Goal: Download file/media: Obtain a digital file from the website

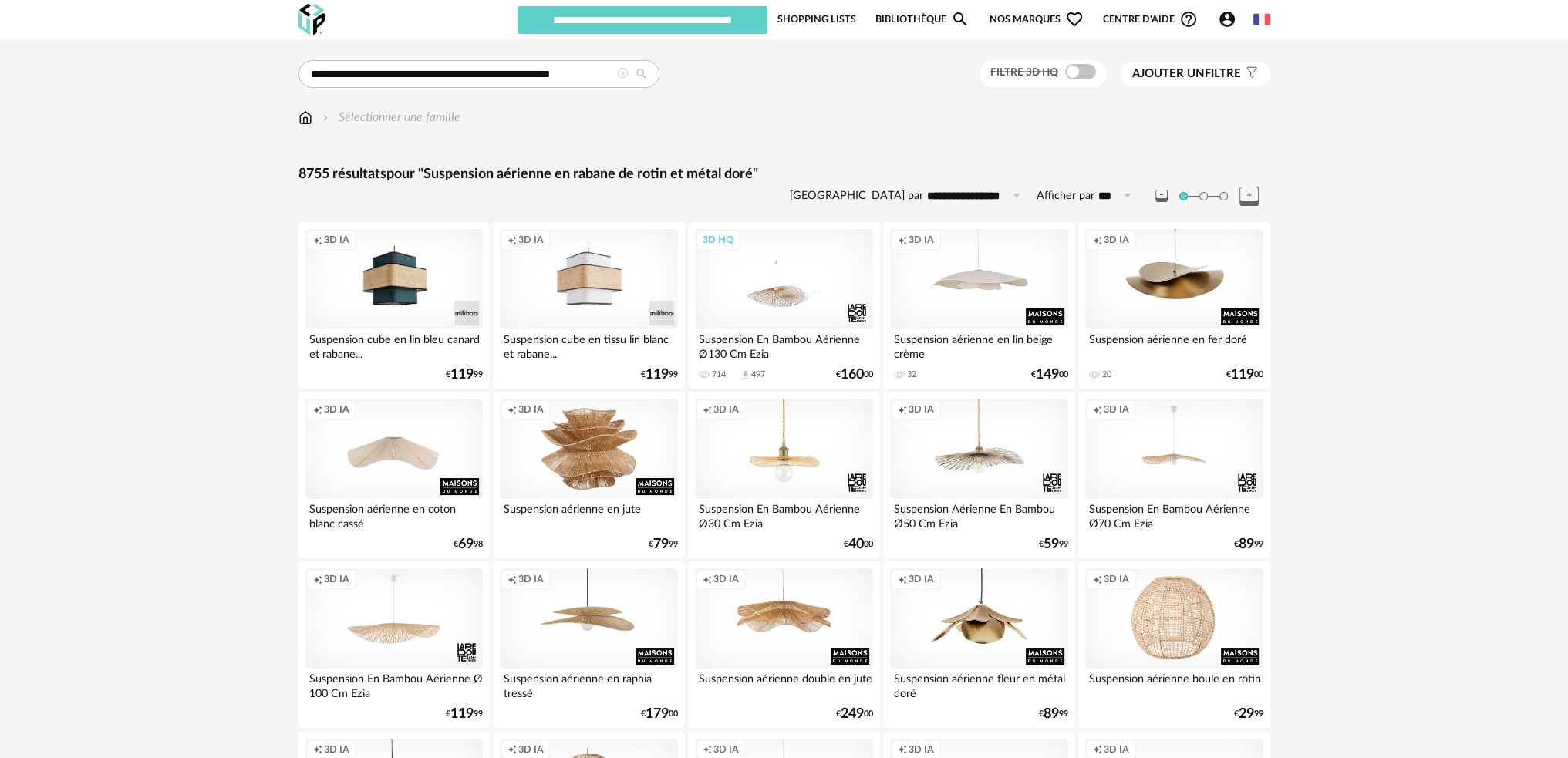
type input "********"
click at [624, 72] on icon at bounding box center [622, 73] width 11 height 11
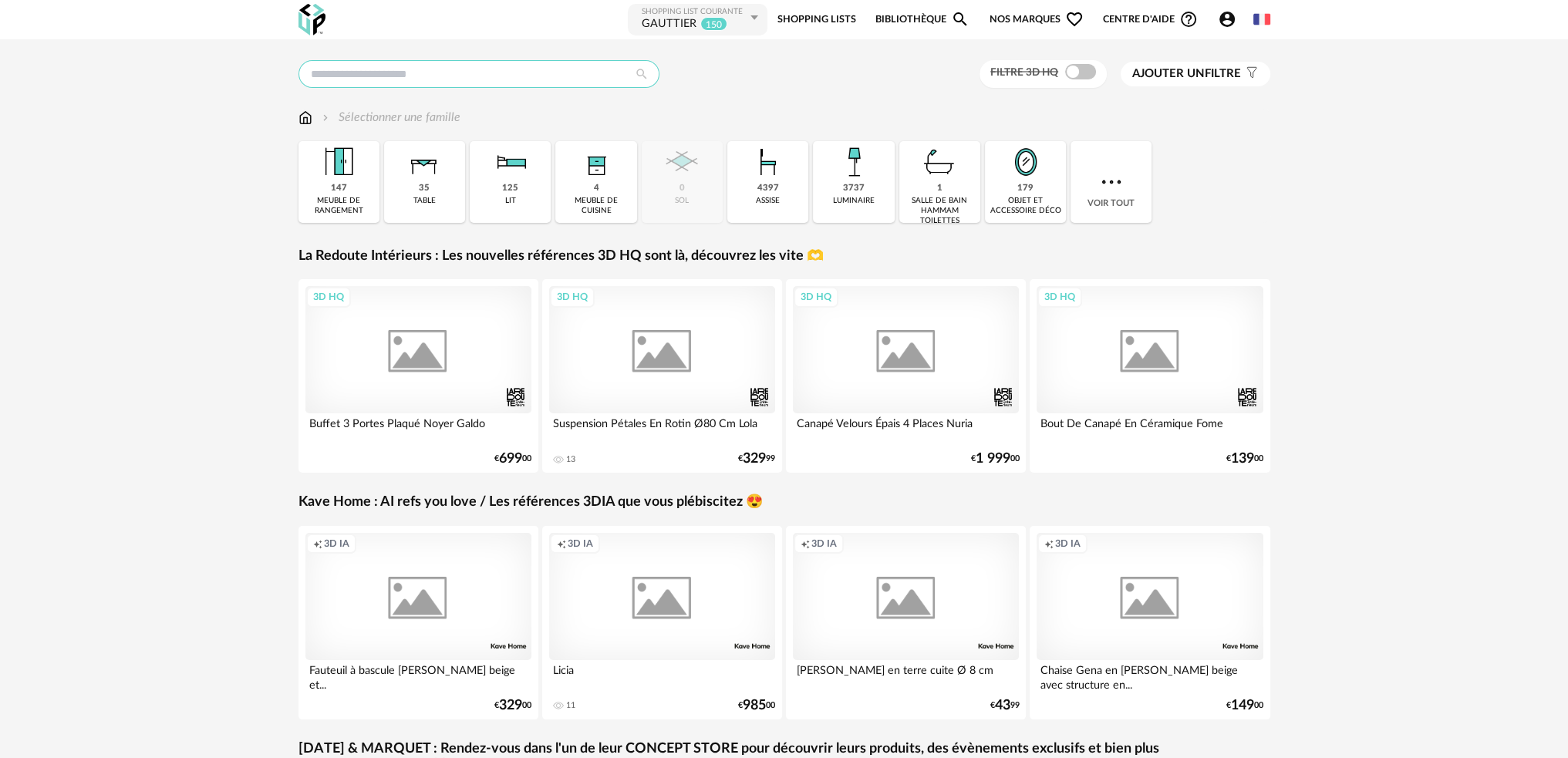
click at [574, 77] on input "text" at bounding box center [479, 74] width 361 height 27
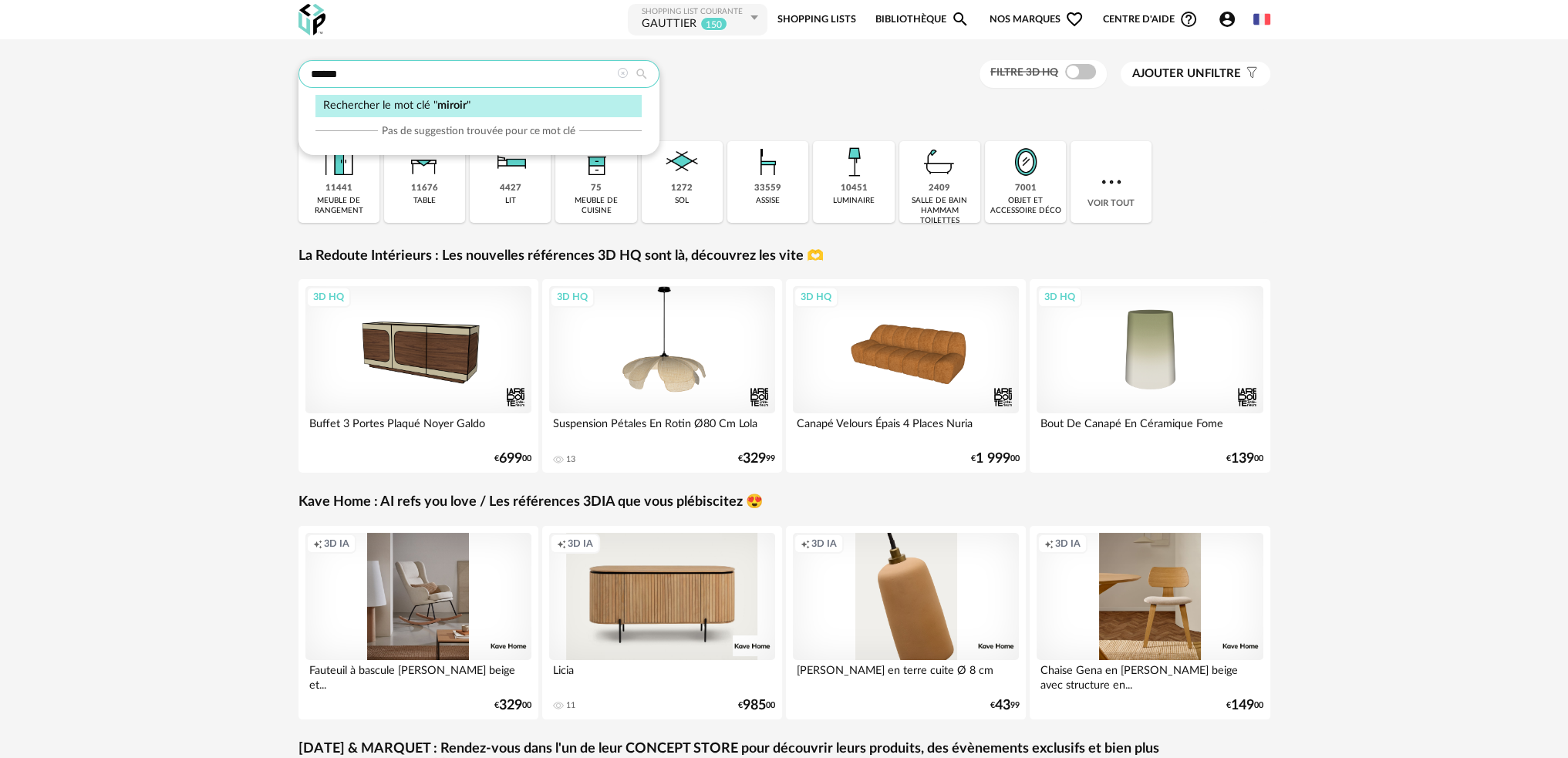
type input "******"
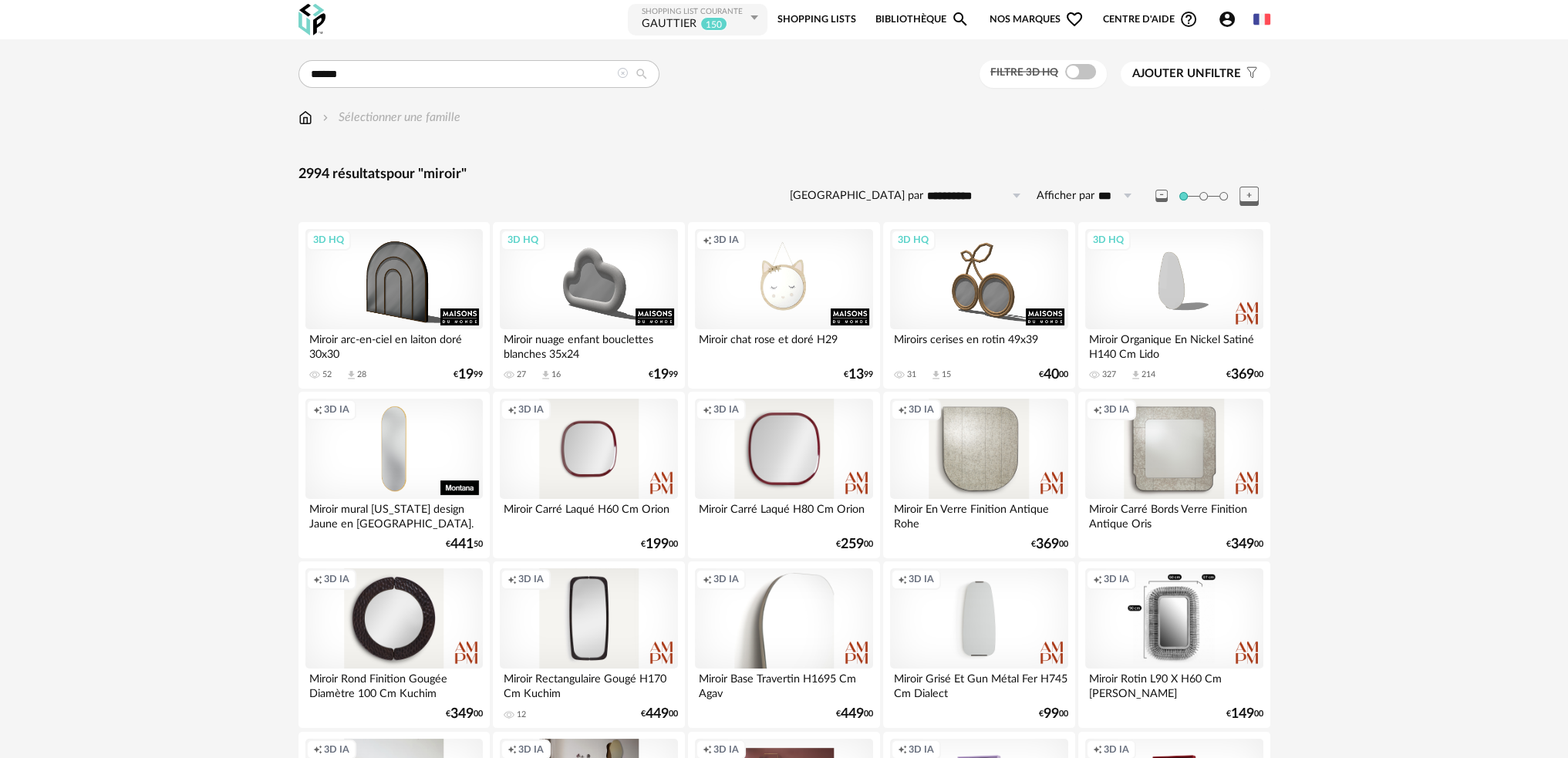
click at [1069, 75] on span at bounding box center [1080, 71] width 31 height 16
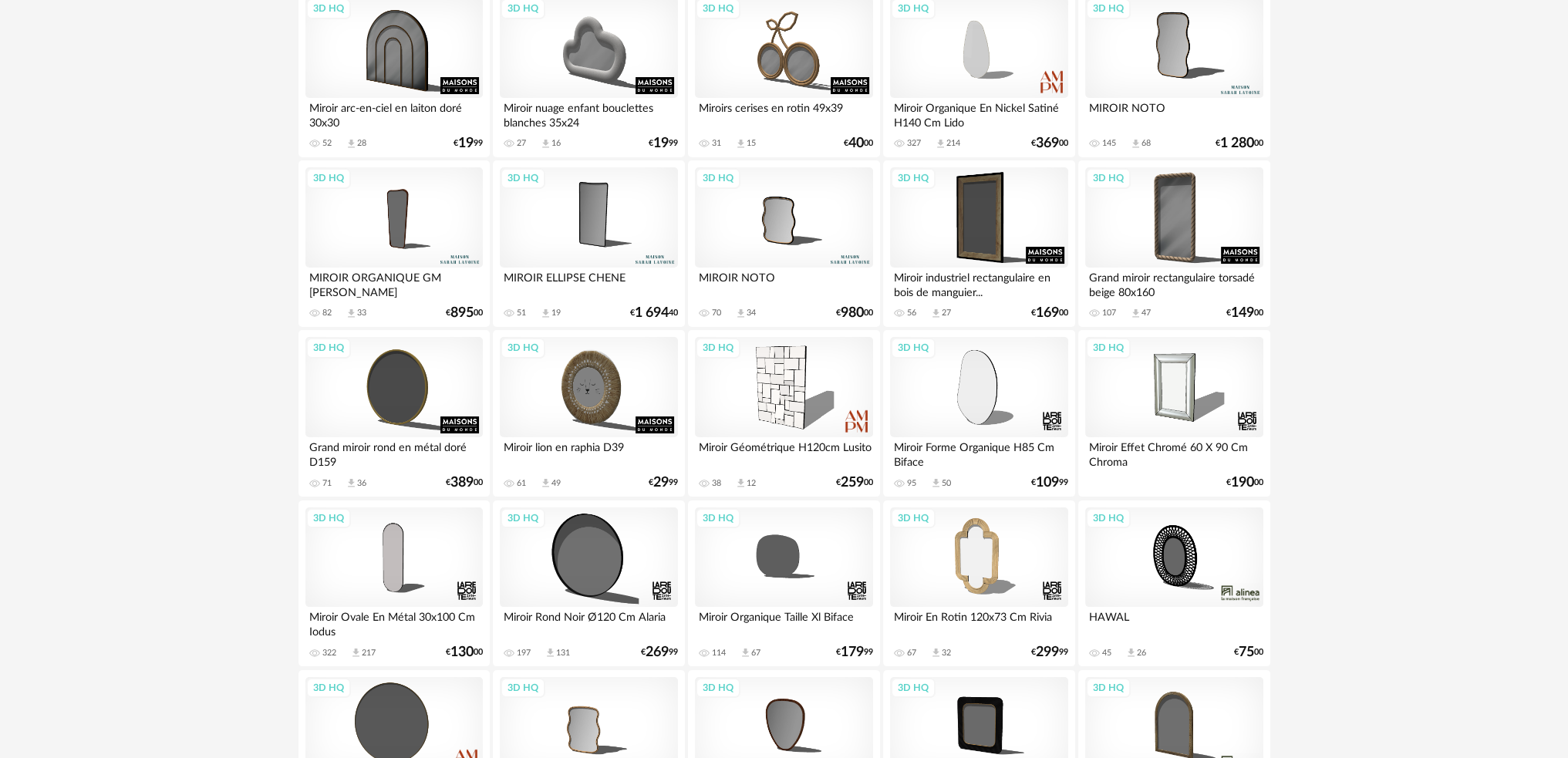
scroll to position [463, 0]
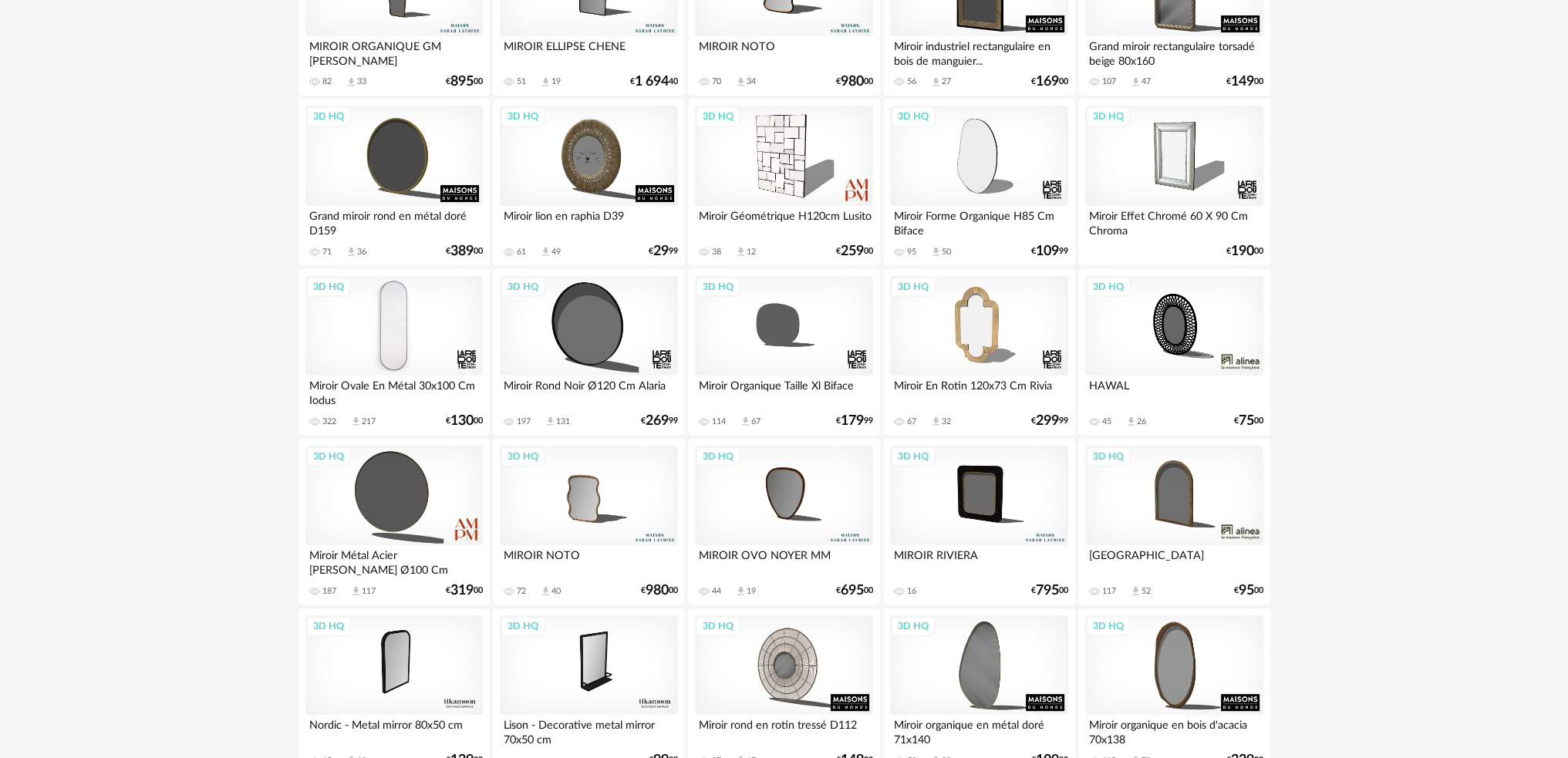
click at [387, 346] on div "3D HQ" at bounding box center [394, 325] width 178 height 100
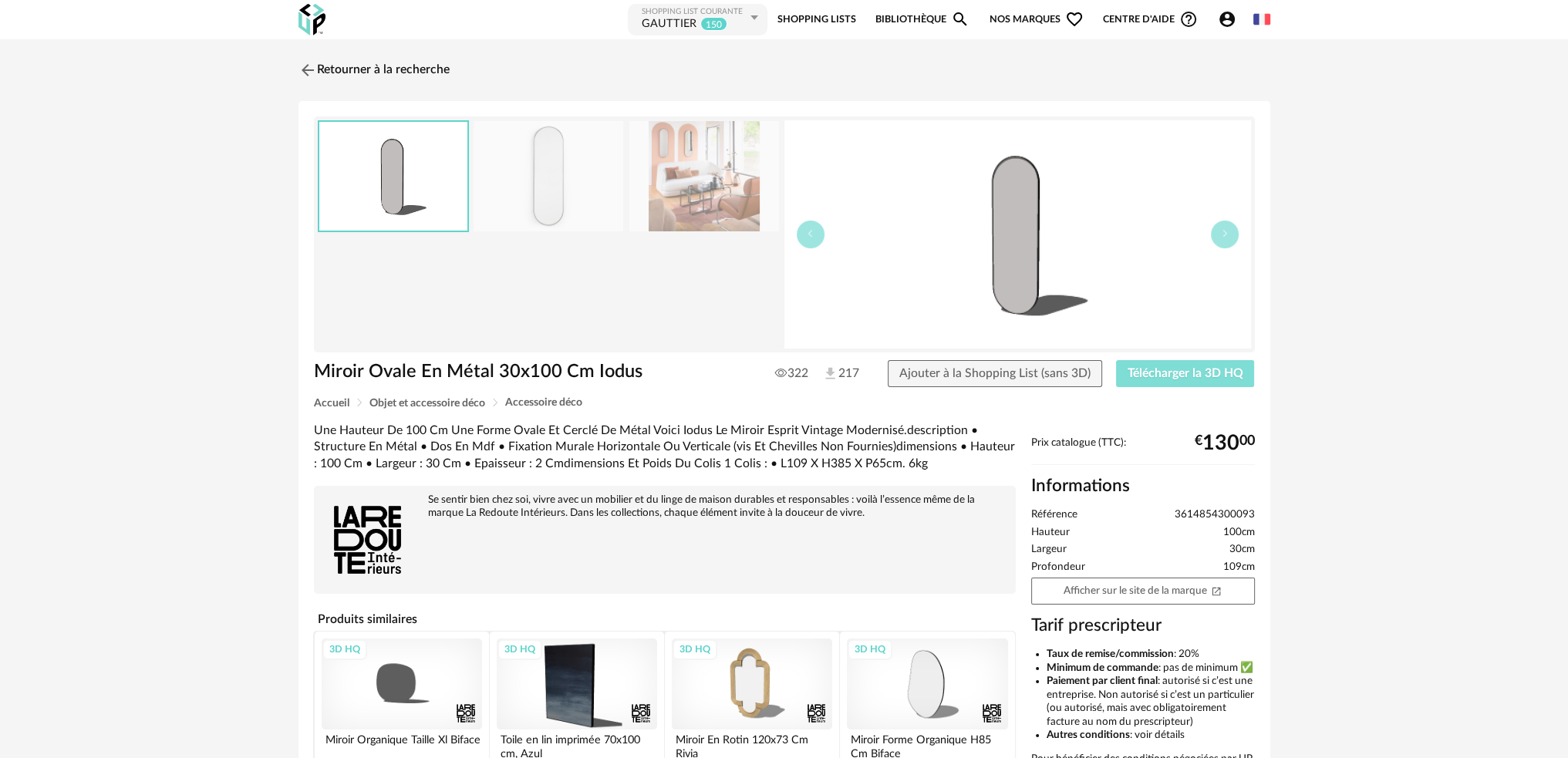
click at [1152, 378] on span "Télécharger la 3D HQ" at bounding box center [1185, 373] width 115 height 12
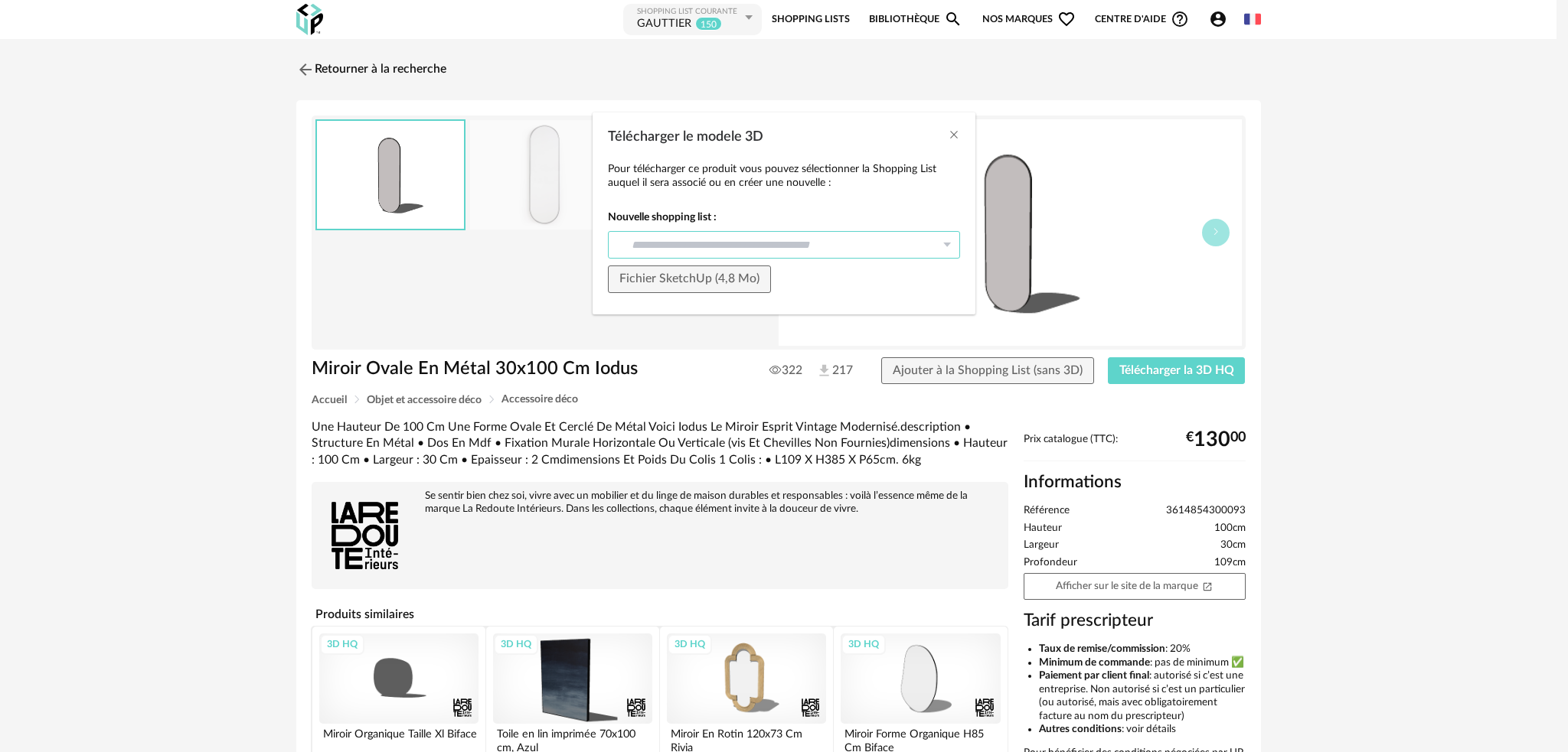
click at [779, 254] on input "Télécharger le modele 3D" at bounding box center [783, 245] width 352 height 27
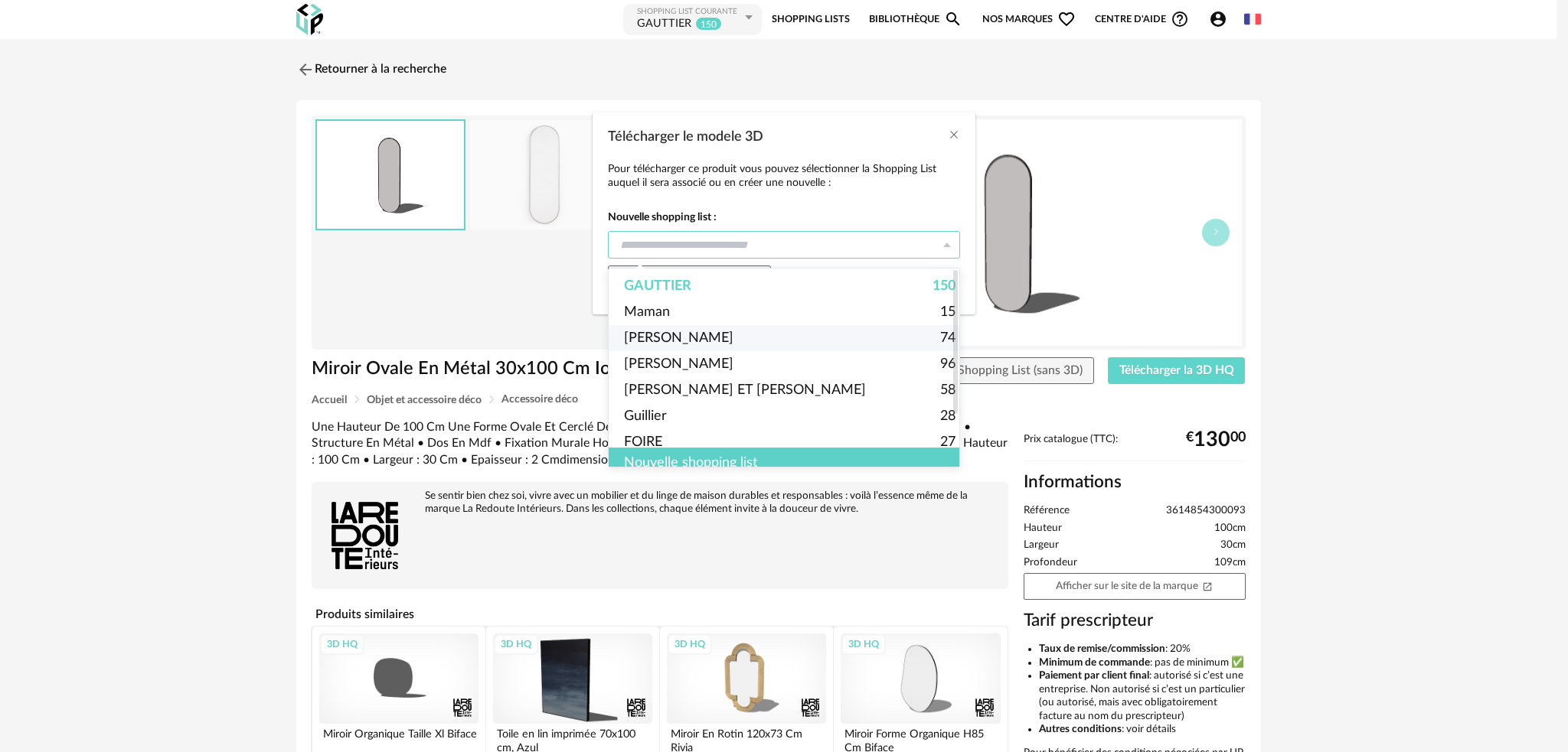
click at [643, 343] on span "[PERSON_NAME]" at bounding box center [678, 338] width 109 height 26
type input "******"
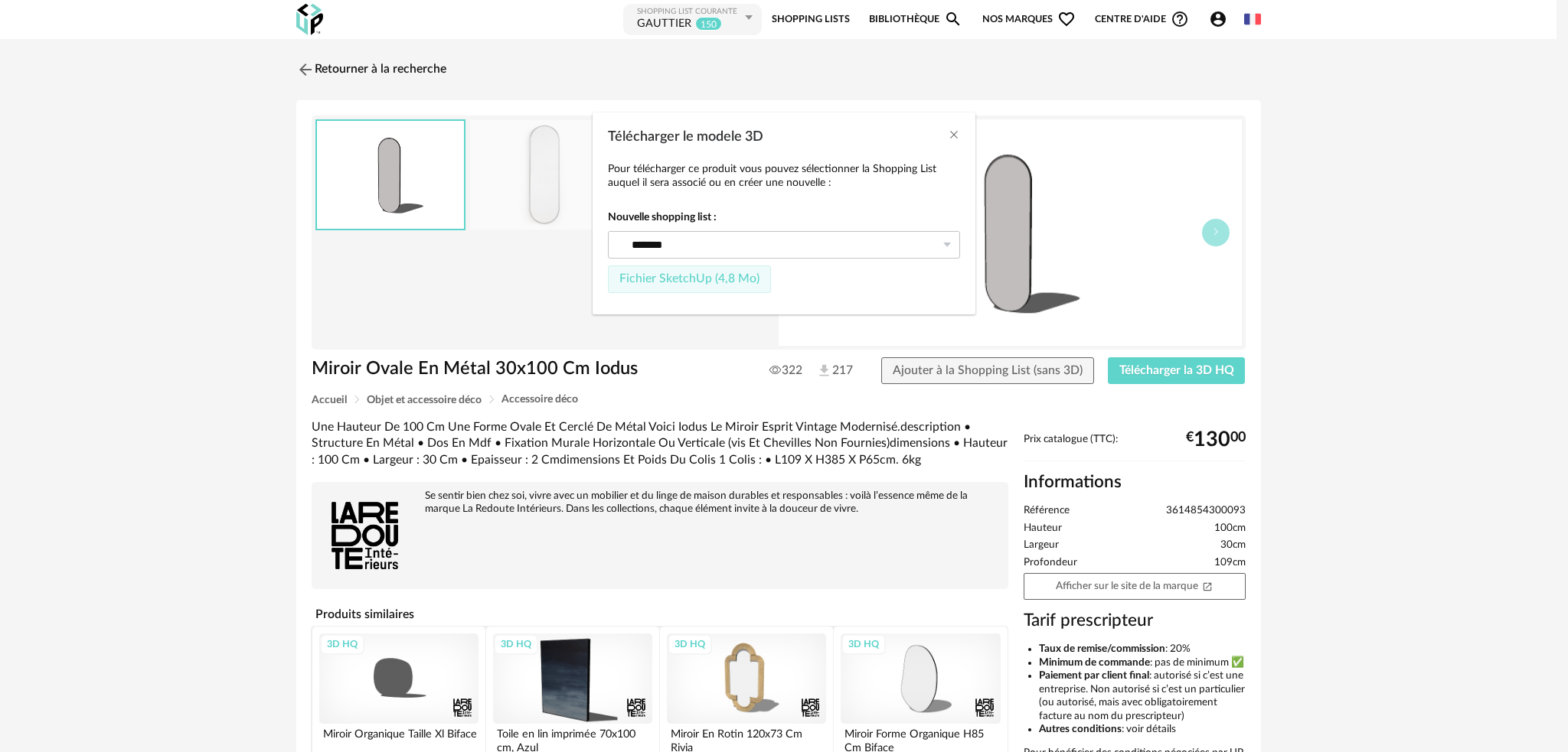
click at [708, 288] on button "Fichier SketchUp (4,8 Mo)" at bounding box center [689, 279] width 163 height 27
type input "******"
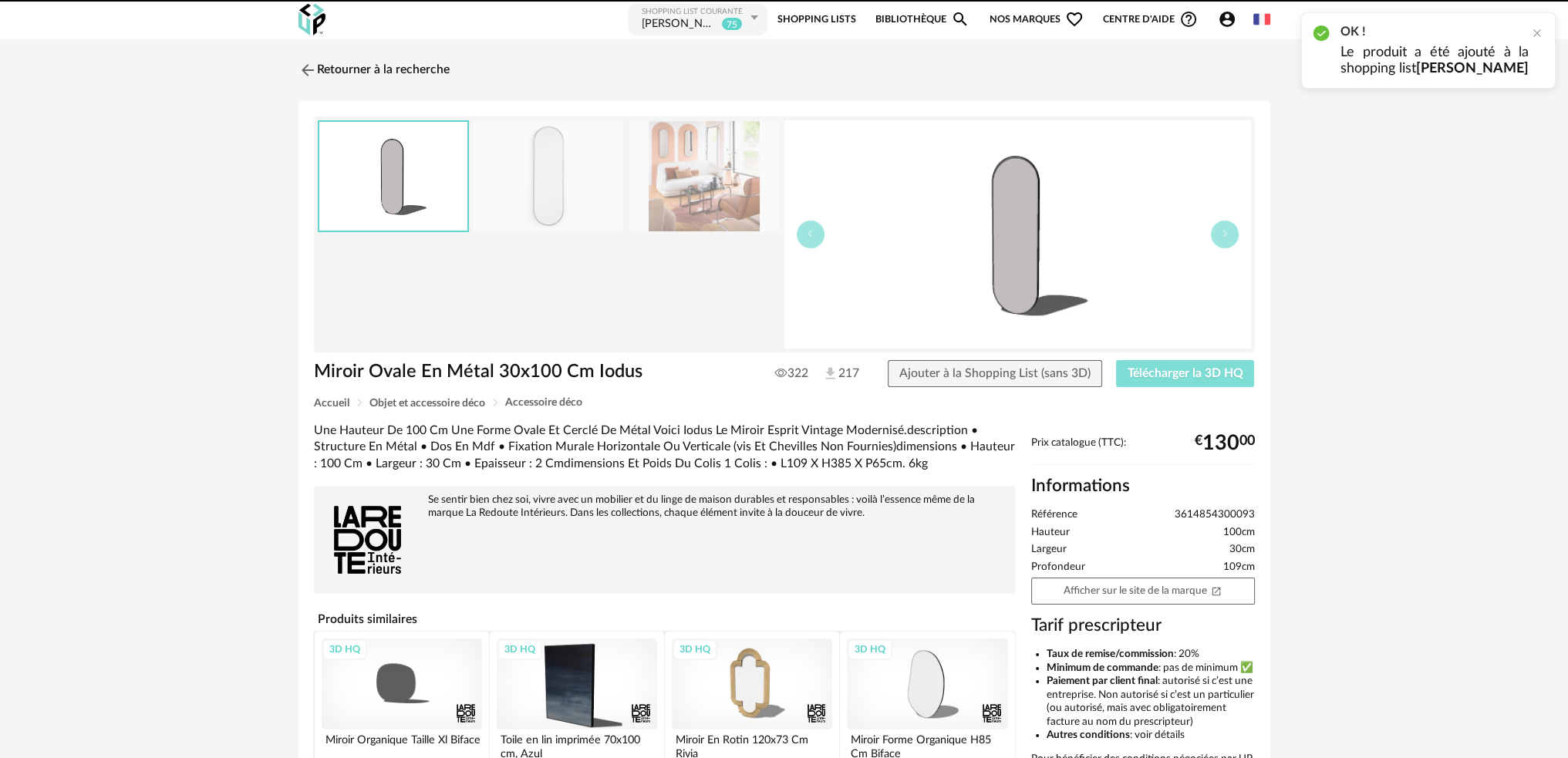
click at [1162, 374] on span "Télécharger la 3D HQ" at bounding box center [1185, 373] width 115 height 12
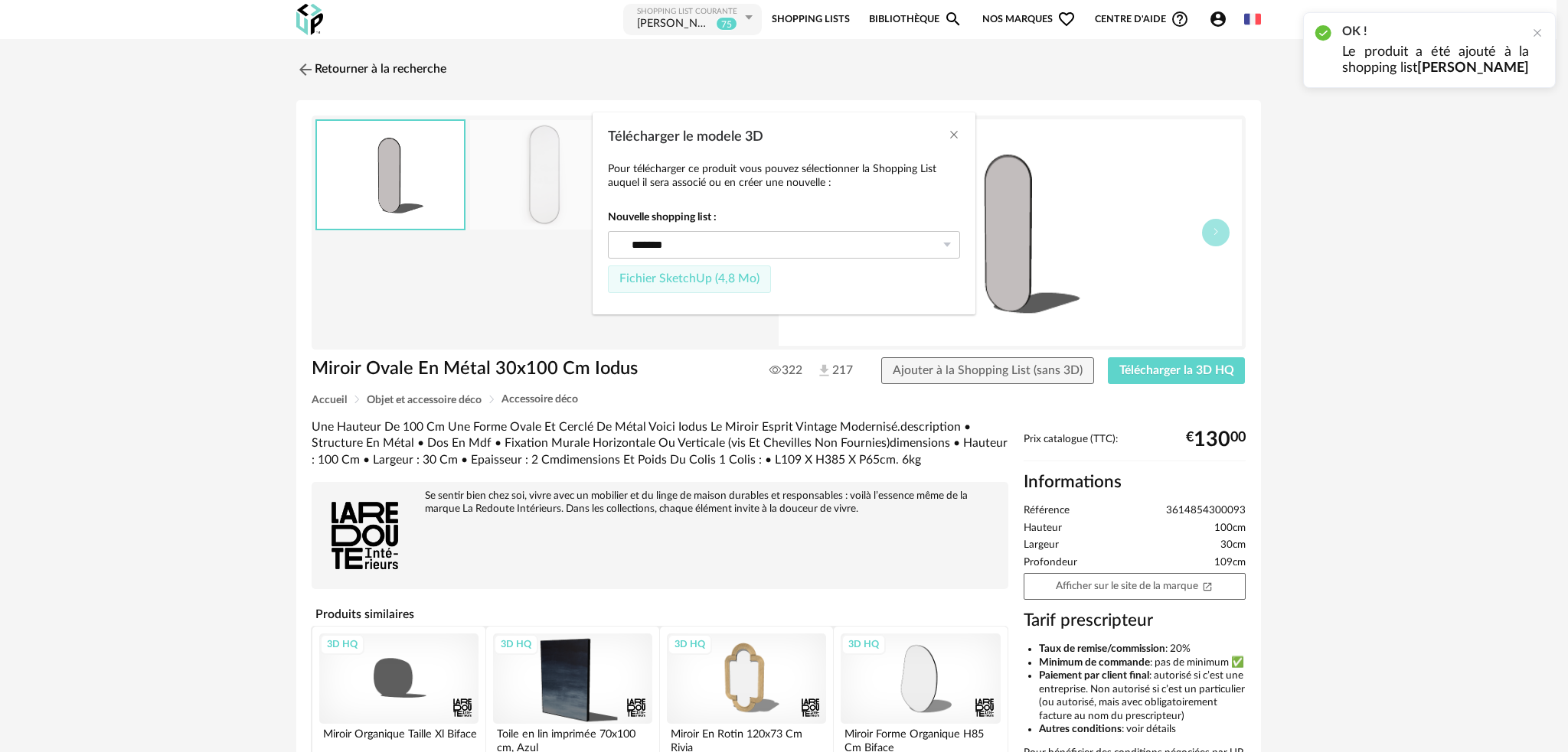
click at [694, 278] on span "Fichier SketchUp (4,8 Mo)" at bounding box center [689, 278] width 140 height 12
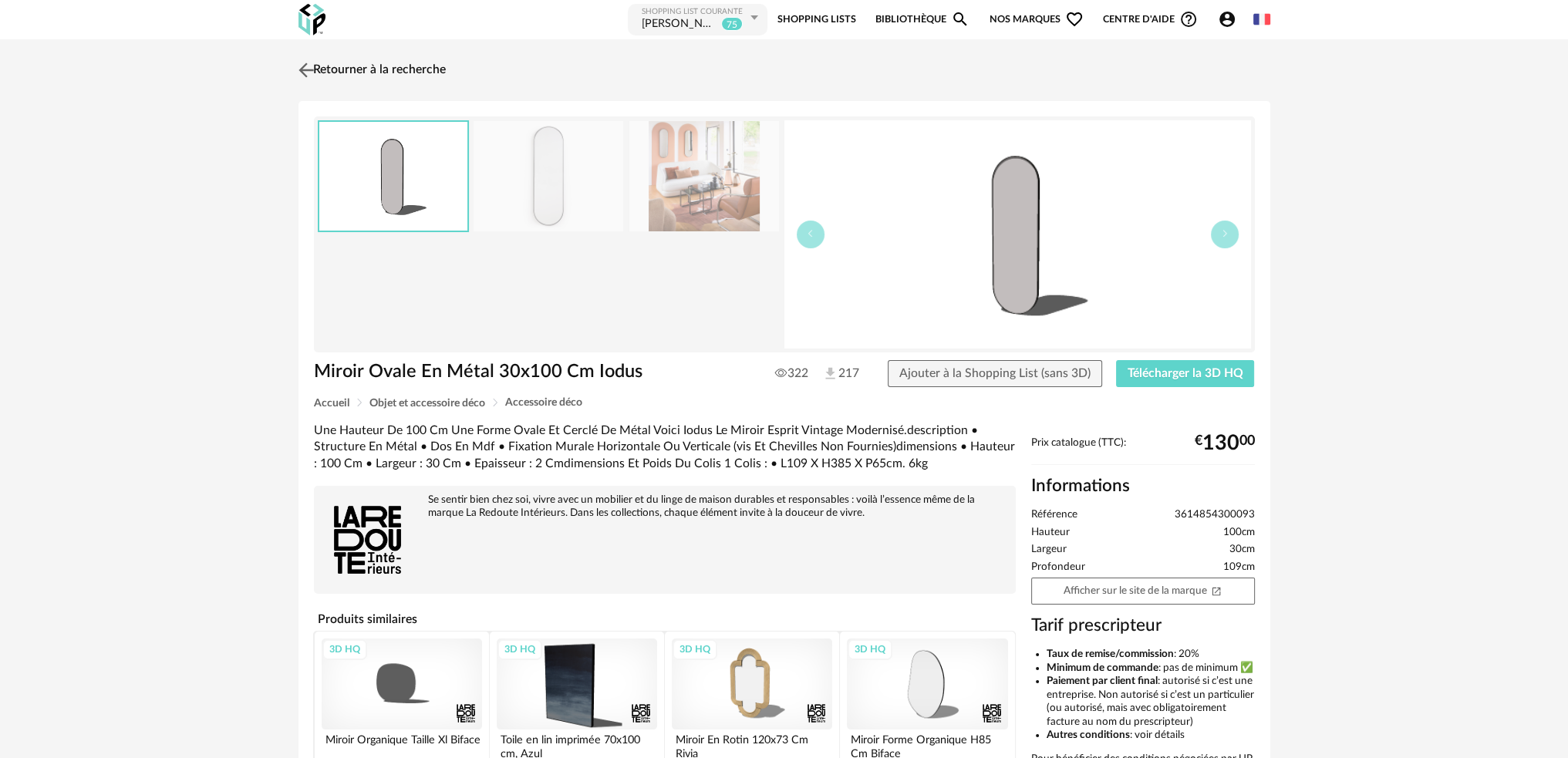
click at [302, 68] on img at bounding box center [306, 70] width 22 height 22
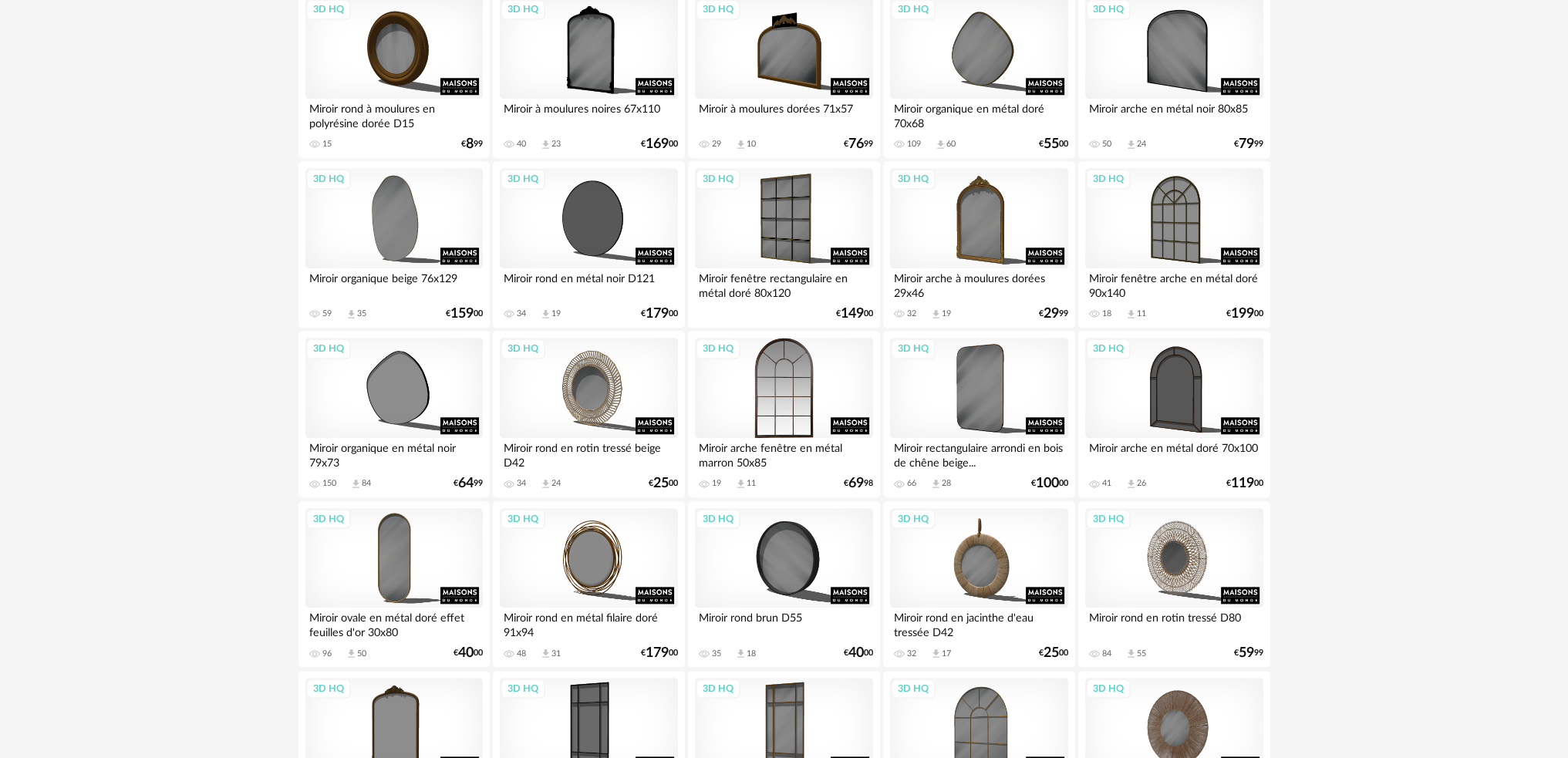
scroll to position [2005, 0]
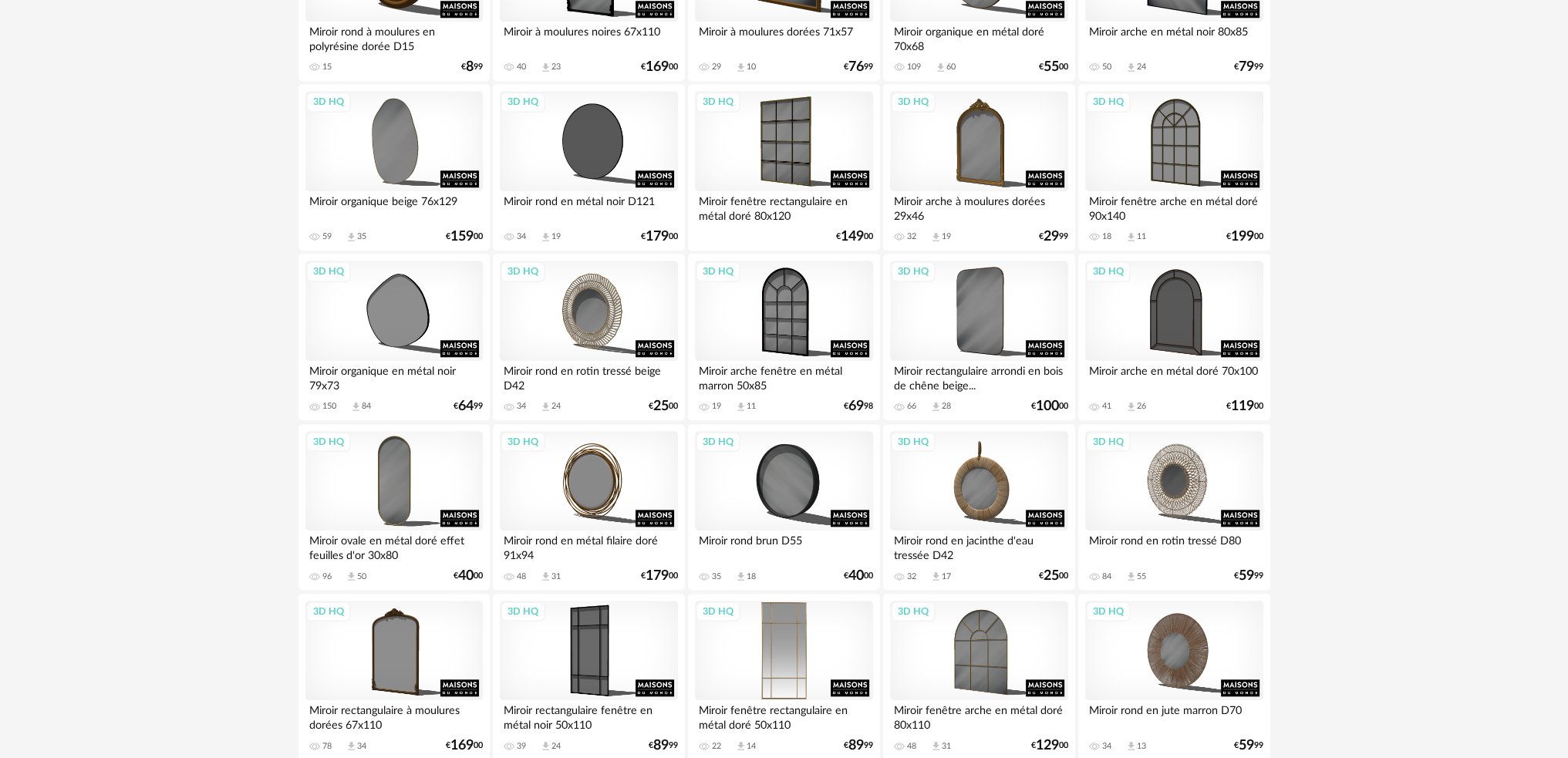
click at [788, 646] on div "3D HQ" at bounding box center [784, 651] width 178 height 100
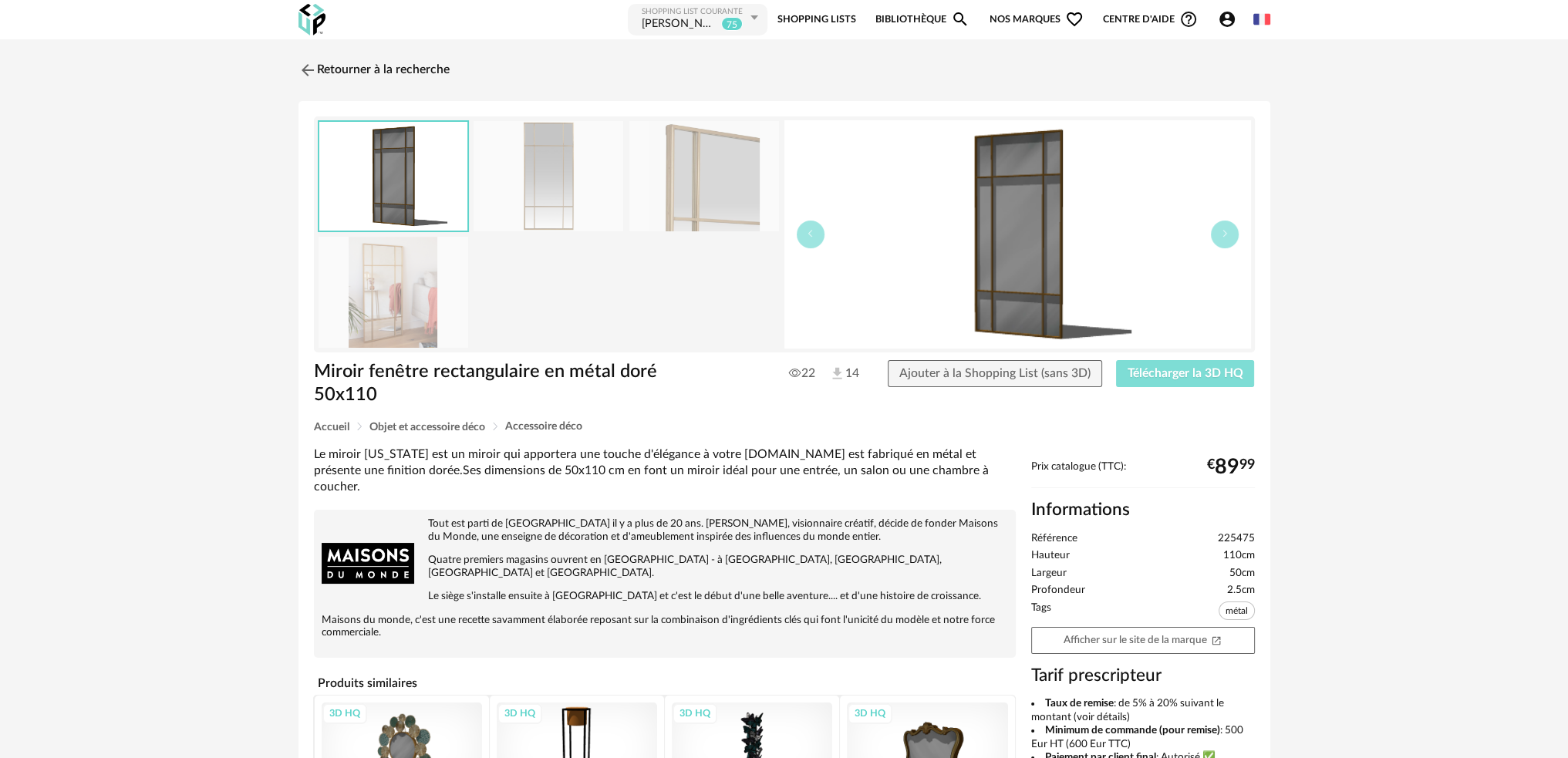
click at [1181, 368] on span "Télécharger la 3D HQ" at bounding box center [1185, 373] width 115 height 12
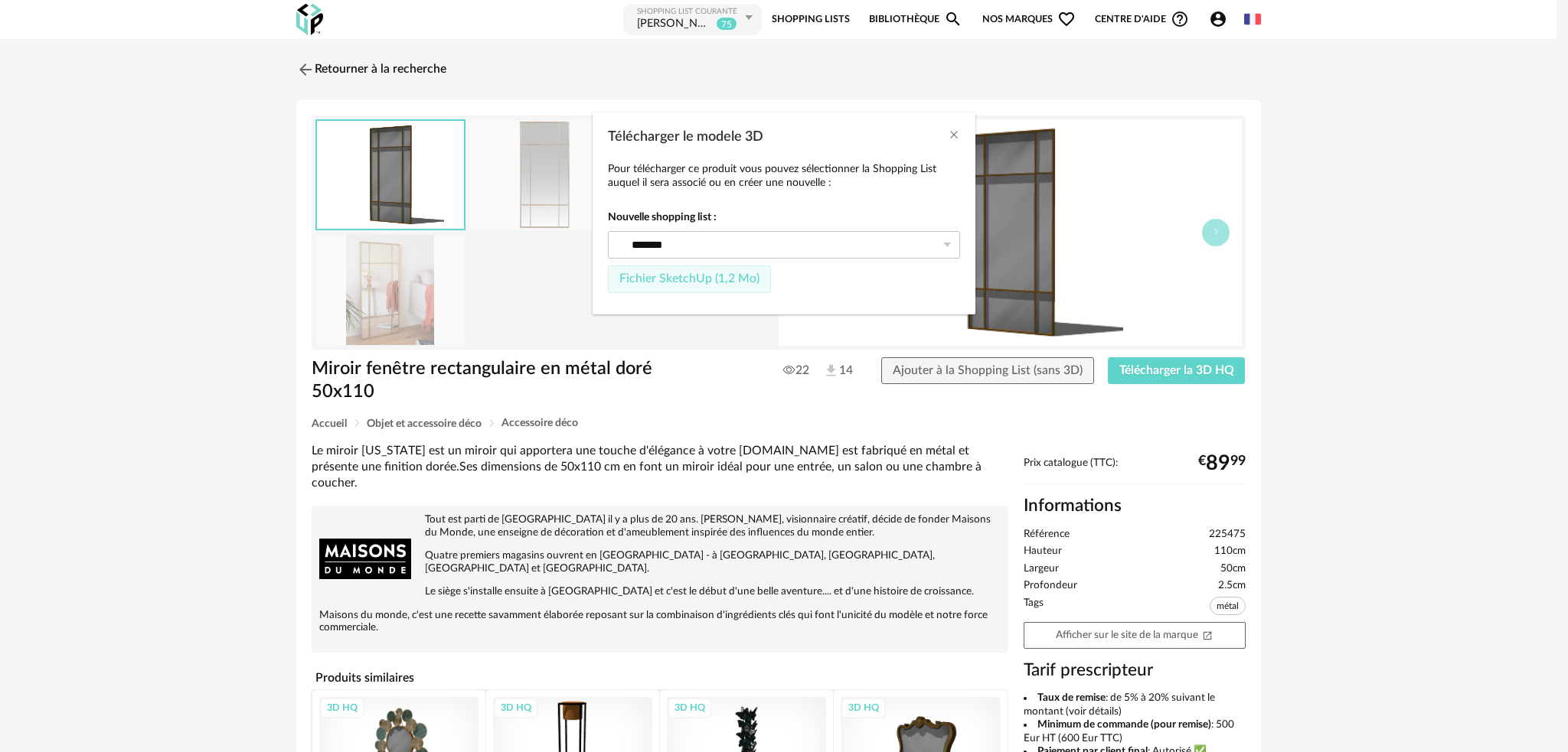
click at [690, 276] on span "Fichier SketchUp (1,2 Mo)" at bounding box center [689, 278] width 140 height 12
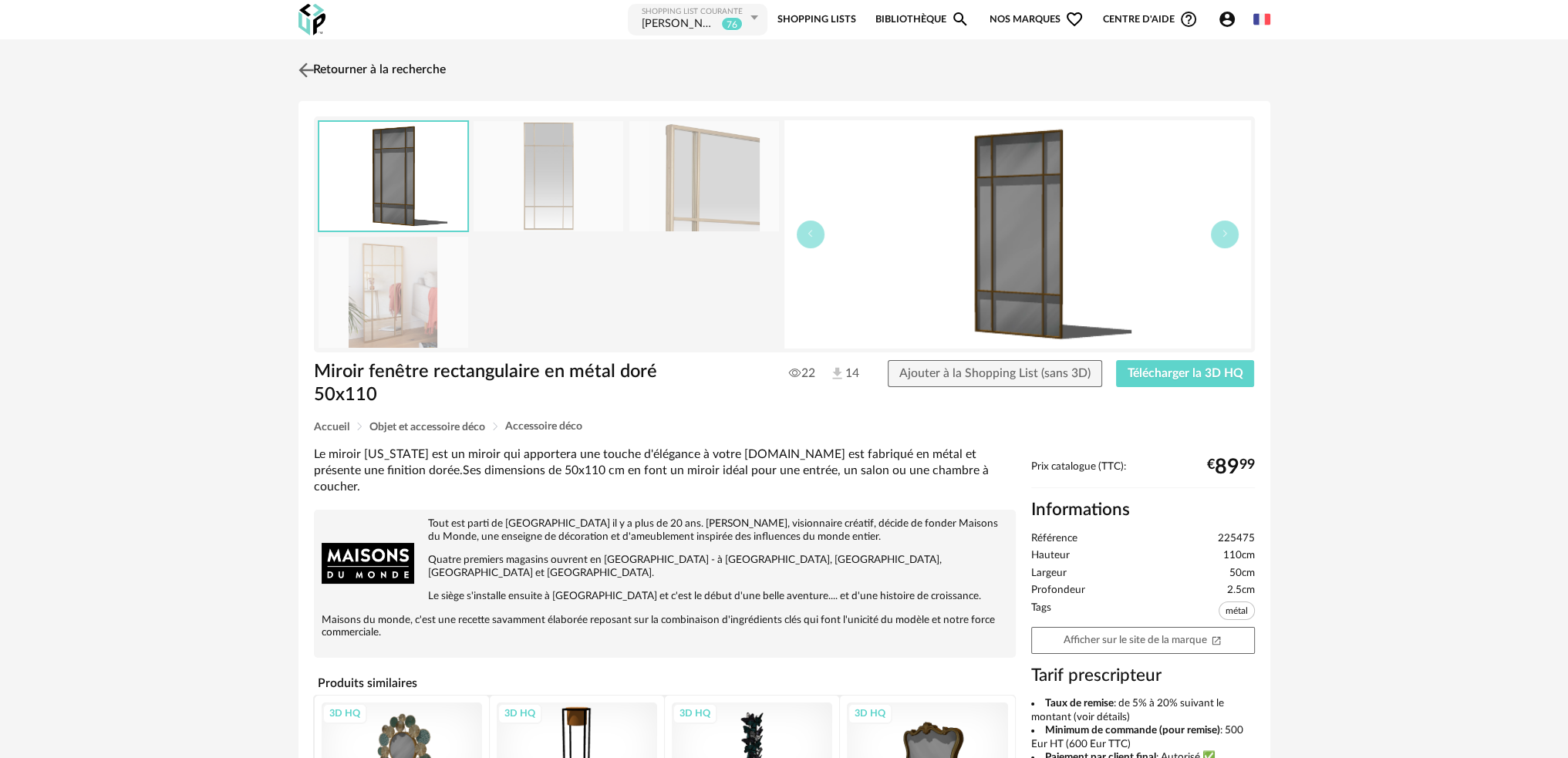
click at [305, 71] on img at bounding box center [306, 70] width 22 height 22
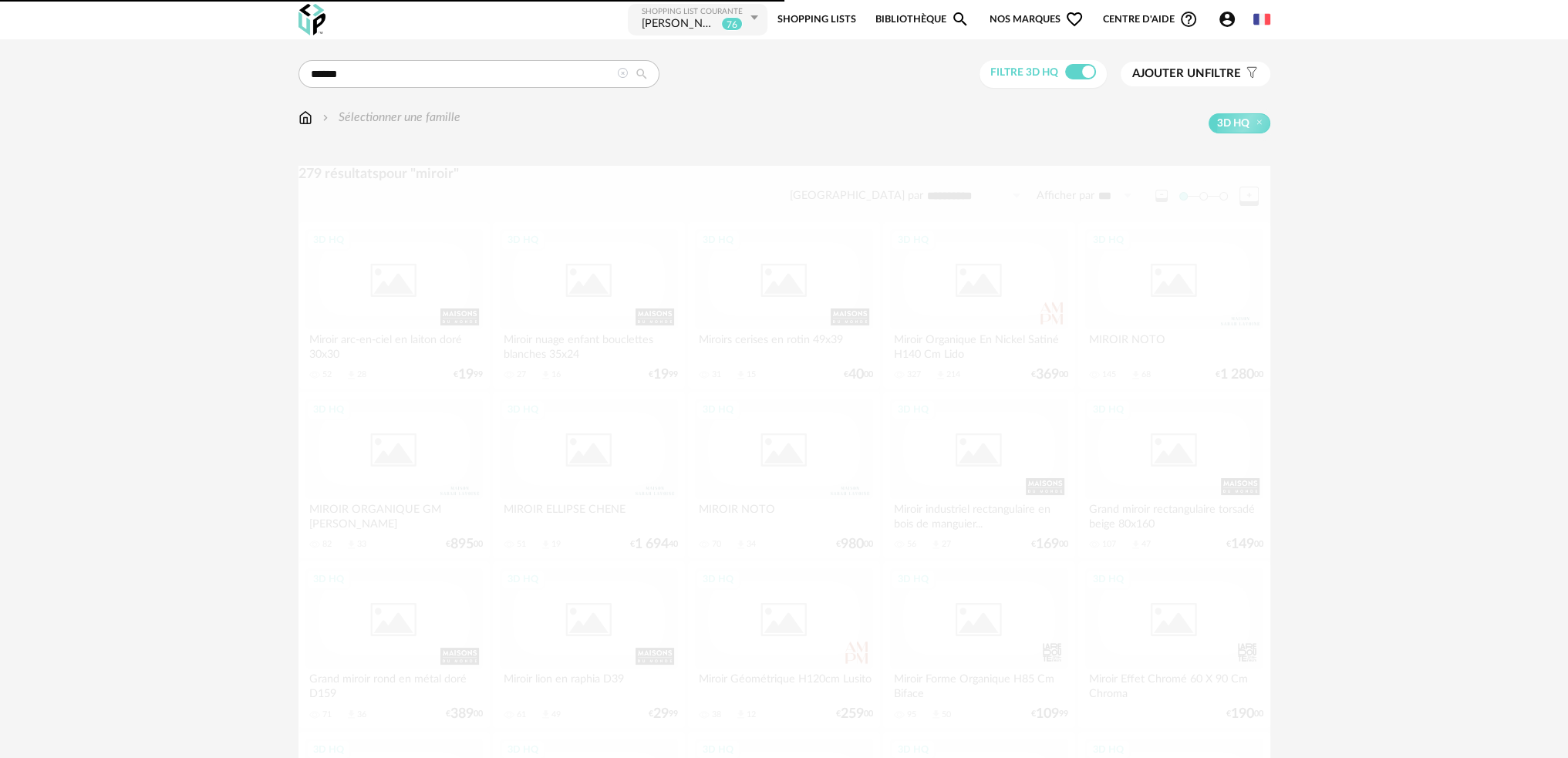
scroll to position [2005, 0]
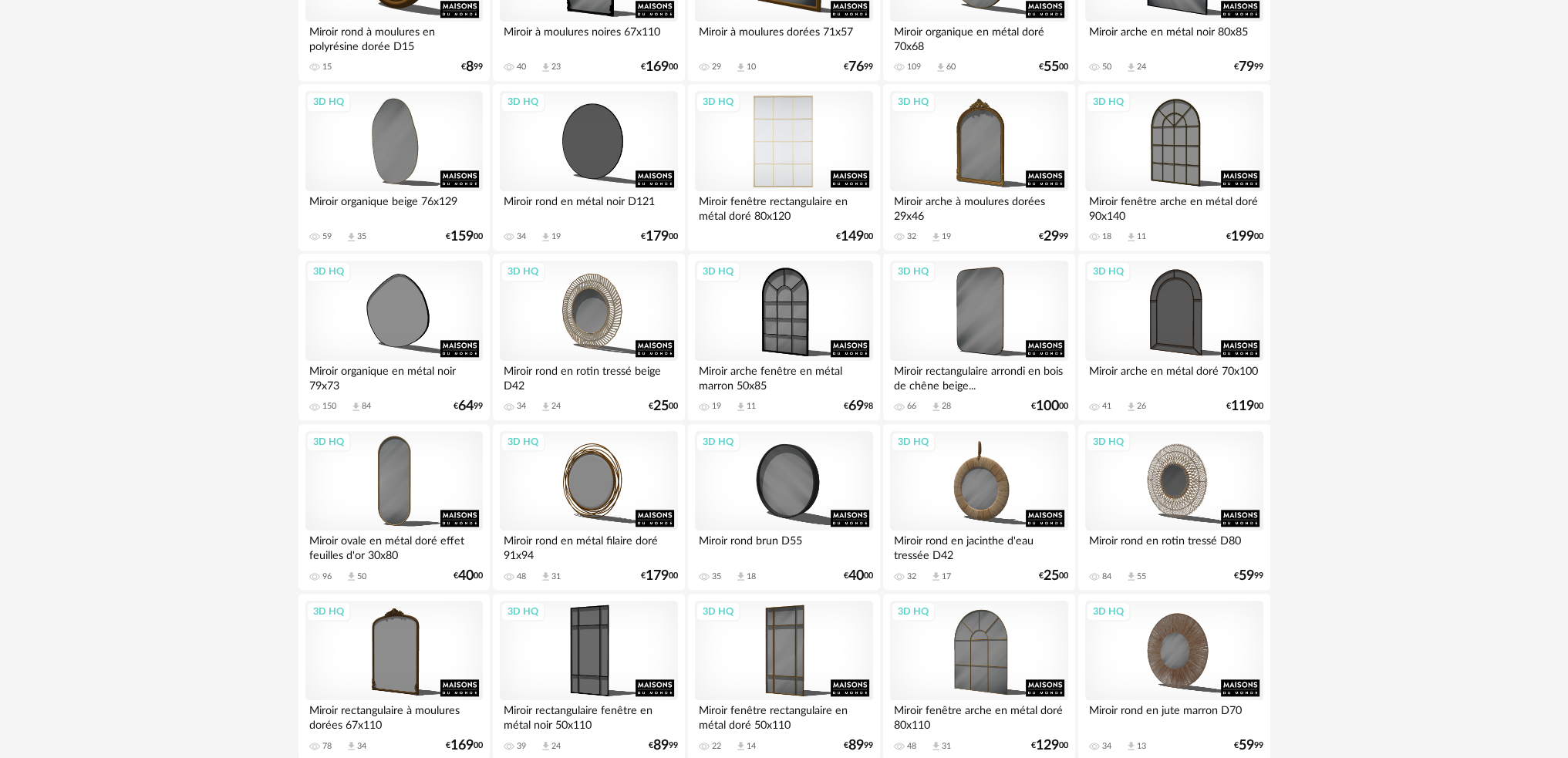
click at [772, 153] on div "3D HQ" at bounding box center [784, 140] width 178 height 100
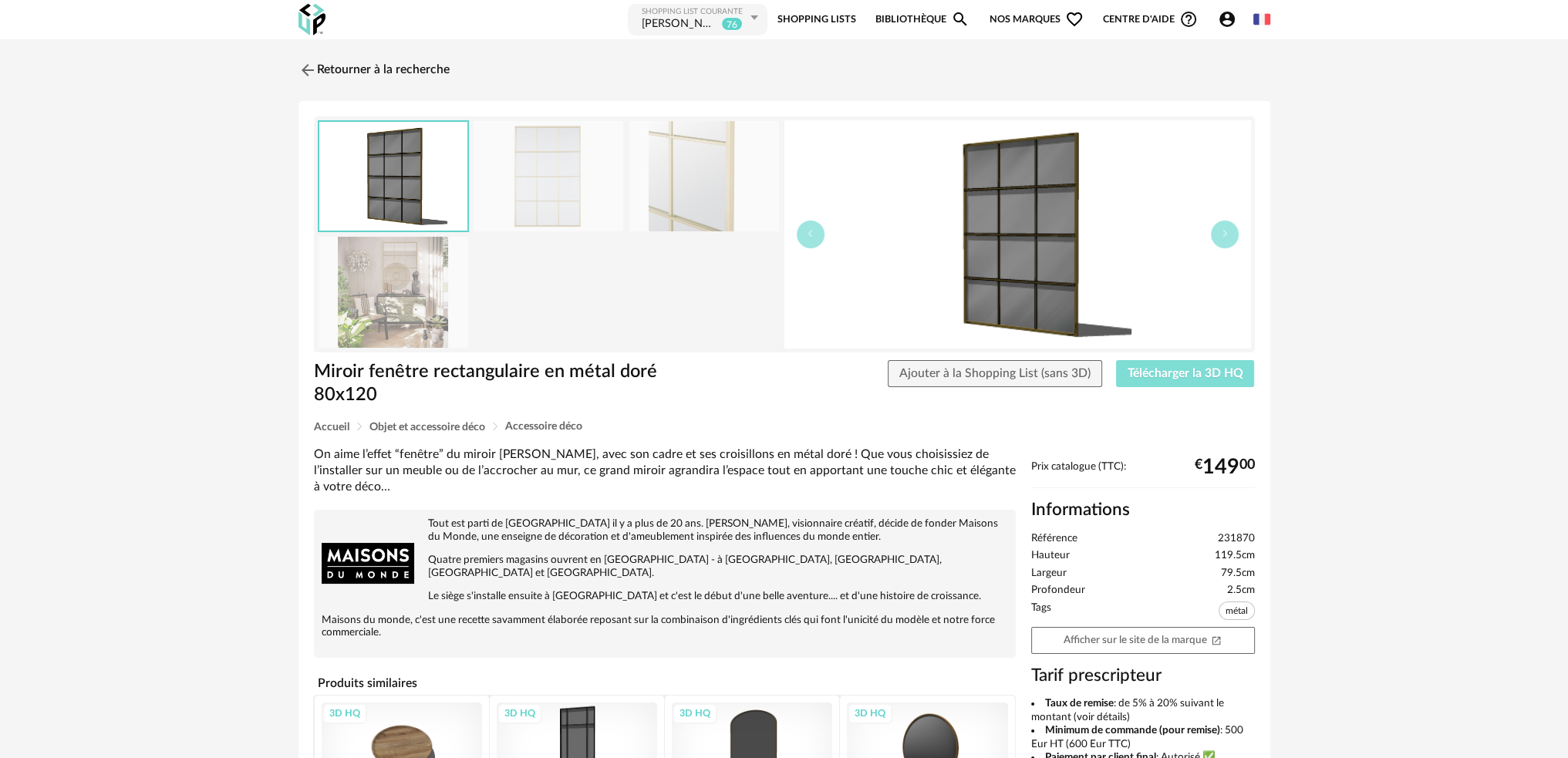
click at [1138, 368] on span "Télécharger la 3D HQ" at bounding box center [1185, 373] width 115 height 12
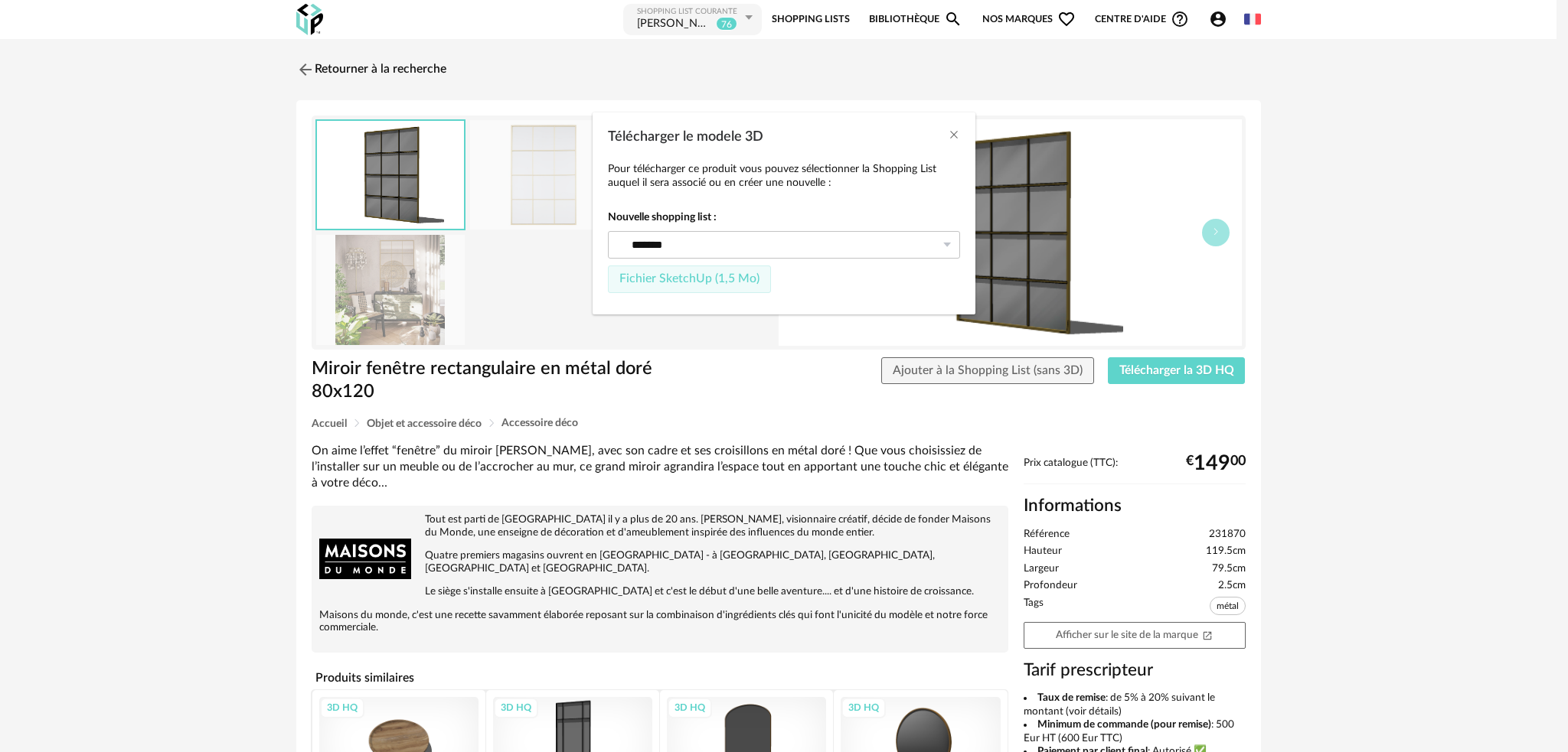
click at [704, 278] on span "Fichier SketchUp (1,5 Mo)" at bounding box center [689, 278] width 140 height 12
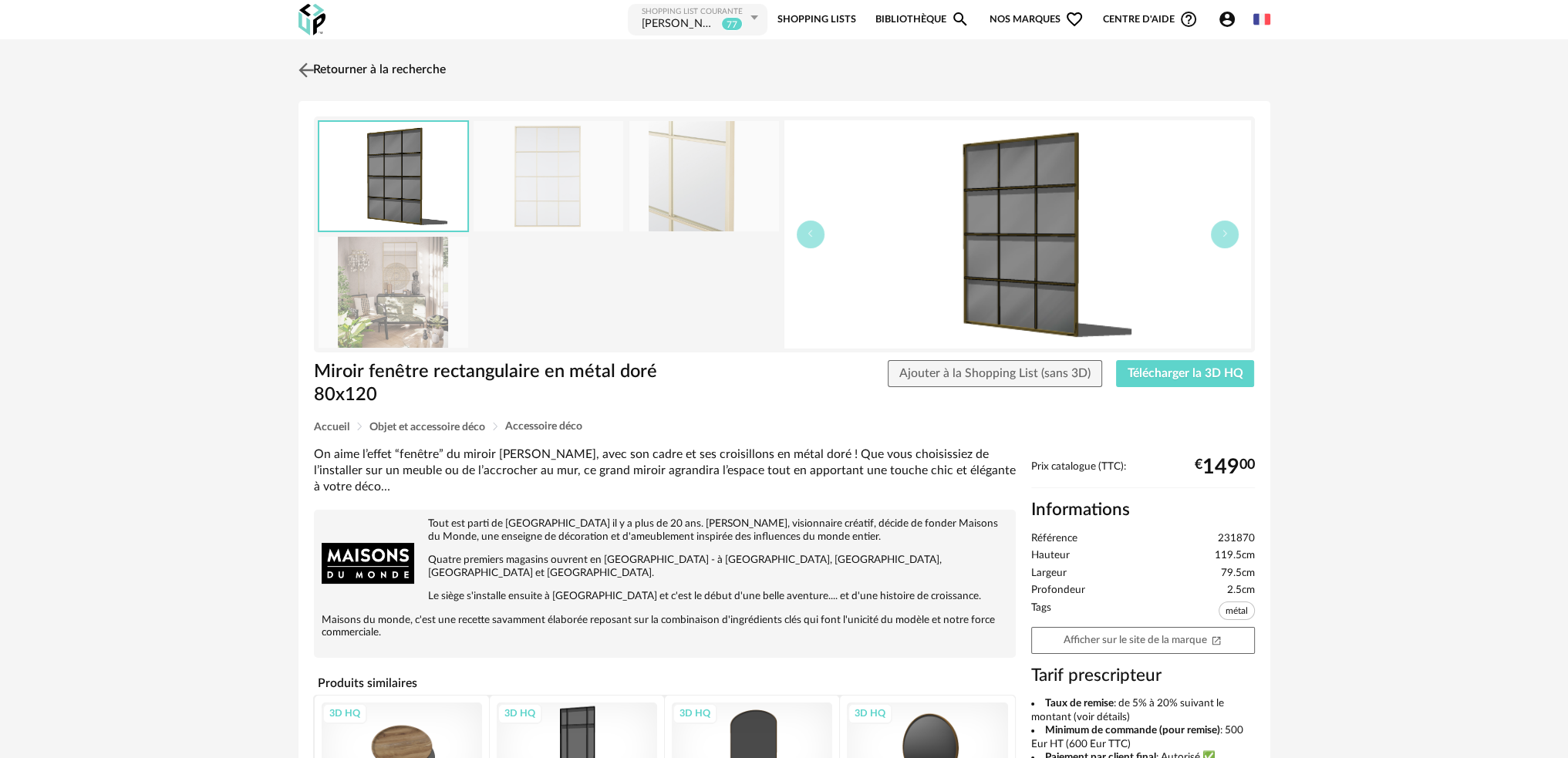
click at [312, 69] on img at bounding box center [306, 70] width 22 height 22
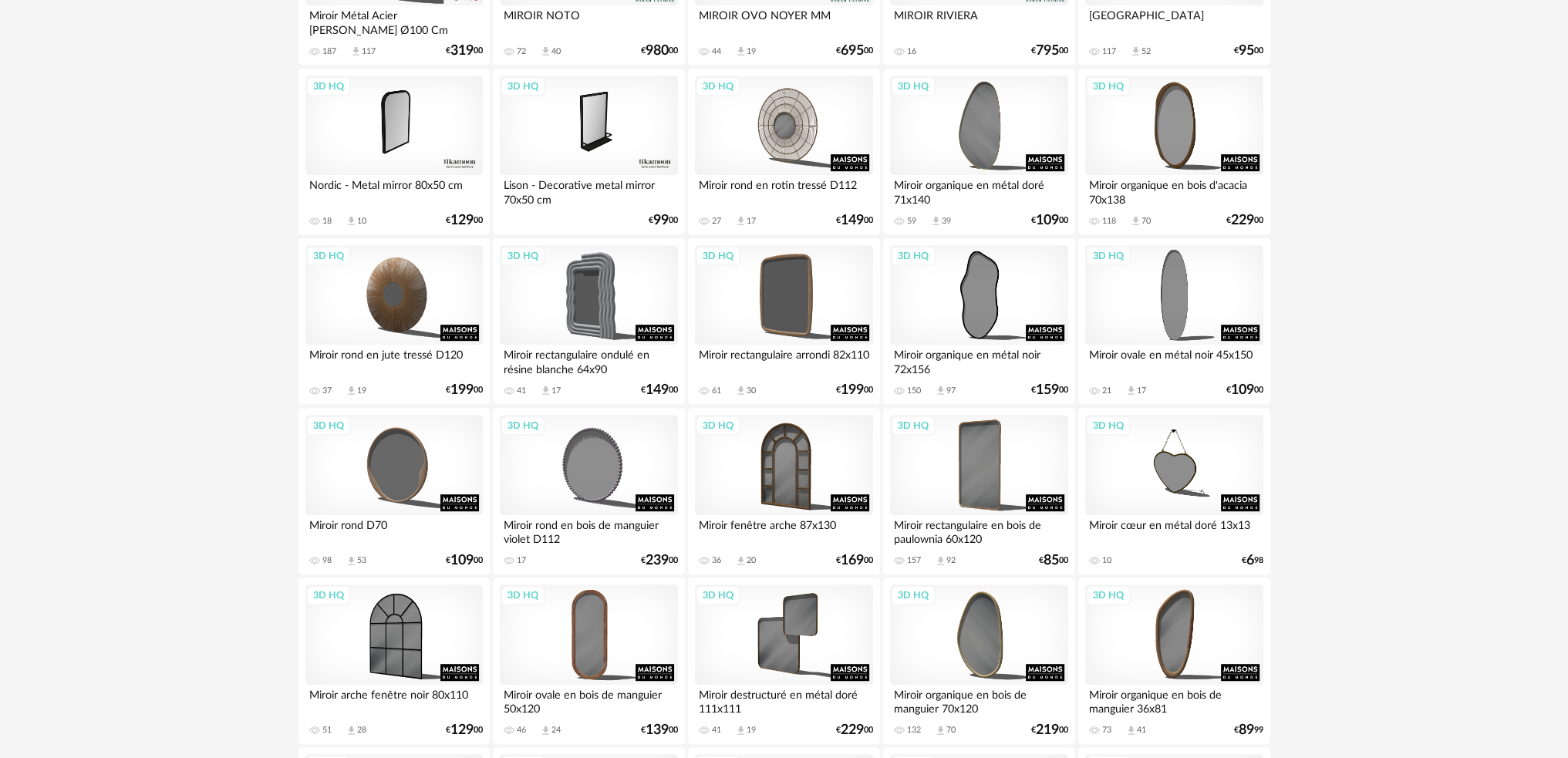
scroll to position [849, 0]
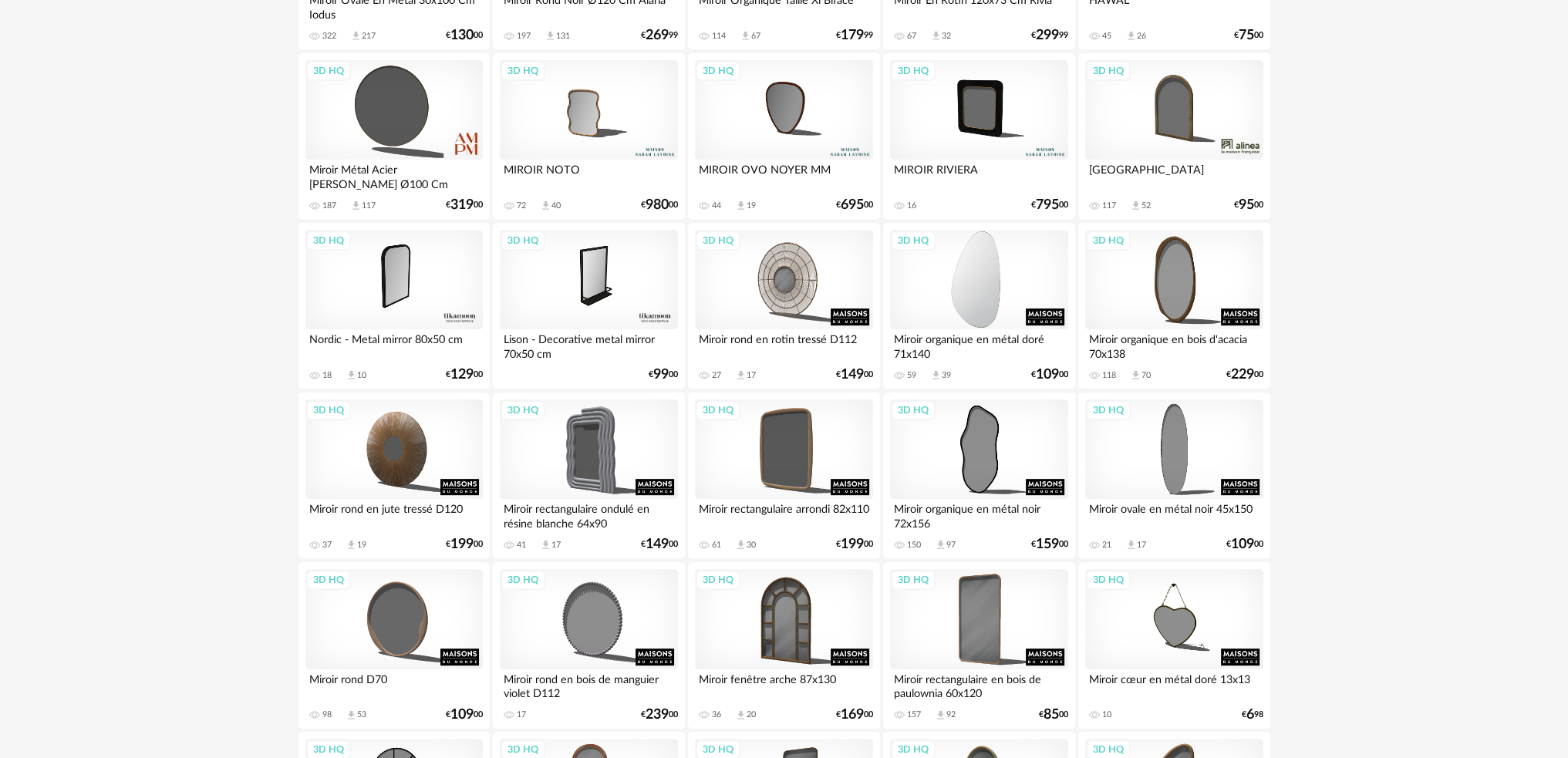
click at [986, 275] on div "3D HQ" at bounding box center [979, 280] width 178 height 100
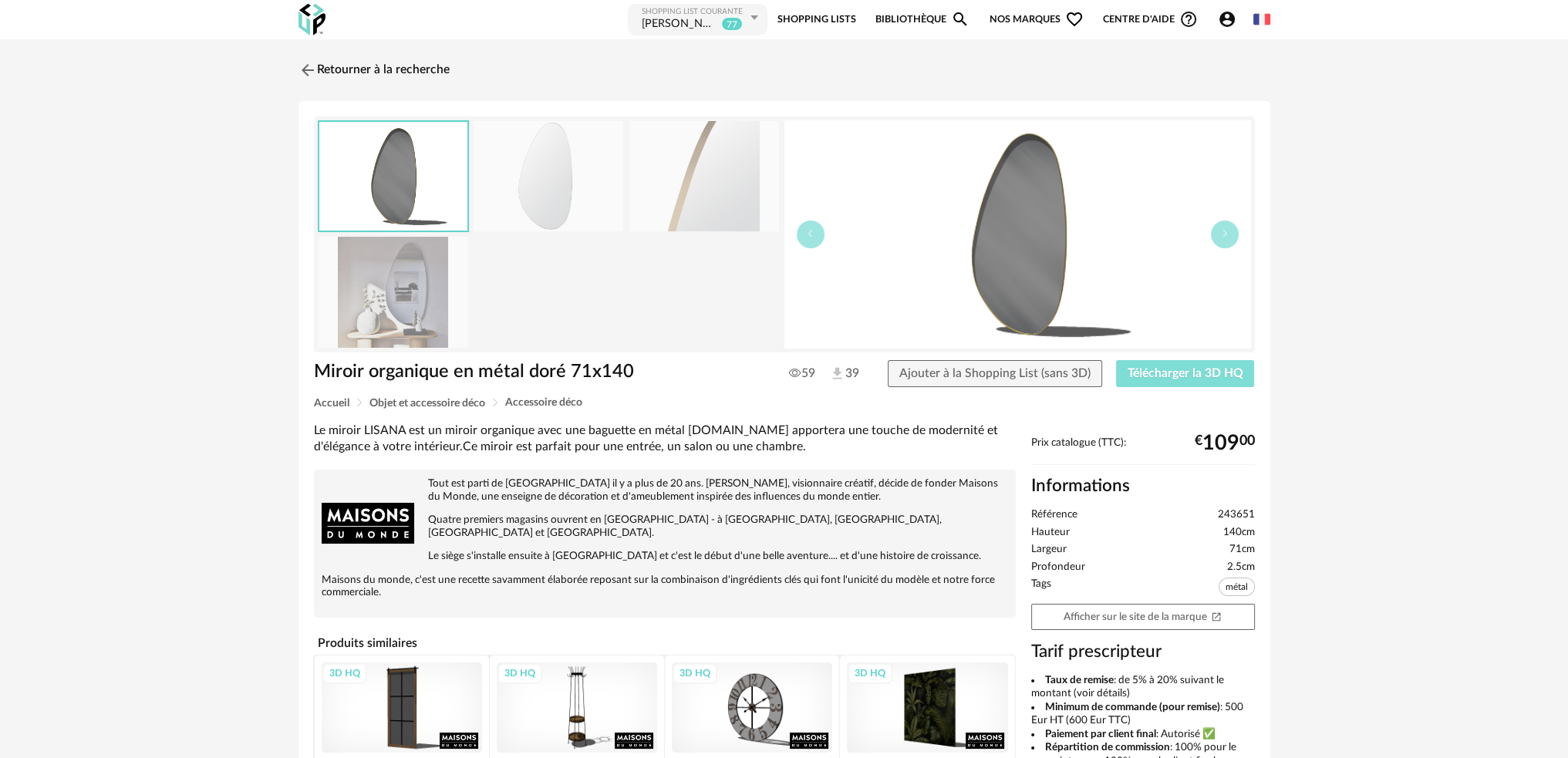
click at [1141, 373] on span "Télécharger la 3D HQ" at bounding box center [1185, 373] width 115 height 12
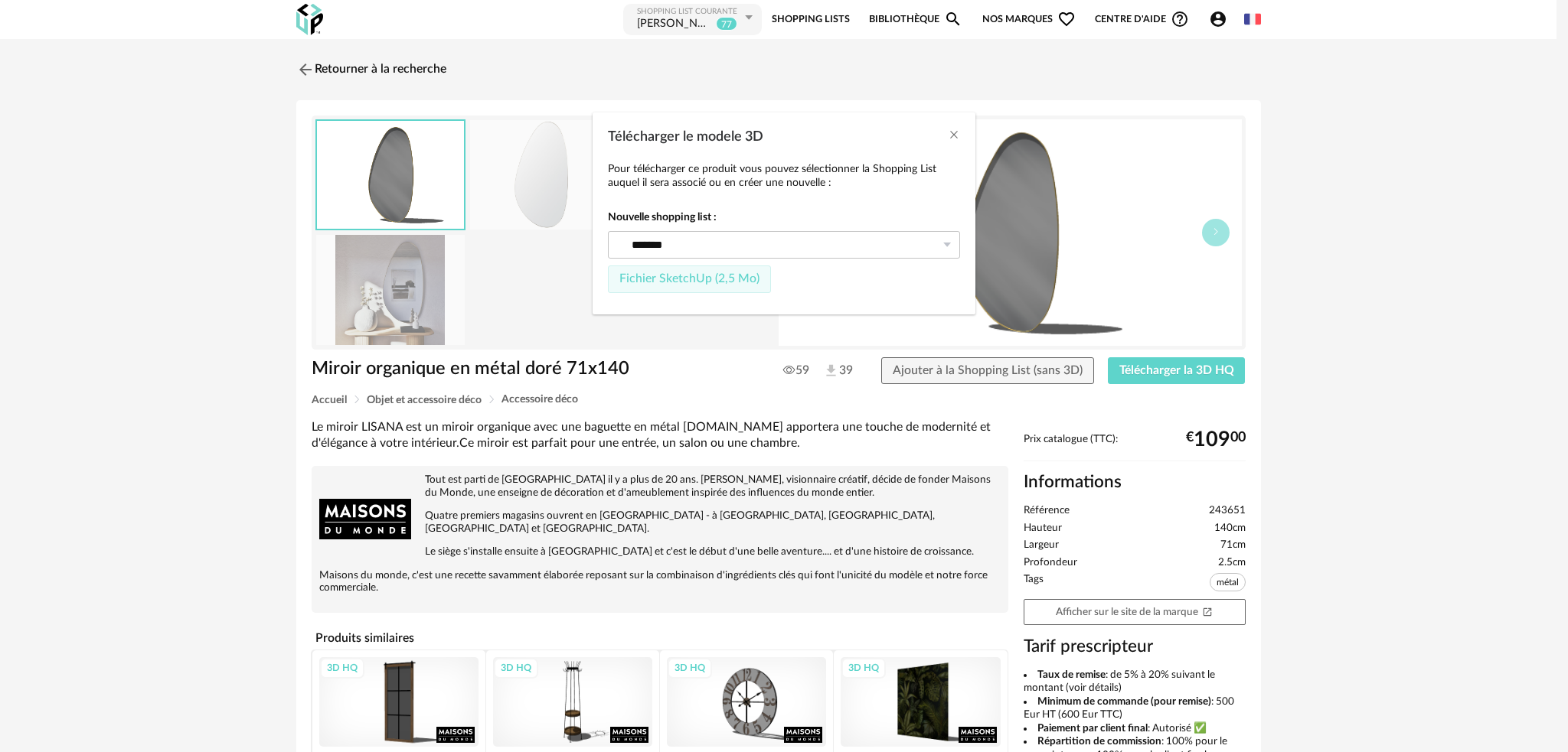
click at [700, 278] on span "Fichier SketchUp (2,5 Mo)" at bounding box center [689, 278] width 140 height 12
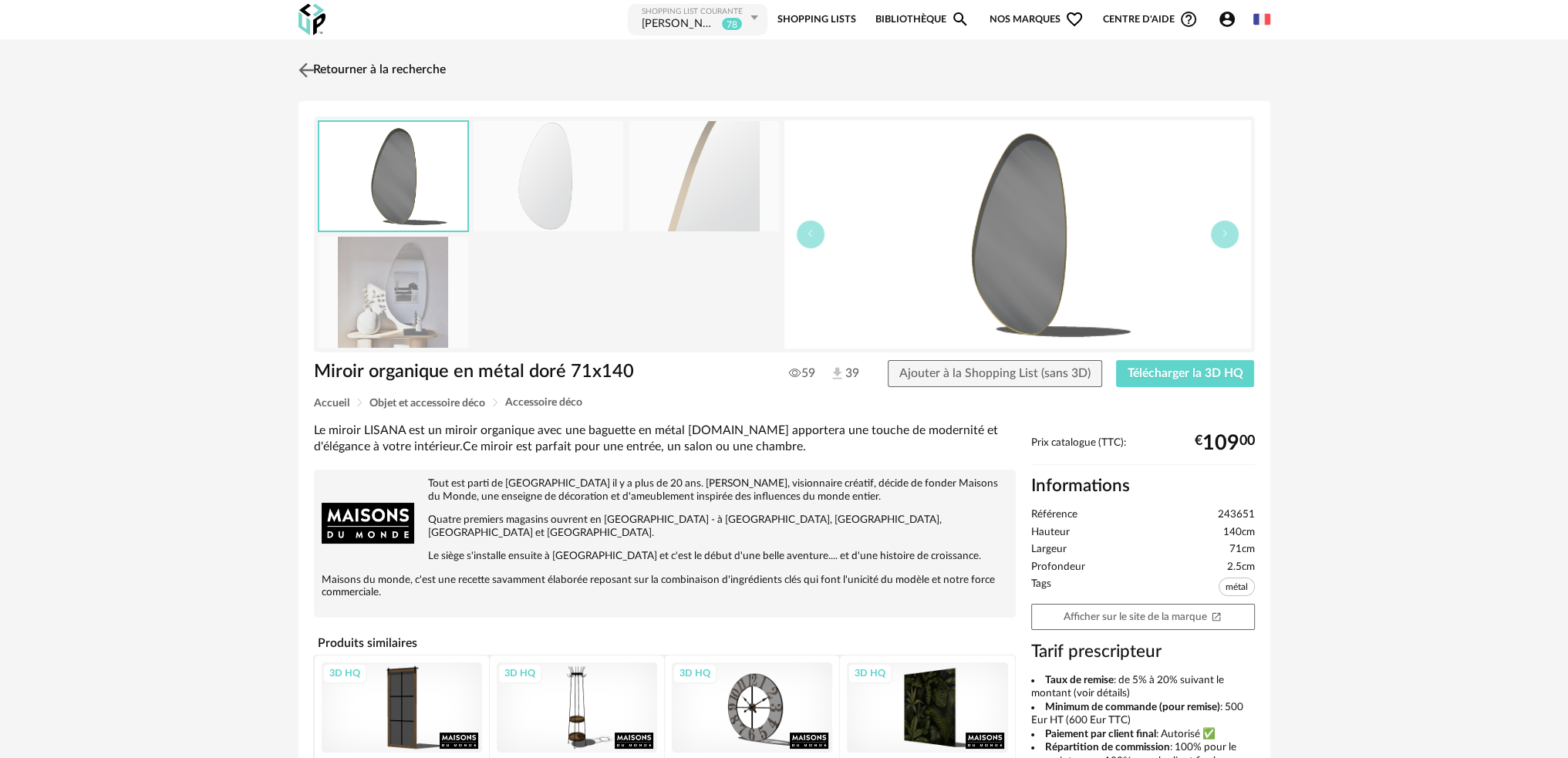
click at [361, 75] on link "Retourner à la recherche" at bounding box center [370, 70] width 151 height 34
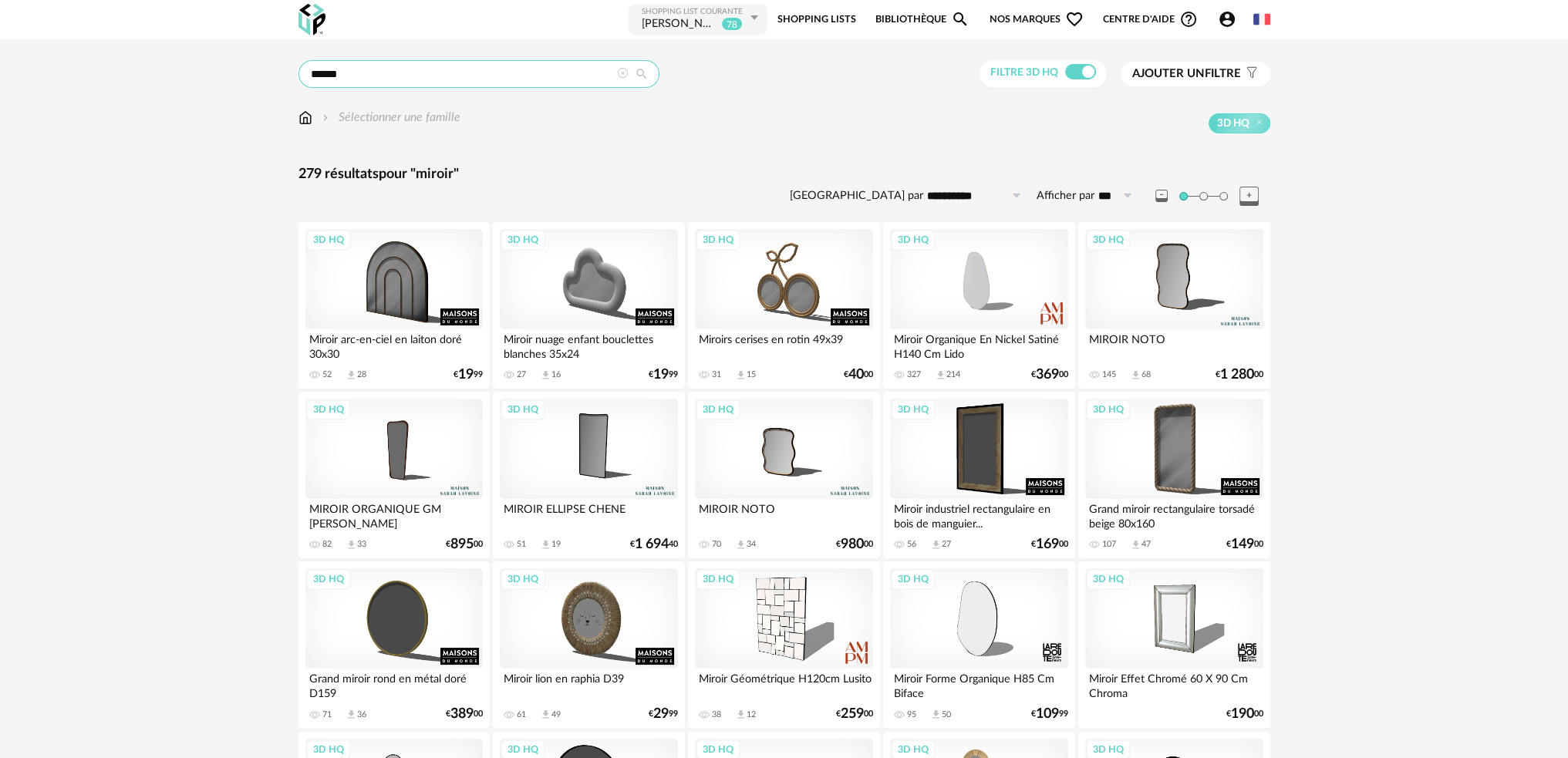
drag, startPoint x: 431, startPoint y: 81, endPoint x: 205, endPoint y: 89, distance: 226.1
type input "*******"
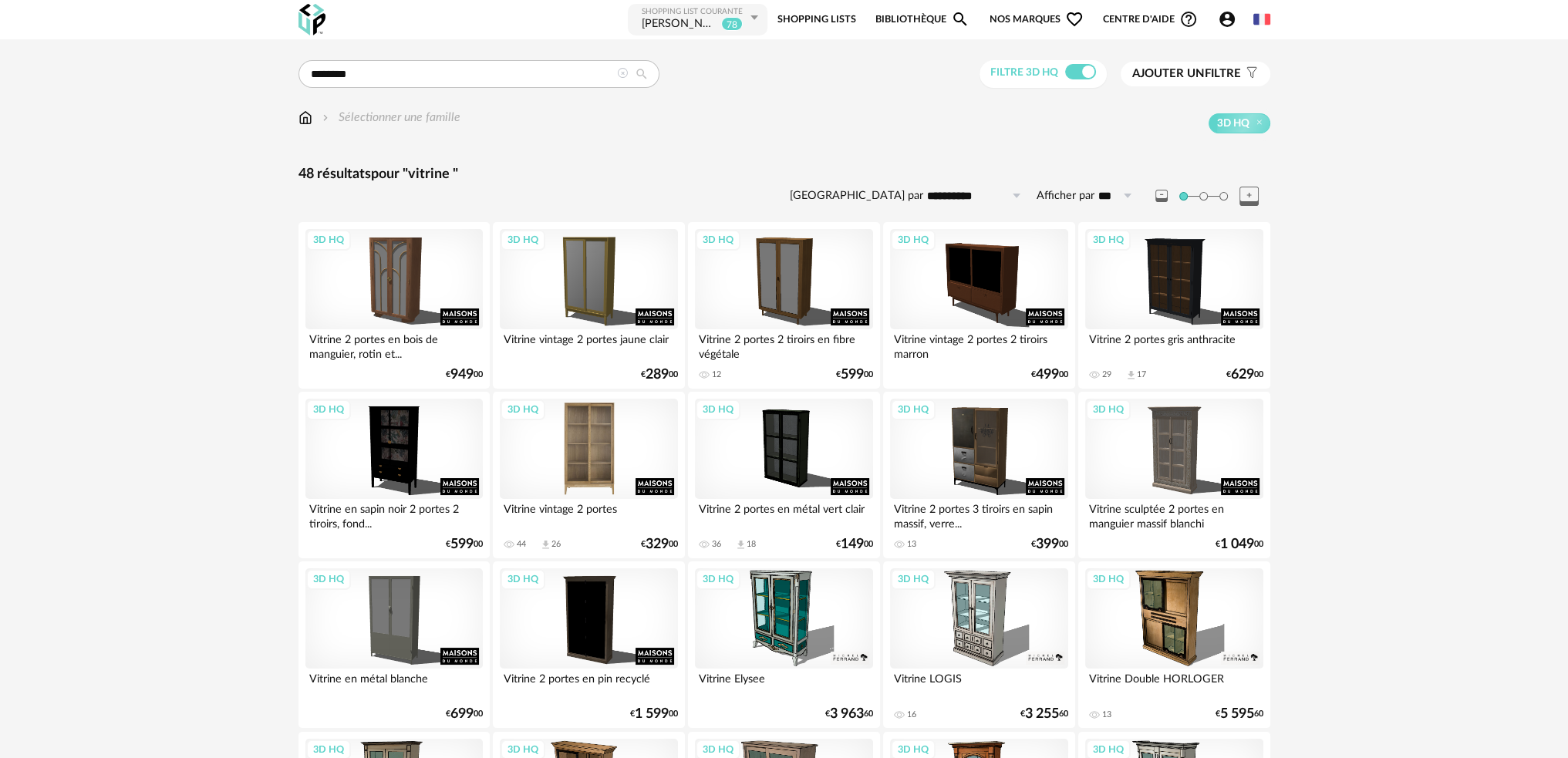
click at [590, 450] on div "3D HQ" at bounding box center [588, 448] width 178 height 100
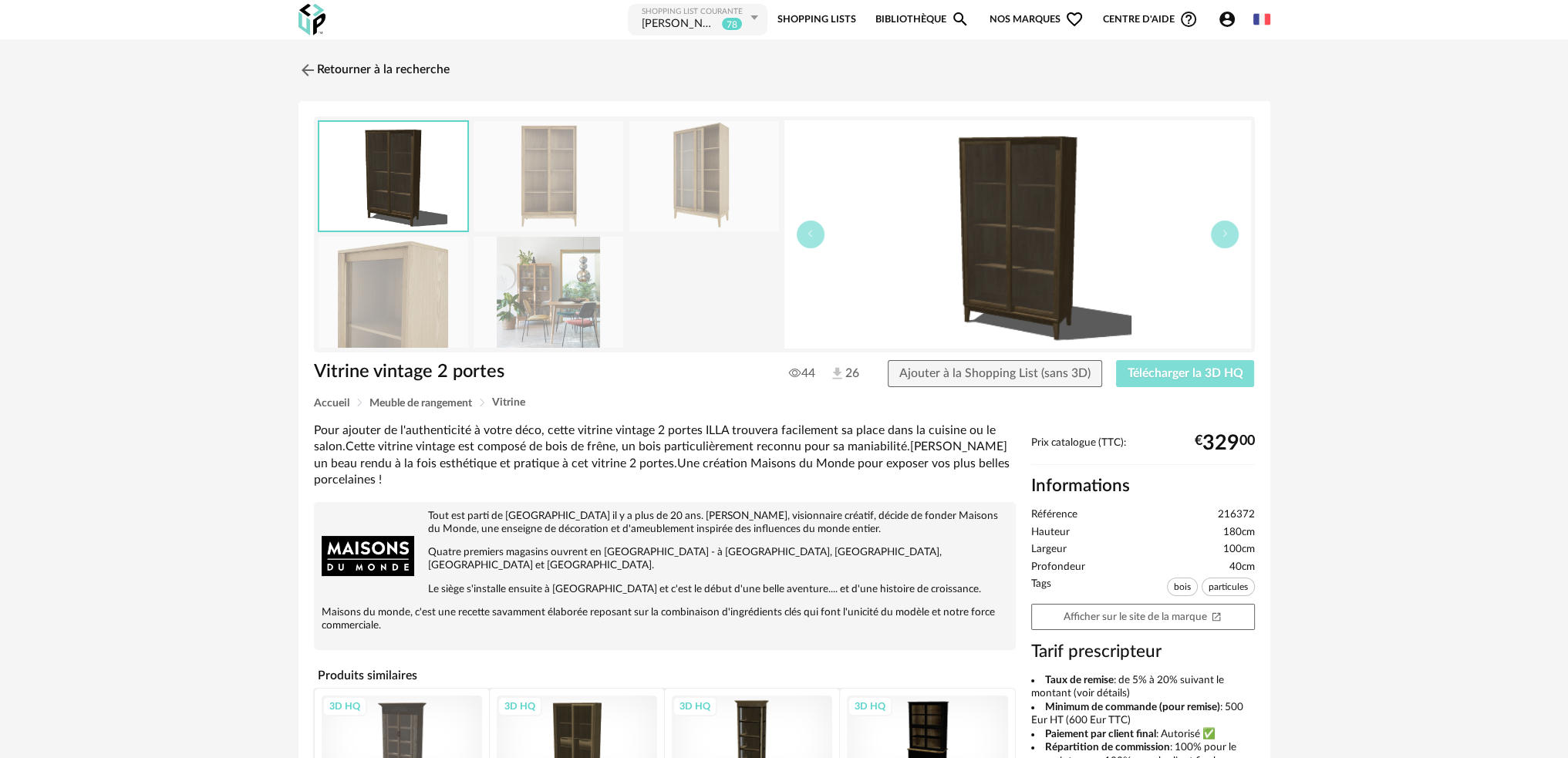
click at [1142, 364] on button "Télécharger la 3D HQ" at bounding box center [1185, 374] width 138 height 27
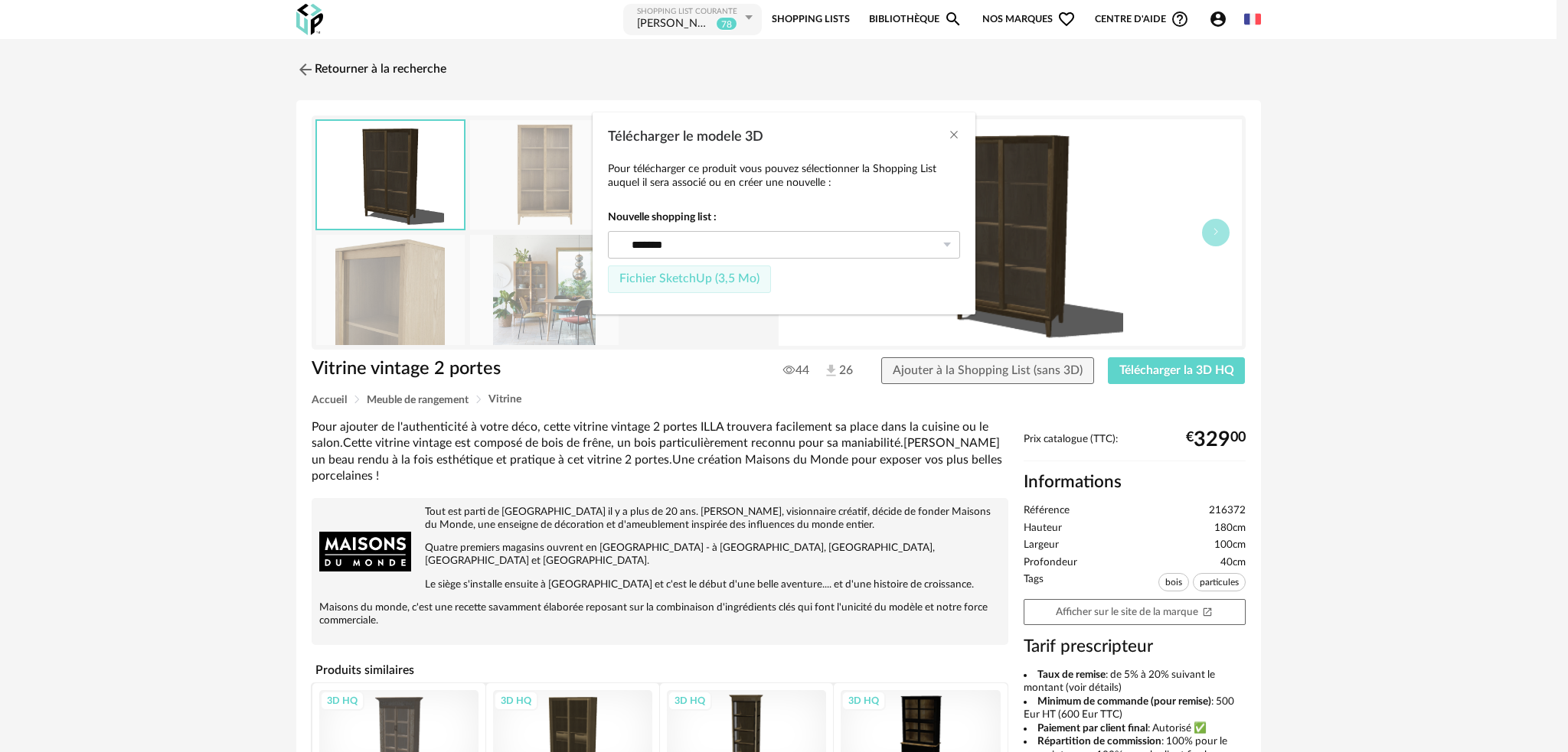
click at [693, 278] on span "Fichier SketchUp (3,5 Mo)" at bounding box center [689, 278] width 140 height 12
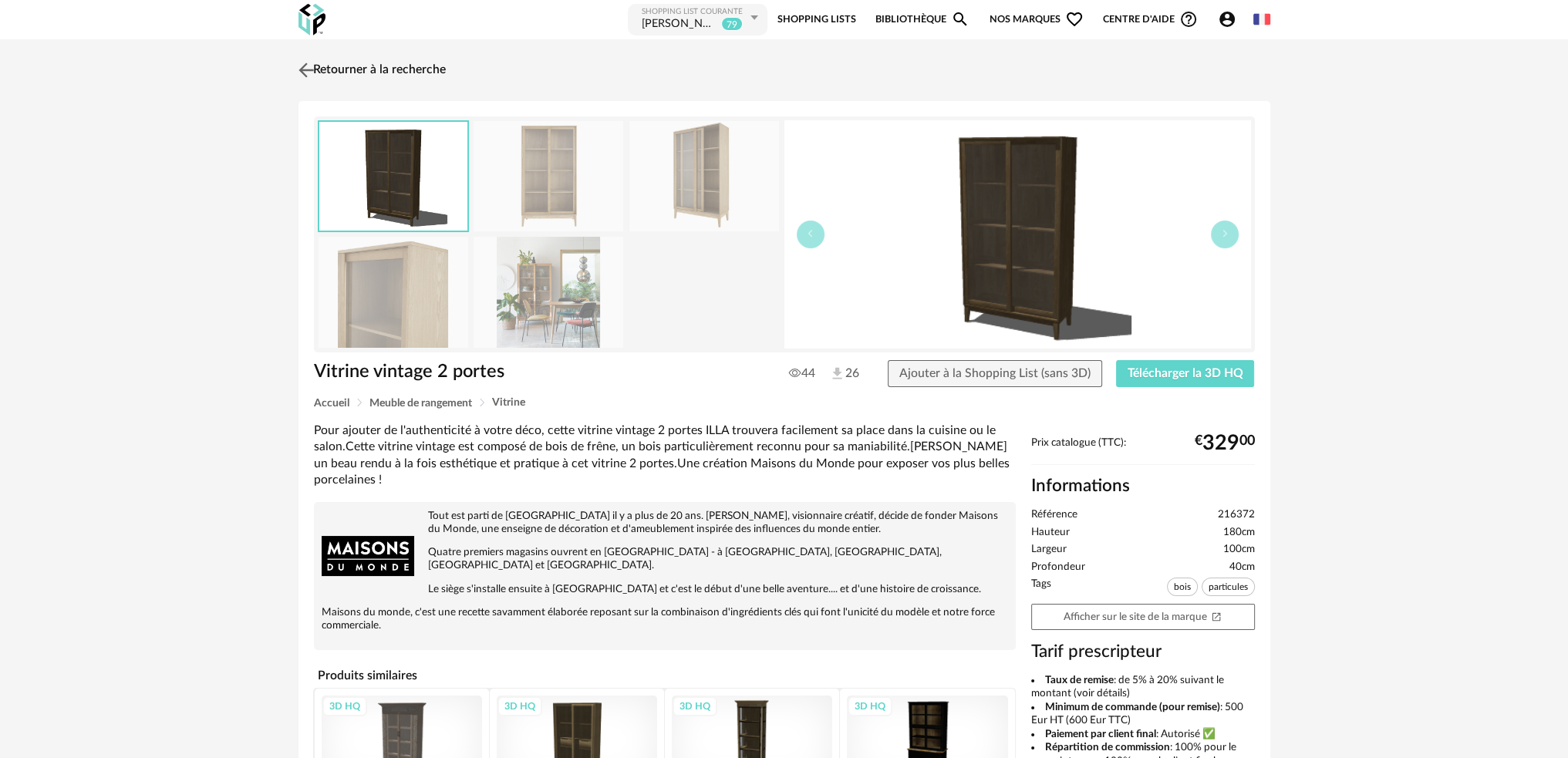
click at [305, 67] on img at bounding box center [306, 70] width 22 height 22
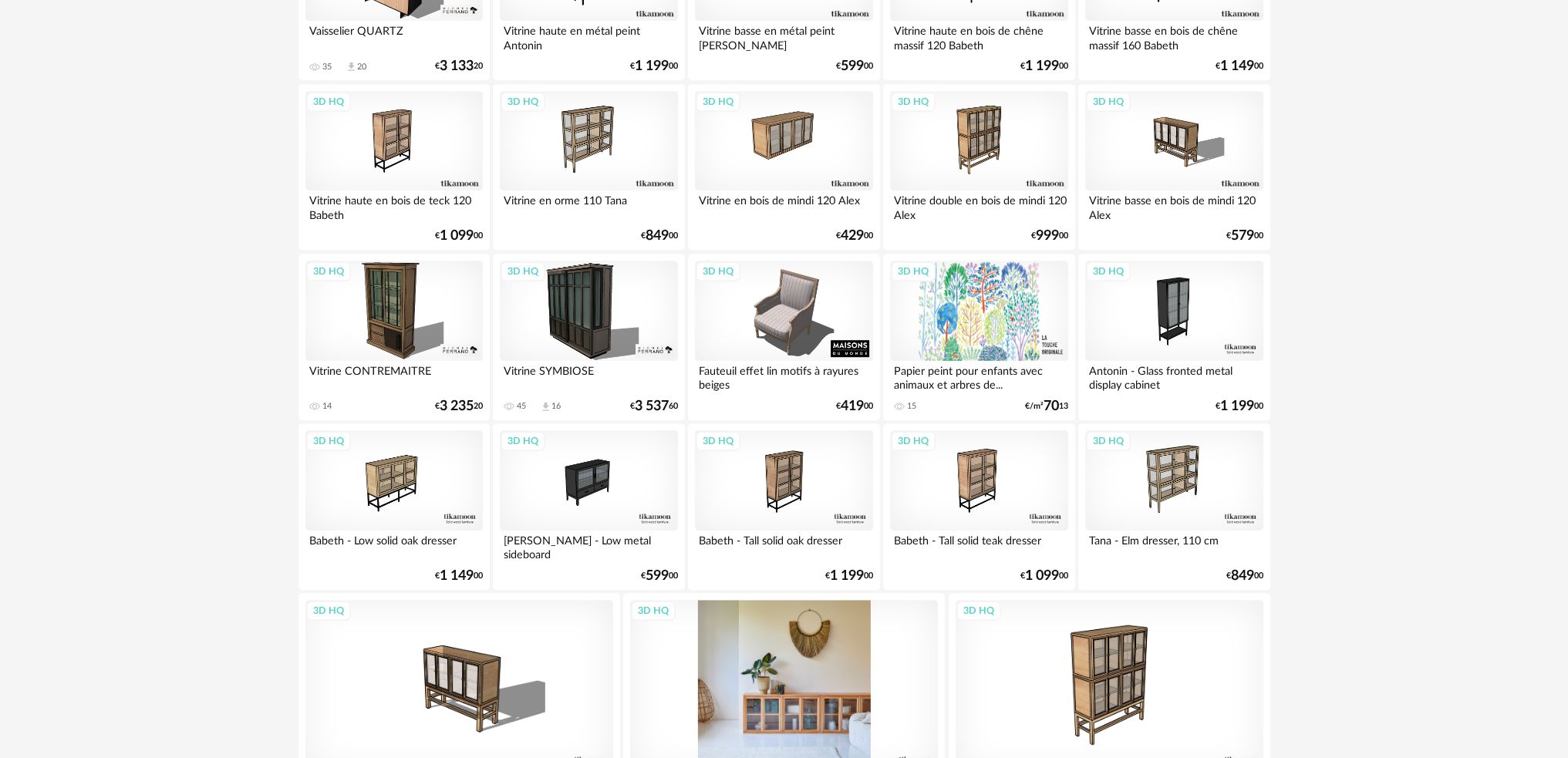
scroll to position [1297, 0]
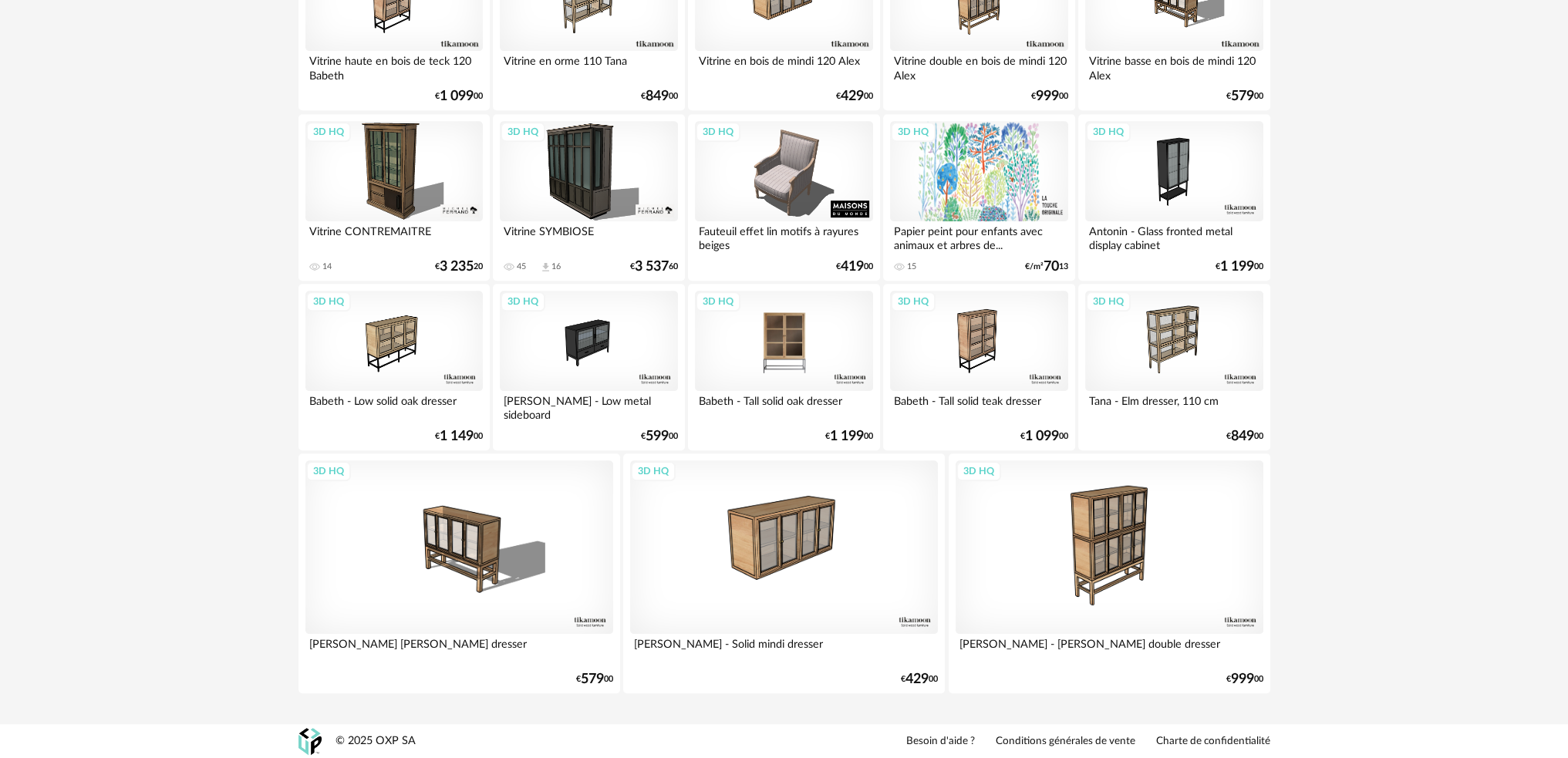
click at [797, 369] on div "3D HQ" at bounding box center [784, 340] width 178 height 100
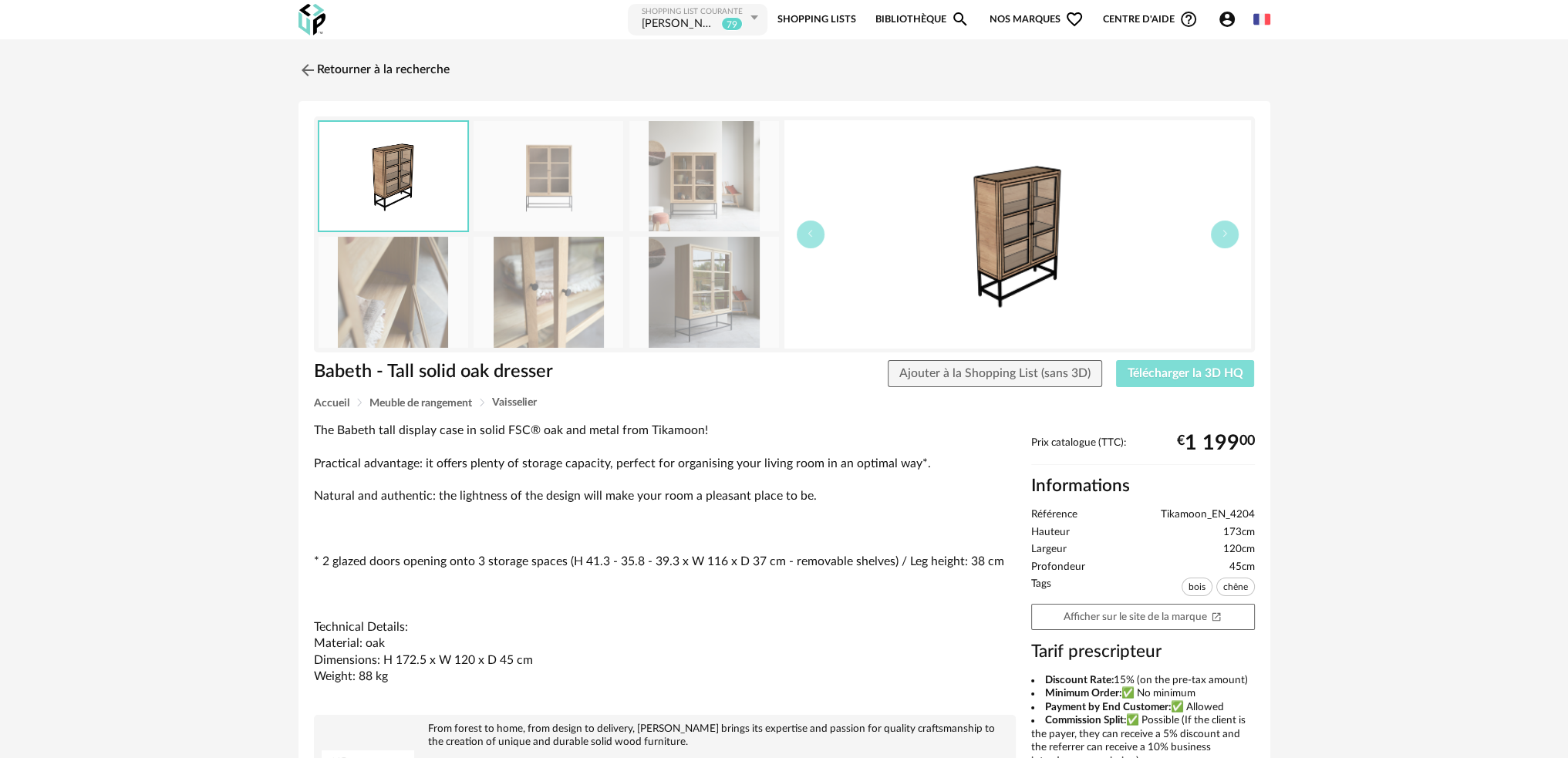
click at [1195, 369] on span "Télécharger la 3D HQ" at bounding box center [1185, 373] width 115 height 12
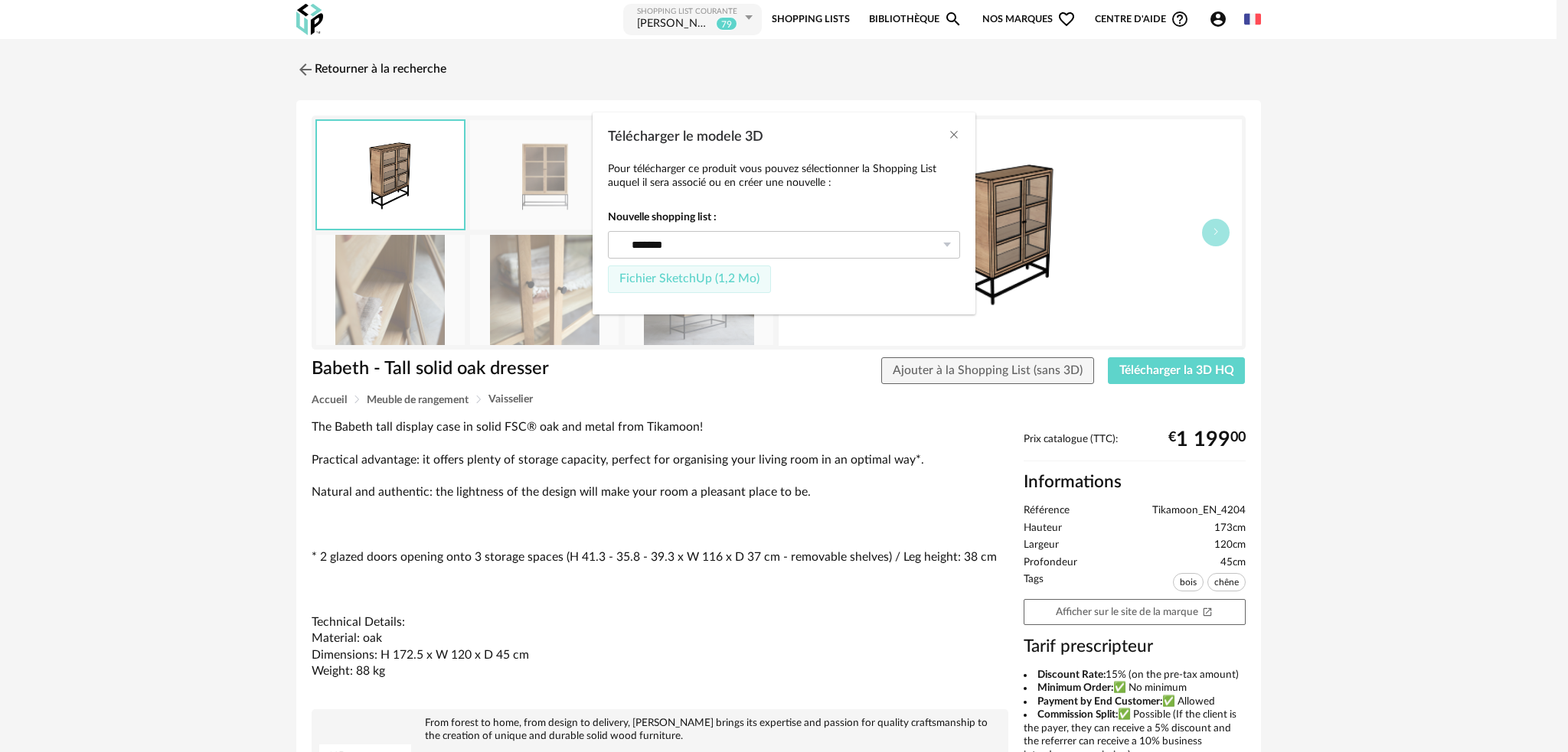
click at [688, 281] on span "Fichier SketchUp (1,2 Mo)" at bounding box center [689, 278] width 140 height 12
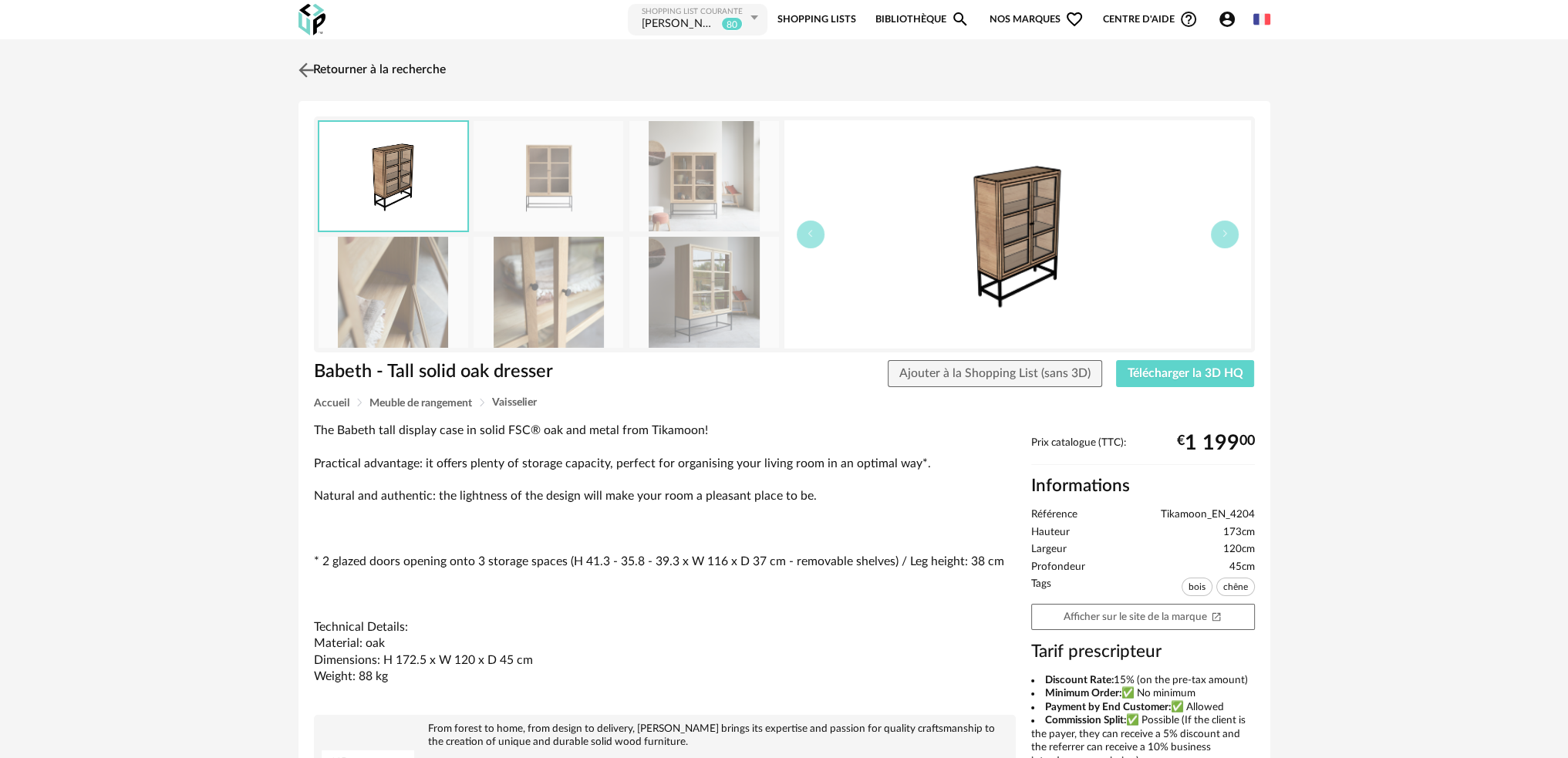
click at [309, 70] on img at bounding box center [306, 70] width 22 height 22
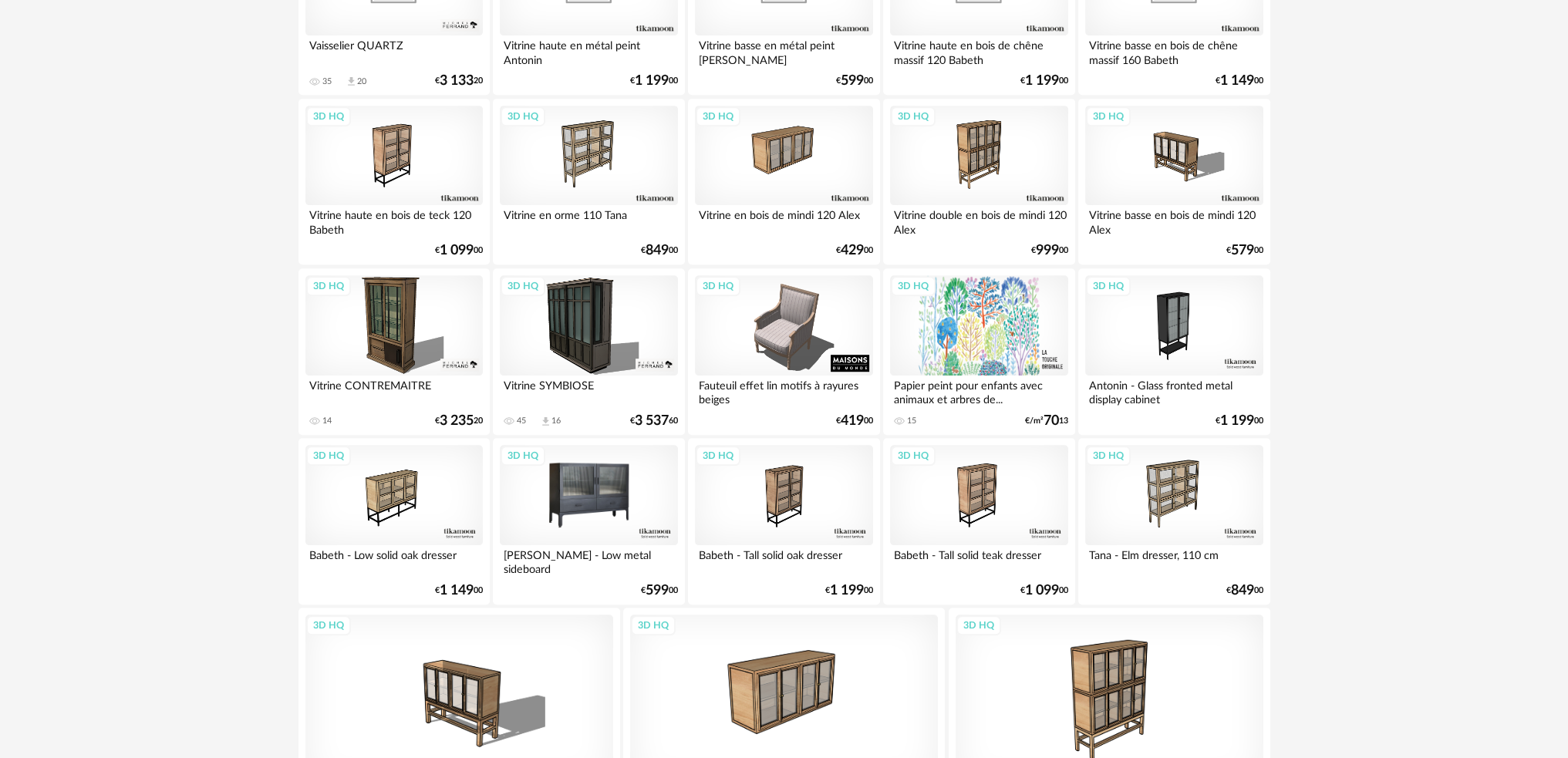
scroll to position [1065, 0]
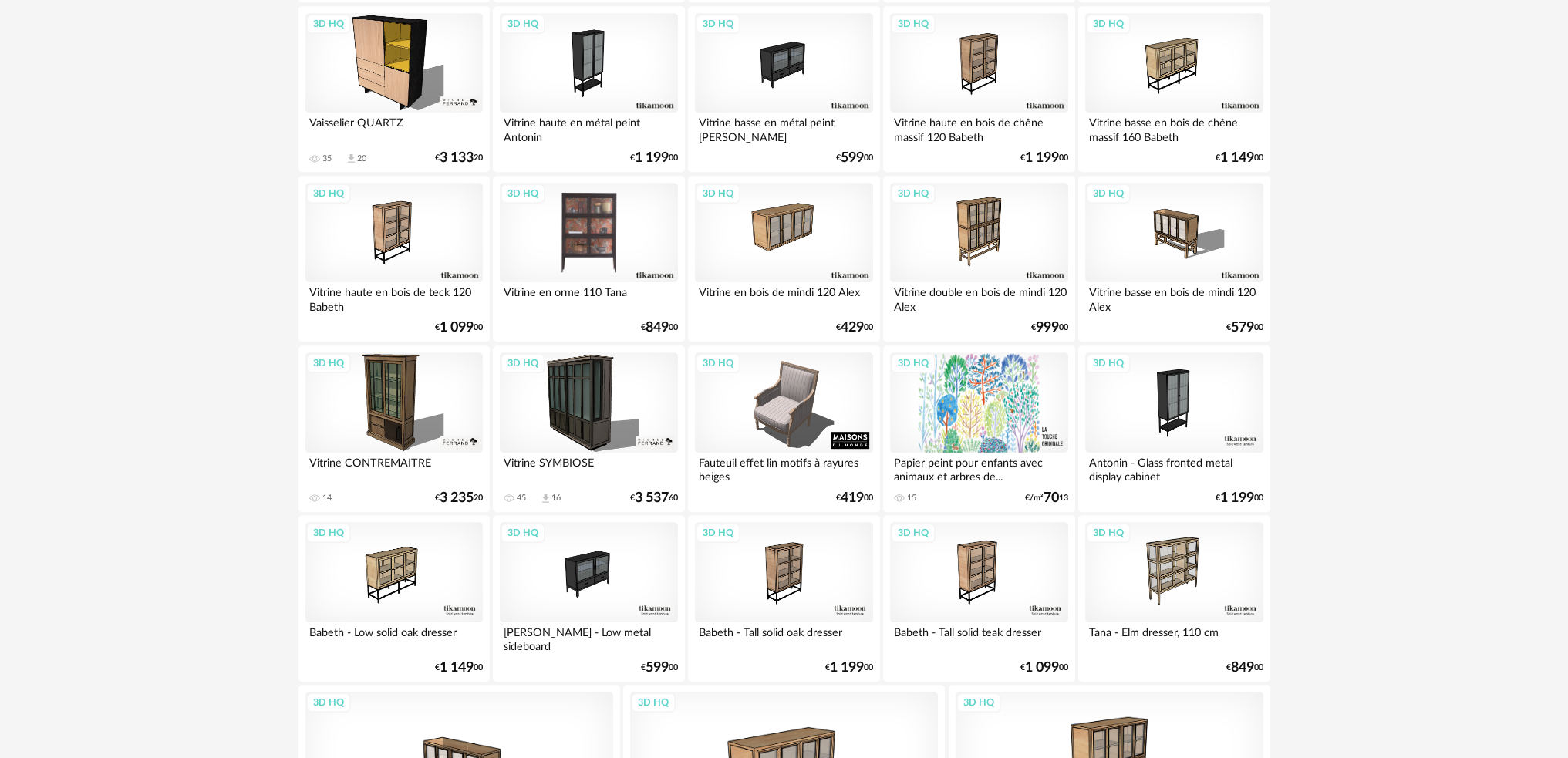
click at [586, 231] on div "3D HQ" at bounding box center [588, 232] width 178 height 100
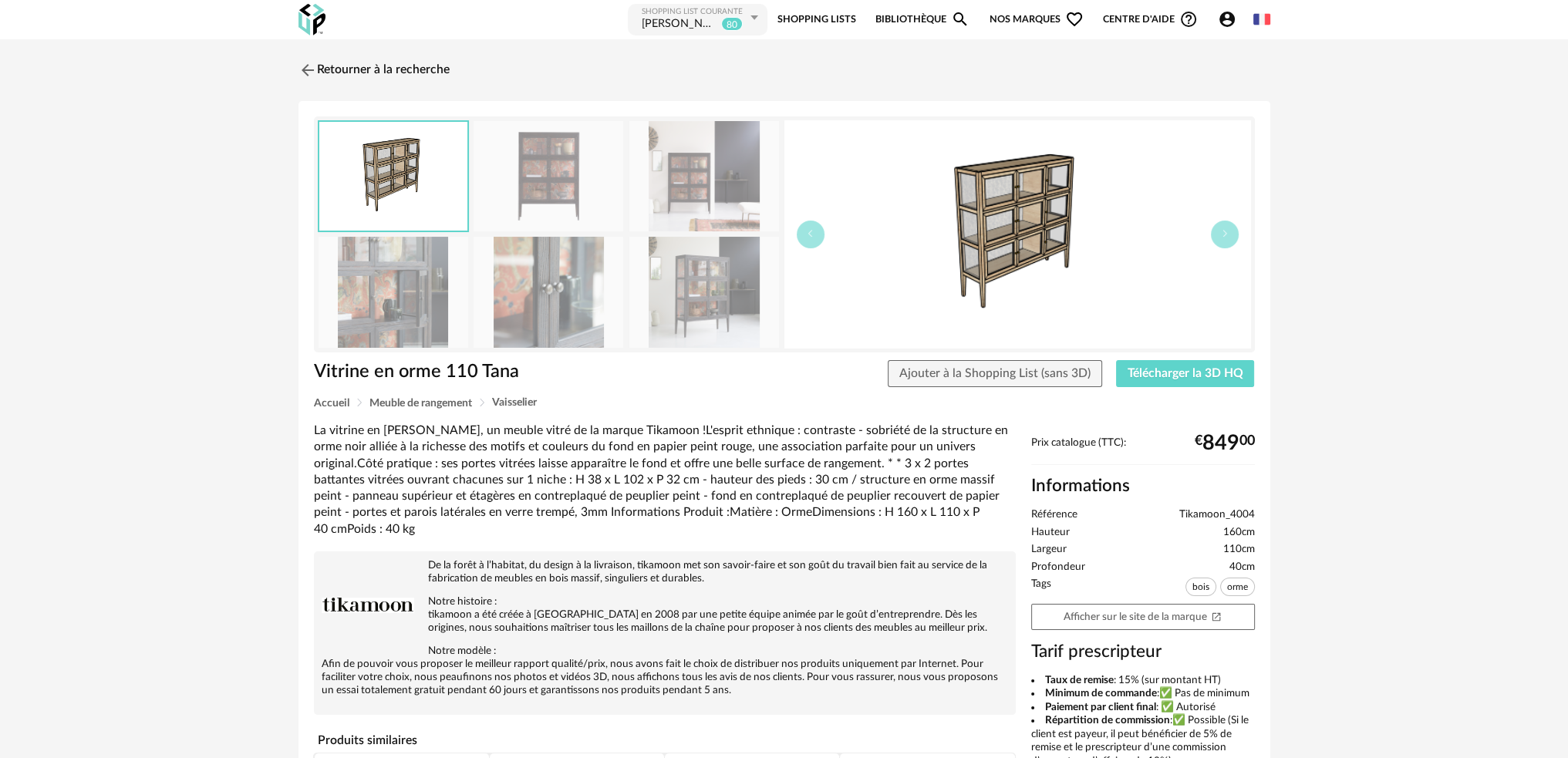
click at [437, 186] on img at bounding box center [393, 176] width 148 height 109
click at [708, 295] on img at bounding box center [704, 291] width 149 height 110
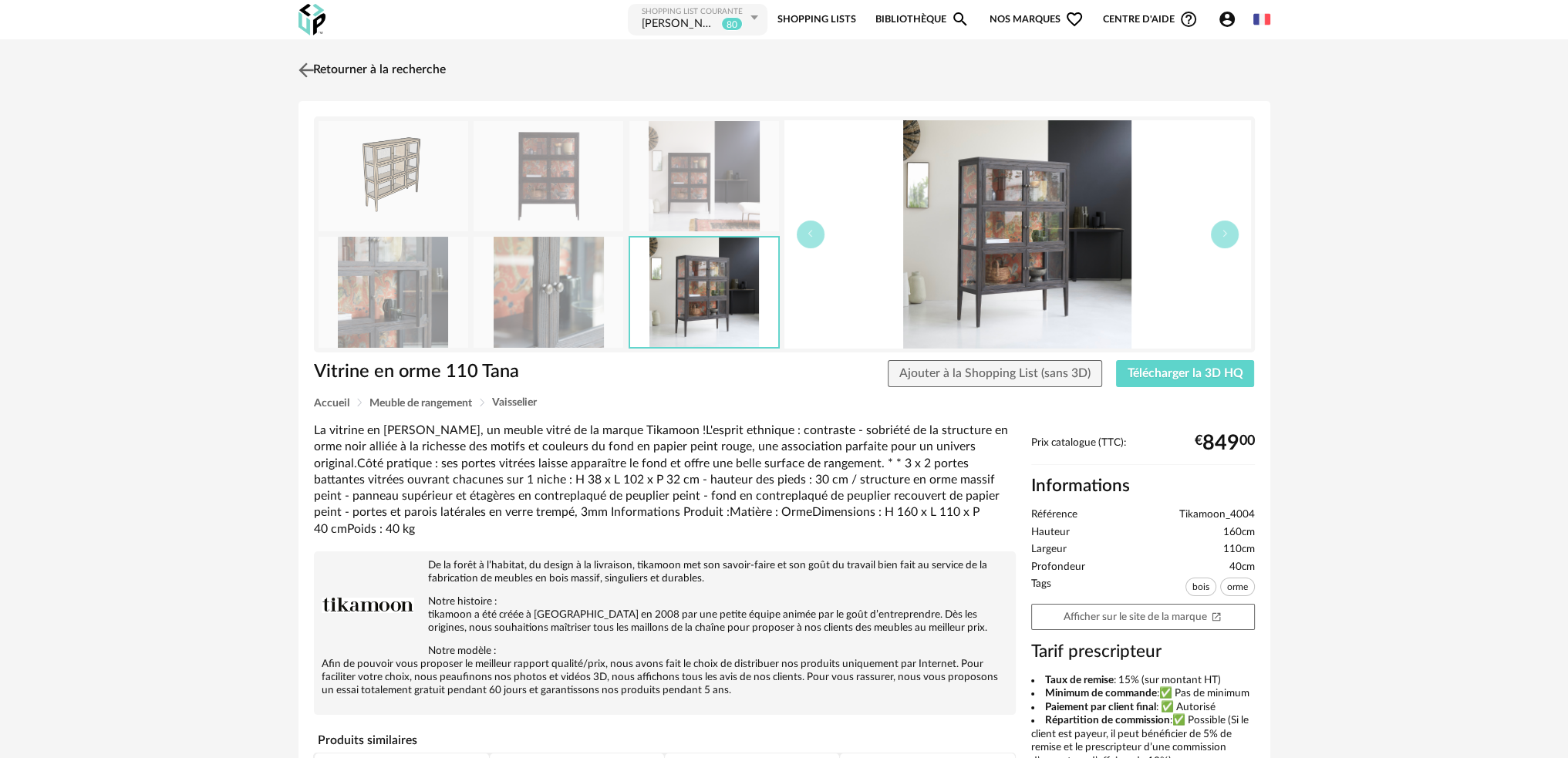
click at [302, 67] on img at bounding box center [306, 70] width 22 height 22
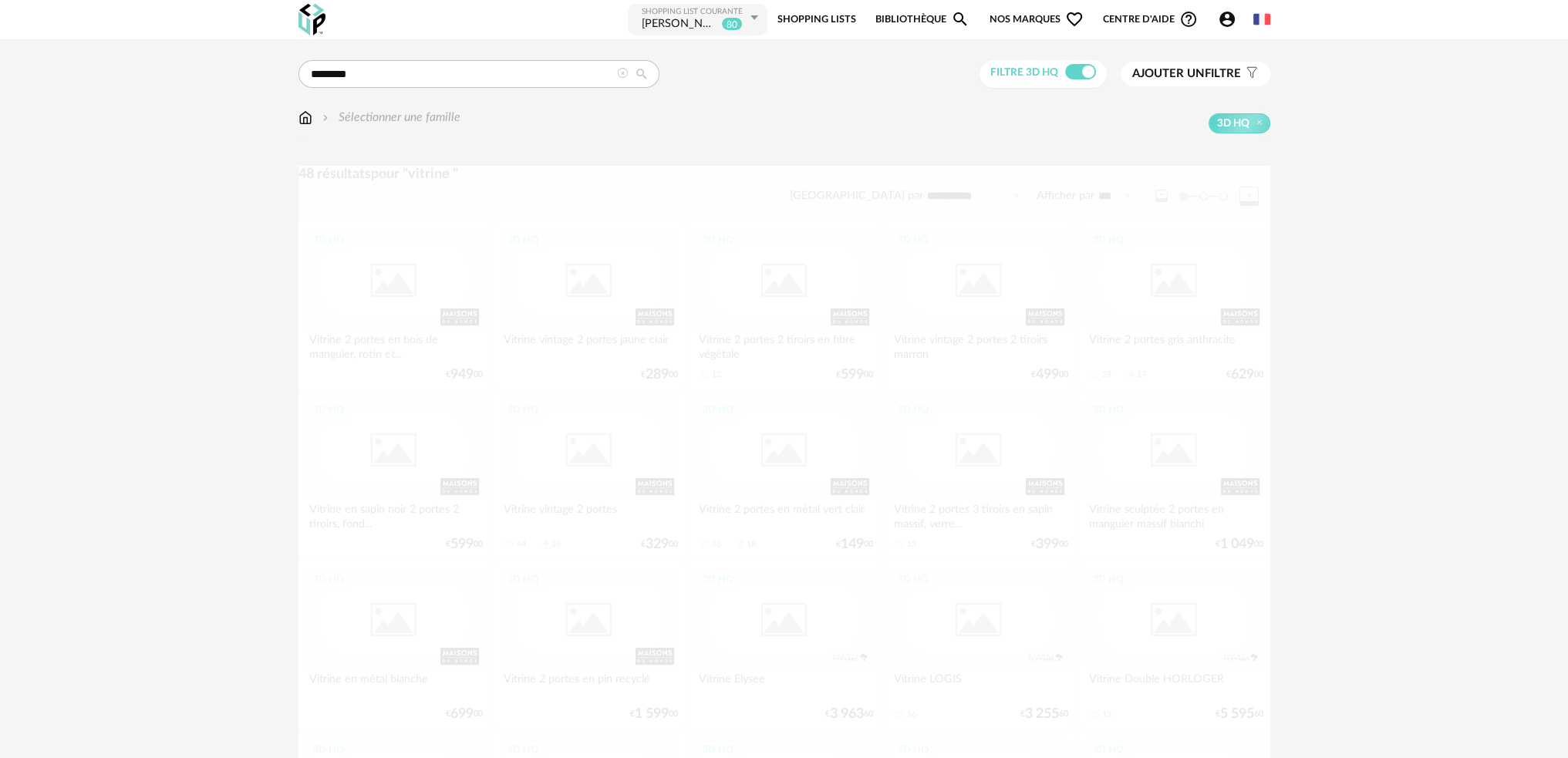
scroll to position [1065, 0]
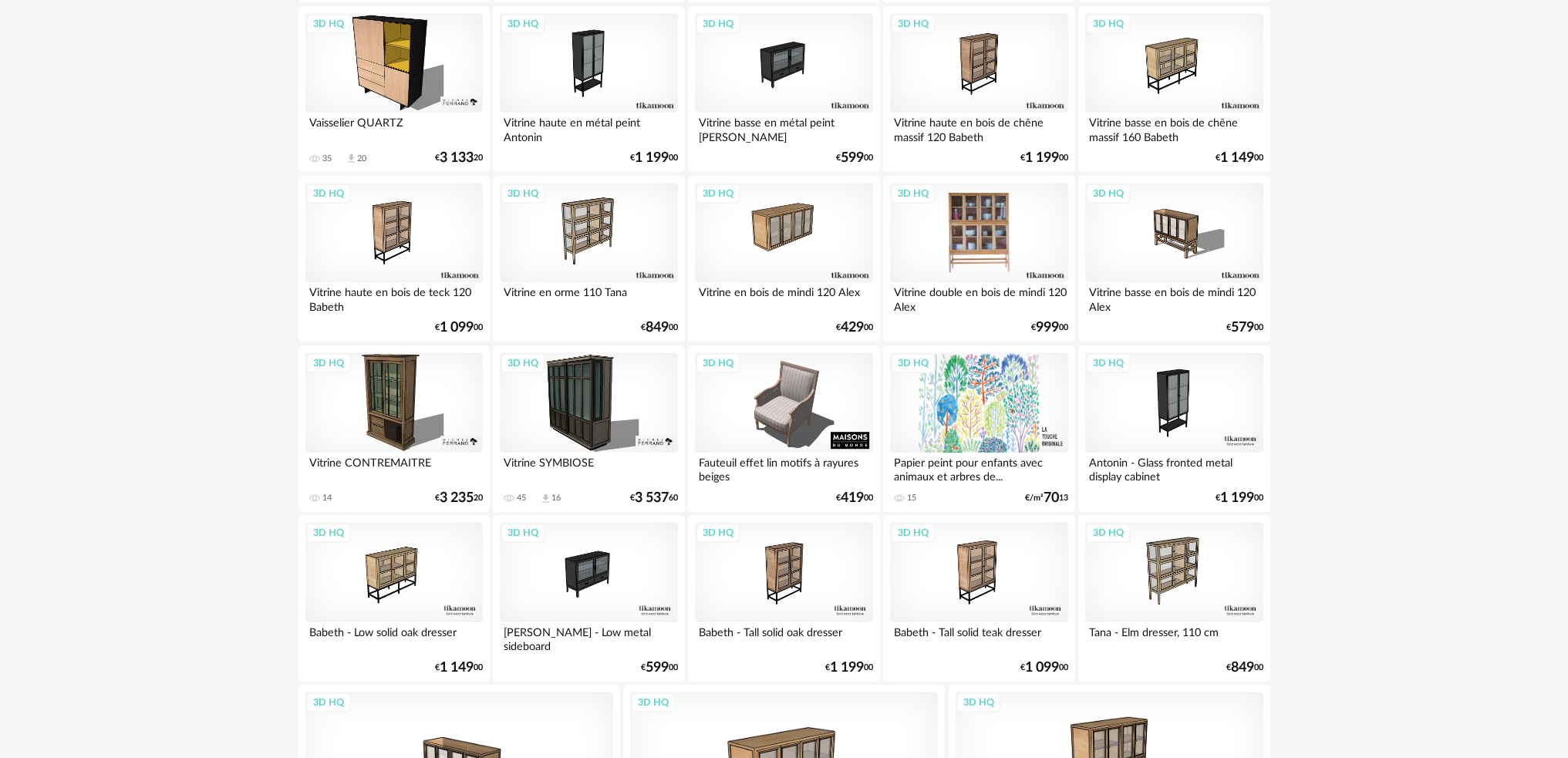
click at [971, 243] on div "3D HQ" at bounding box center [979, 232] width 178 height 100
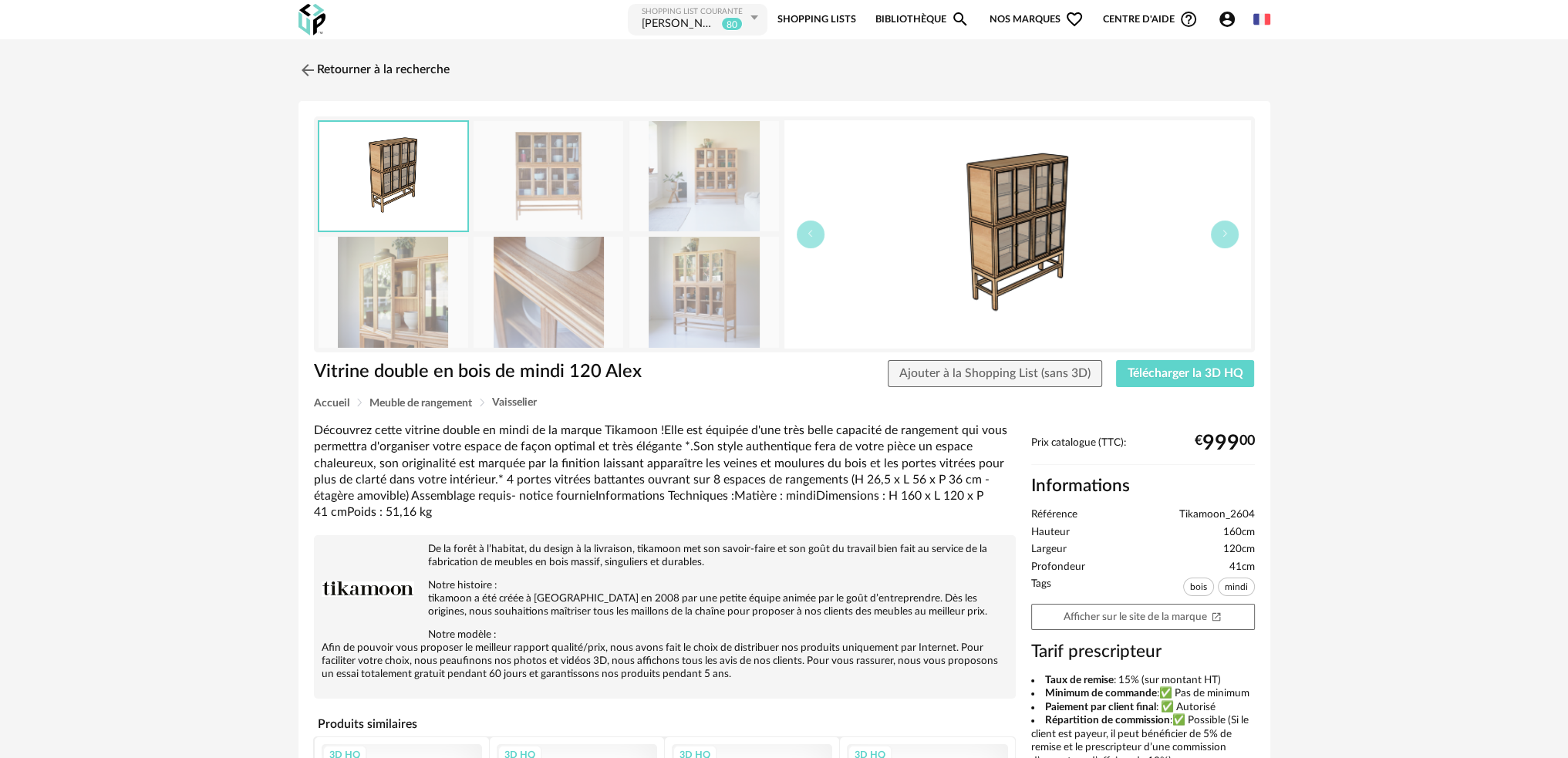
click at [392, 185] on img at bounding box center [393, 176] width 148 height 109
click at [303, 64] on img at bounding box center [306, 70] width 22 height 22
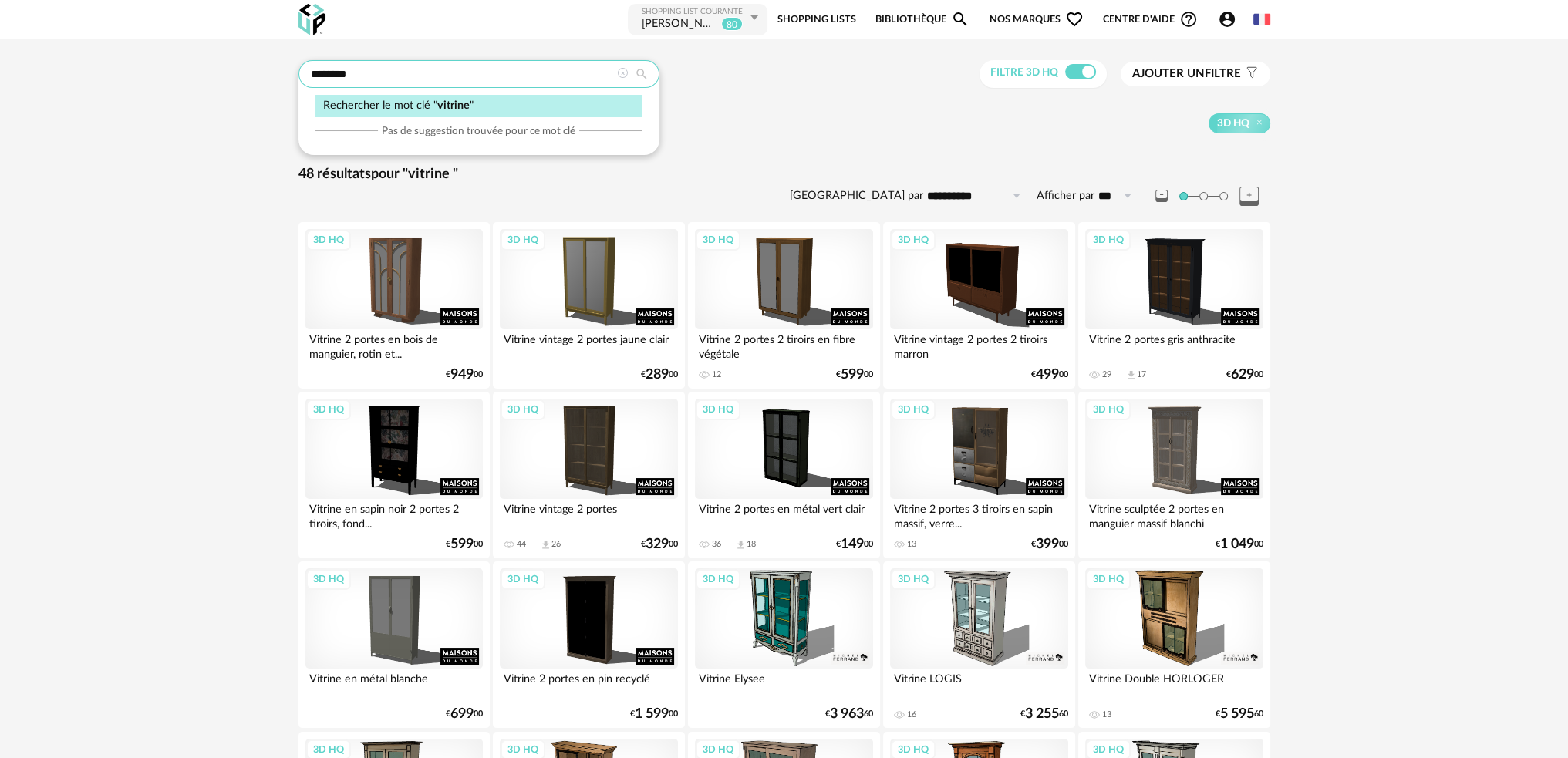
drag, startPoint x: 438, startPoint y: 80, endPoint x: 225, endPoint y: 92, distance: 213.3
type input "*****"
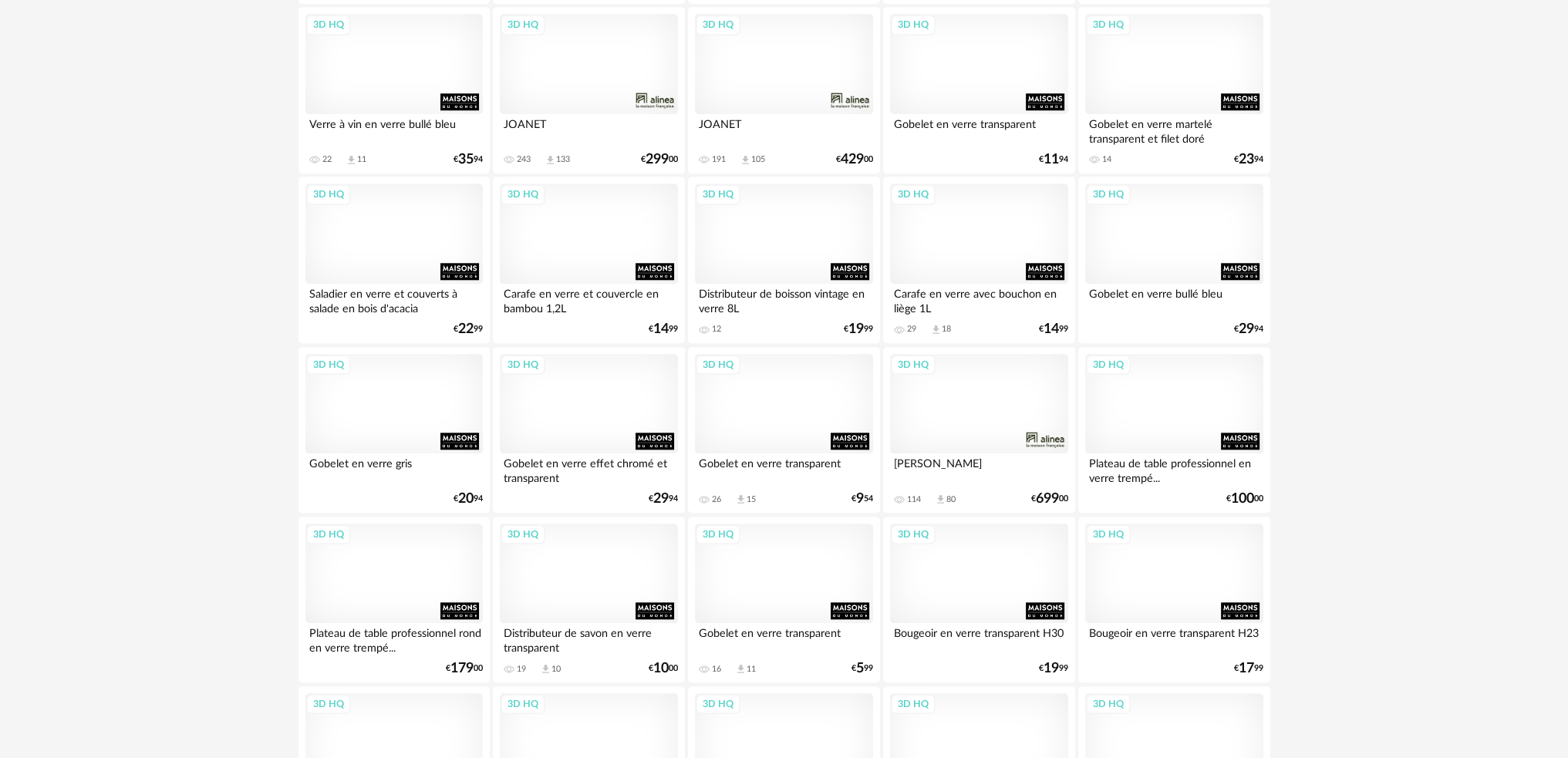
scroll to position [2314, 0]
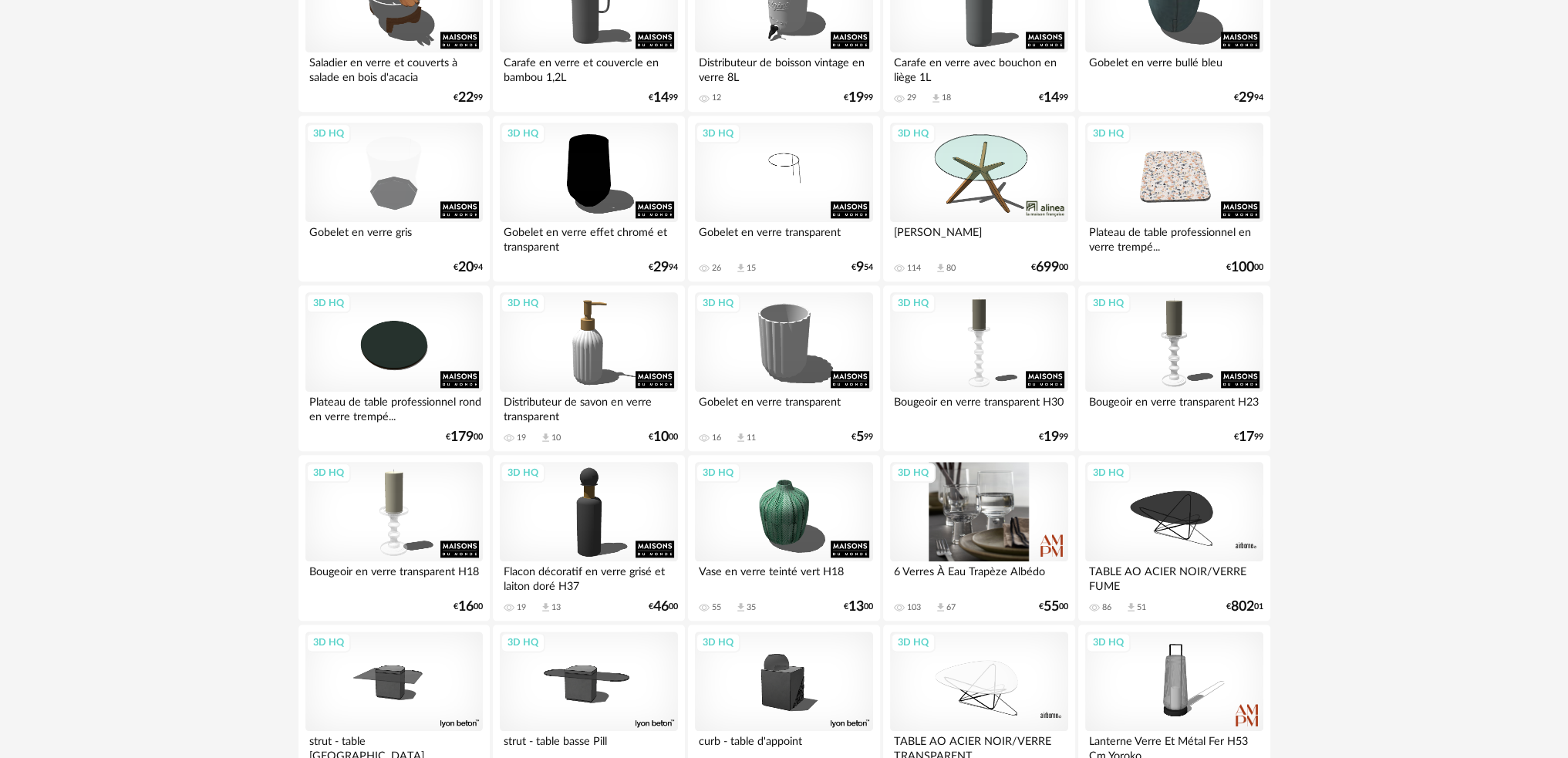
click at [973, 527] on div "3D HQ" at bounding box center [979, 511] width 178 height 100
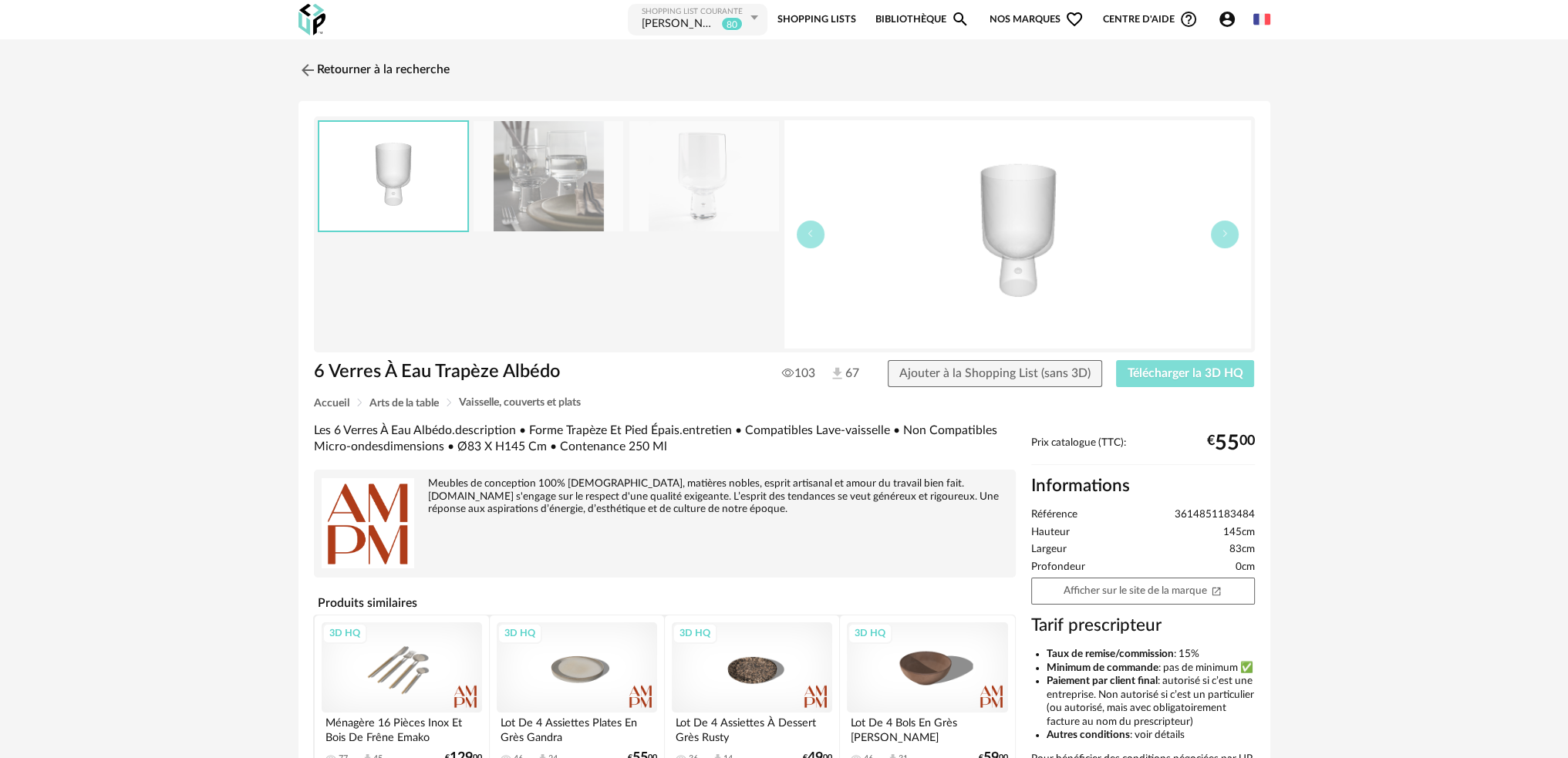
click at [1168, 368] on span "Télécharger la 3D HQ" at bounding box center [1185, 373] width 115 height 12
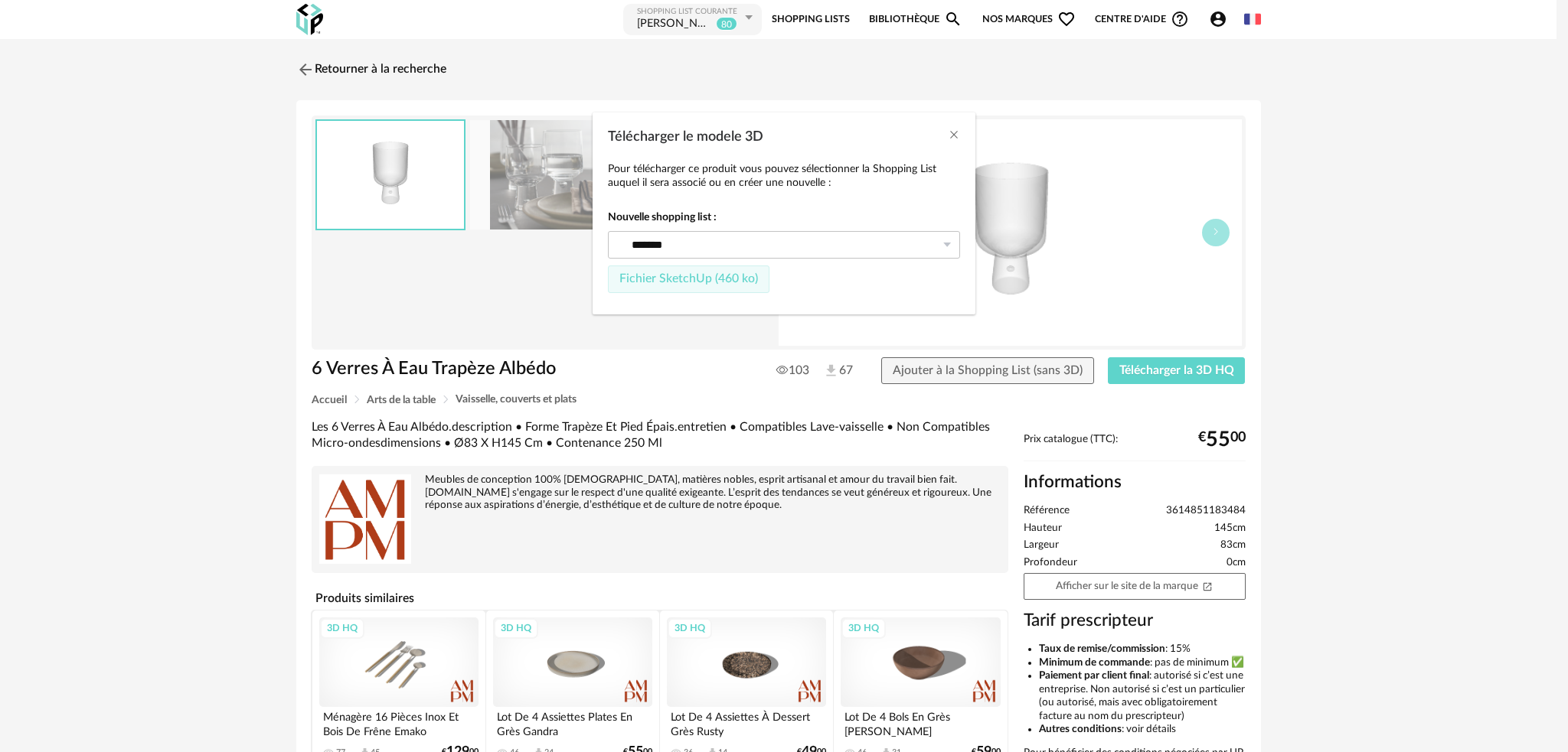
click at [713, 285] on button "Fichier SketchUp (460 ko)" at bounding box center [689, 279] width 162 height 27
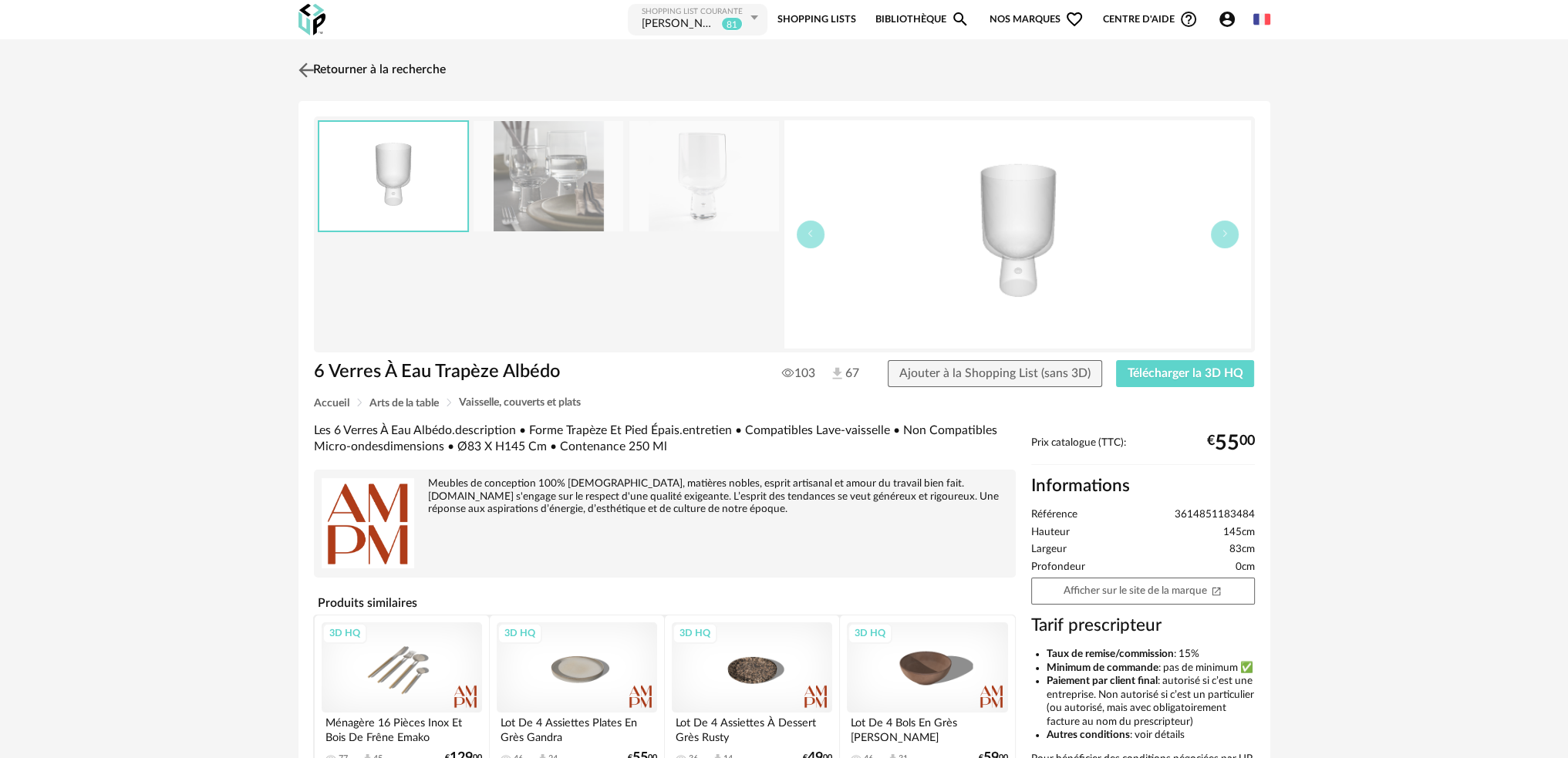
click at [316, 71] on img at bounding box center [306, 70] width 22 height 22
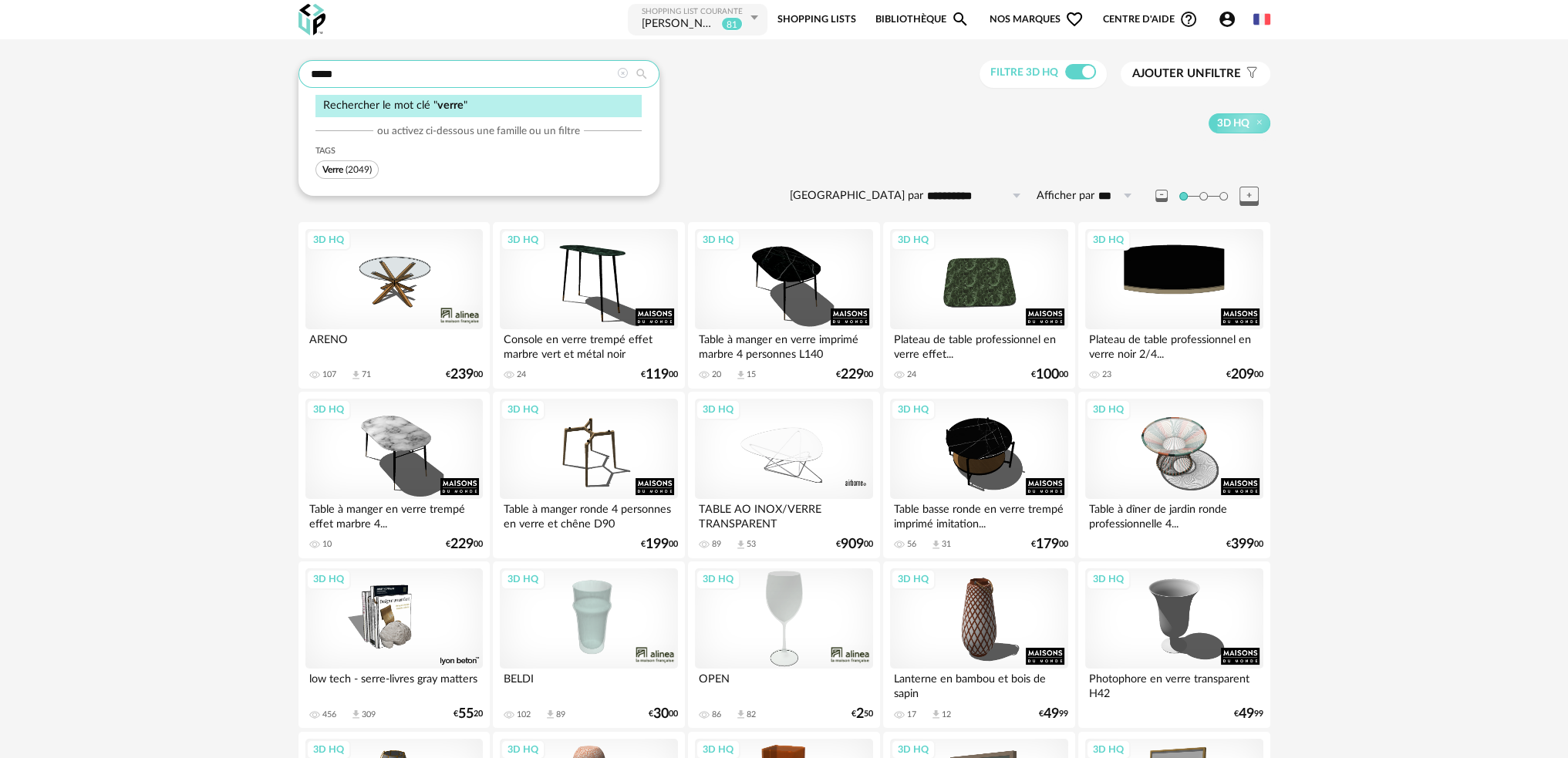
drag, startPoint x: 460, startPoint y: 80, endPoint x: 194, endPoint y: 98, distance: 266.6
type input "******"
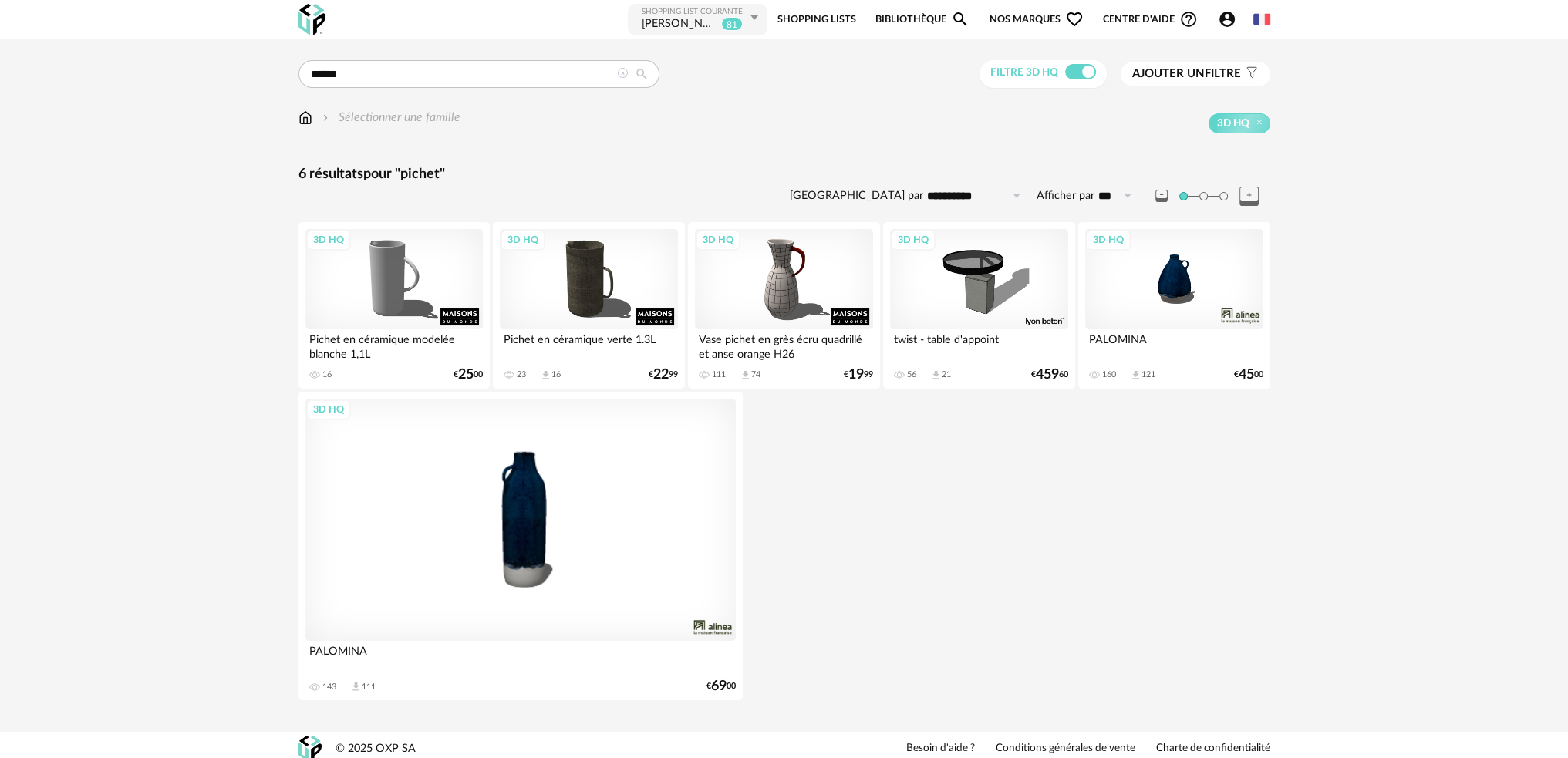
click at [1176, 302] on div "3D HQ" at bounding box center [1174, 279] width 178 height 100
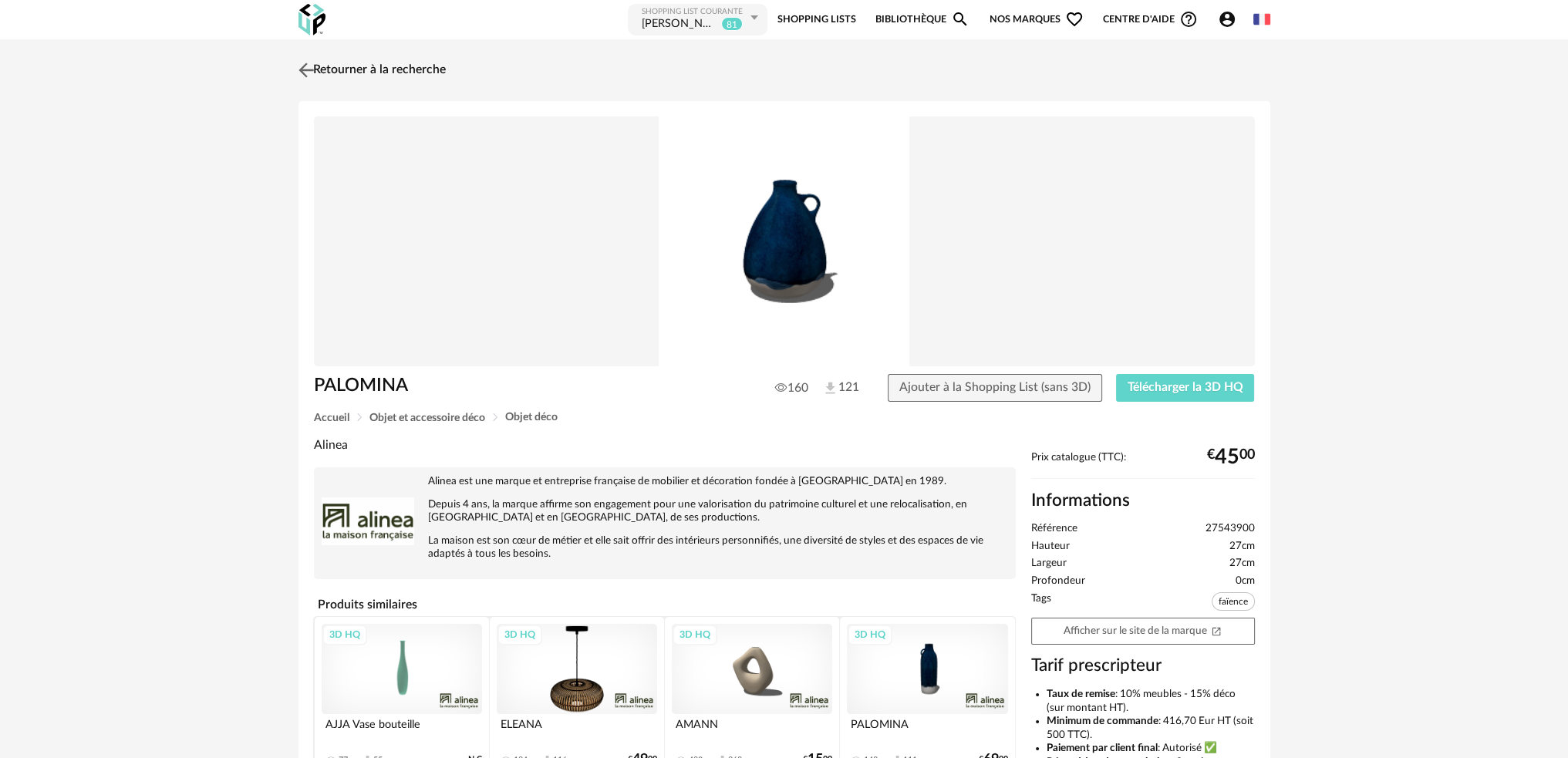
click at [305, 73] on img at bounding box center [306, 70] width 22 height 22
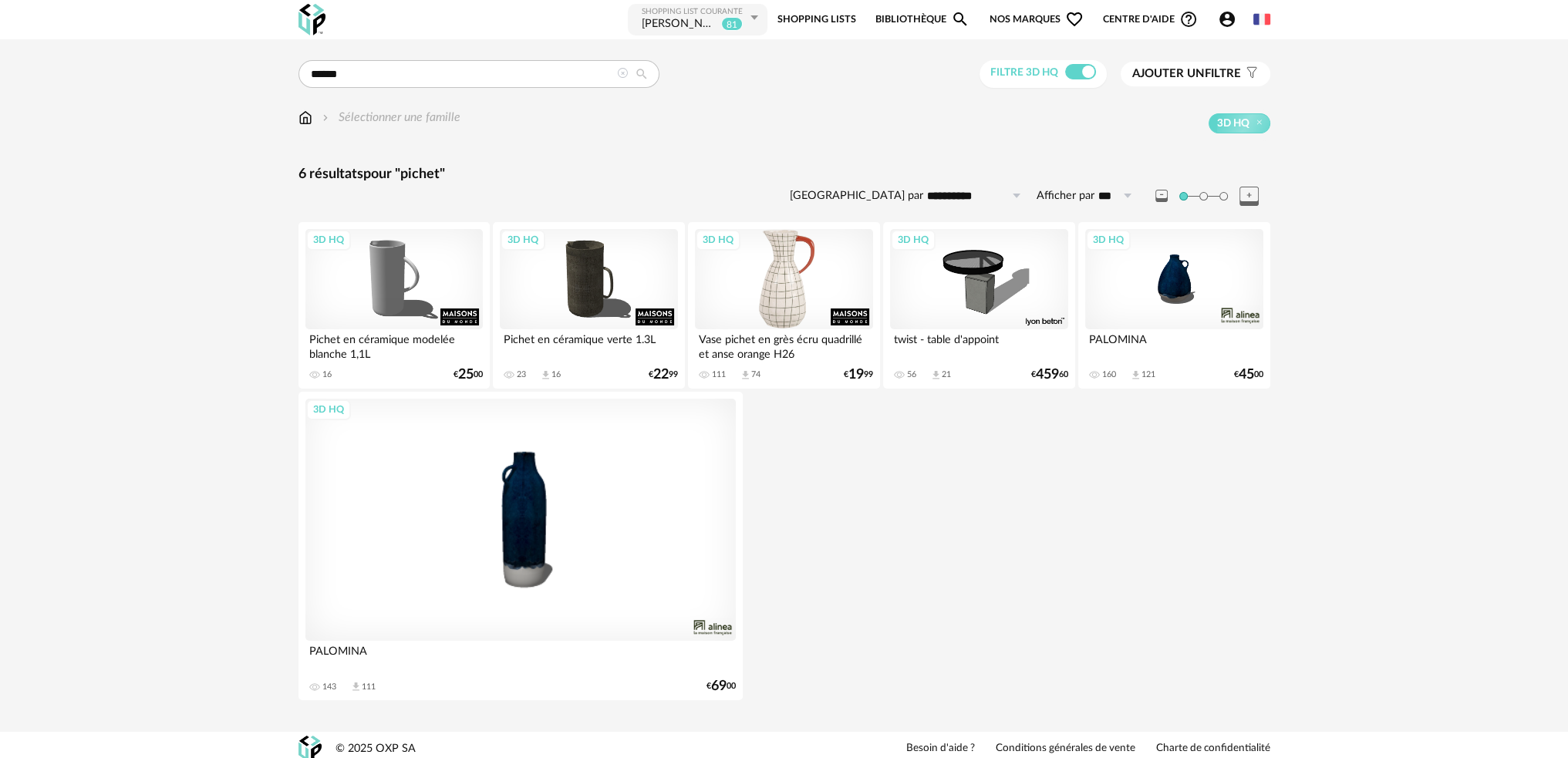
click at [776, 287] on div "3D HQ" at bounding box center [784, 279] width 178 height 100
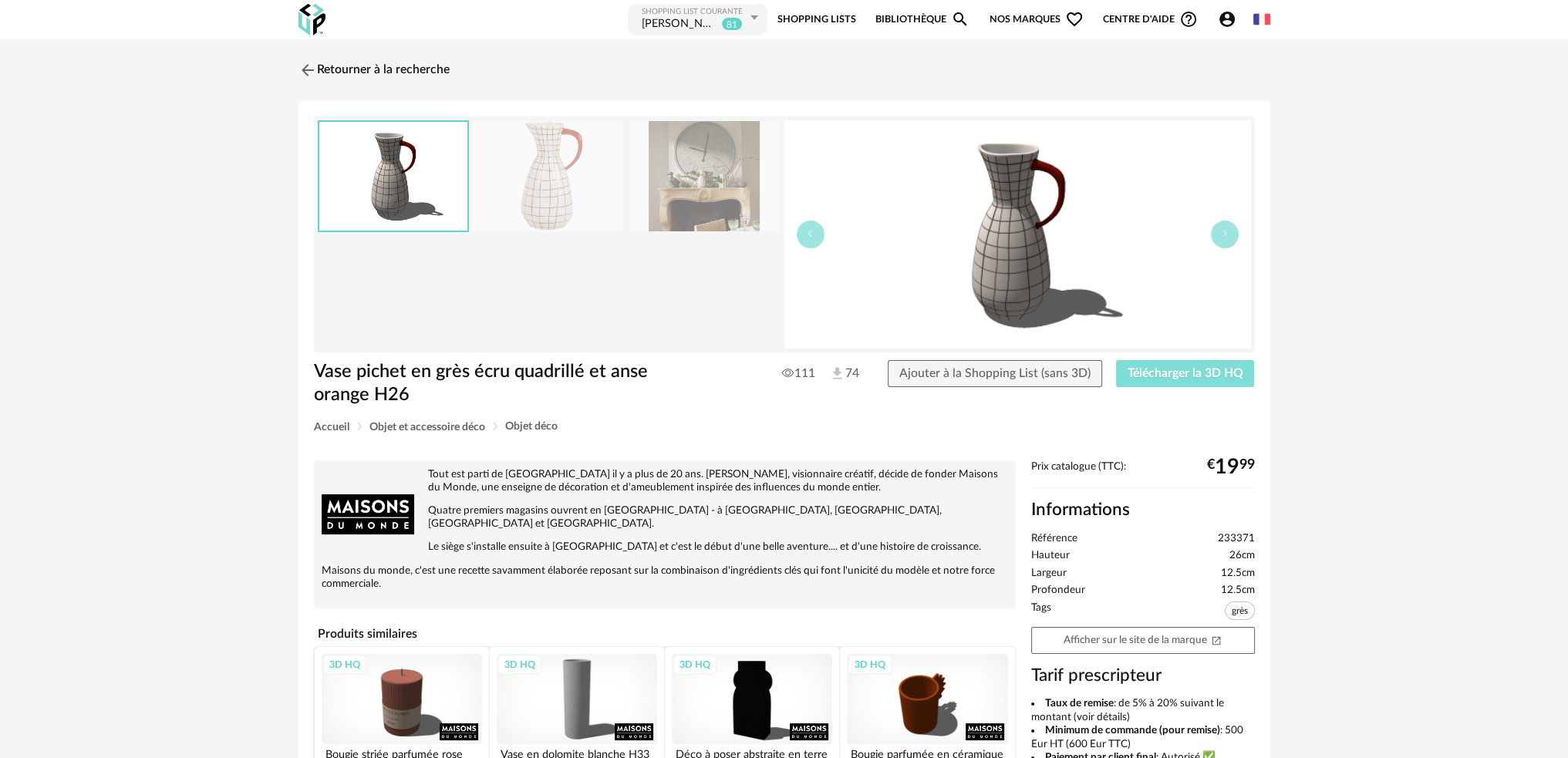
click at [1167, 386] on button "Télécharger la 3D HQ" at bounding box center [1185, 374] width 138 height 27
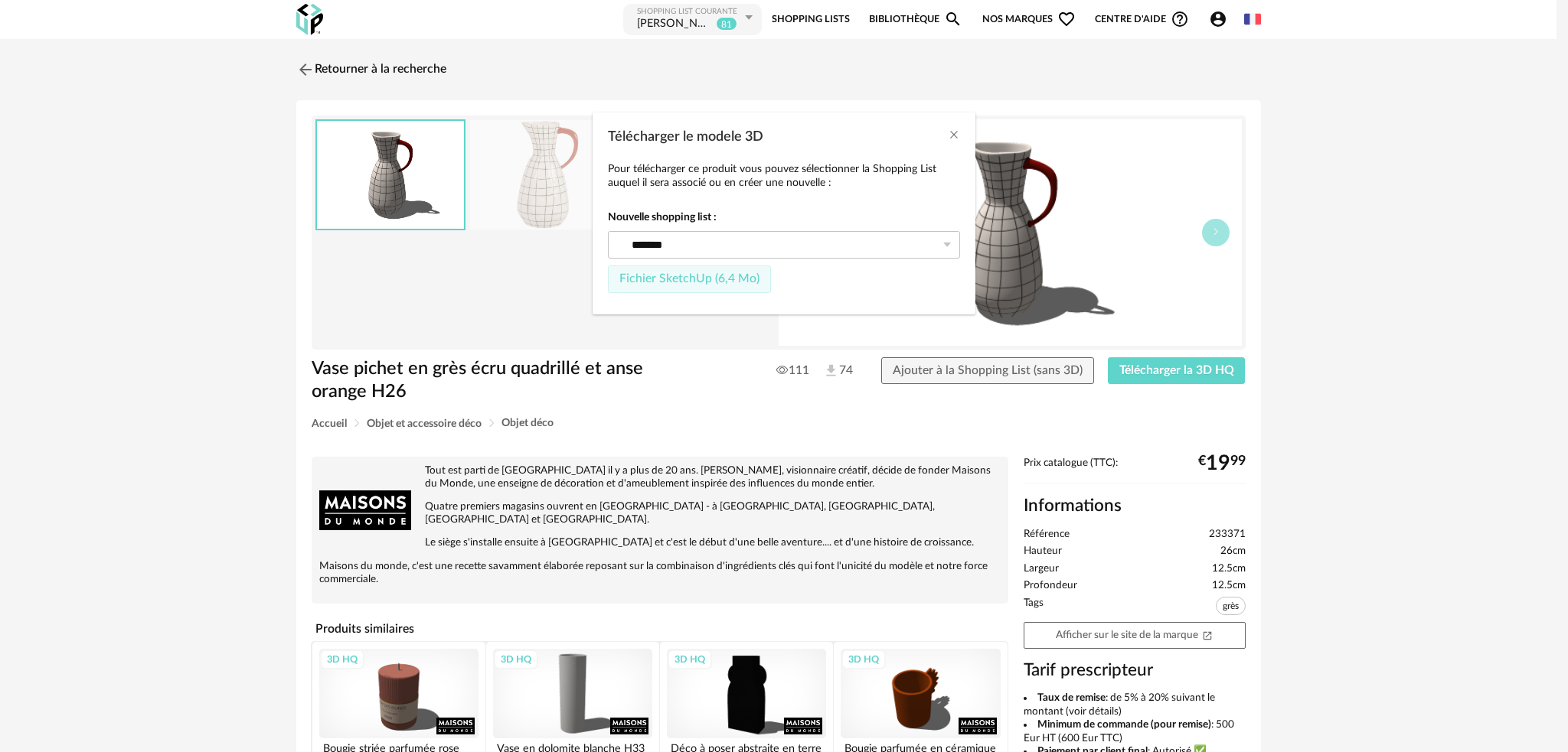
click at [680, 284] on span "Fichier SketchUp (6,4 Mo)" at bounding box center [689, 278] width 140 height 12
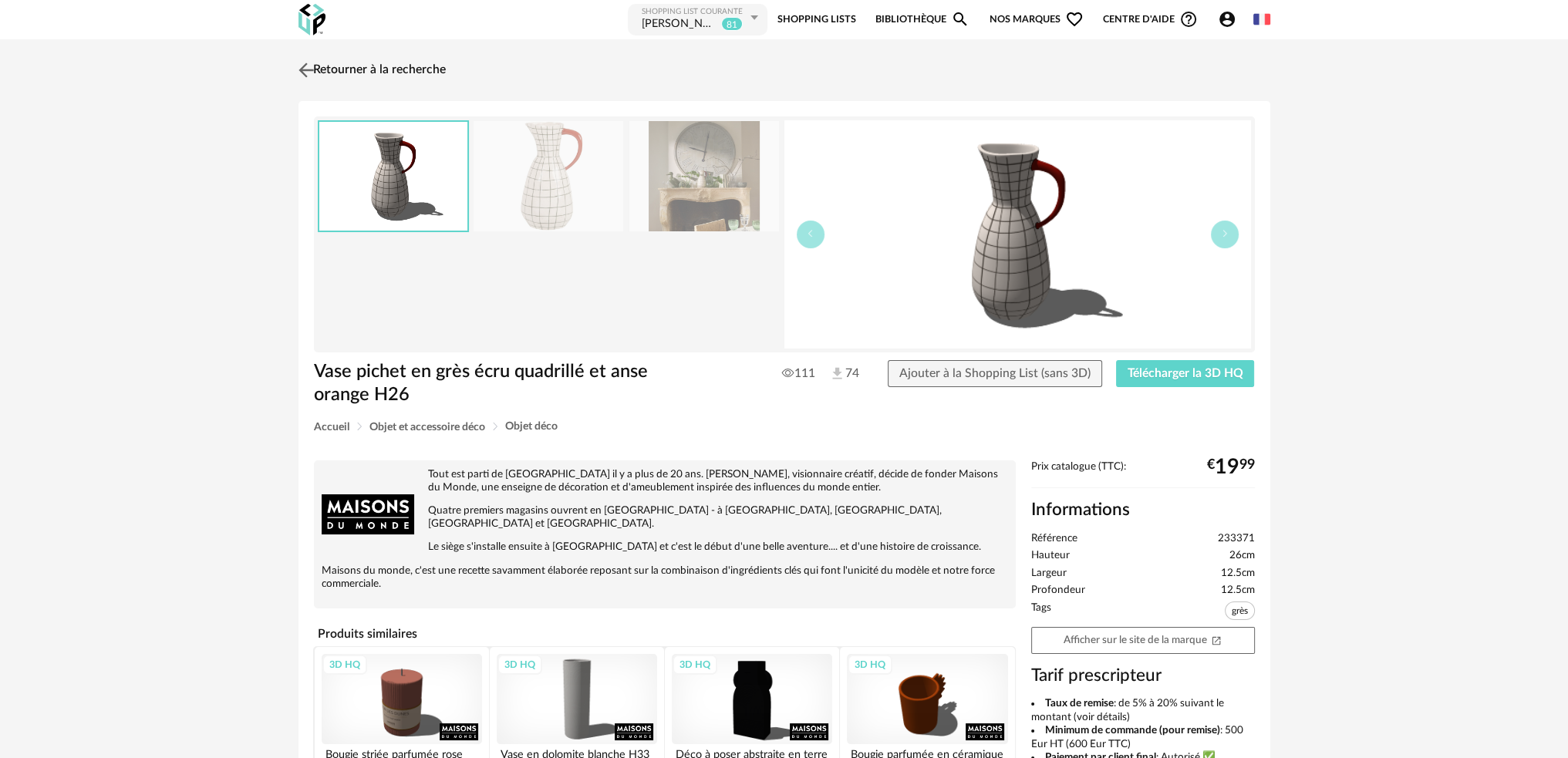
click at [304, 71] on img at bounding box center [306, 70] width 22 height 22
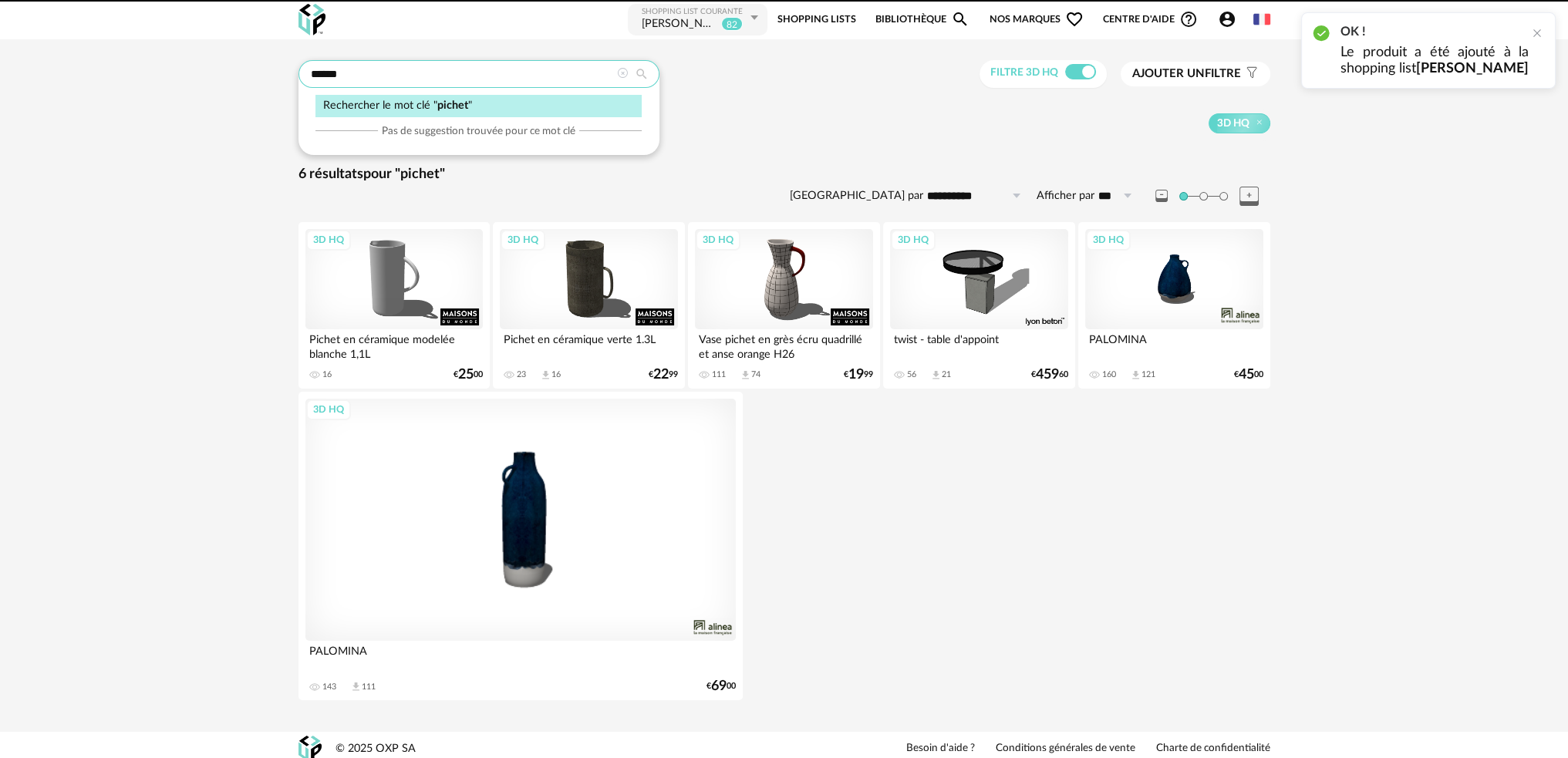
drag, startPoint x: 412, startPoint y: 75, endPoint x: 310, endPoint y: 81, distance: 102.2
click at [311, 80] on input "******" at bounding box center [479, 74] width 361 height 27
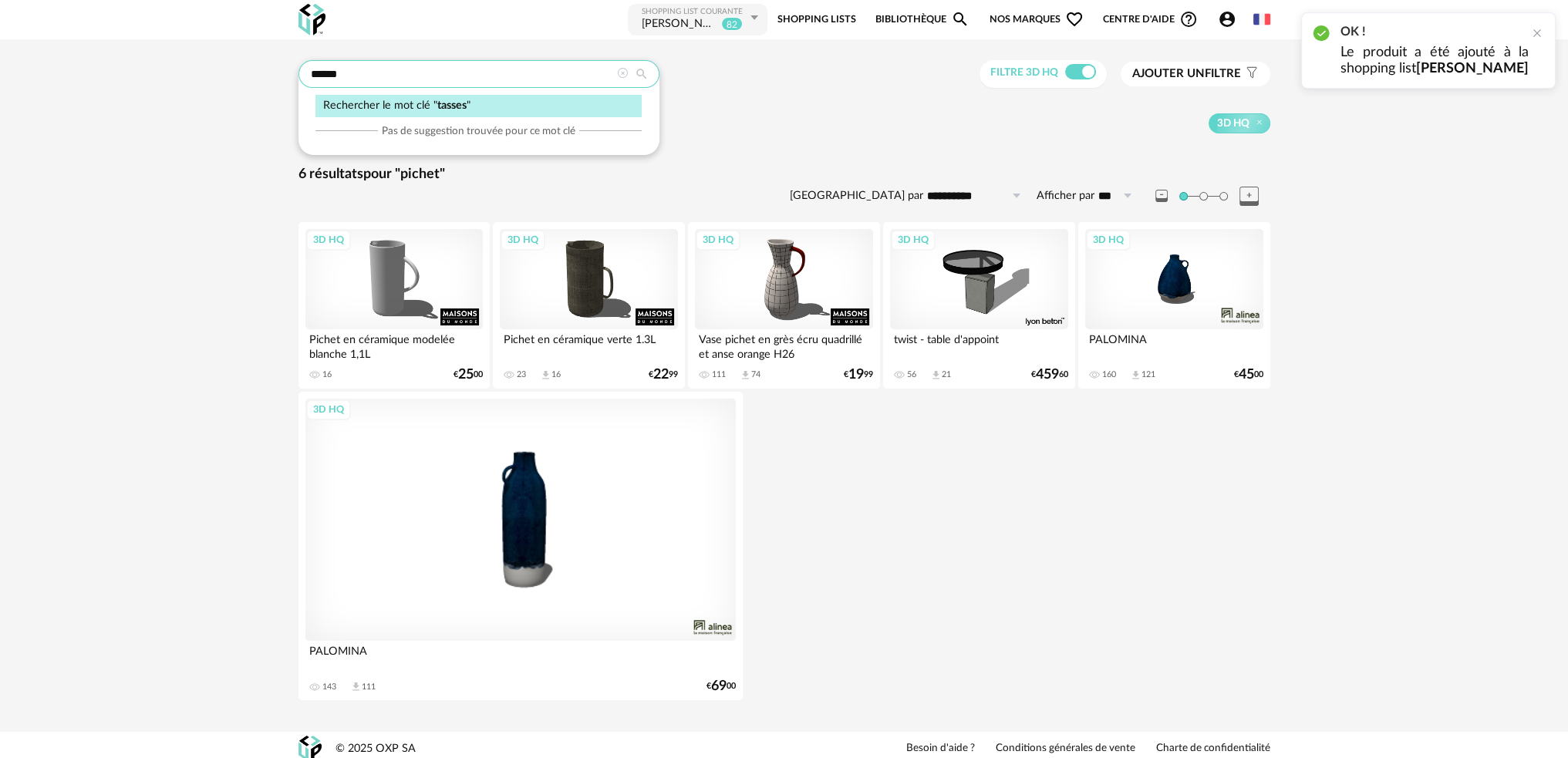
type input "******"
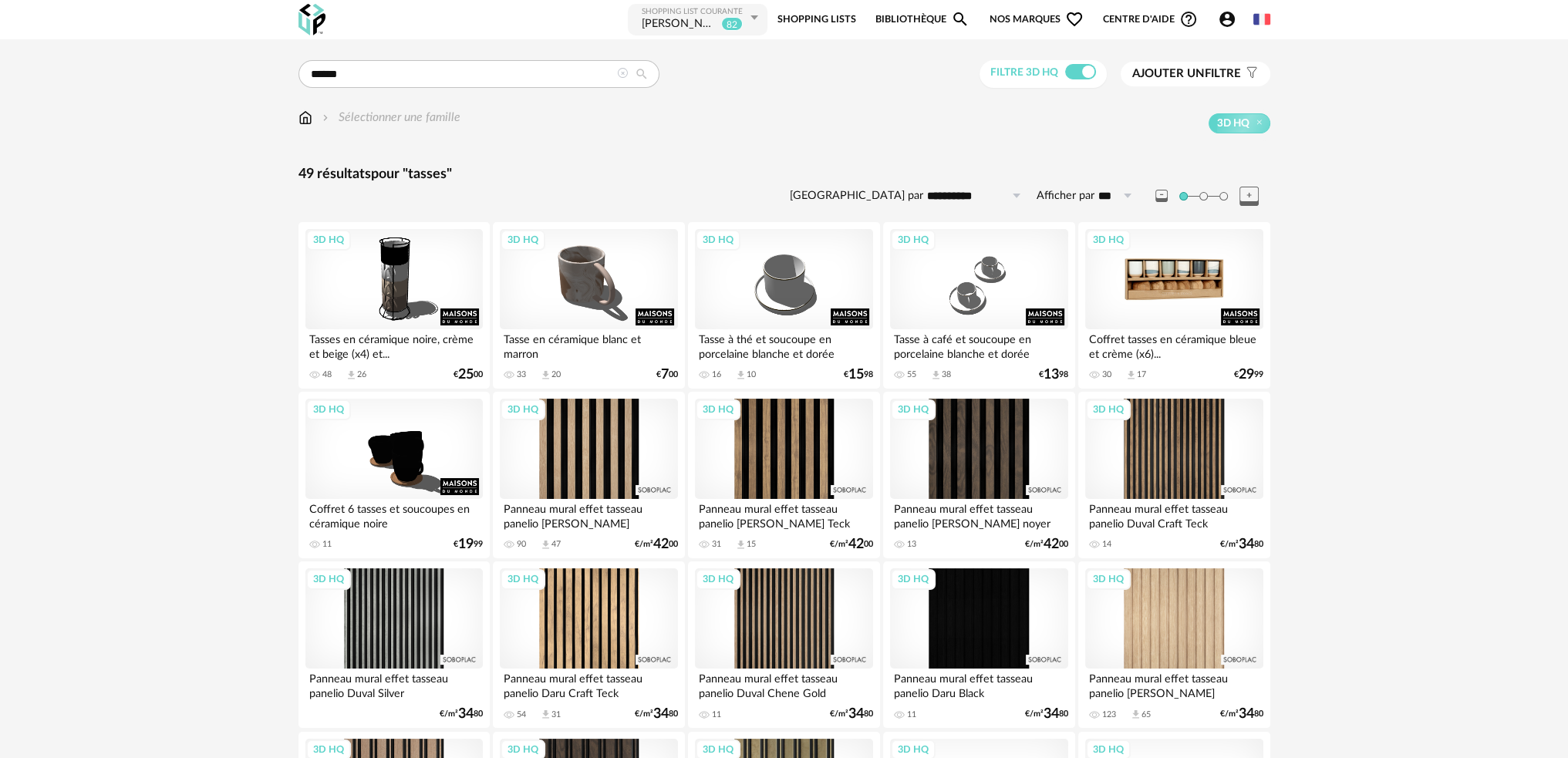
click at [1157, 291] on div "3D HQ" at bounding box center [1174, 279] width 178 height 100
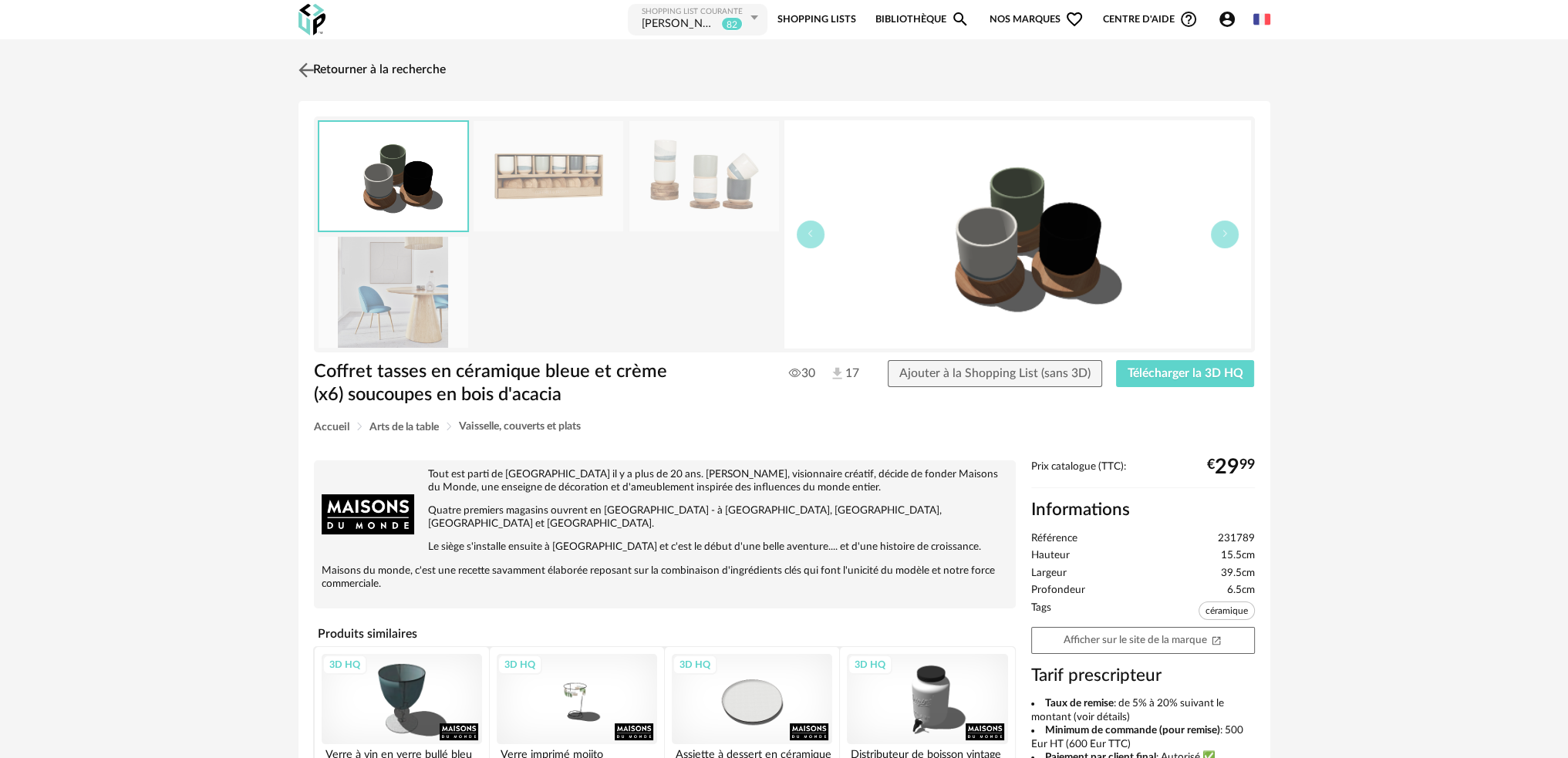
click at [303, 71] on img at bounding box center [306, 70] width 22 height 22
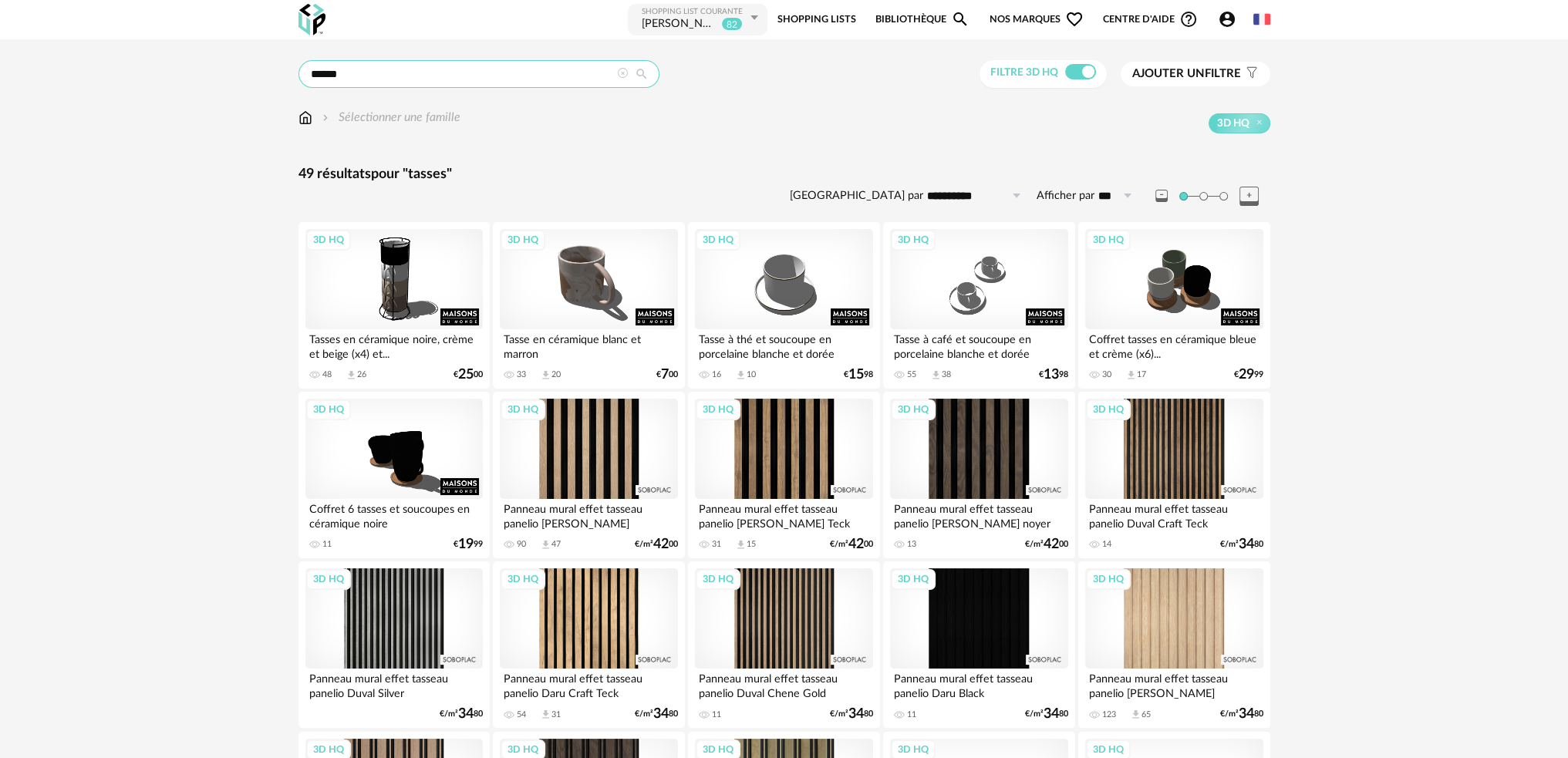
drag, startPoint x: 353, startPoint y: 76, endPoint x: 247, endPoint y: 76, distance: 106.0
type input "*"
type input "********"
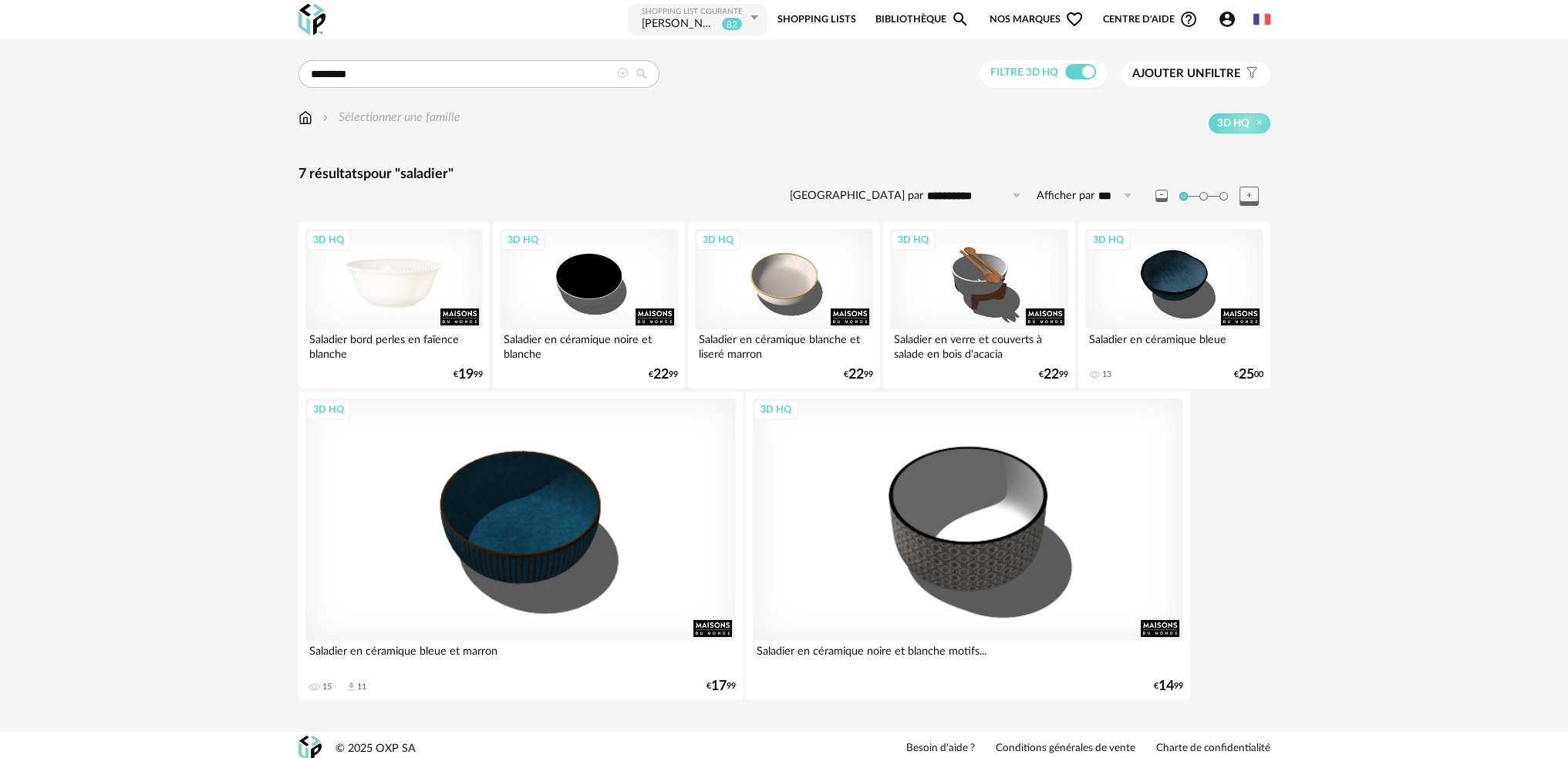
click at [404, 302] on div "3D HQ" at bounding box center [394, 279] width 178 height 100
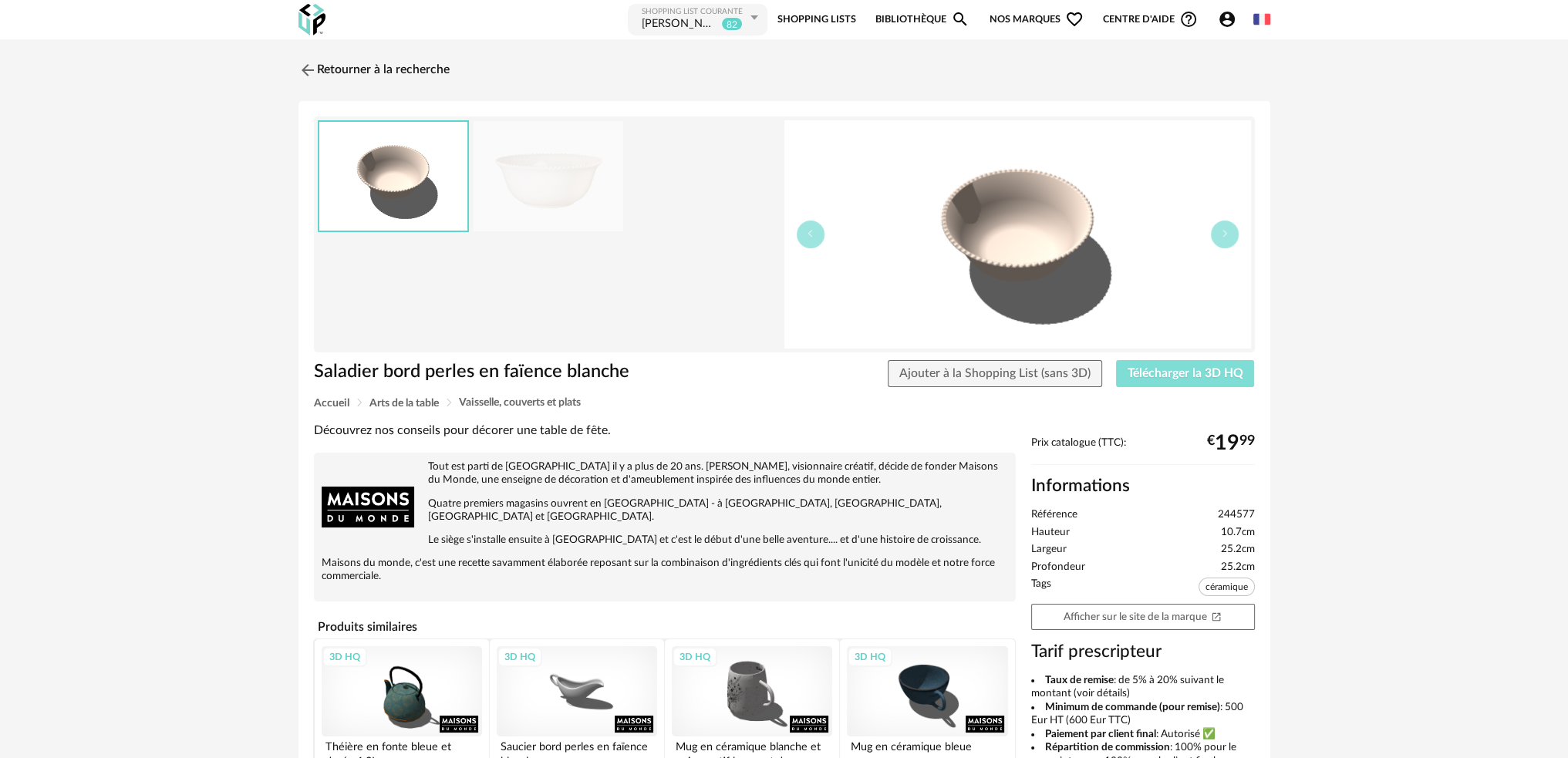
click at [1123, 373] on button "Télécharger la 3D HQ" at bounding box center [1185, 374] width 138 height 27
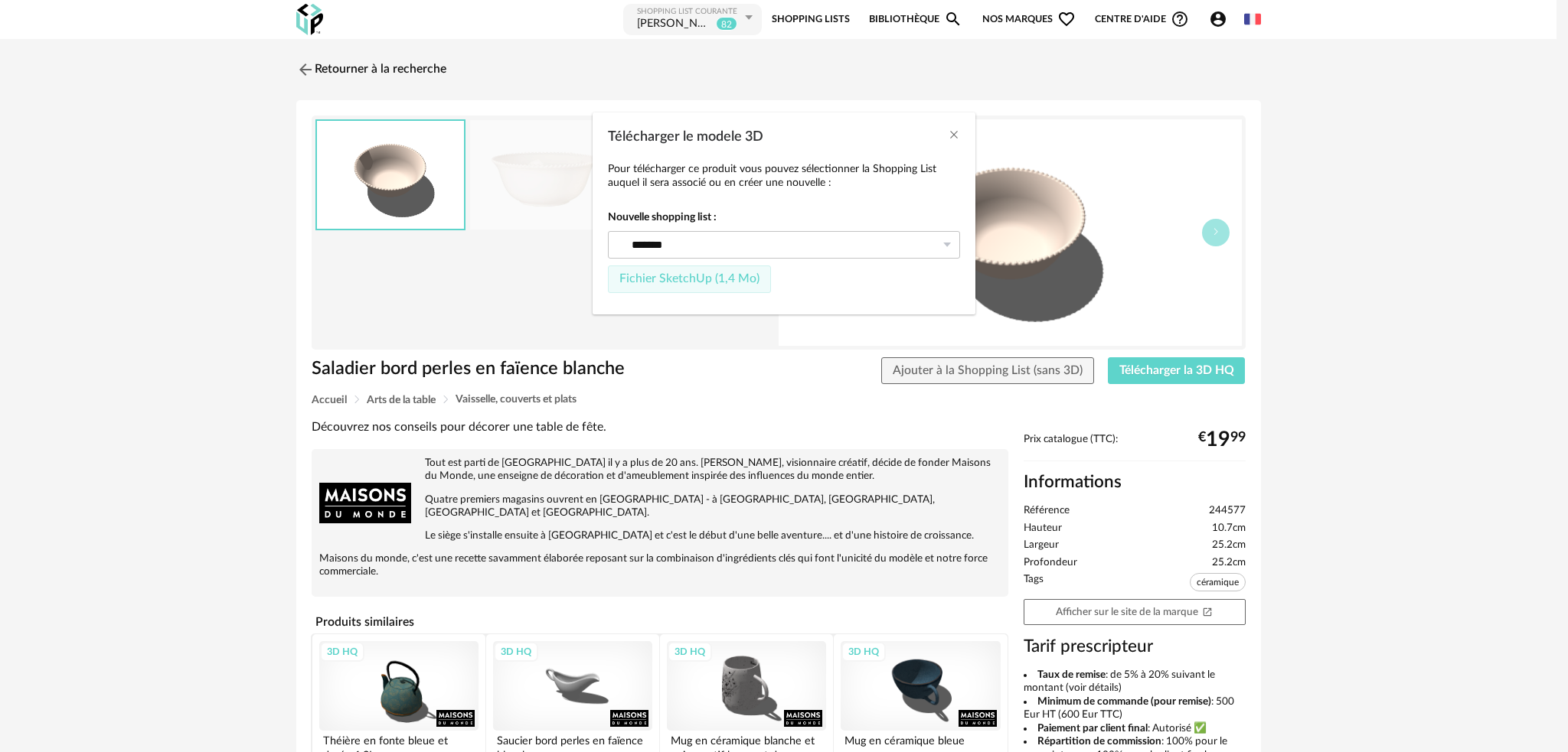
click at [695, 287] on button "Fichier SketchUp (1,4 Mo)" at bounding box center [689, 279] width 163 height 27
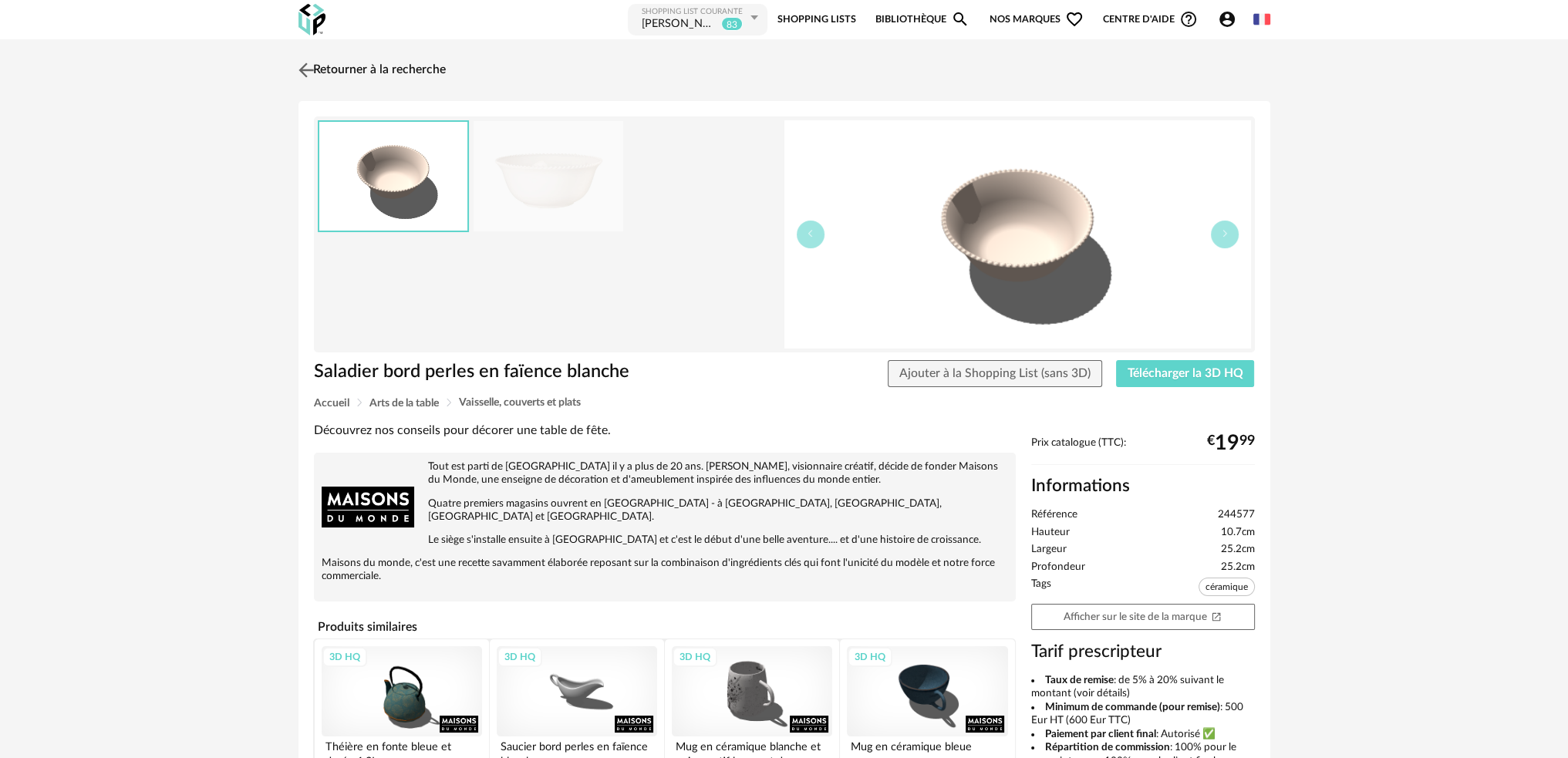
click at [304, 64] on img at bounding box center [306, 70] width 22 height 22
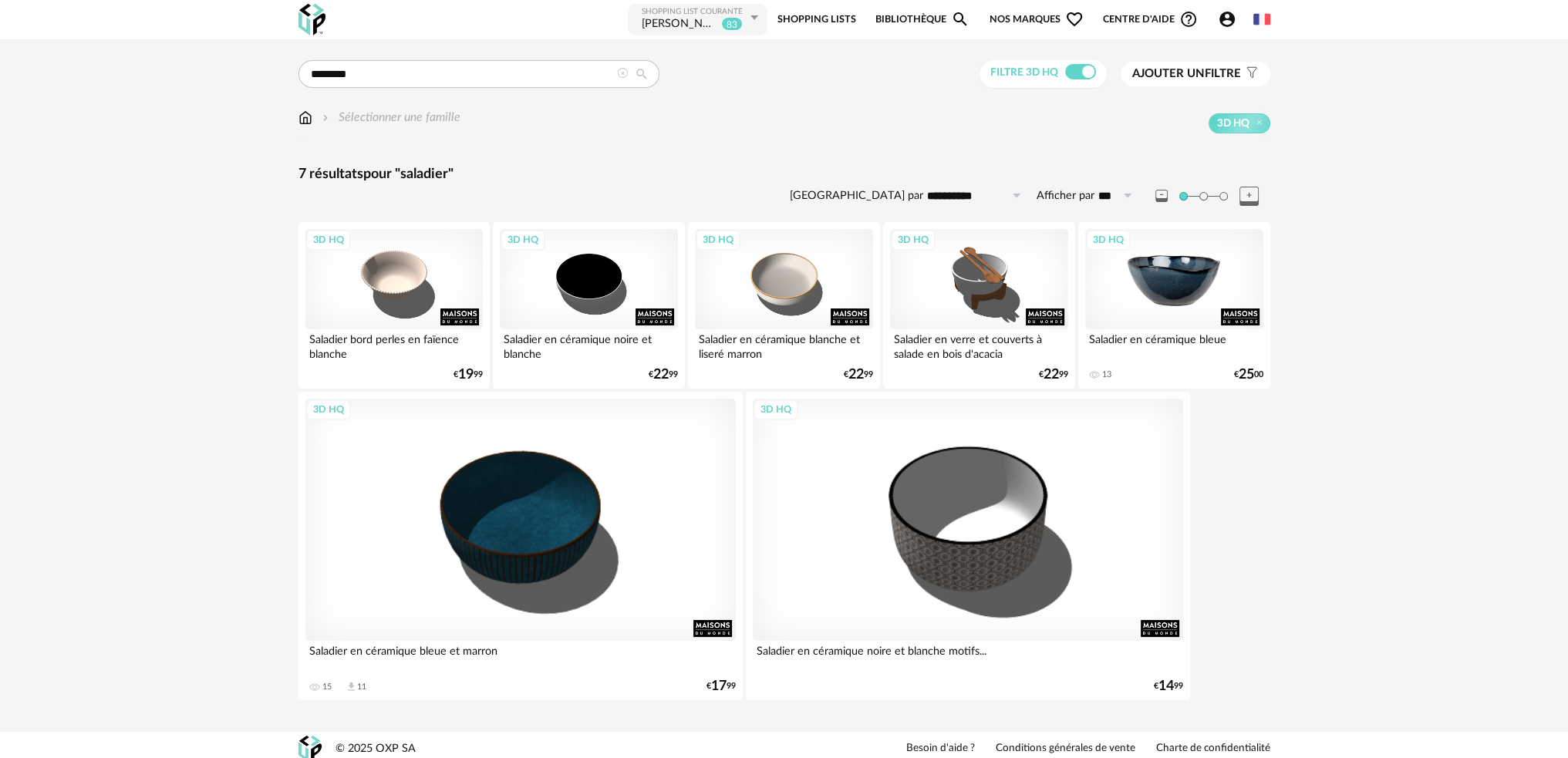
click at [1179, 277] on div "3D HQ" at bounding box center [1174, 279] width 178 height 100
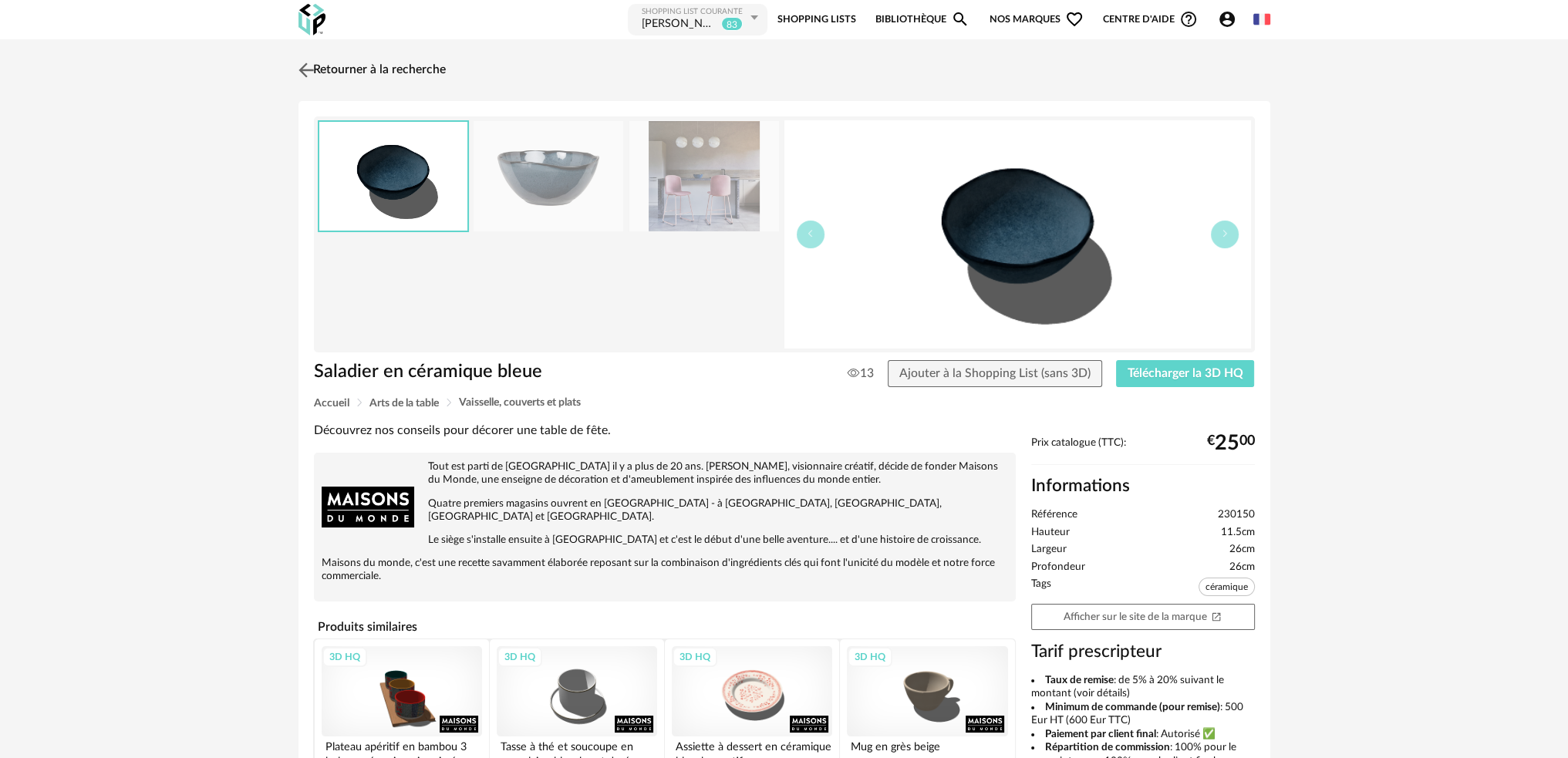
drag, startPoint x: 313, startPoint y: 73, endPoint x: 393, endPoint y: 203, distance: 152.6
click at [313, 74] on img at bounding box center [308, 70] width 18 height 18
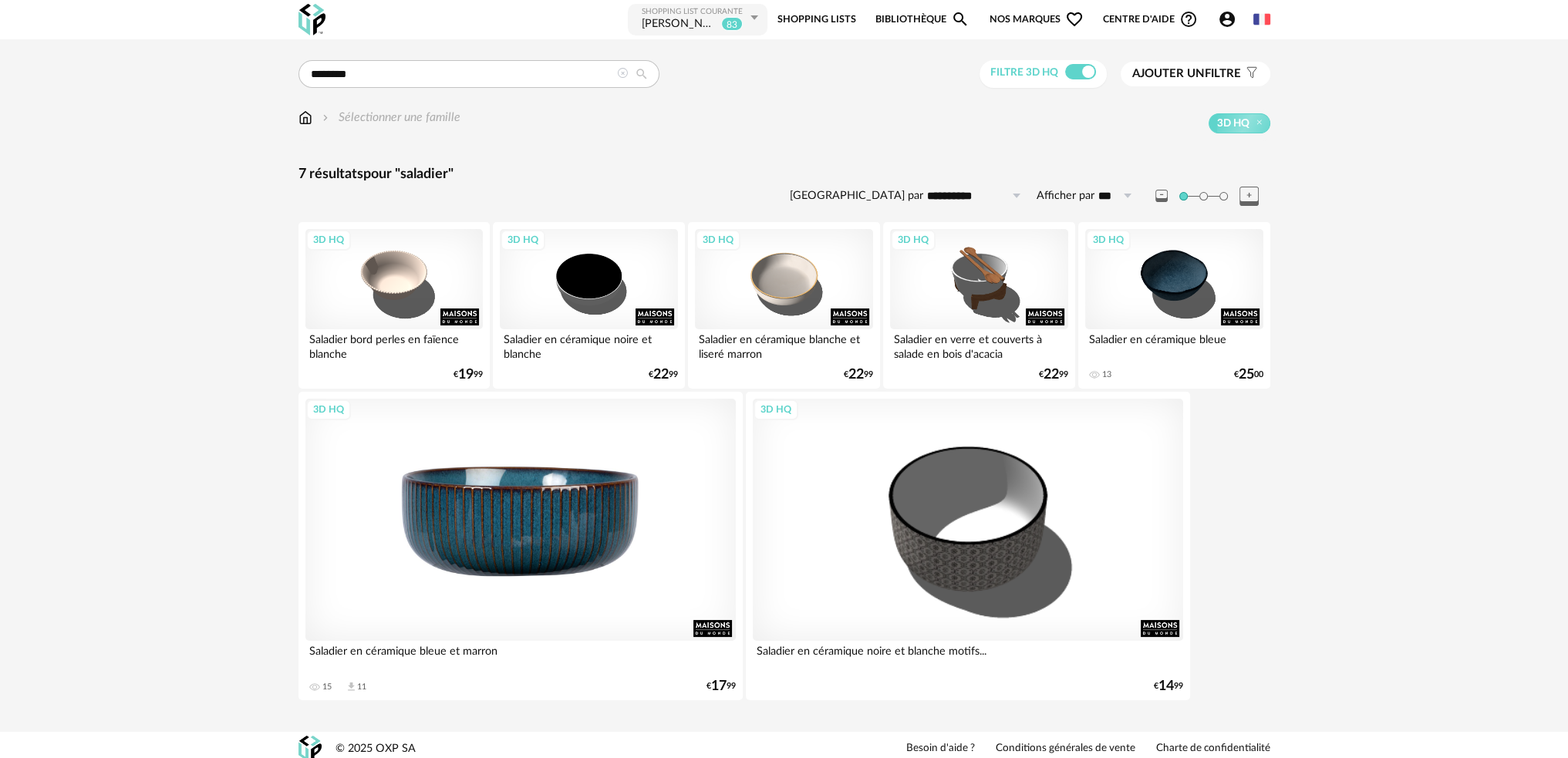
click at [561, 573] on div "3D HQ" at bounding box center [521, 520] width 431 height 242
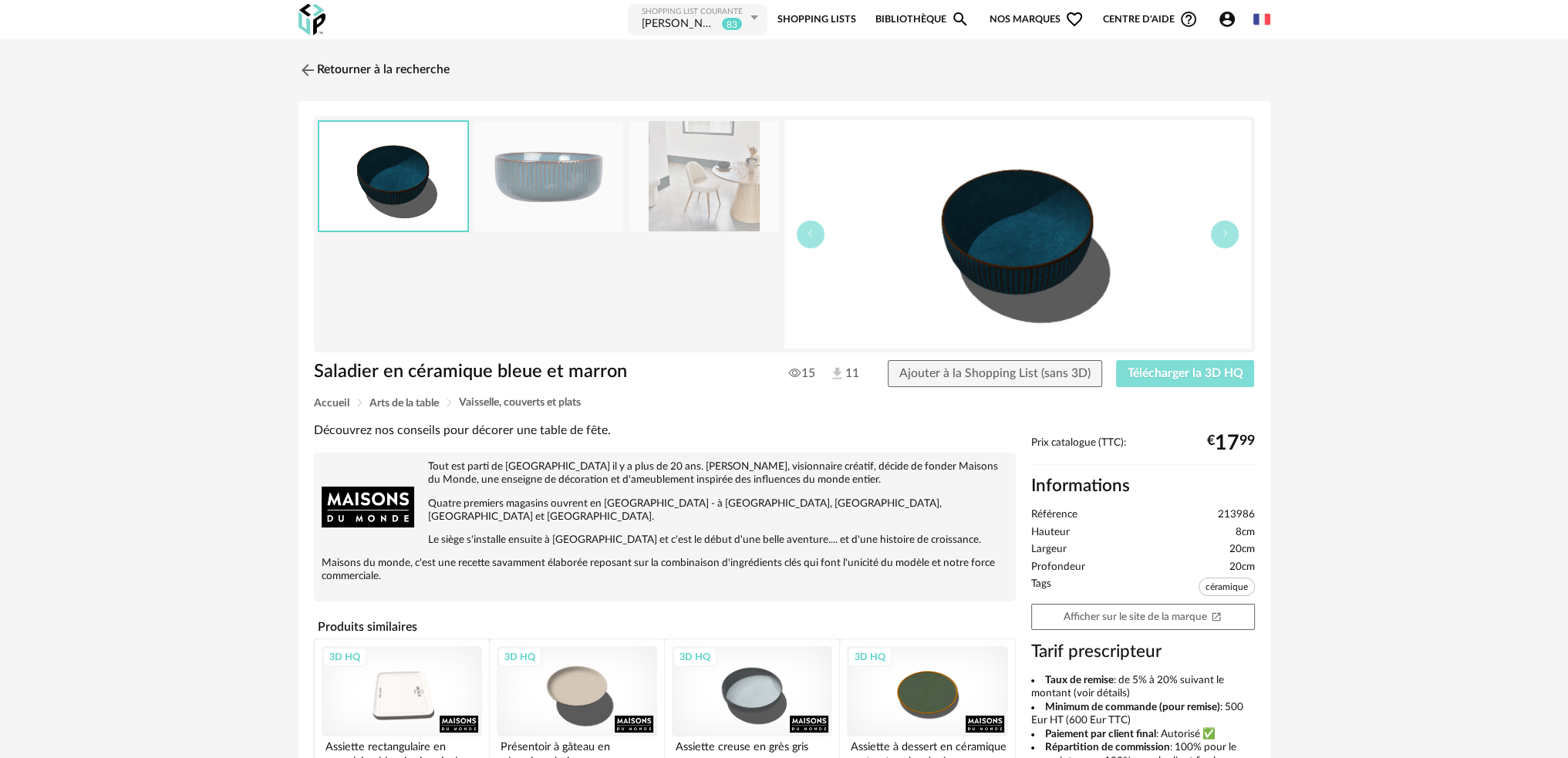
drag, startPoint x: 1168, startPoint y: 374, endPoint x: 1097, endPoint y: 380, distance: 71.3
click at [1166, 376] on span "Télécharger la 3D HQ" at bounding box center [1185, 373] width 115 height 12
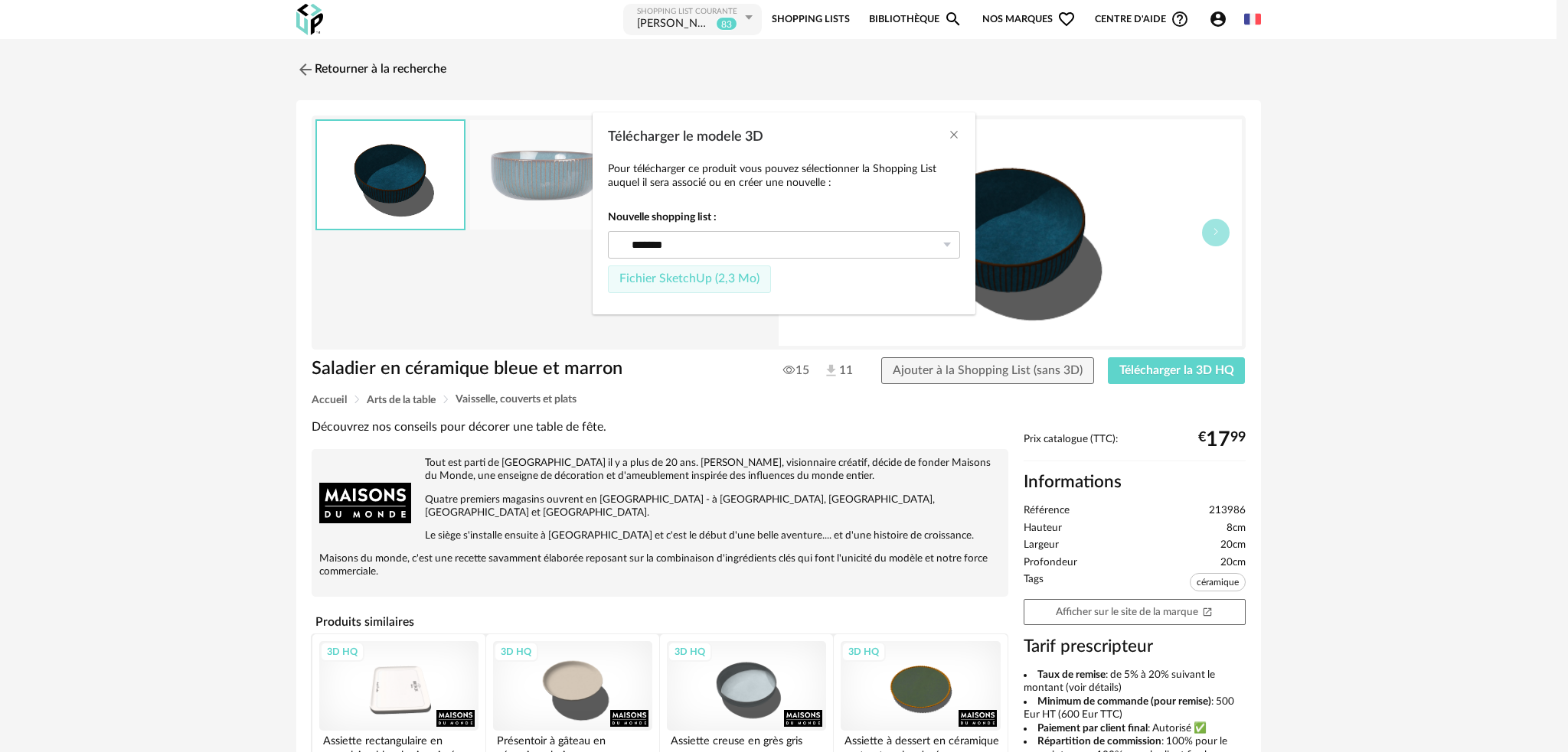
click at [708, 283] on span "Fichier SketchUp (2,3 Mo)" at bounding box center [689, 278] width 140 height 12
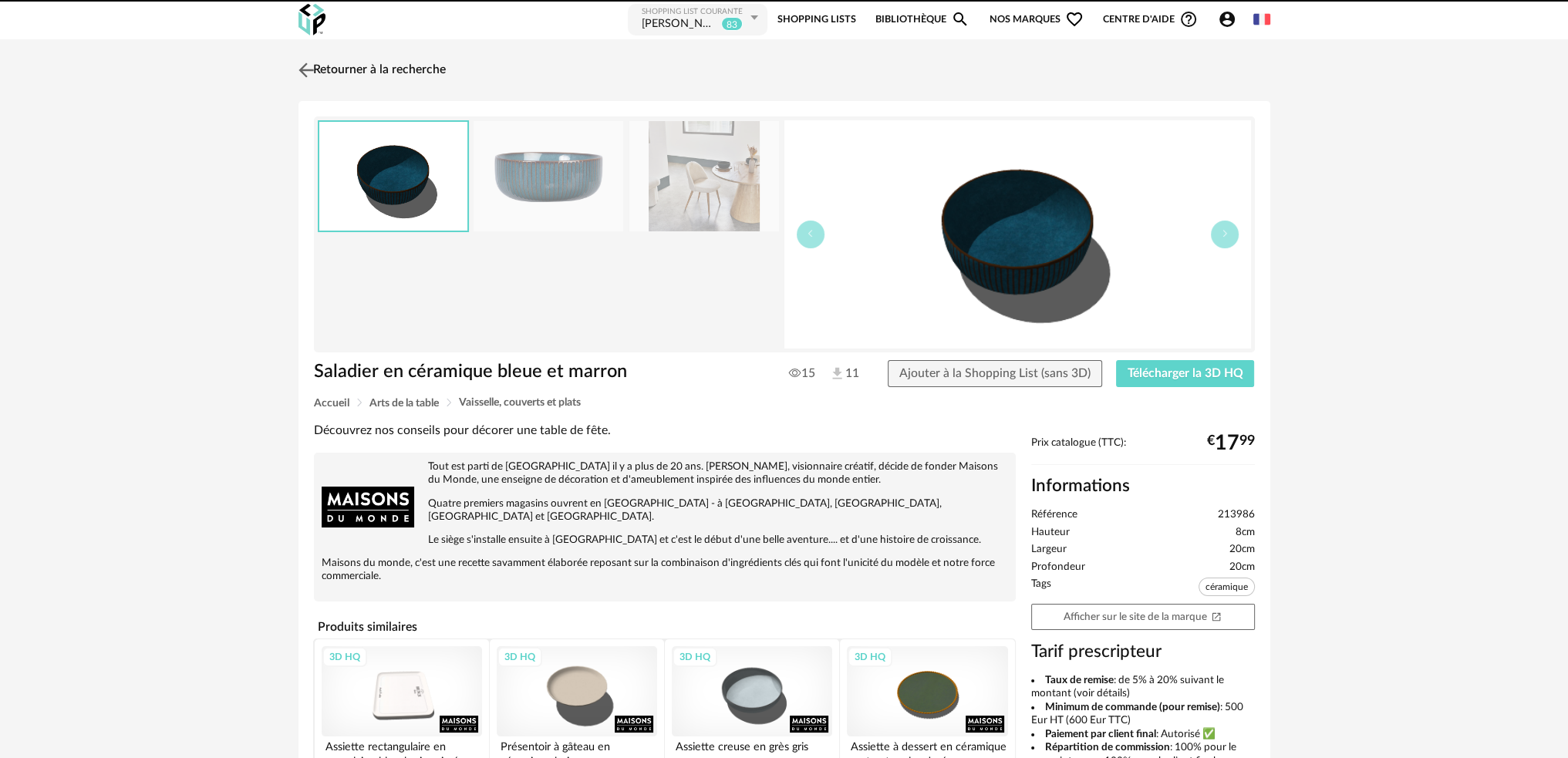
click at [304, 68] on img at bounding box center [306, 70] width 22 height 22
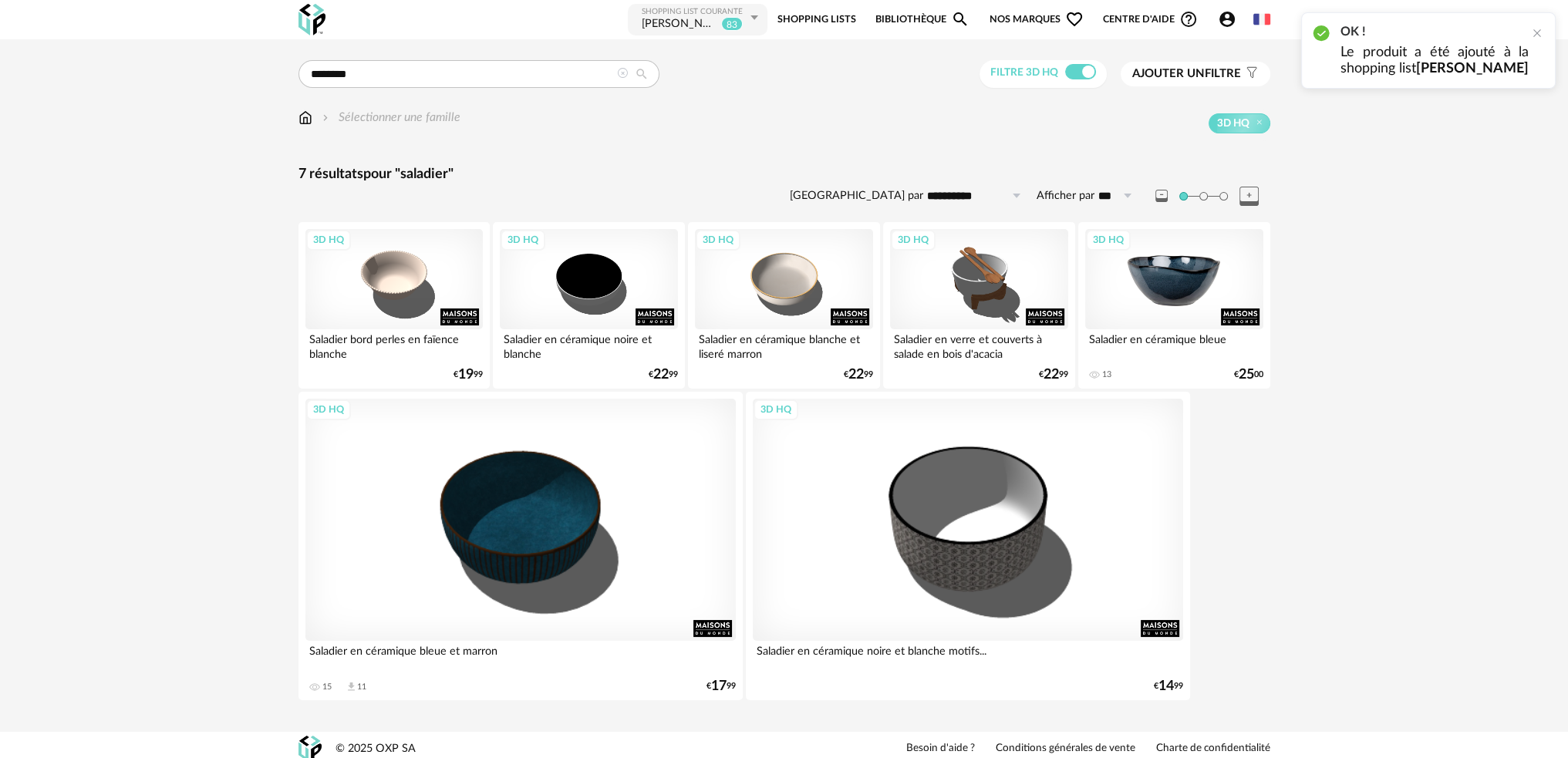
click at [1160, 270] on div "3D HQ" at bounding box center [1174, 279] width 178 height 100
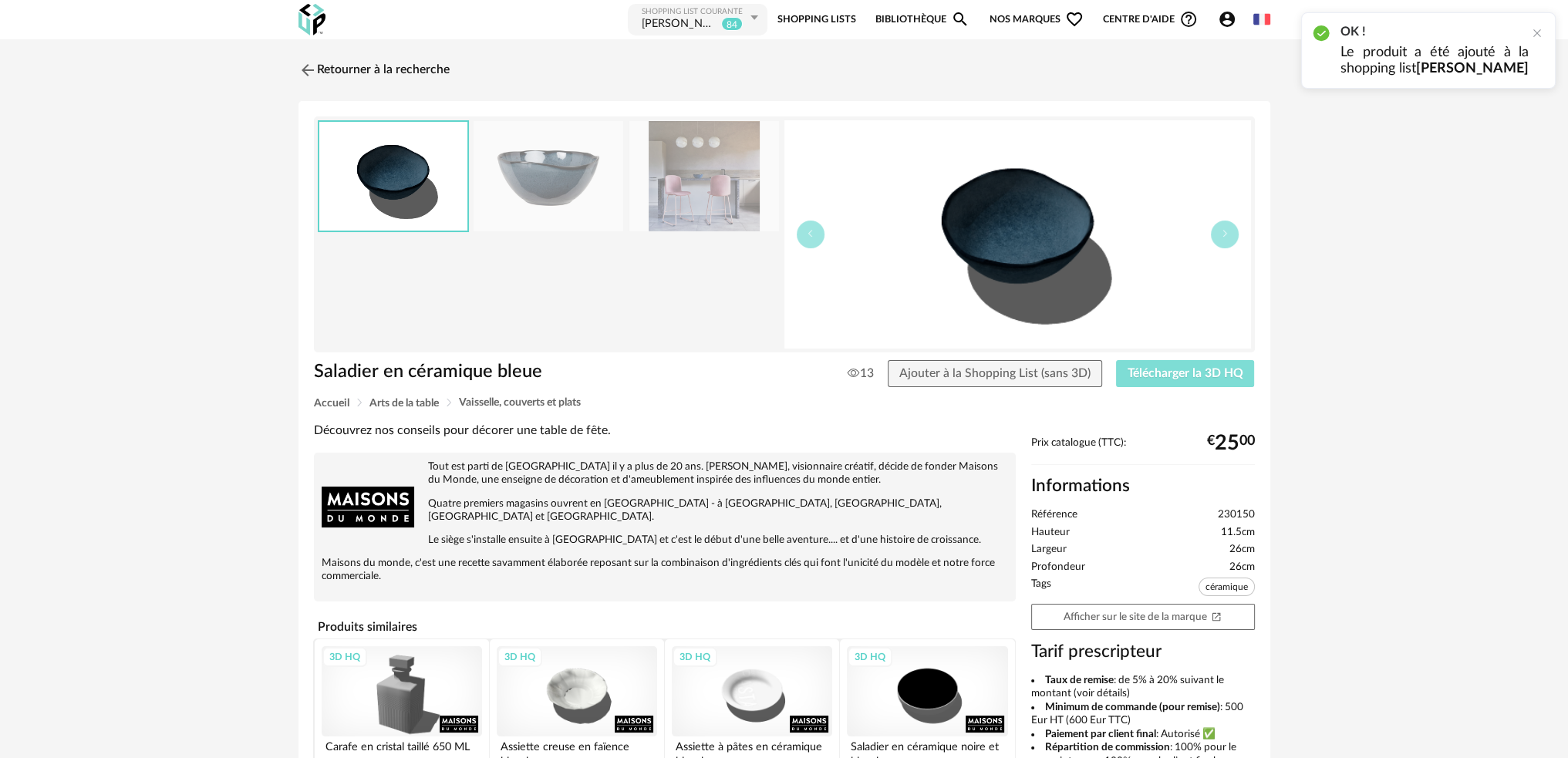
click at [1216, 371] on span "Télécharger la 3D HQ" at bounding box center [1185, 373] width 115 height 12
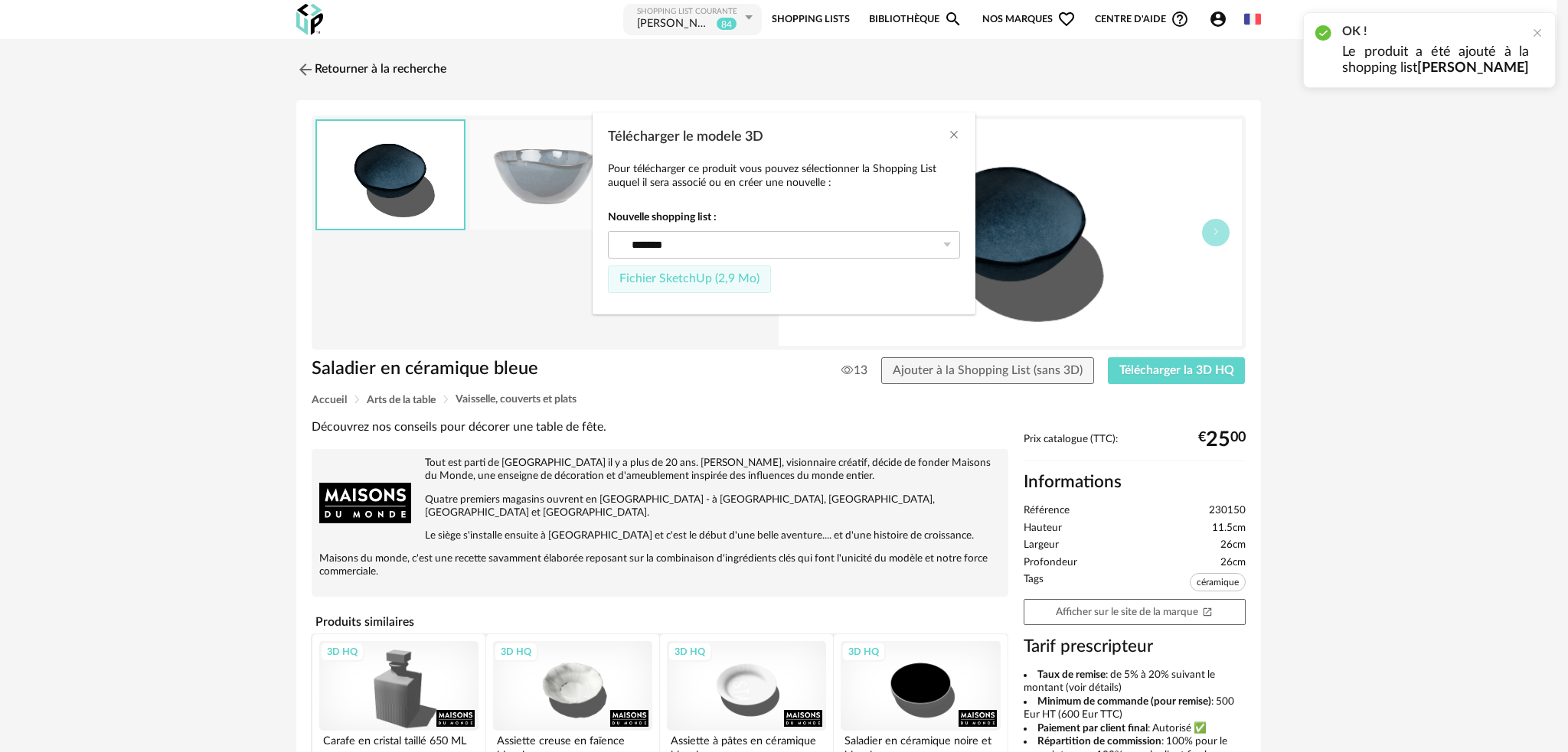
click at [716, 275] on span "Fichier SketchUp (2,9 Mo)" at bounding box center [689, 278] width 140 height 12
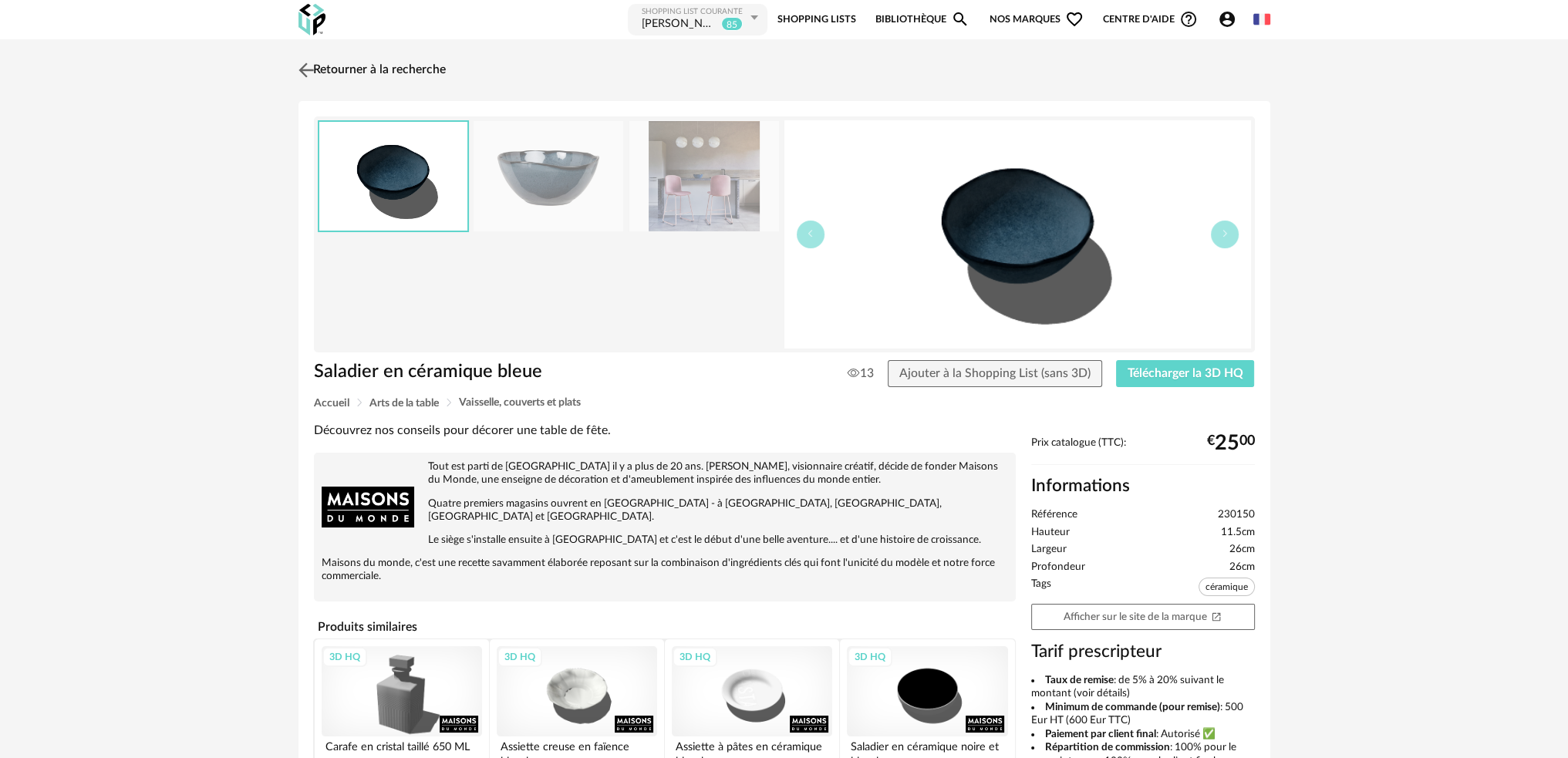
click at [358, 72] on link "Retourner à la recherche" at bounding box center [370, 70] width 151 height 34
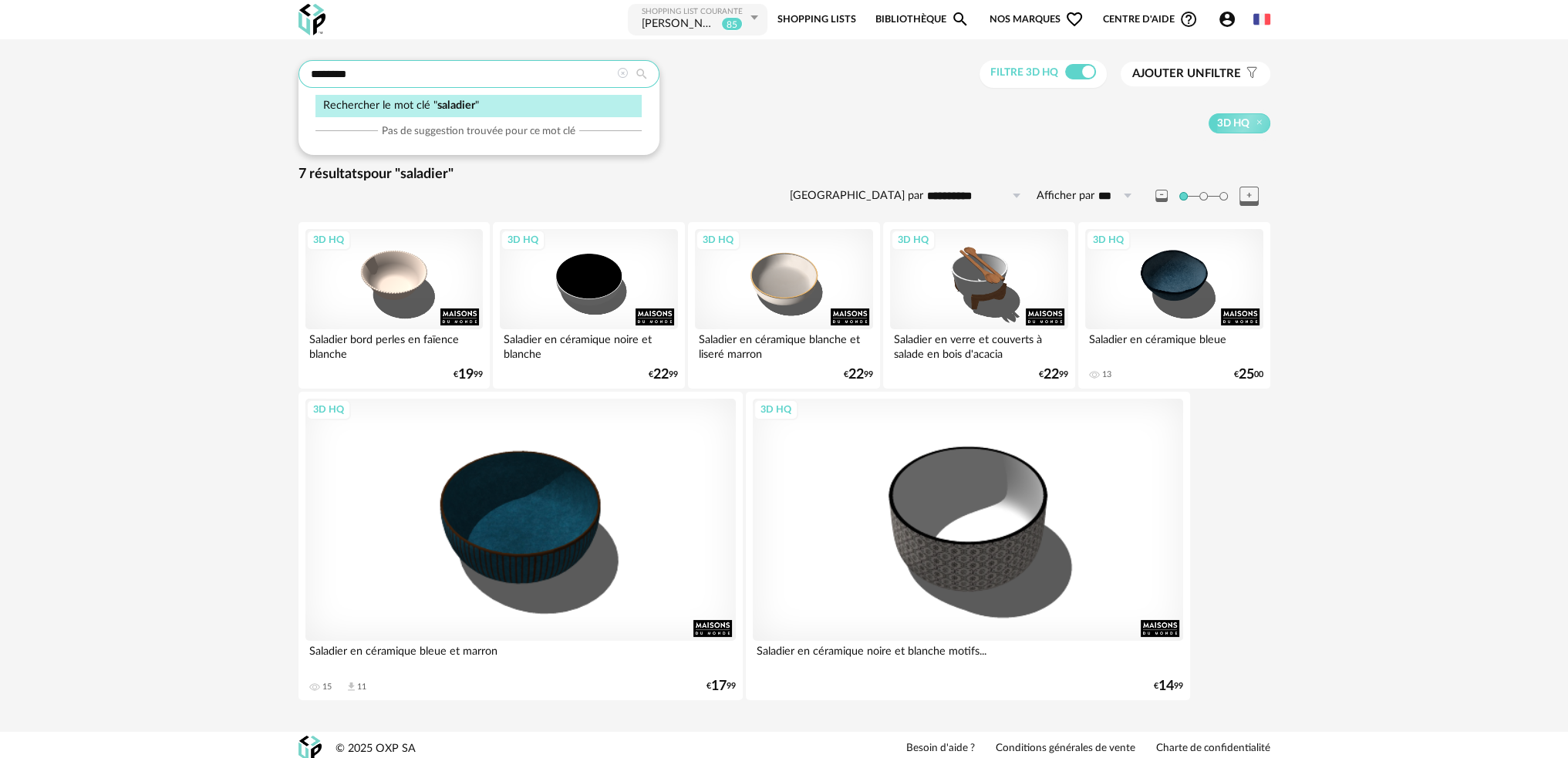
drag, startPoint x: 504, startPoint y: 75, endPoint x: 197, endPoint y: 119, distance: 310.1
click at [231, 110] on div "**********" at bounding box center [784, 386] width 1568 height 693
type input "*****"
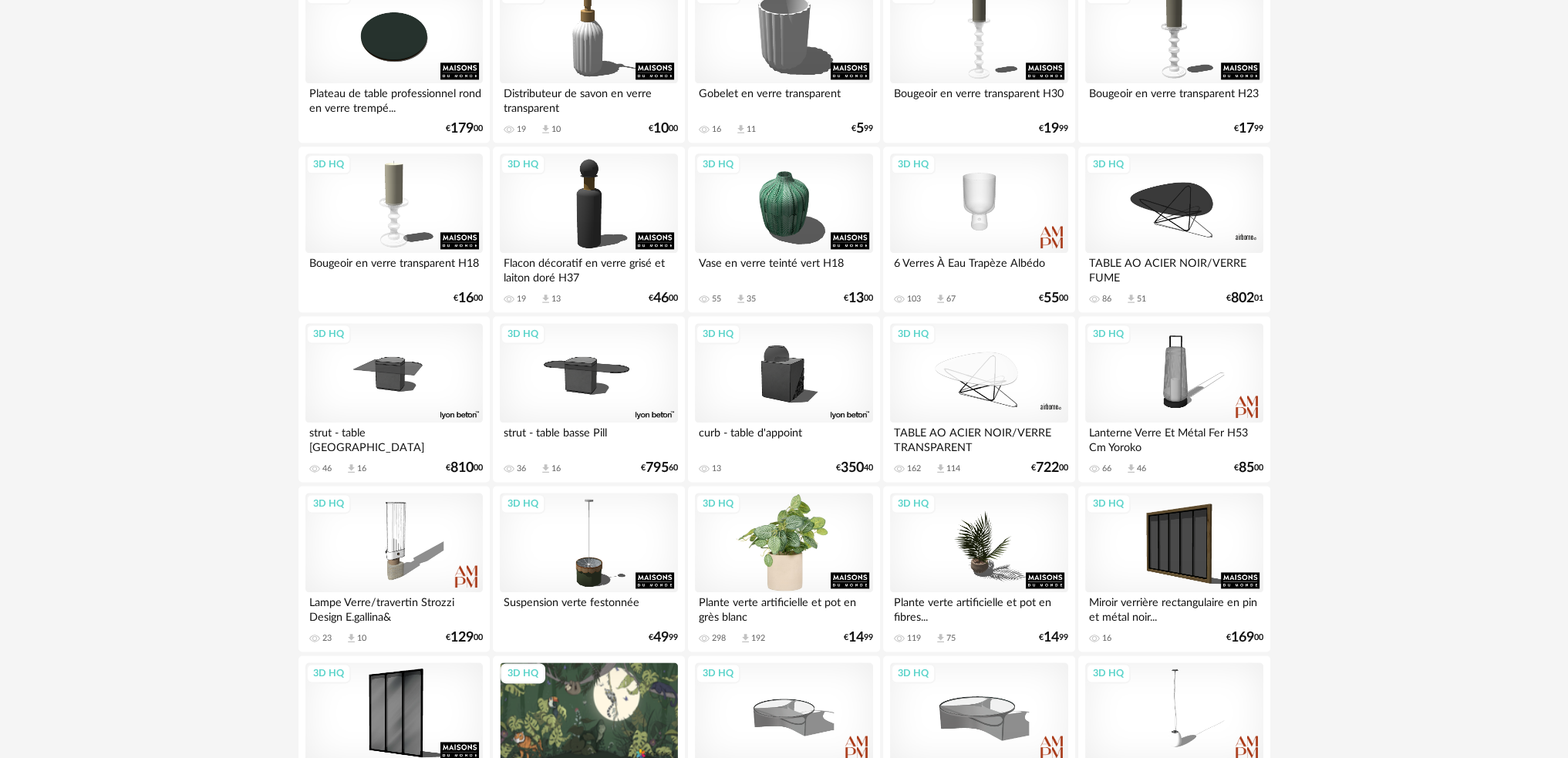
scroll to position [2931, 0]
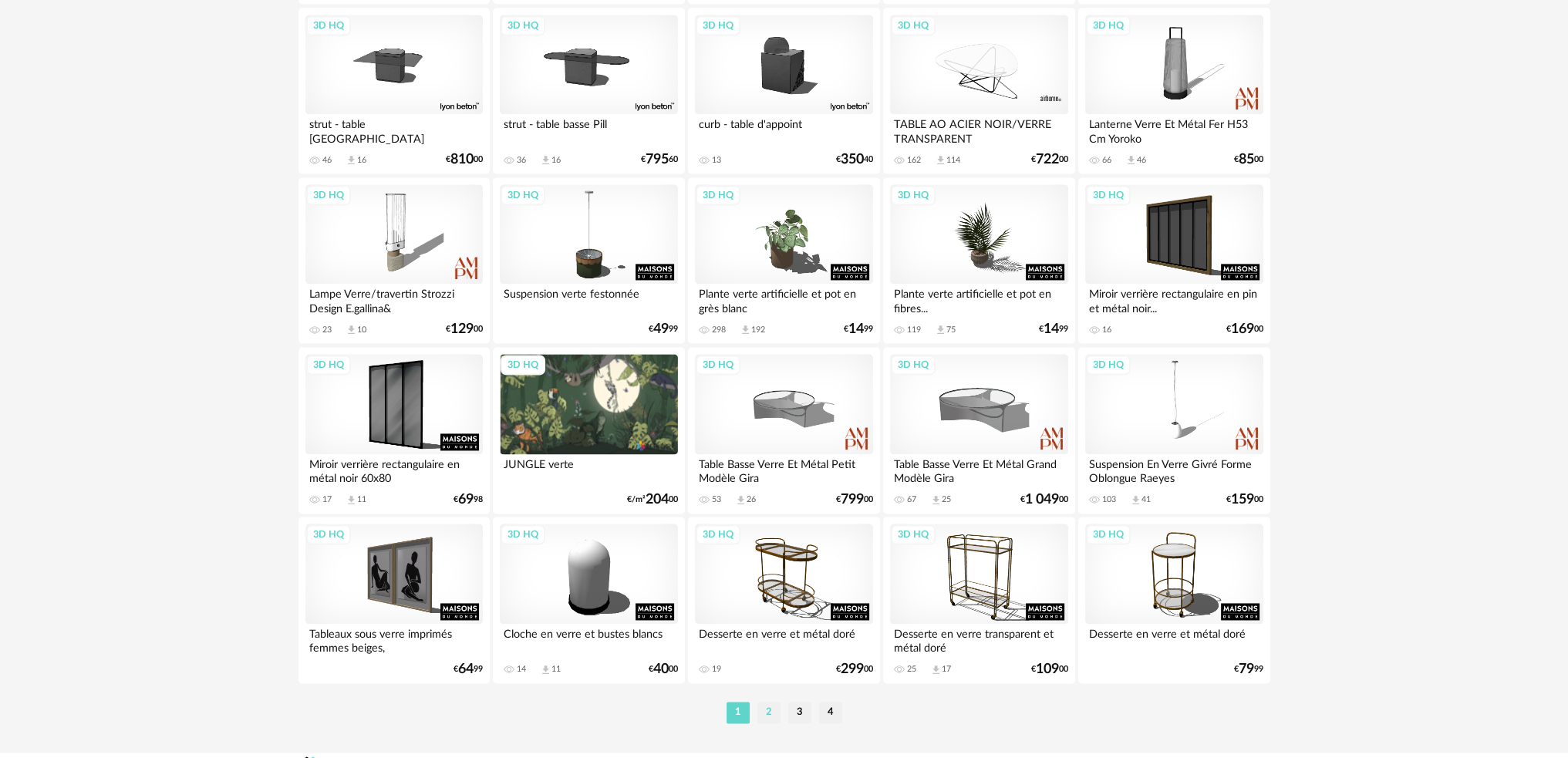
click at [764, 709] on li "2" at bounding box center [768, 713] width 23 height 22
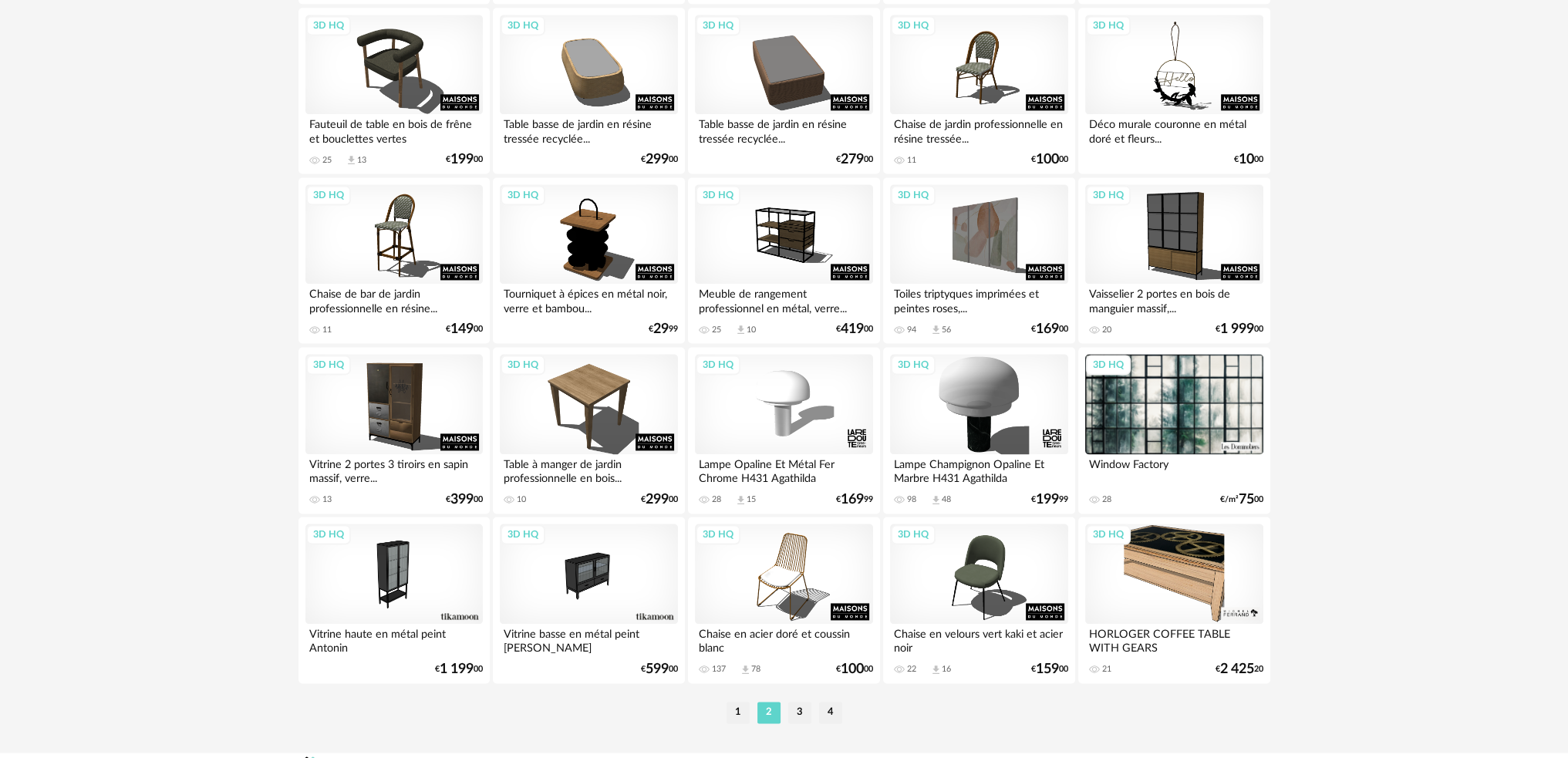
scroll to position [2960, 0]
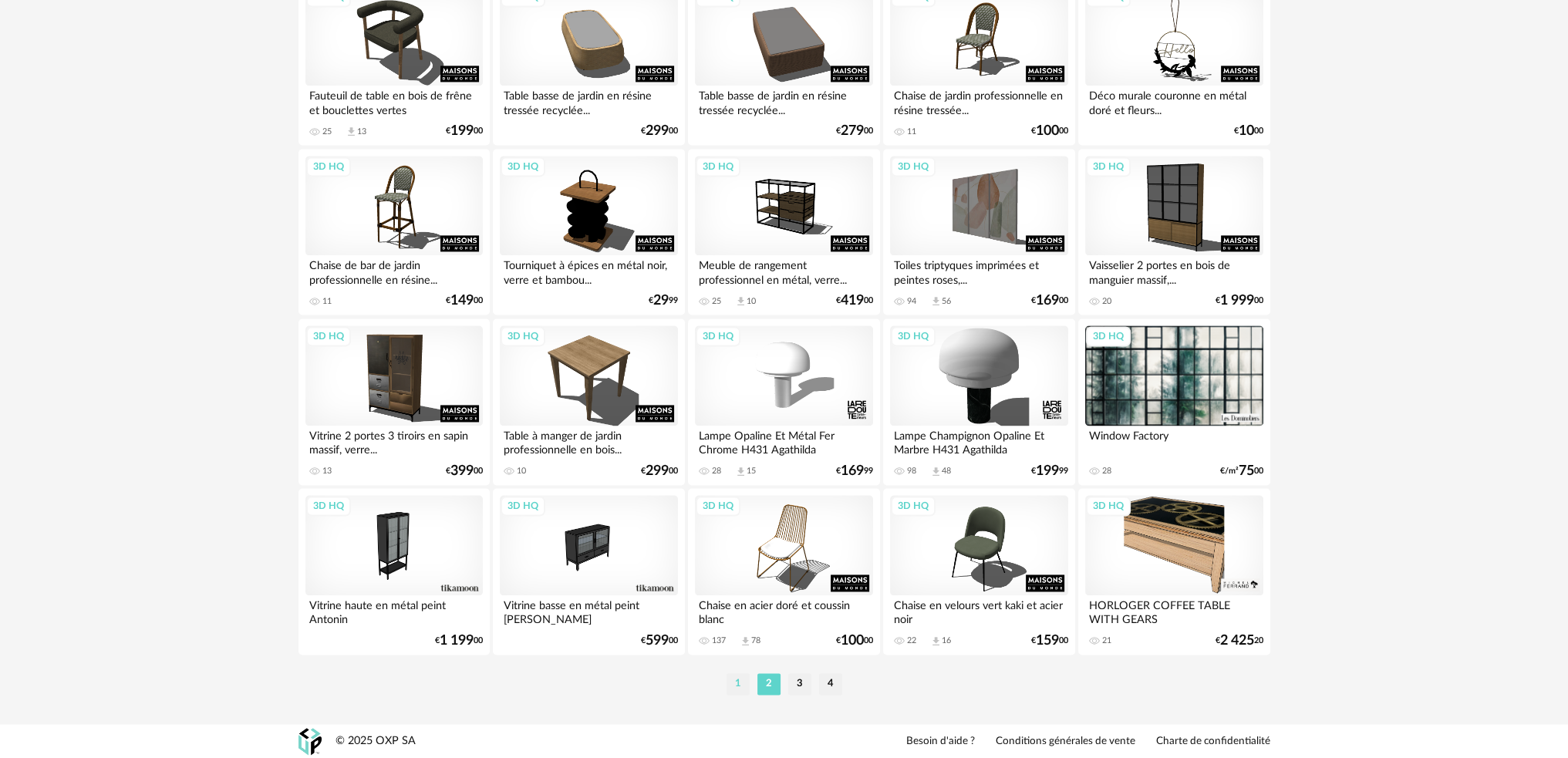
click at [729, 685] on li "1" at bounding box center [738, 685] width 23 height 22
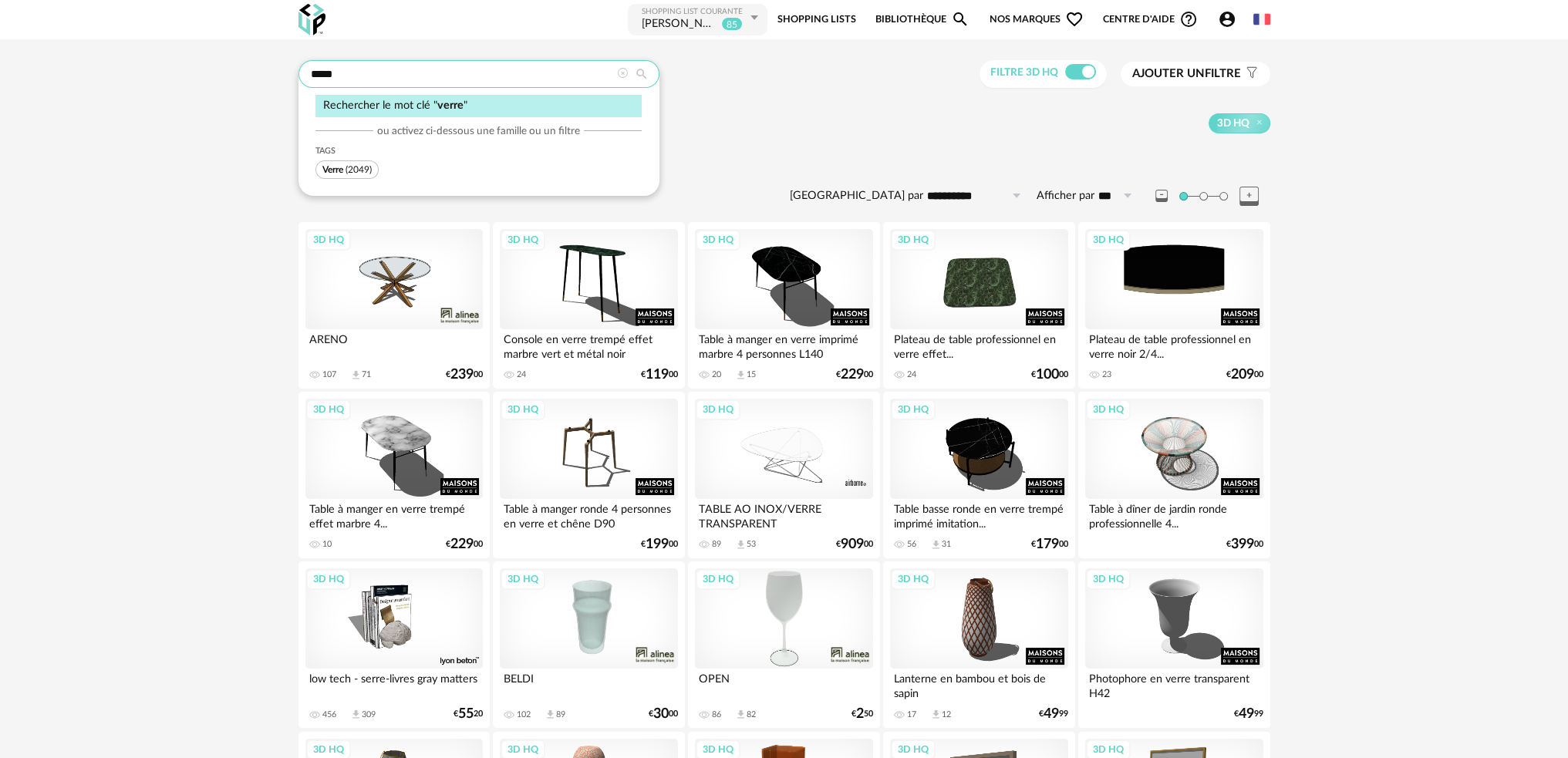
drag, startPoint x: 404, startPoint y: 67, endPoint x: 337, endPoint y: 70, distance: 67.1
click at [338, 70] on input "*****" at bounding box center [479, 74] width 361 height 27
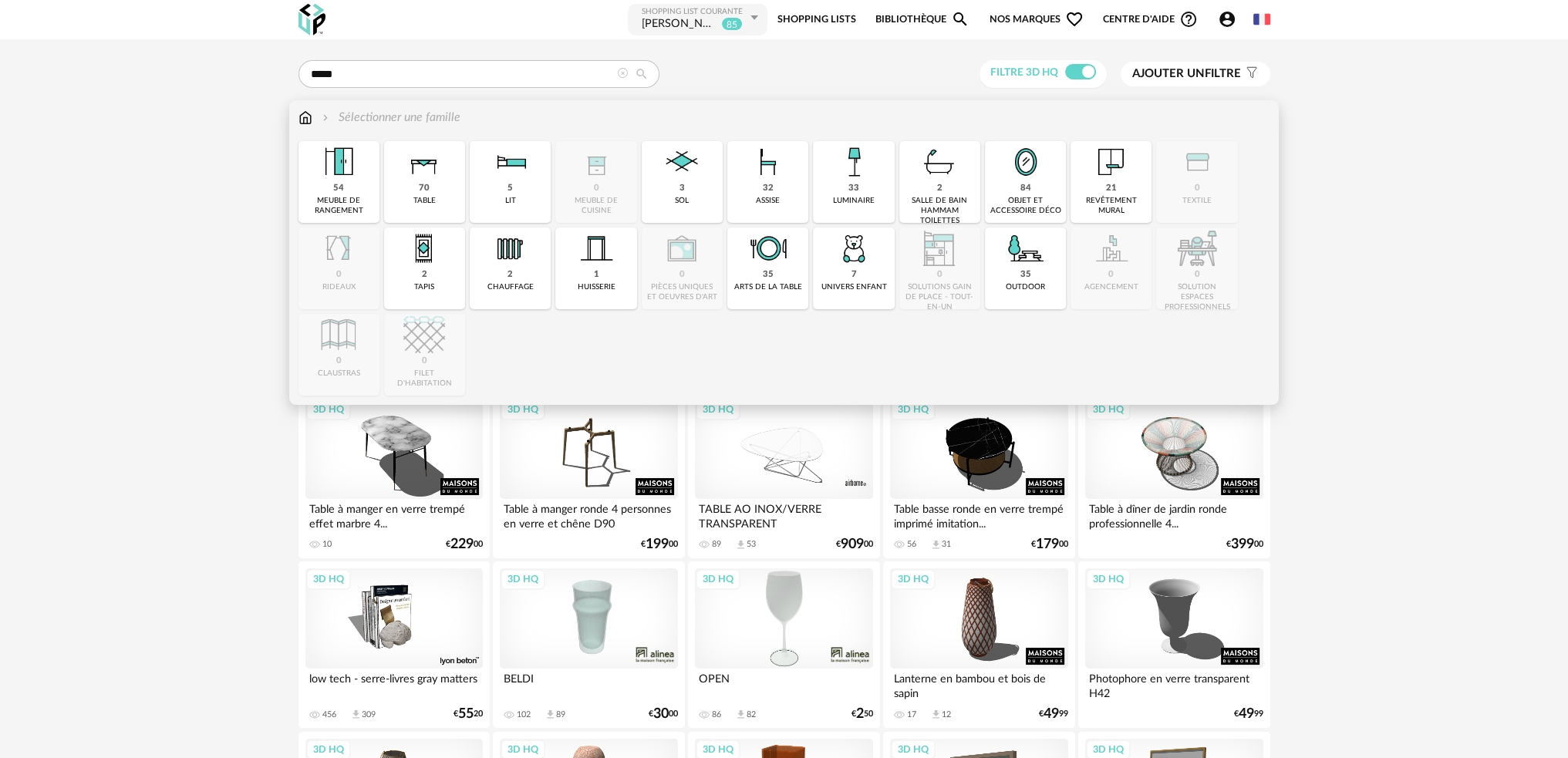
click at [302, 124] on img at bounding box center [305, 117] width 14 height 17
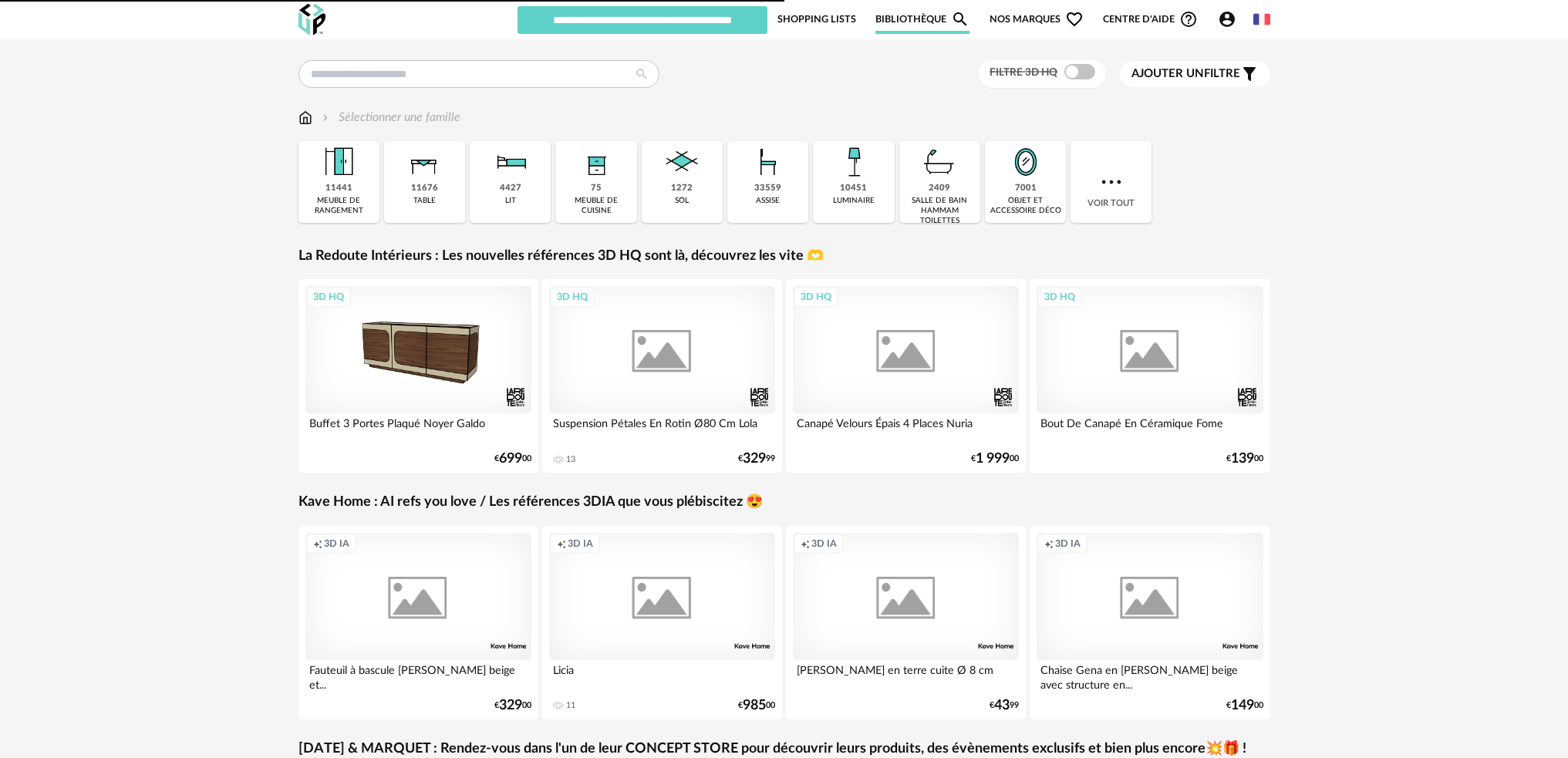
type input "******"
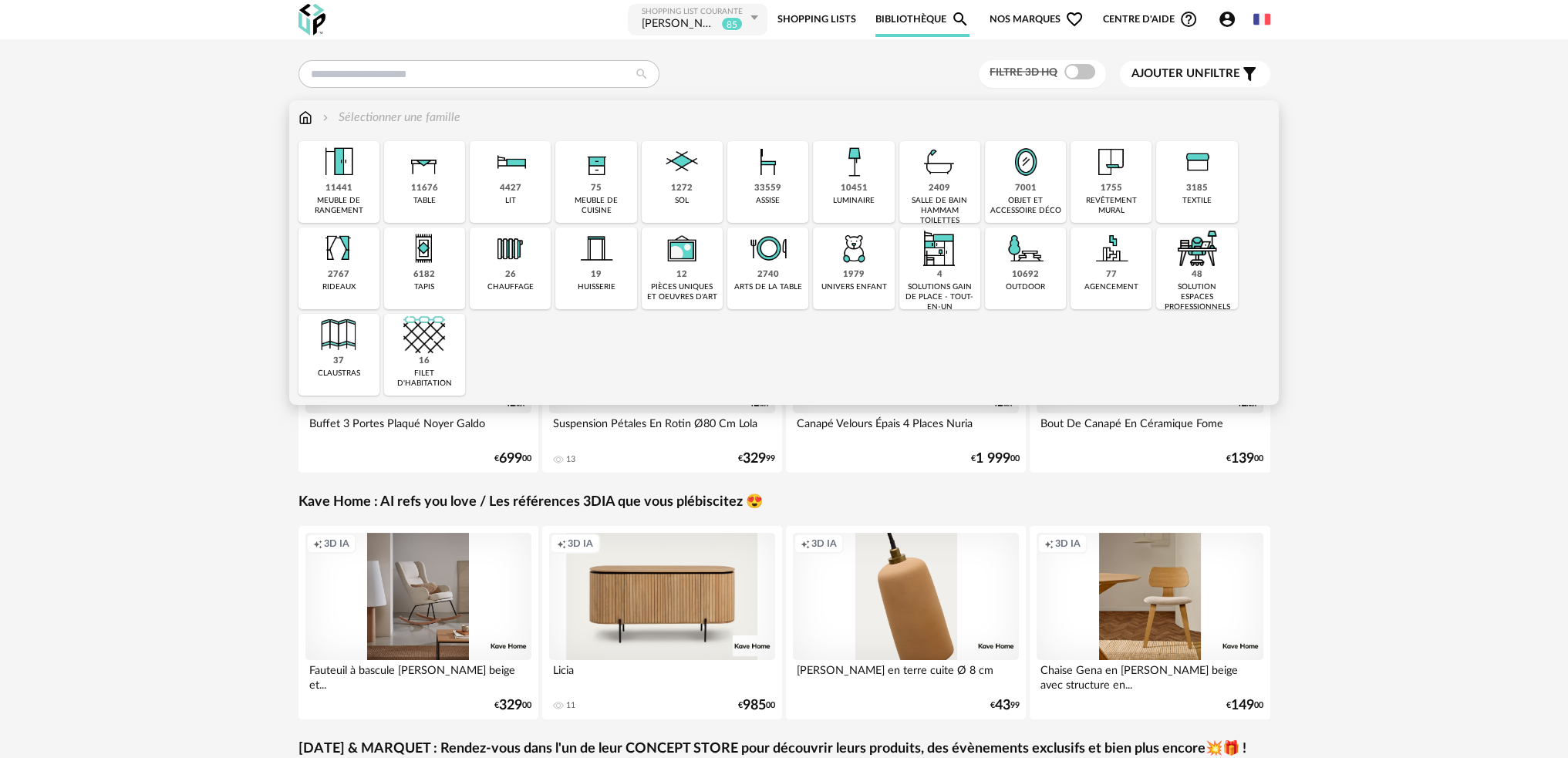
click at [751, 260] on img at bounding box center [768, 247] width 41 height 41
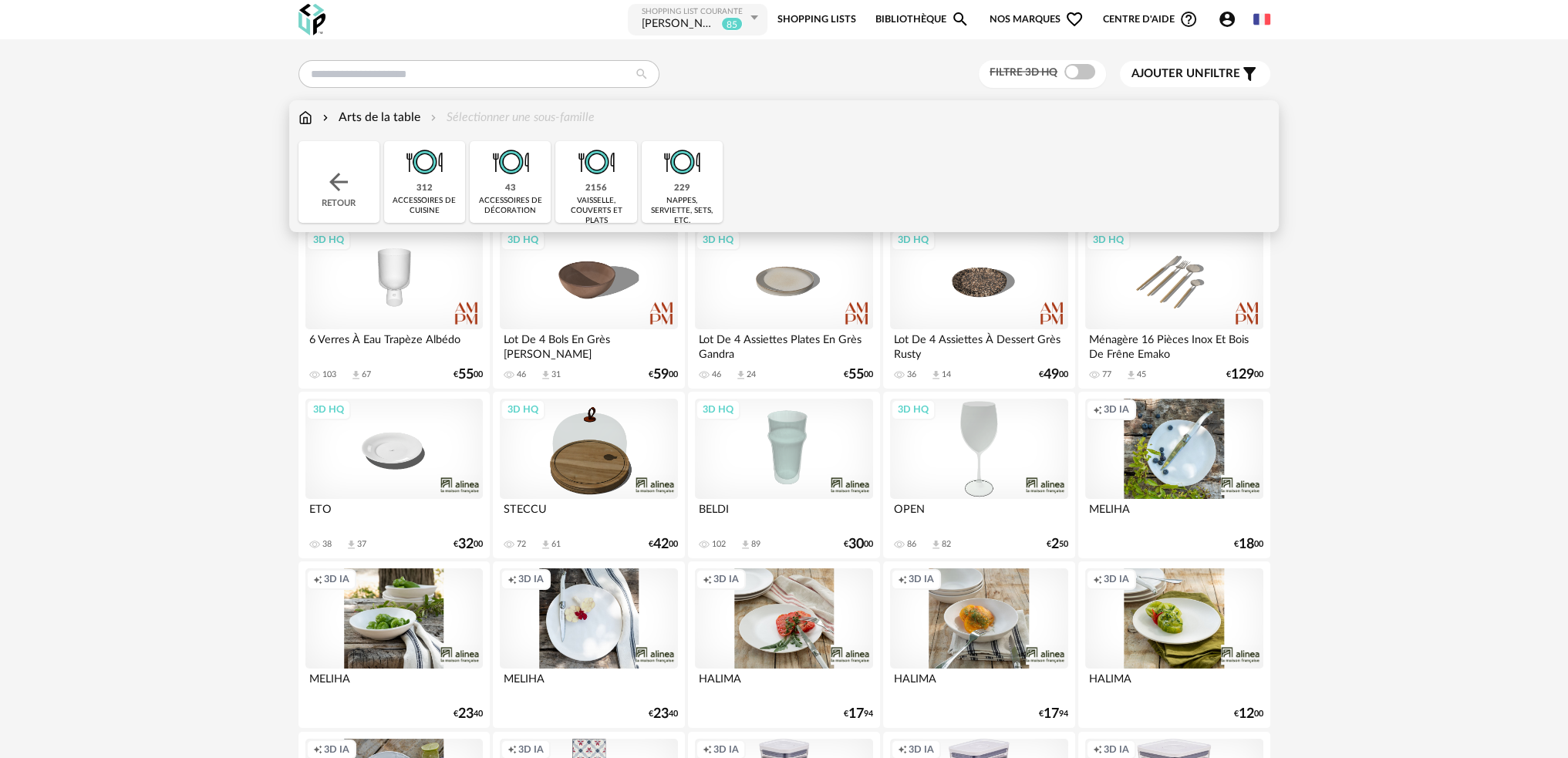
click at [582, 176] on img at bounding box center [596, 161] width 41 height 41
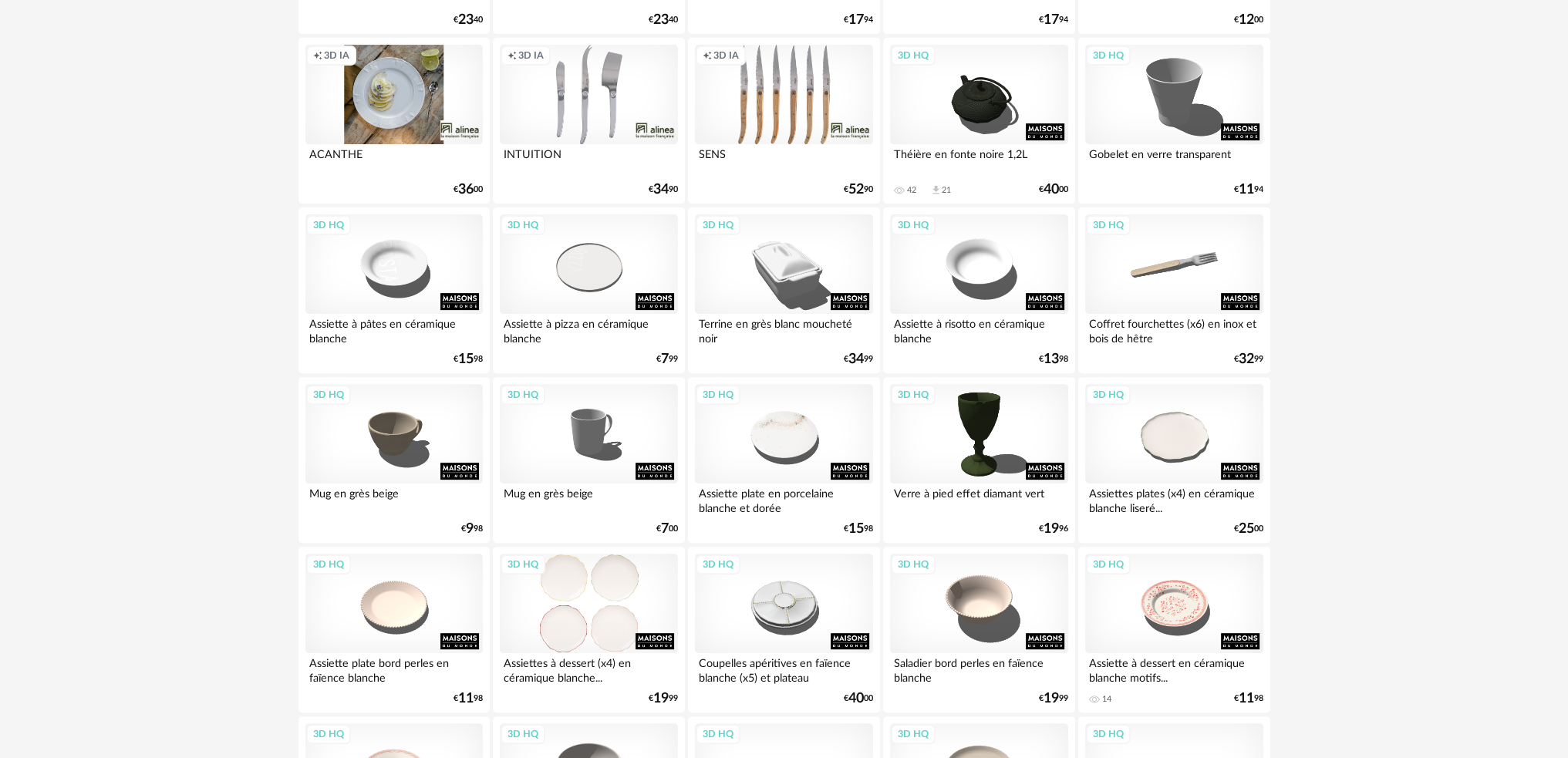
scroll to position [772, 0]
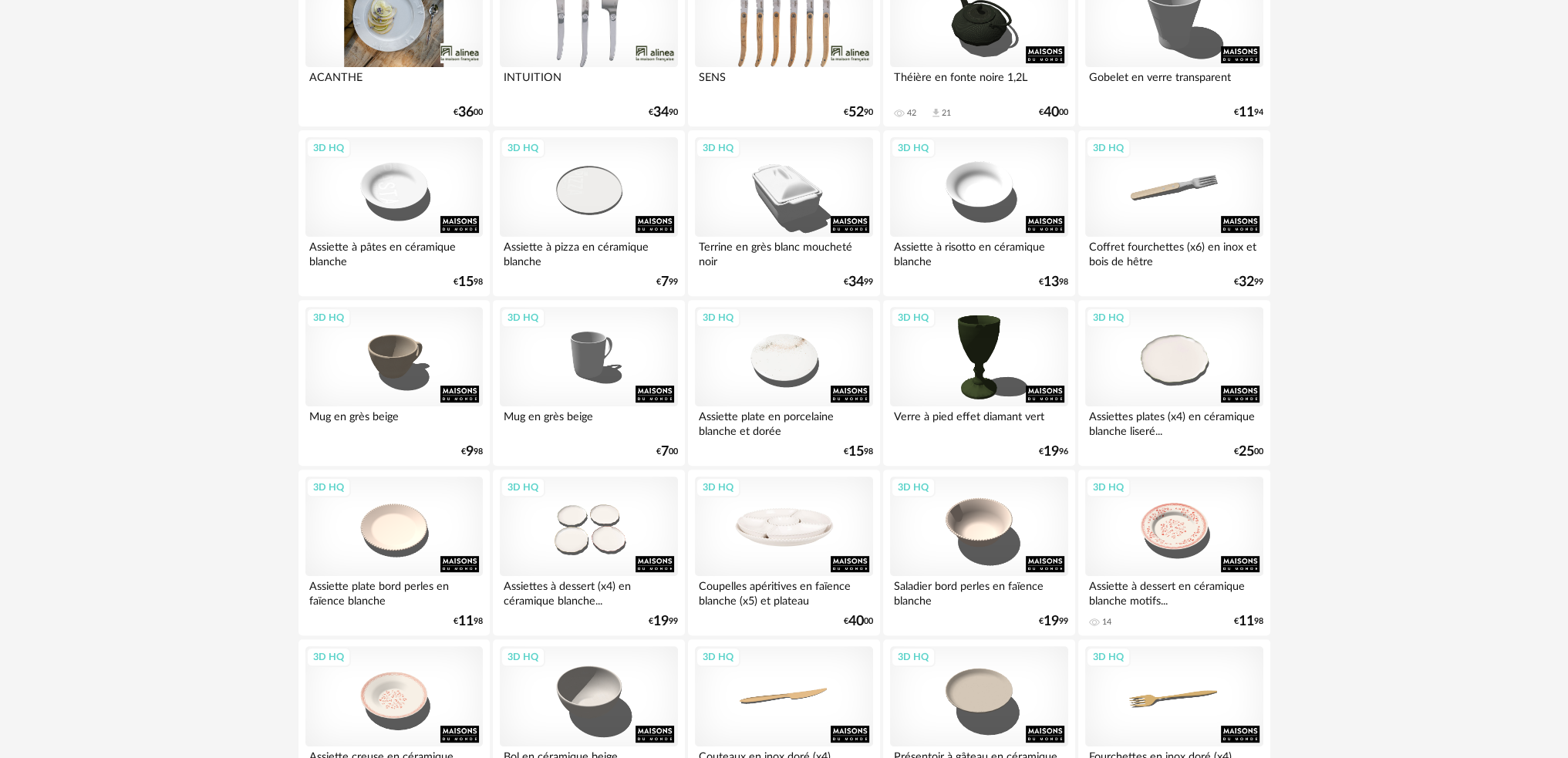
click at [752, 558] on div "3D HQ" at bounding box center [784, 526] width 178 height 100
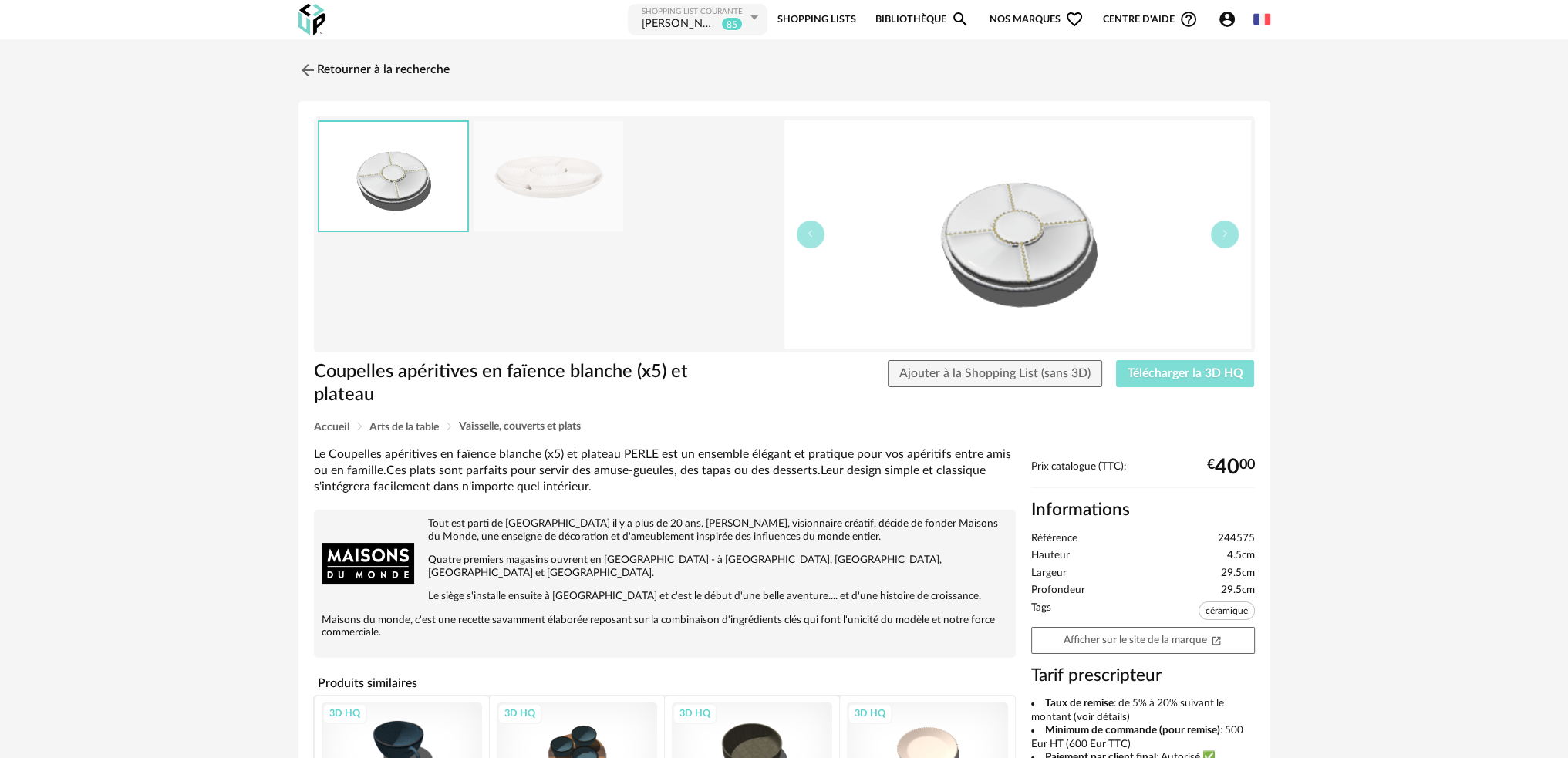
click at [1175, 372] on span "Télécharger la 3D HQ" at bounding box center [1185, 373] width 115 height 12
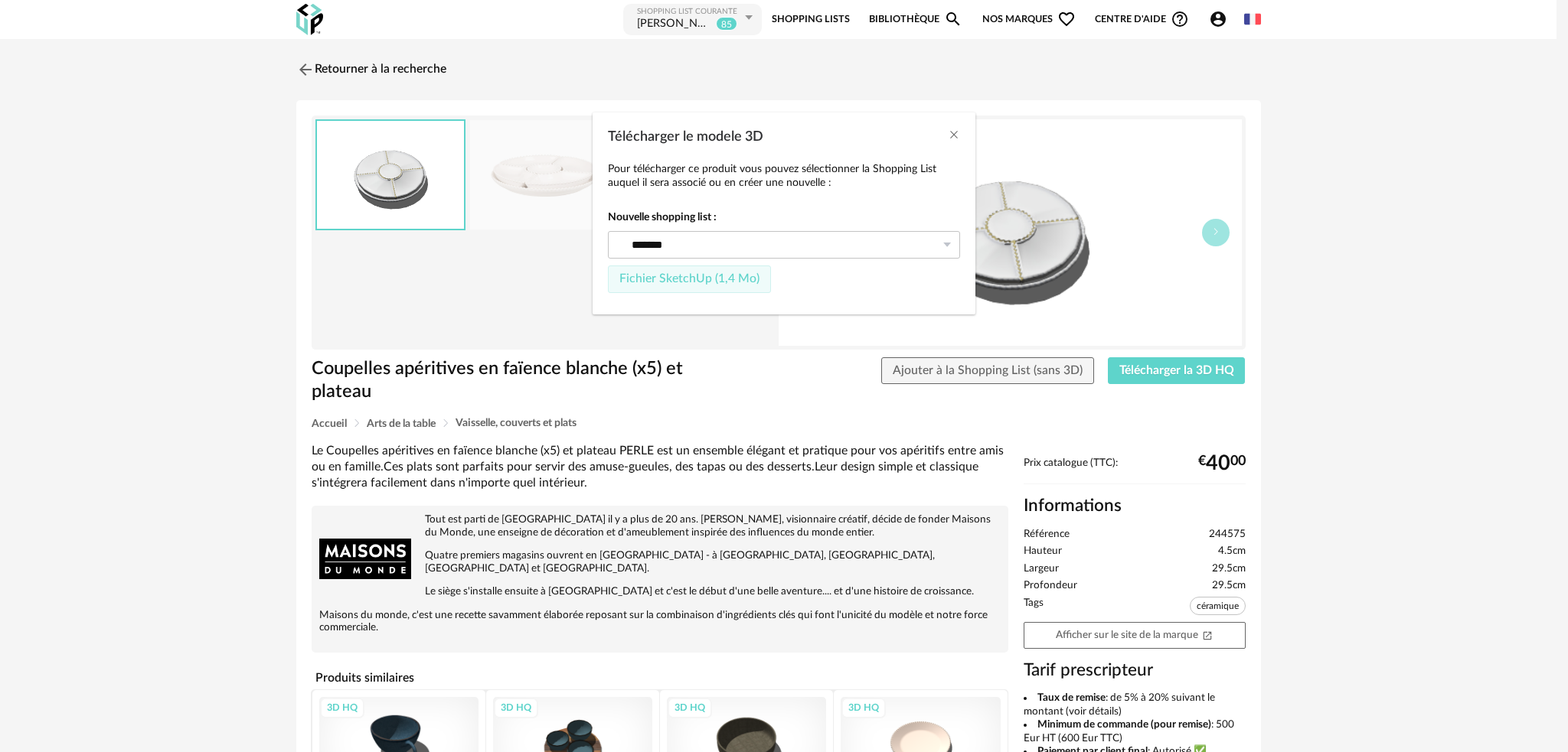
click at [699, 284] on span "Fichier SketchUp (1,4 Mo)" at bounding box center [689, 278] width 140 height 12
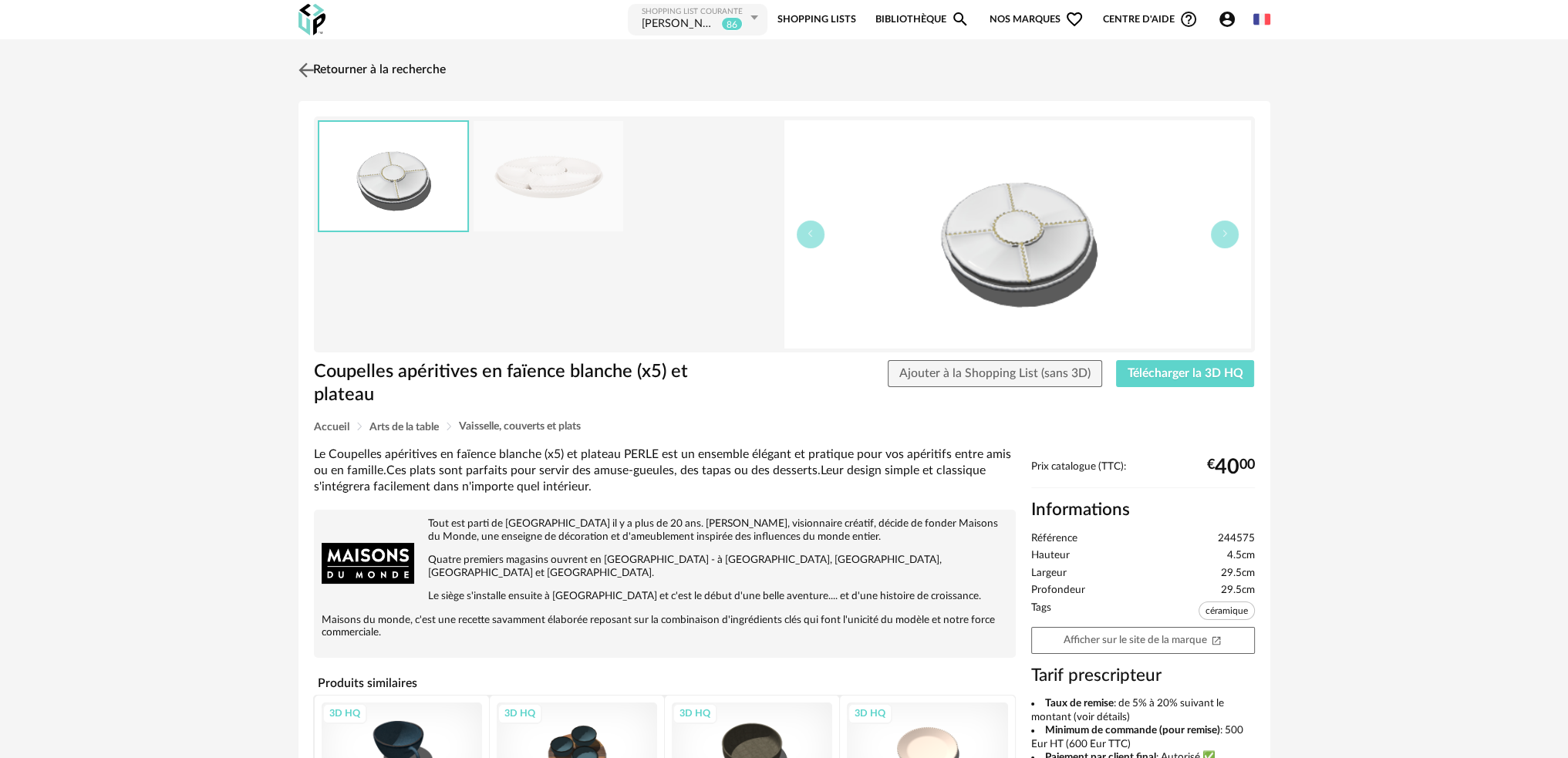
click at [304, 67] on img at bounding box center [306, 70] width 22 height 22
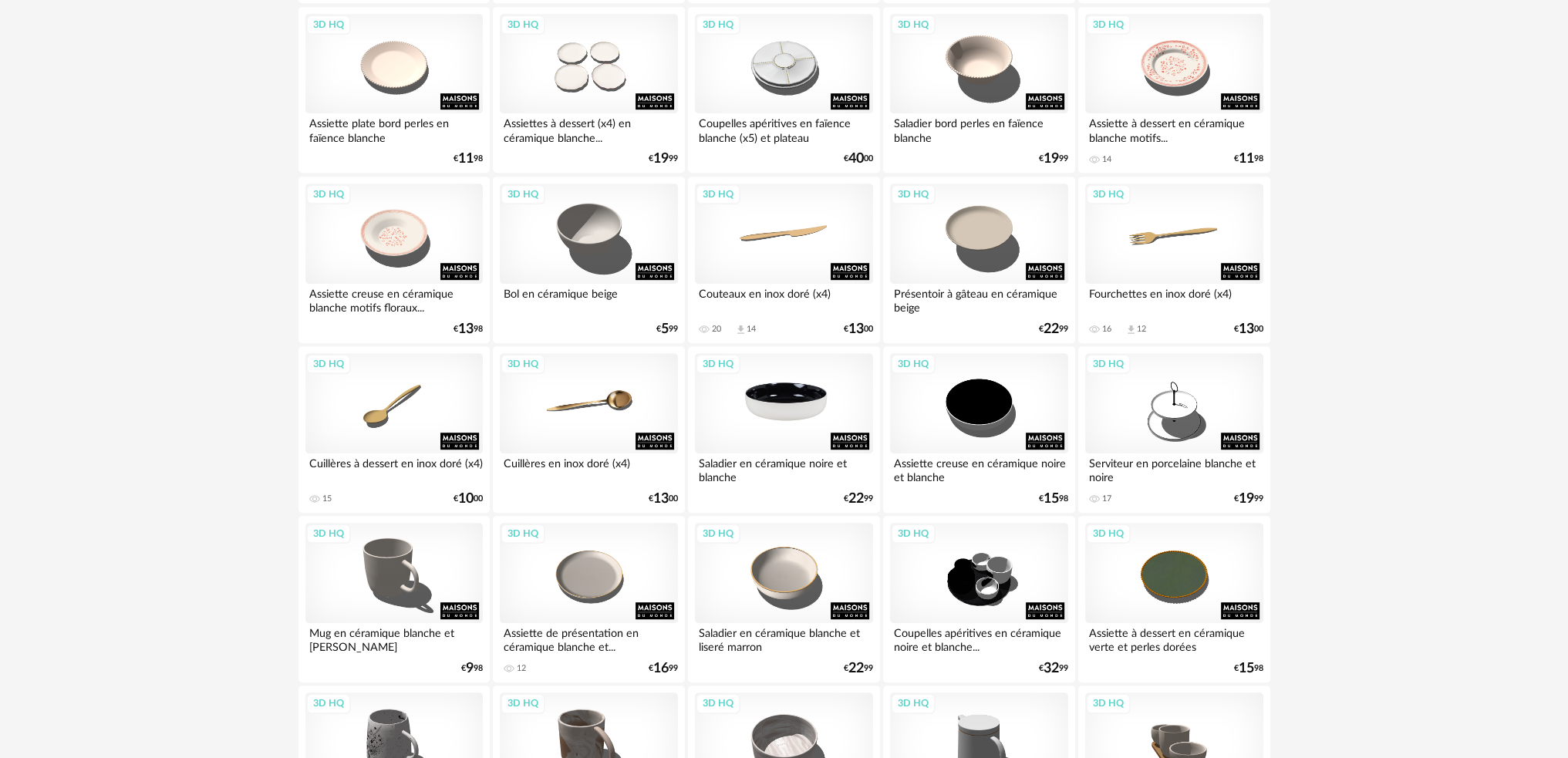
scroll to position [1389, 0]
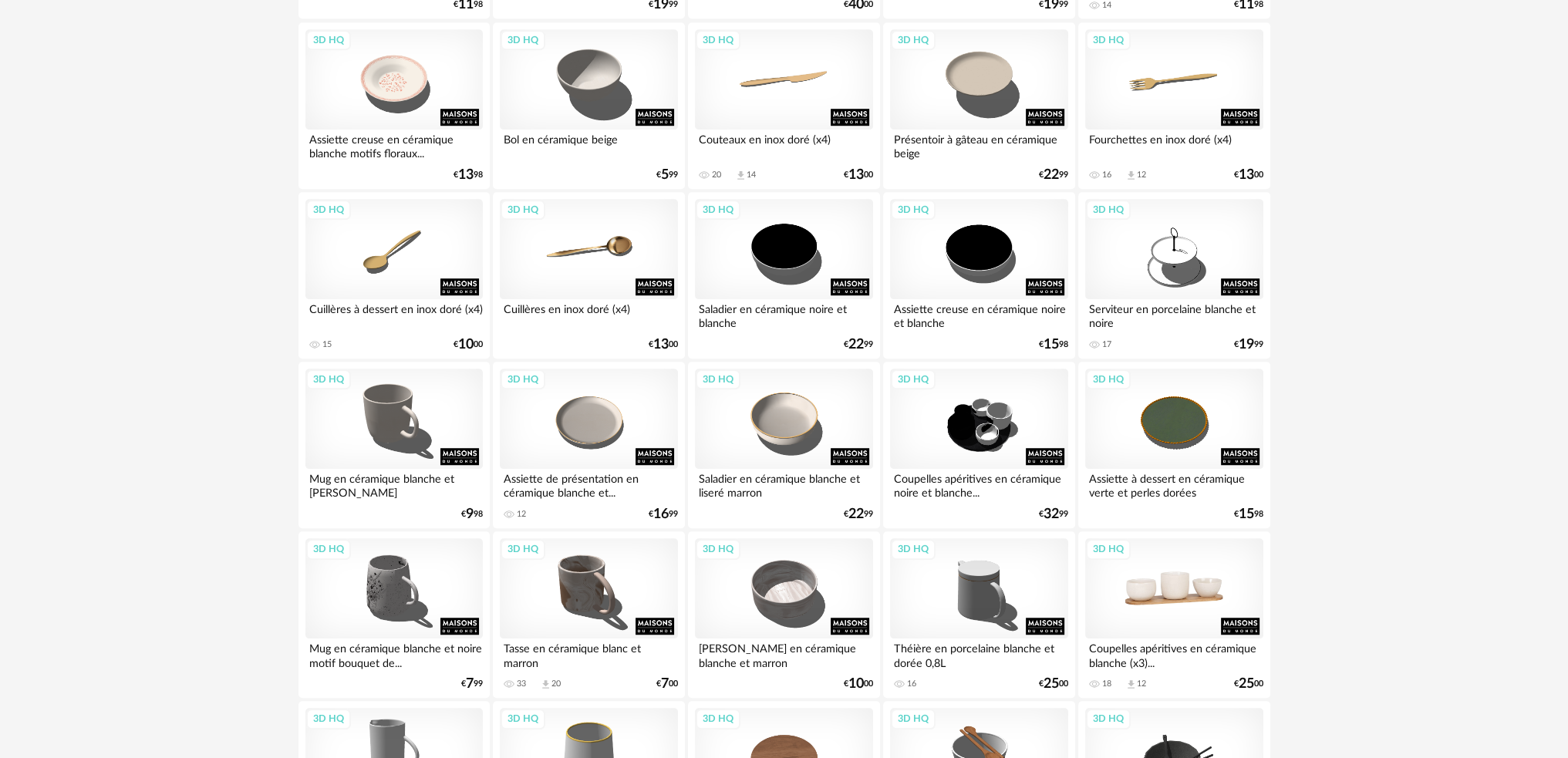
click at [1163, 610] on div "3D HQ" at bounding box center [1174, 588] width 178 height 100
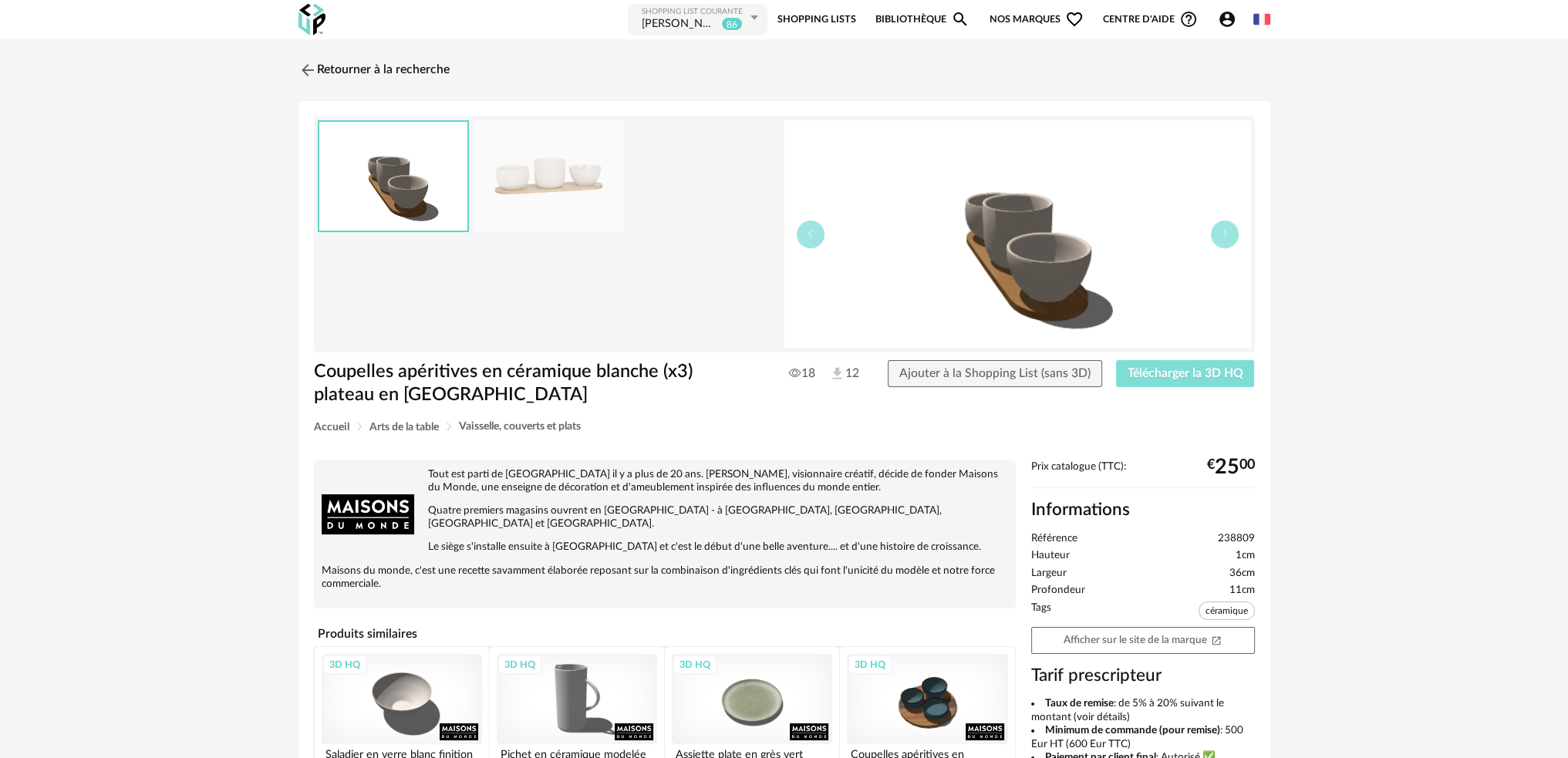
click at [1185, 366] on button "Télécharger la 3D HQ" at bounding box center [1185, 374] width 138 height 27
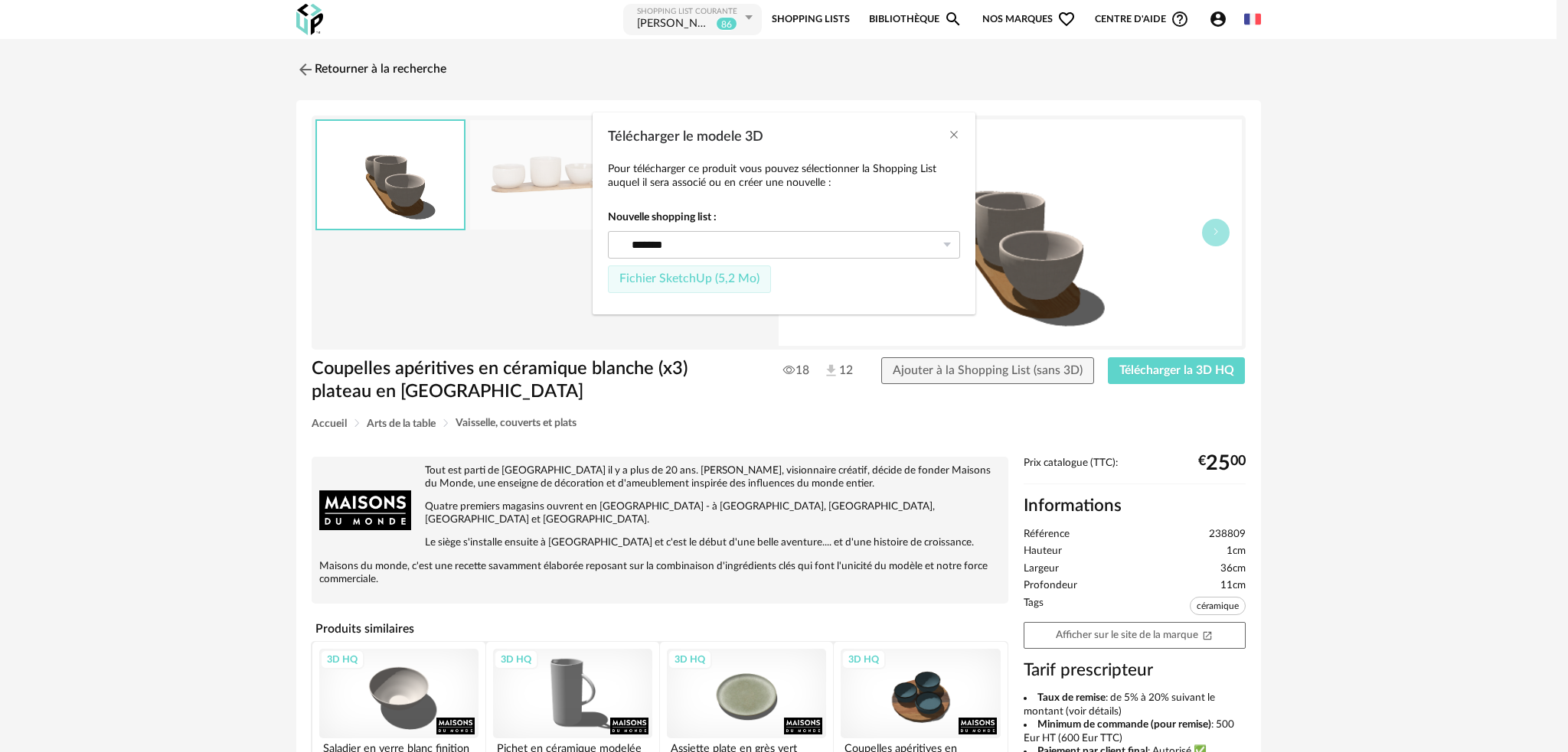
click at [703, 276] on span "Fichier SketchUp (5,2 Mo)" at bounding box center [689, 278] width 140 height 12
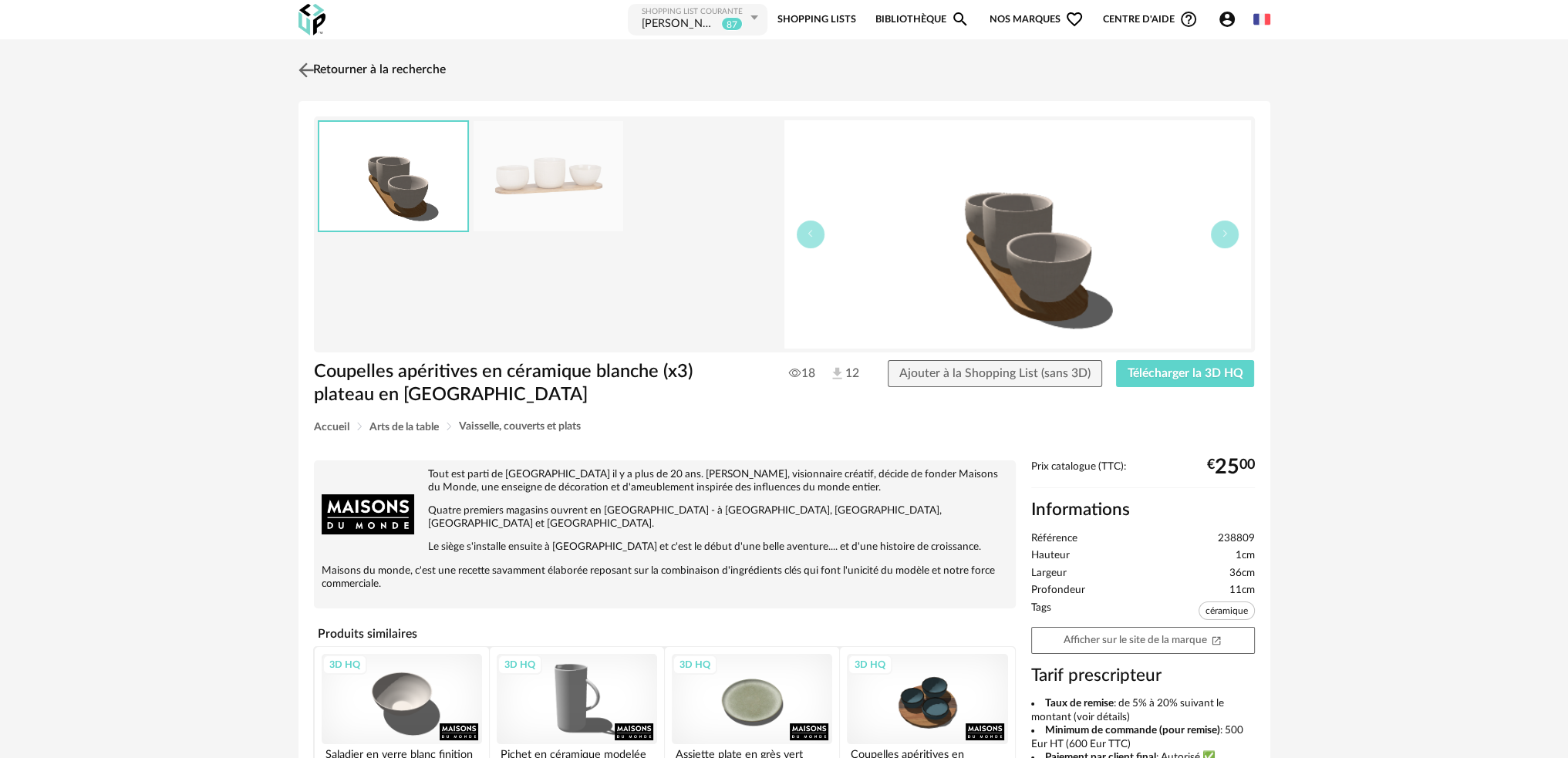
click at [314, 71] on img at bounding box center [306, 70] width 22 height 22
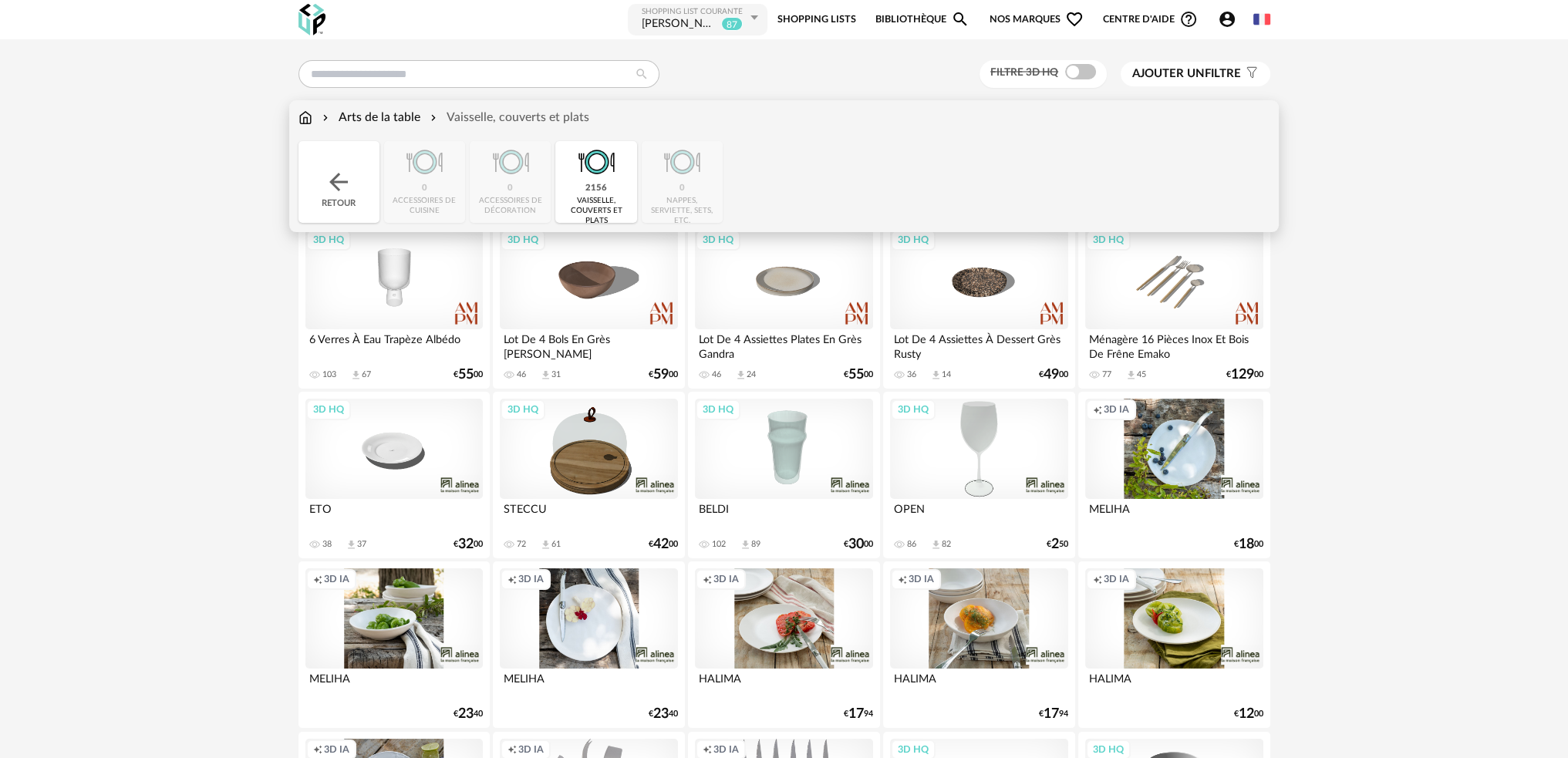
click at [299, 120] on img at bounding box center [305, 117] width 14 height 17
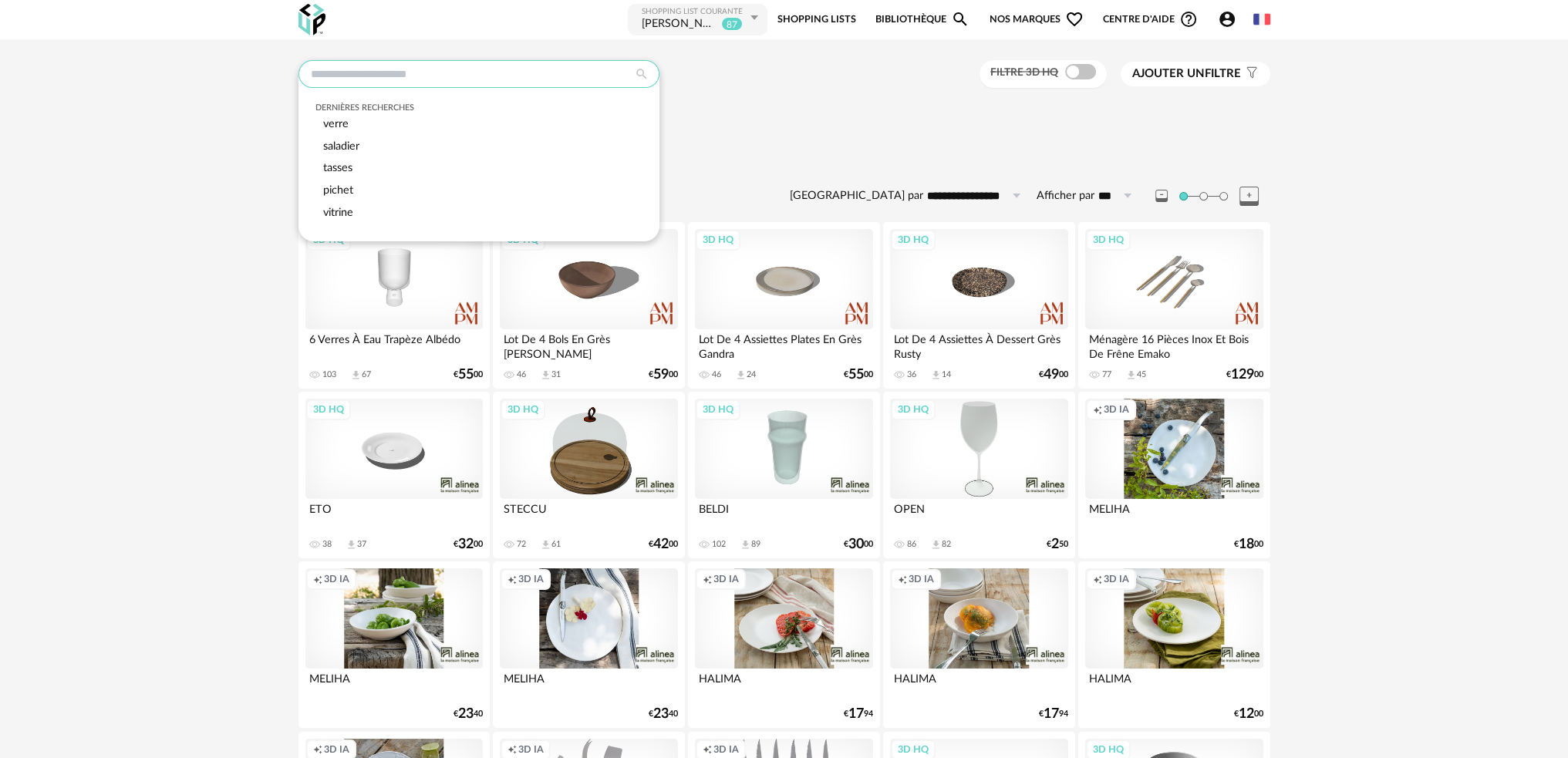
click at [362, 71] on input "text" at bounding box center [479, 74] width 361 height 27
type input "*"
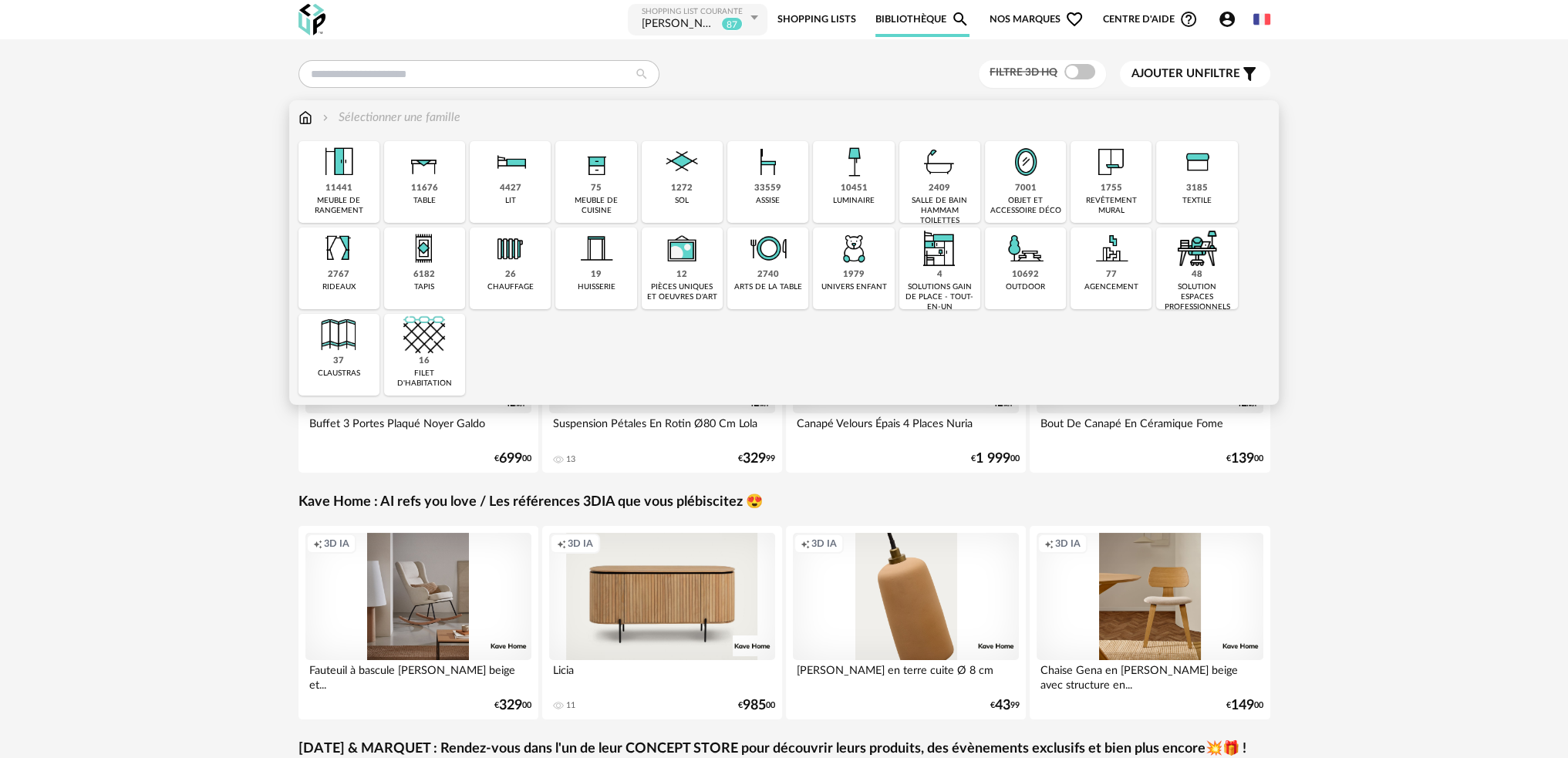
click at [1017, 196] on div "objet et accessoire déco" at bounding box center [1025, 206] width 71 height 20
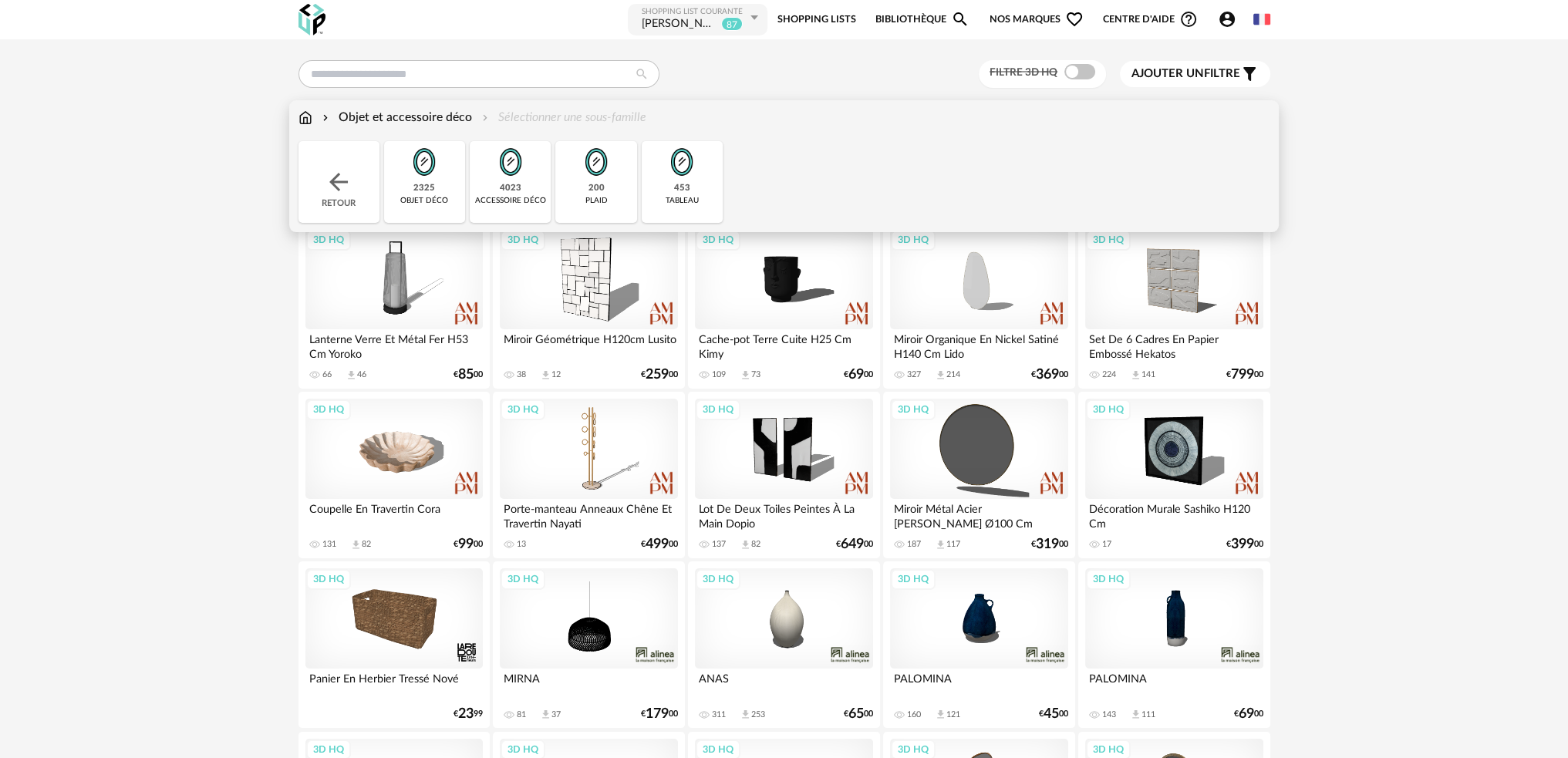
click at [430, 177] on img at bounding box center [423, 161] width 41 height 41
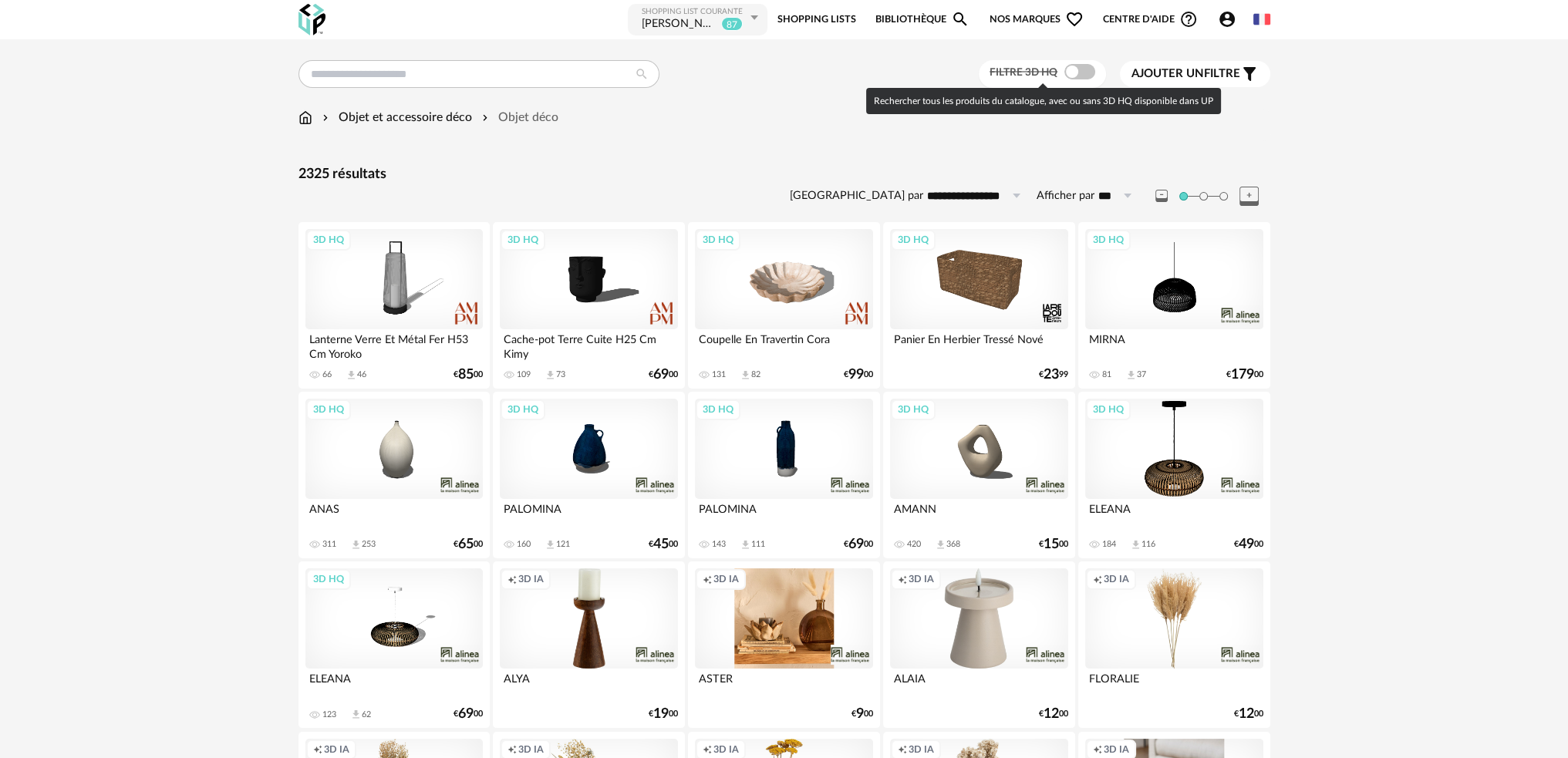
click at [1074, 71] on span at bounding box center [1080, 71] width 31 height 16
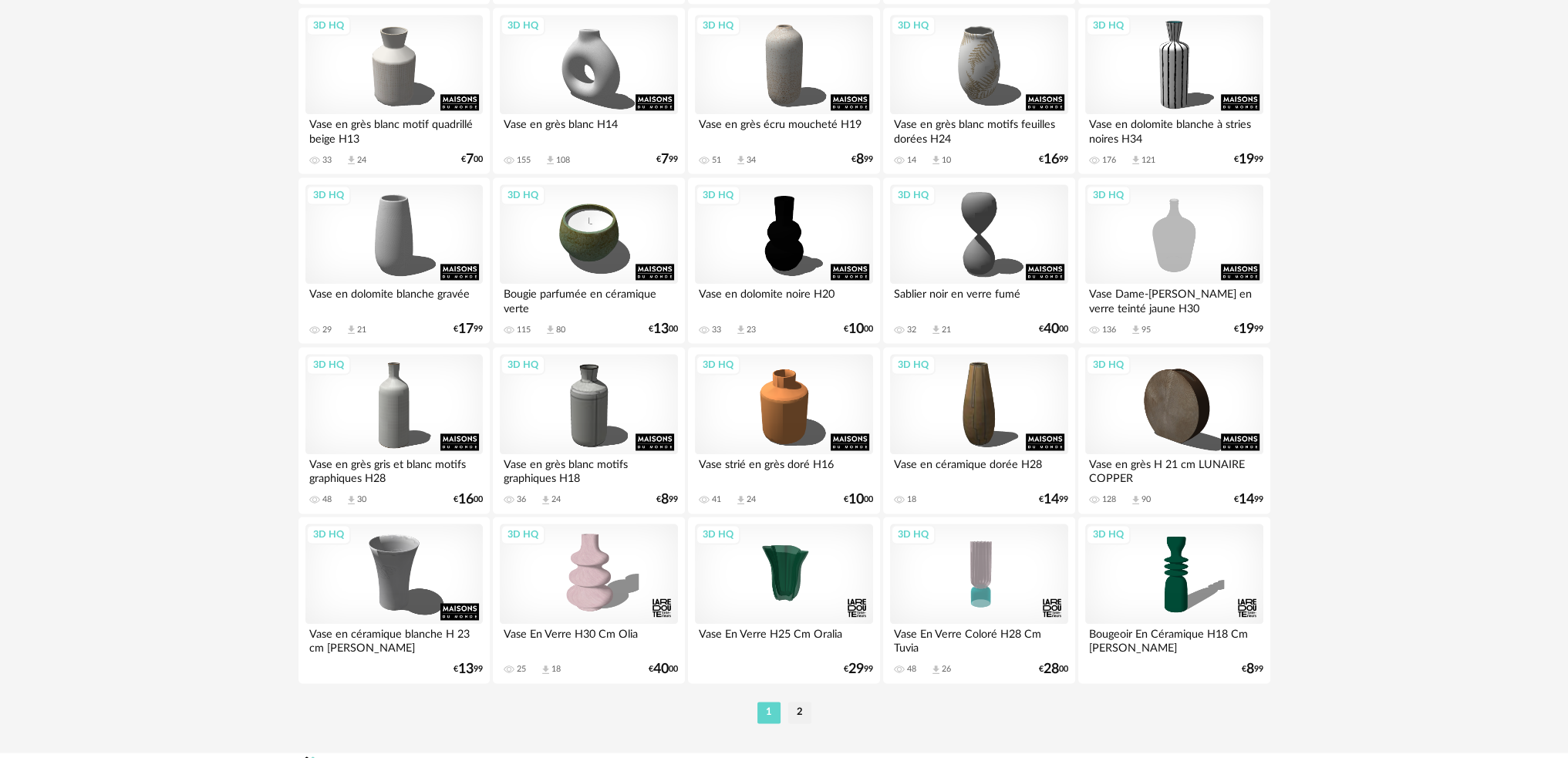
scroll to position [2960, 0]
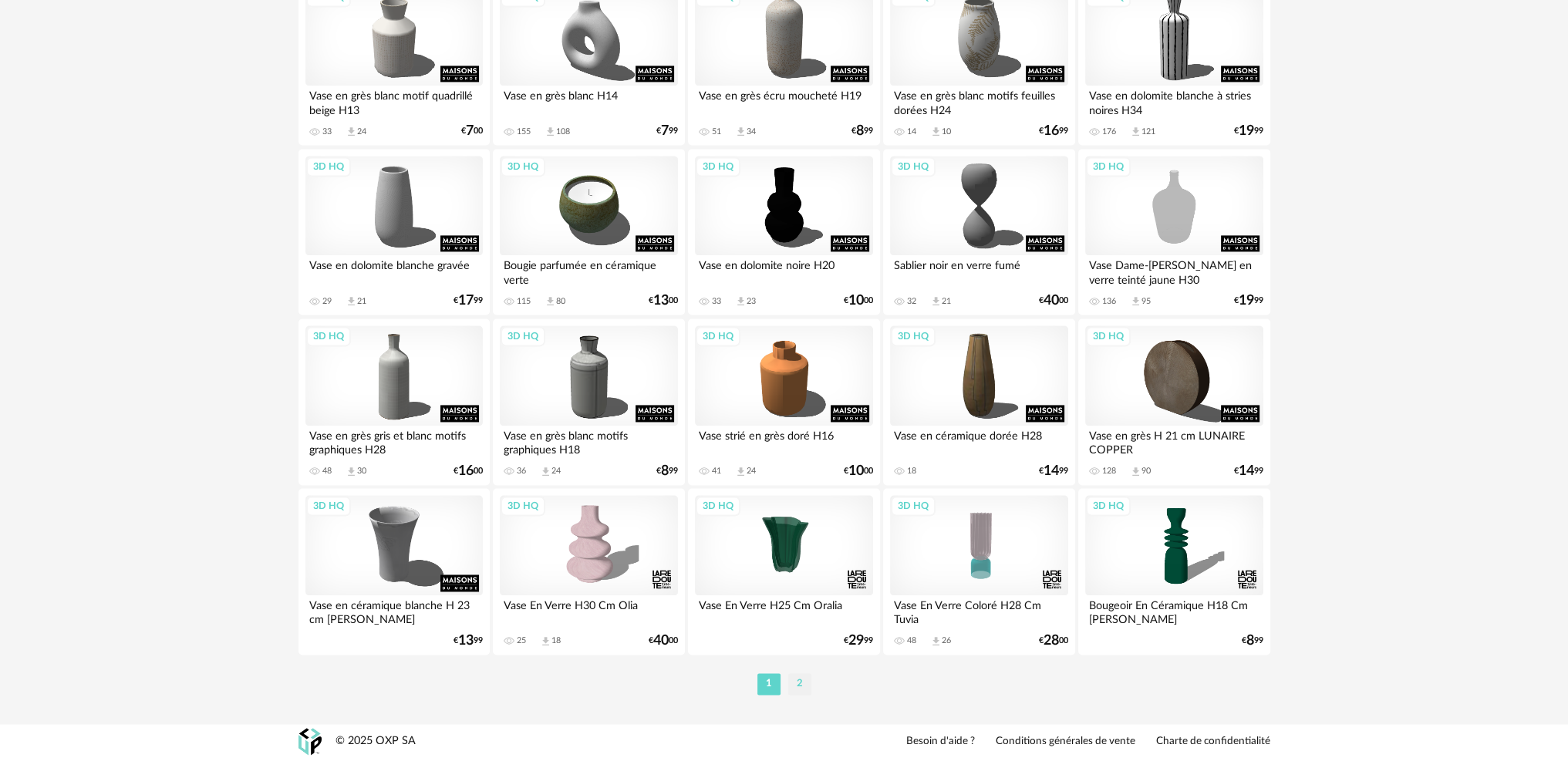
click at [796, 685] on li "2" at bounding box center [799, 685] width 23 height 22
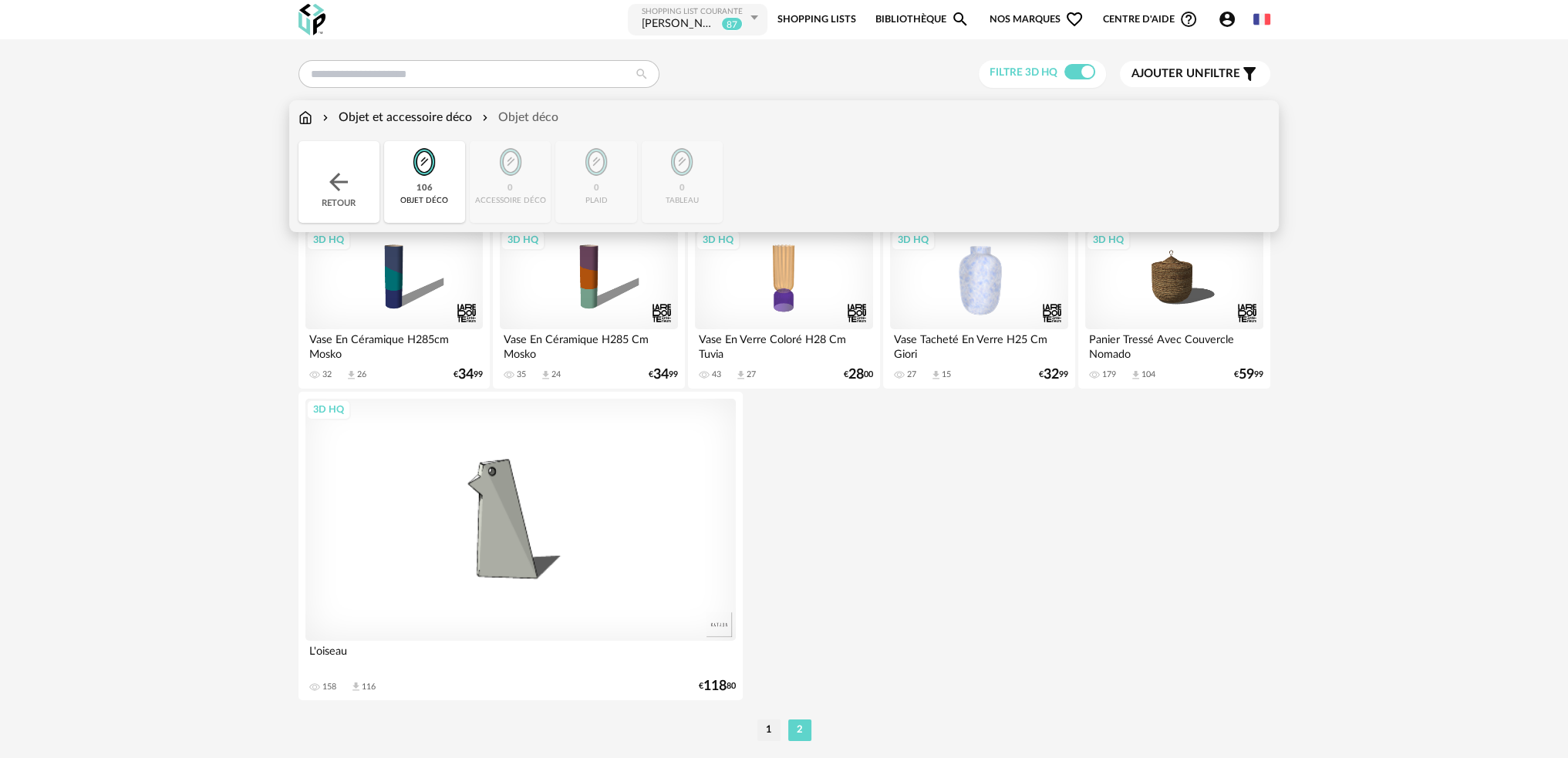
click at [299, 117] on img at bounding box center [305, 117] width 14 height 17
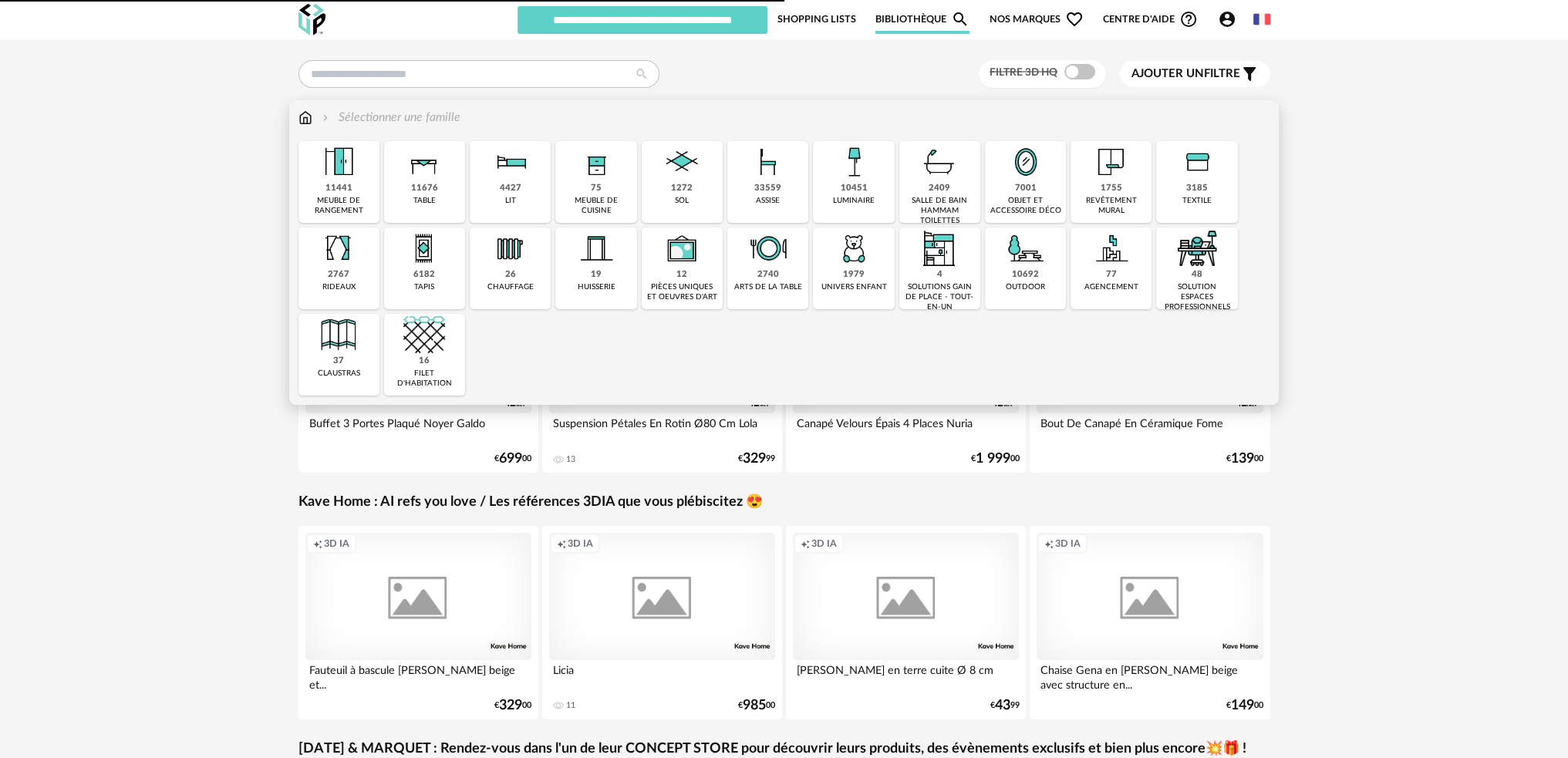
type input "******"
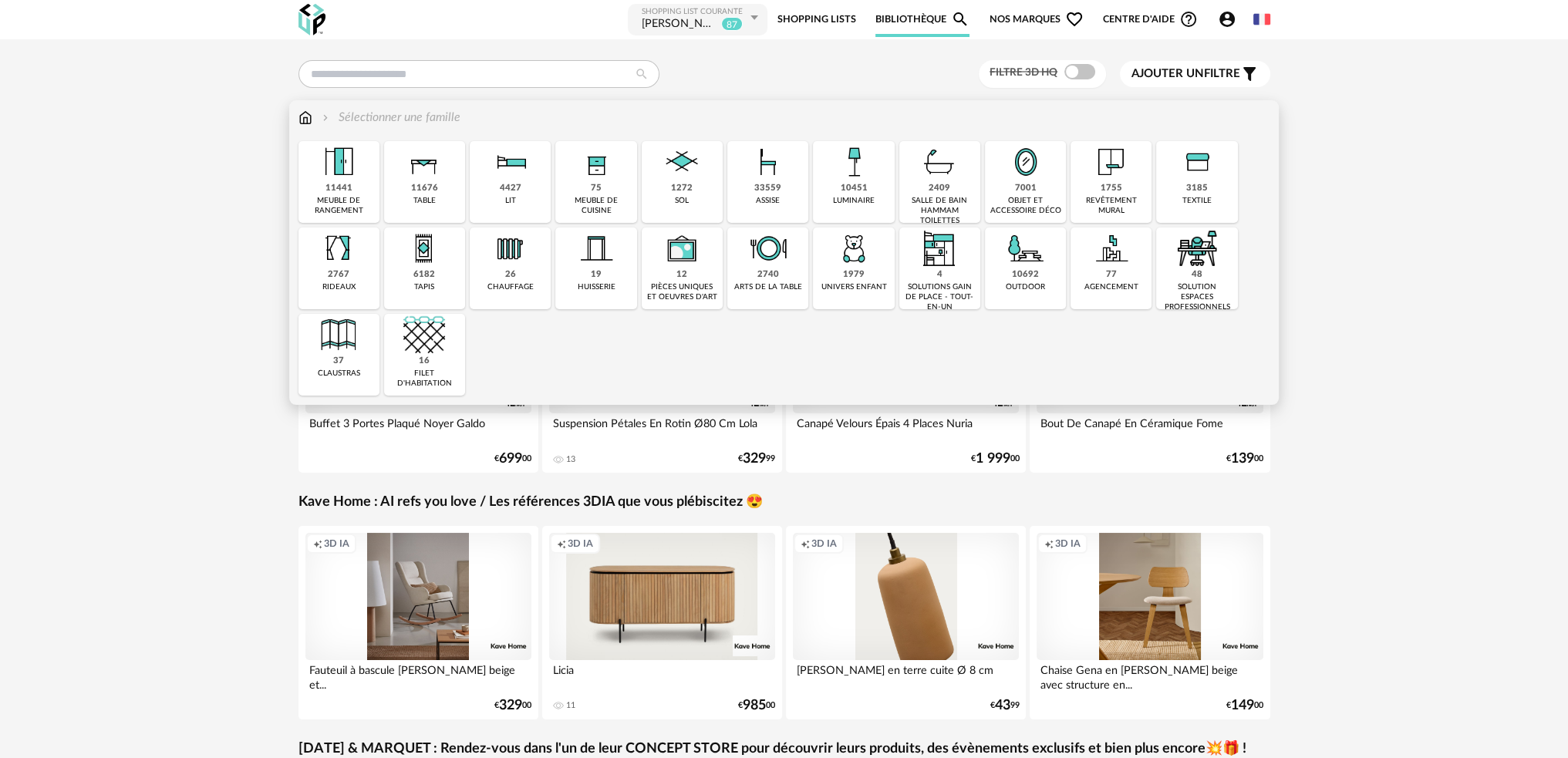
drag, startPoint x: 756, startPoint y: 172, endPoint x: 738, endPoint y: 176, distance: 18.4
click at [756, 172] on img at bounding box center [768, 161] width 41 height 41
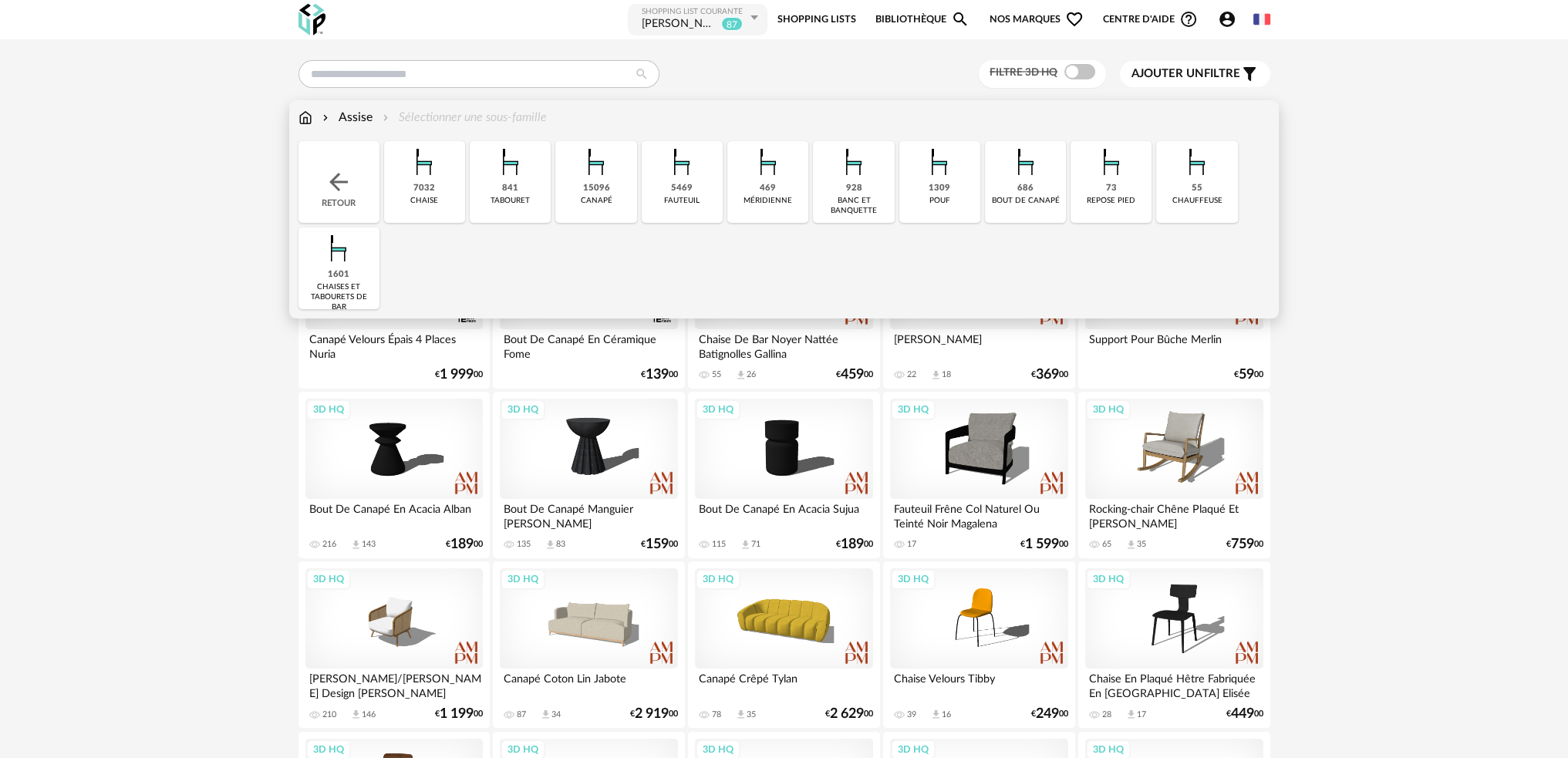
click at [593, 188] on div "15096" at bounding box center [596, 188] width 27 height 12
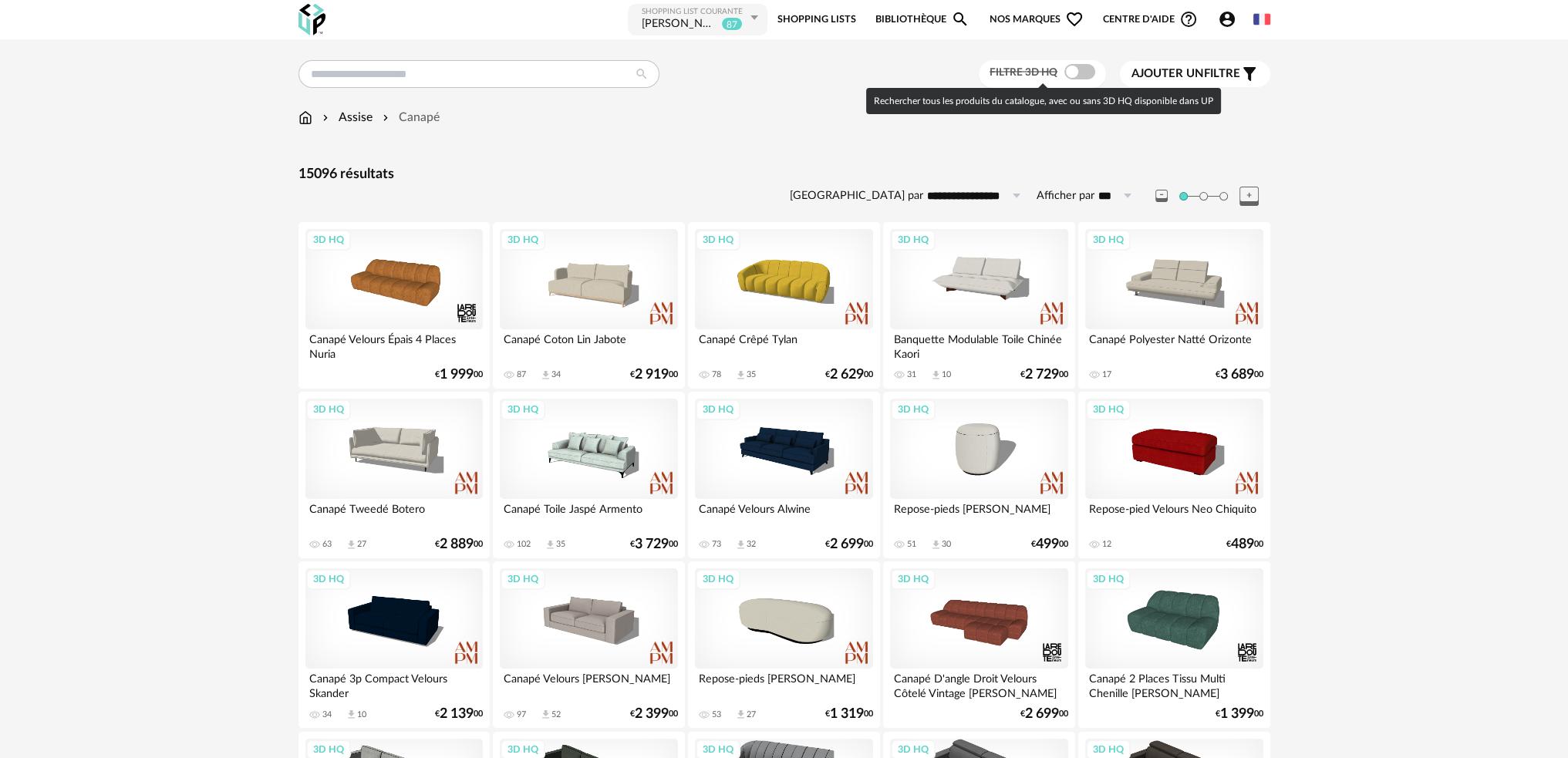
click at [1085, 71] on span at bounding box center [1080, 71] width 31 height 16
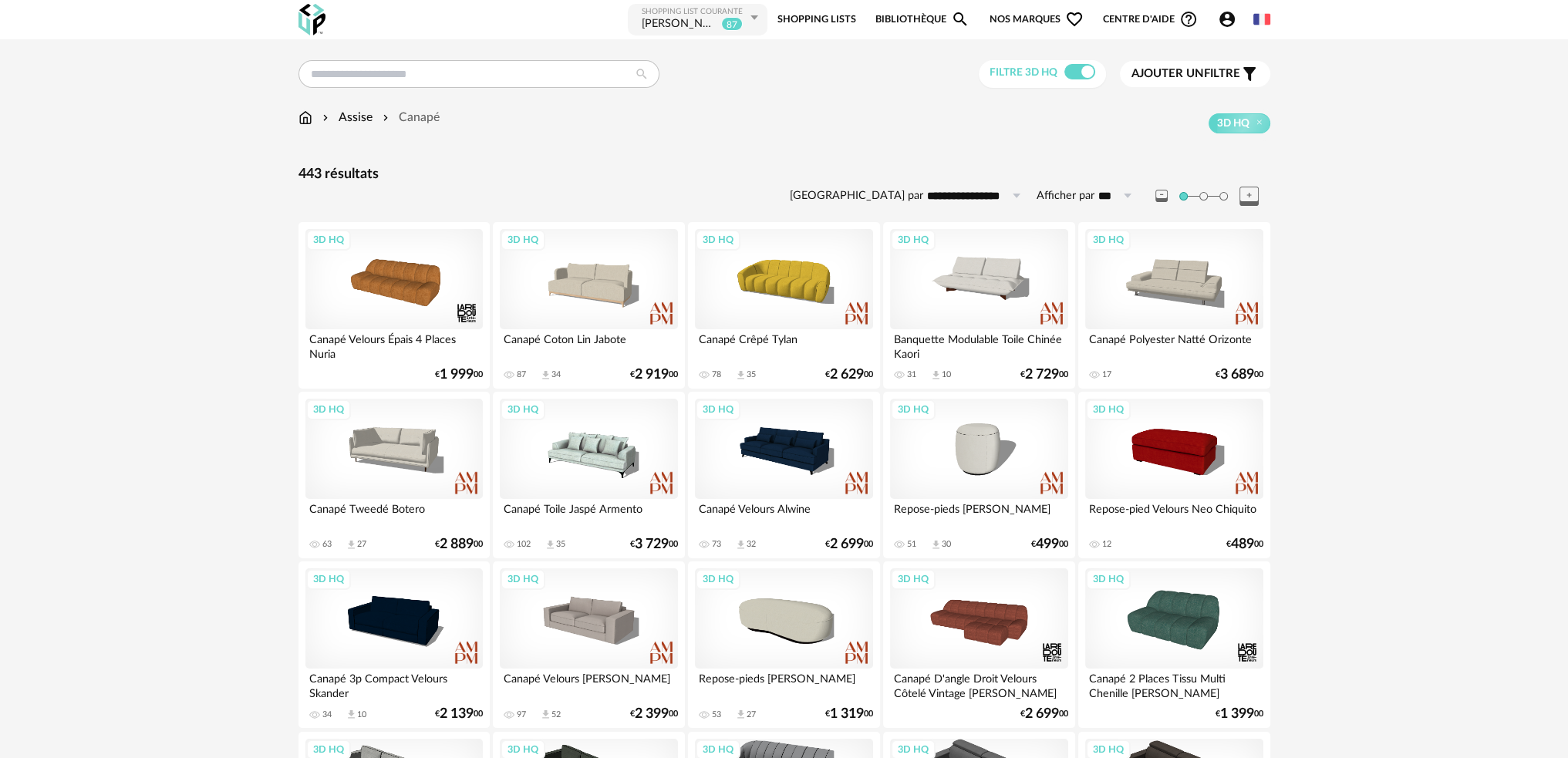
click at [1201, 80] on span "Ajouter un filtre" at bounding box center [1186, 73] width 109 height 16
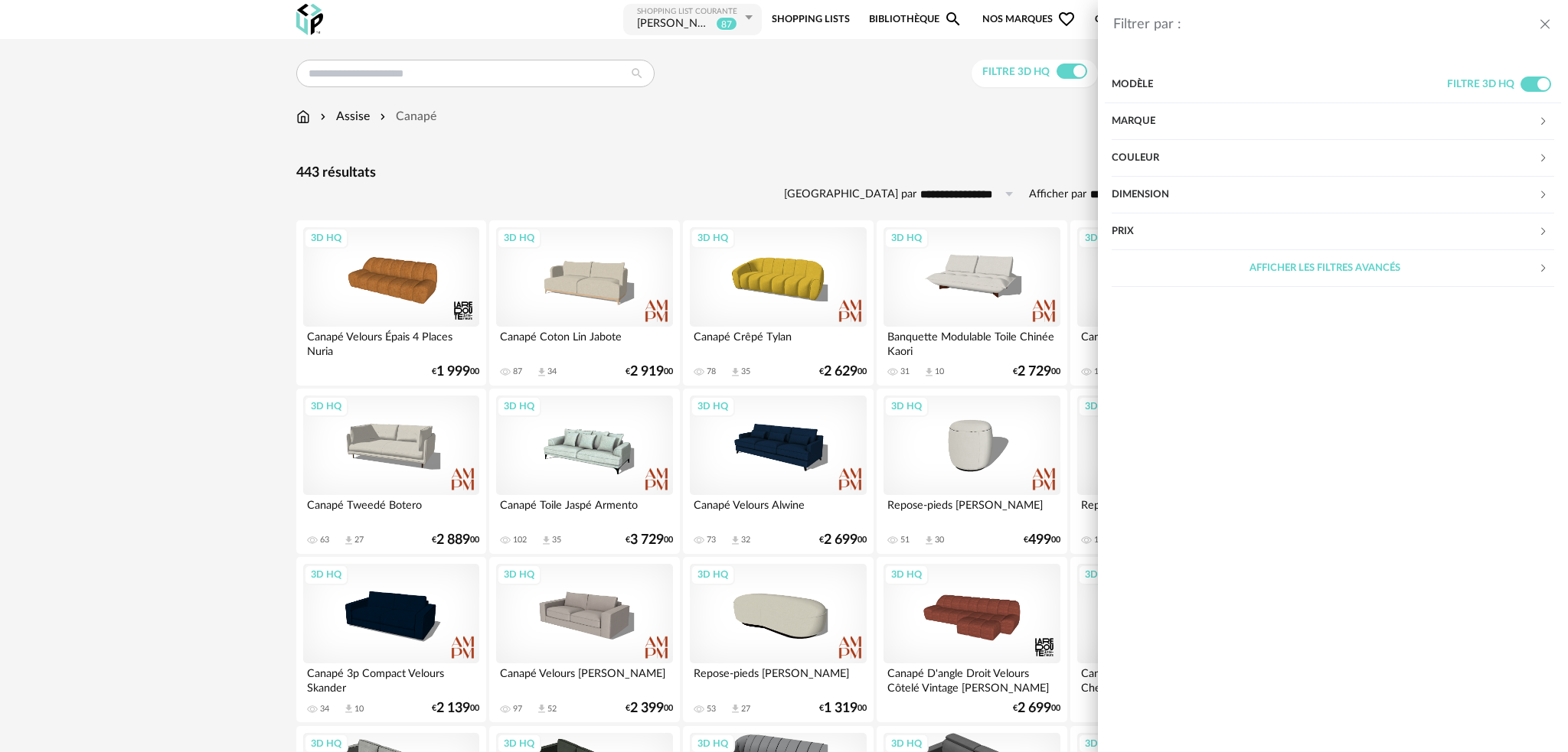
click at [914, 145] on div "Filtrer par : Modèle Filtre 3D HQ Marque &tradition 0 101 Copenhagen 0 366 Conc…" at bounding box center [784, 376] width 1568 height 752
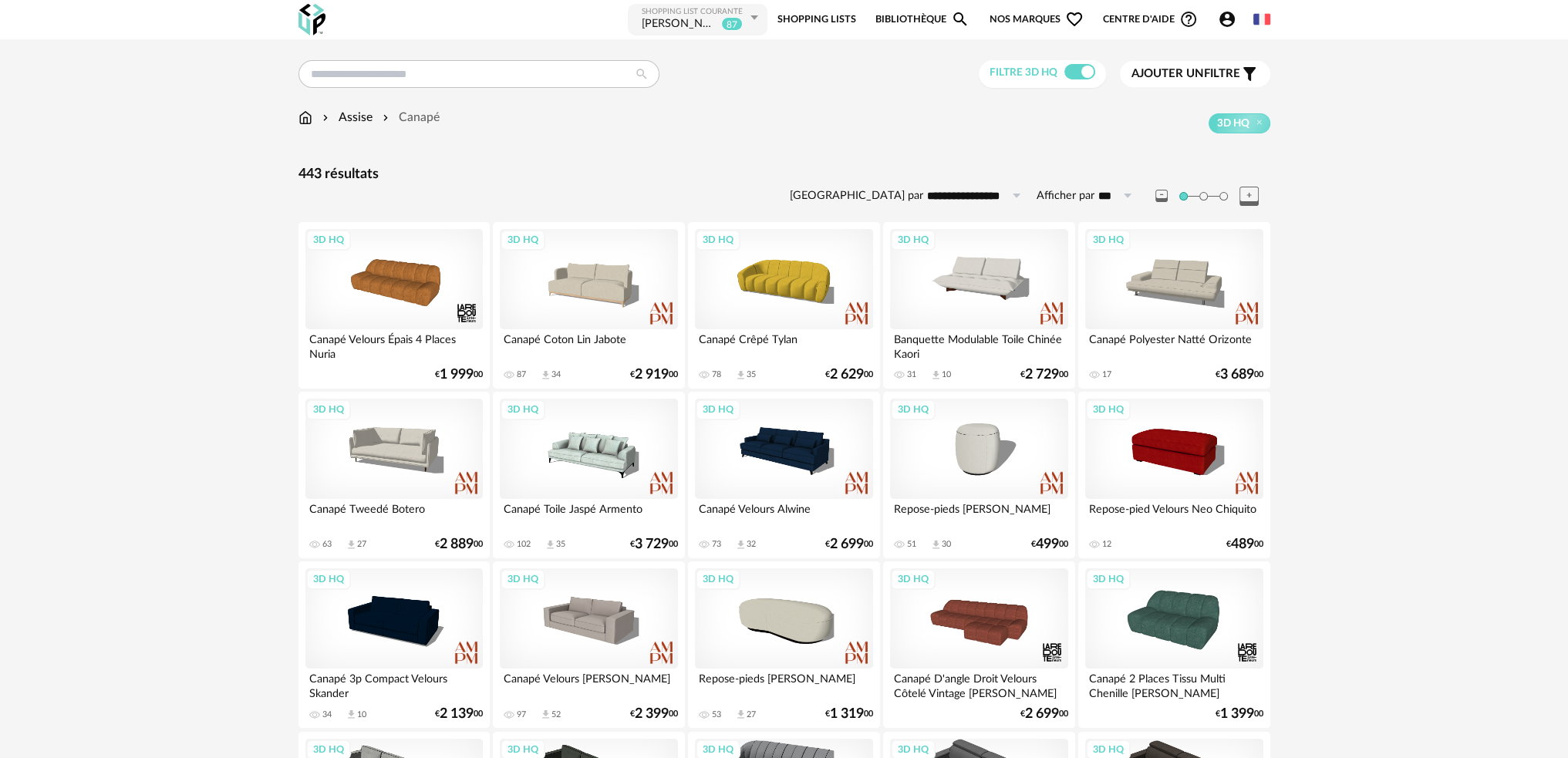
click at [1173, 80] on span "Ajouter un filtre" at bounding box center [1186, 73] width 109 height 16
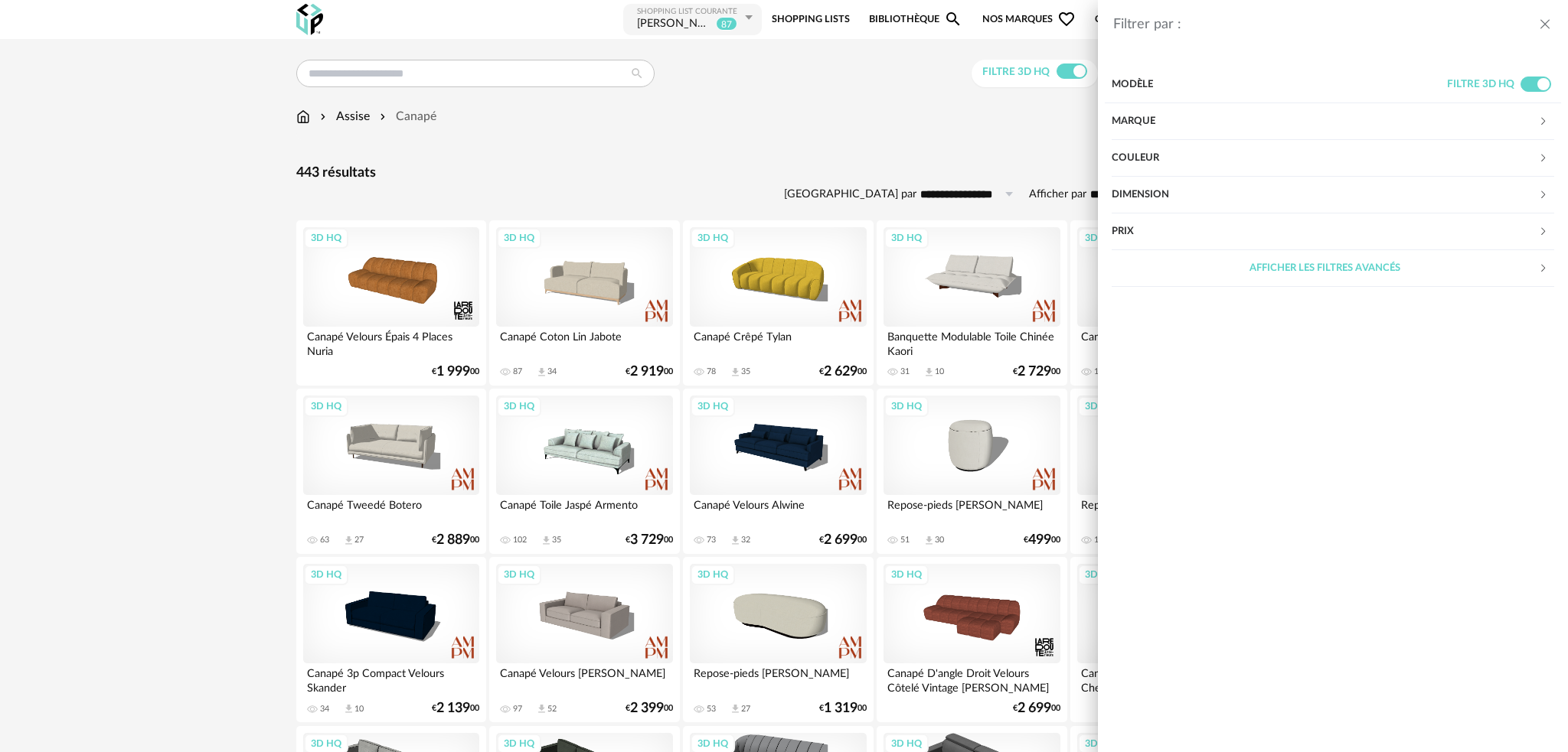
click at [1167, 196] on div "Dimension" at bounding box center [1324, 195] width 427 height 36
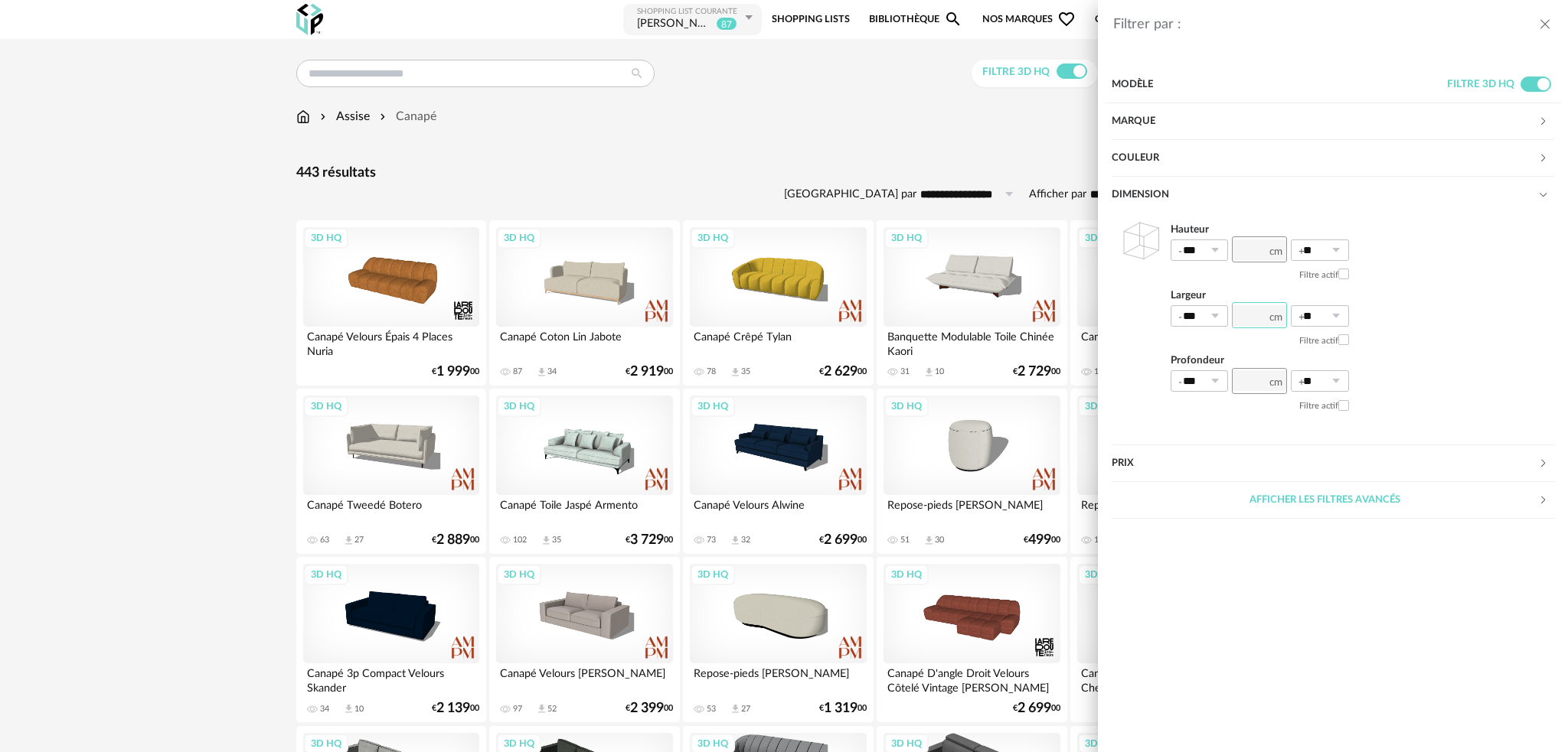
click at [1247, 313] on input "number" at bounding box center [1259, 315] width 55 height 26
type input "***"
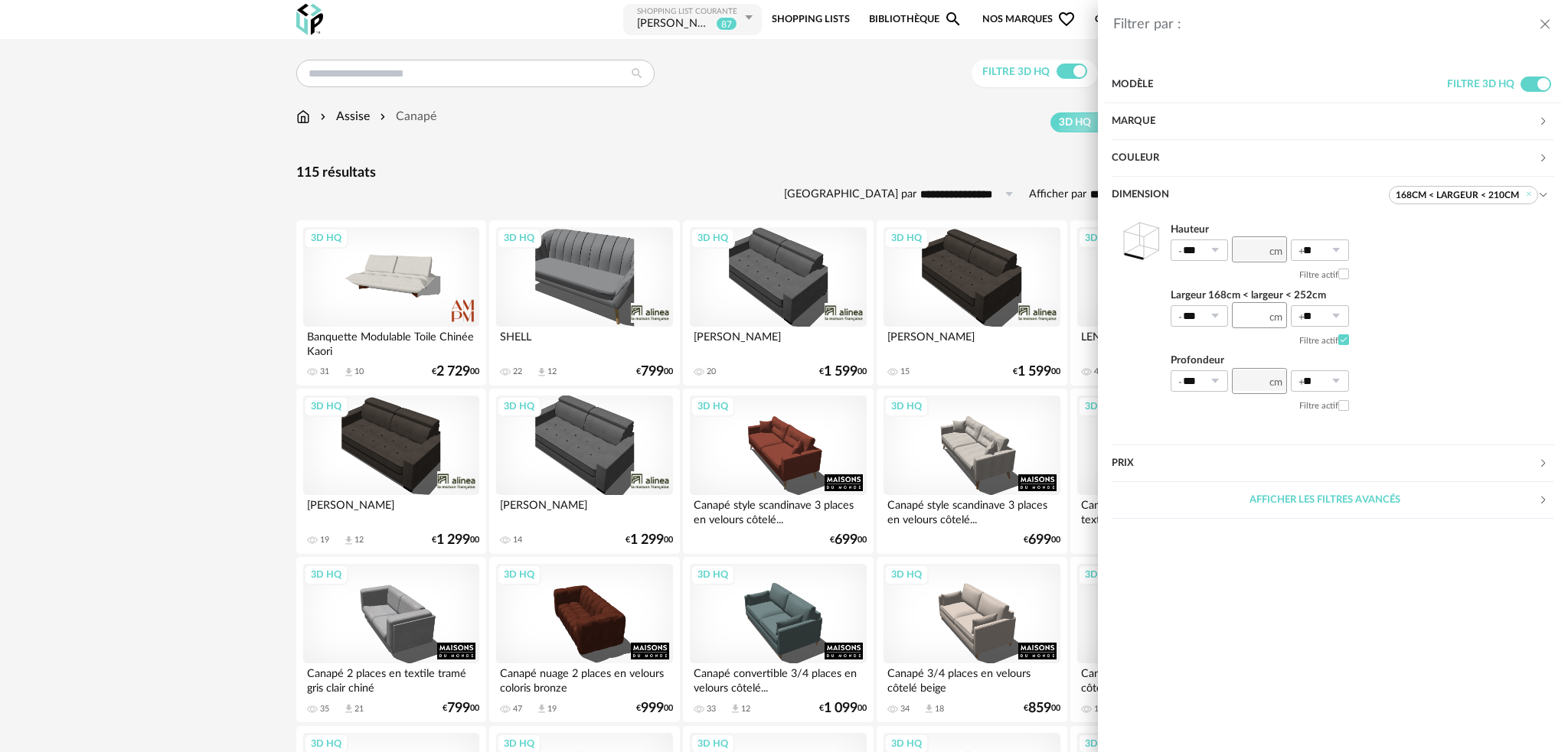
click at [737, 89] on div "Filtrer par : Modèle Filtre 3D HQ Marque &tradition 0 101 Copenhagen 0 366 Conc…" at bounding box center [784, 376] width 1568 height 752
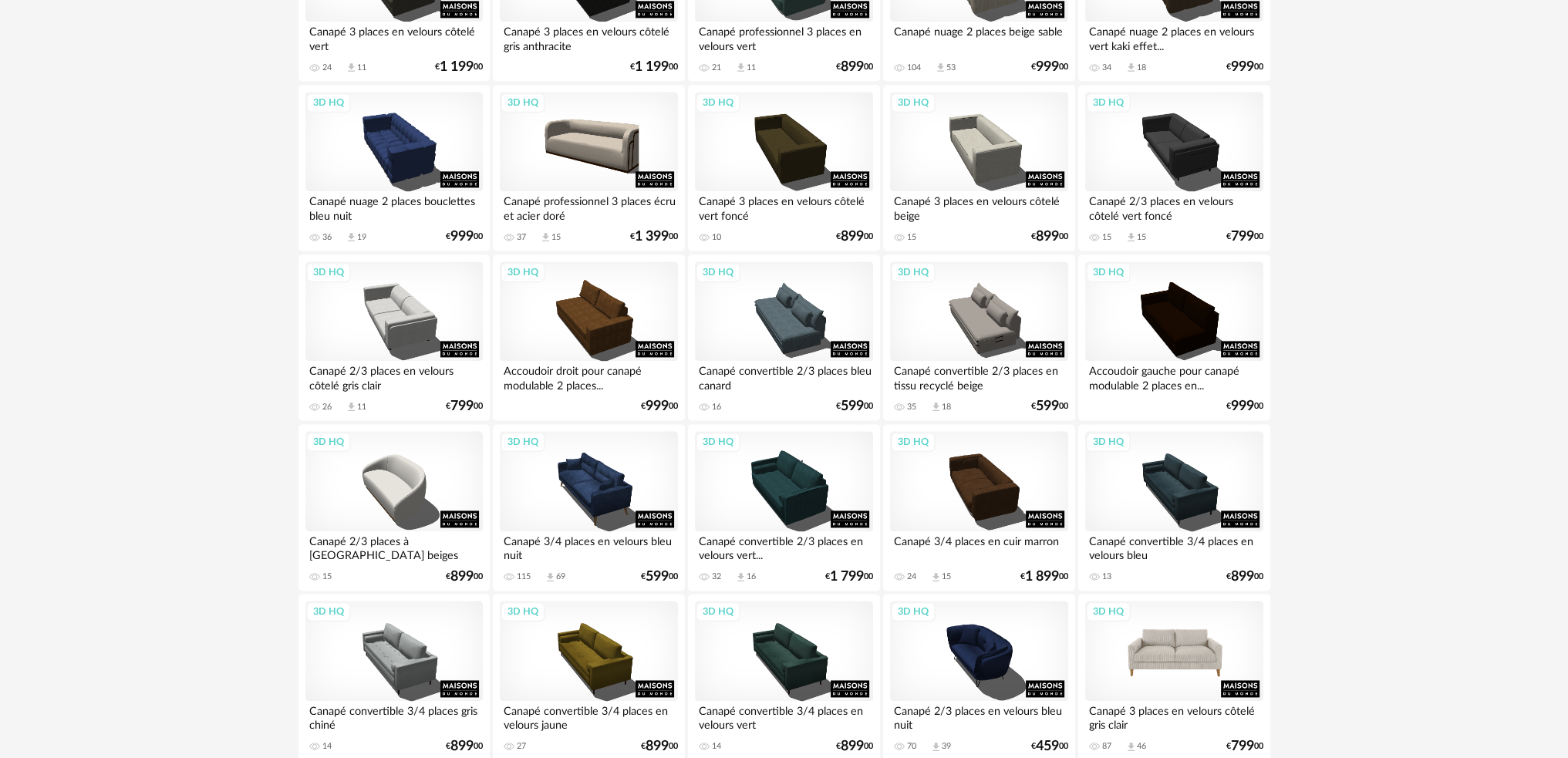
scroll to position [2931, 0]
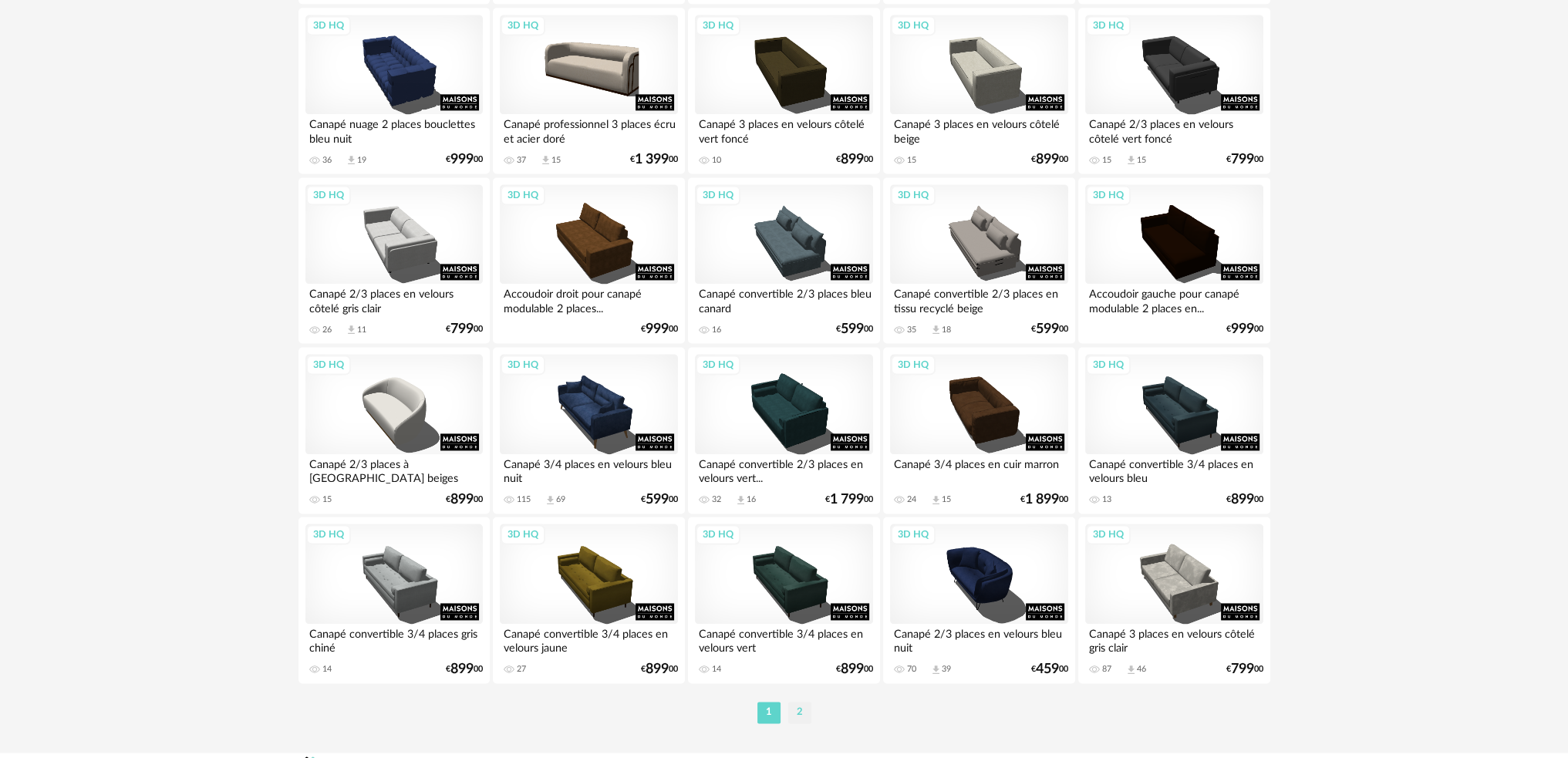
click at [802, 715] on li "2" at bounding box center [799, 713] width 23 height 22
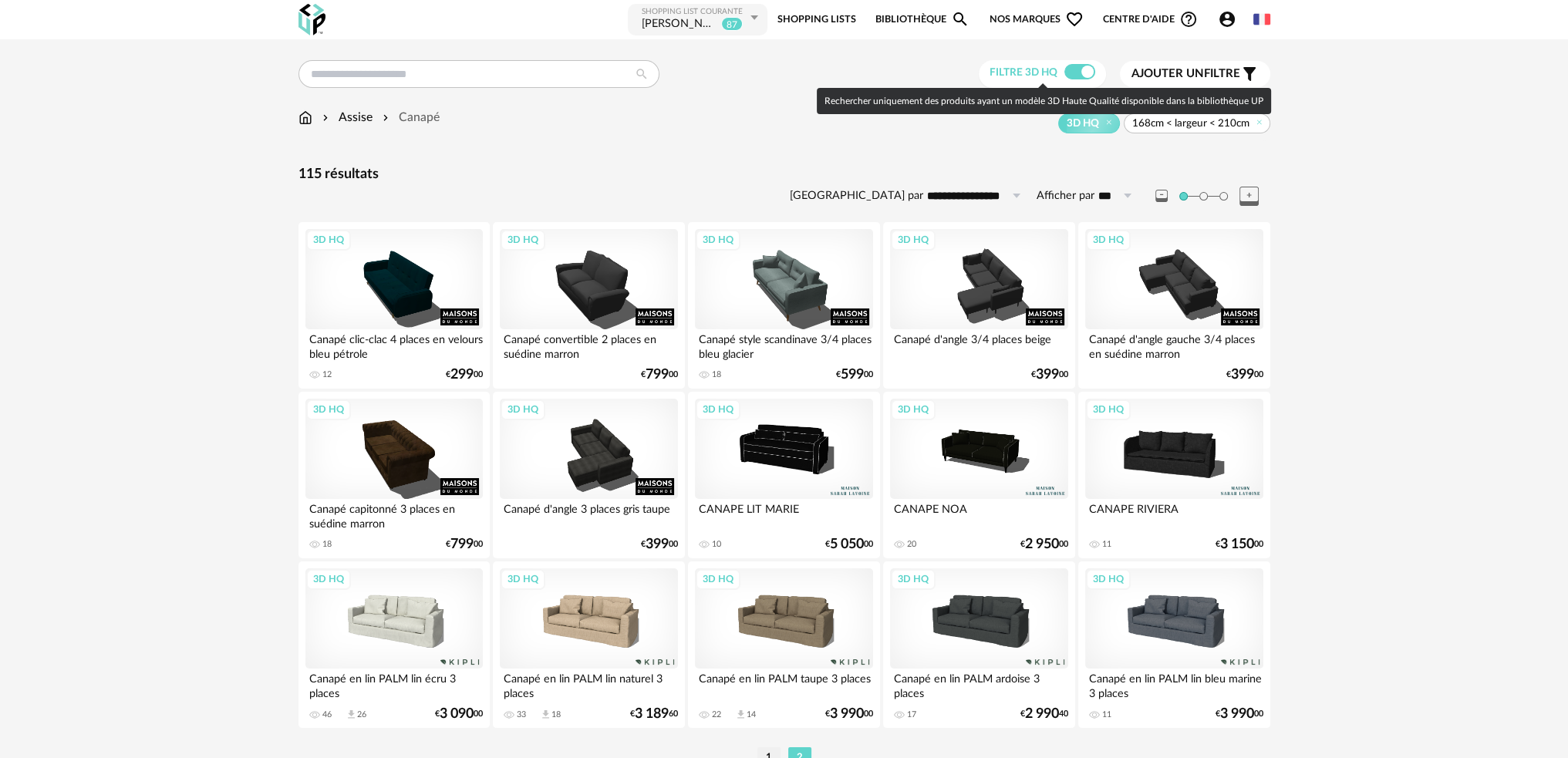
click at [1079, 71] on span at bounding box center [1080, 71] width 31 height 16
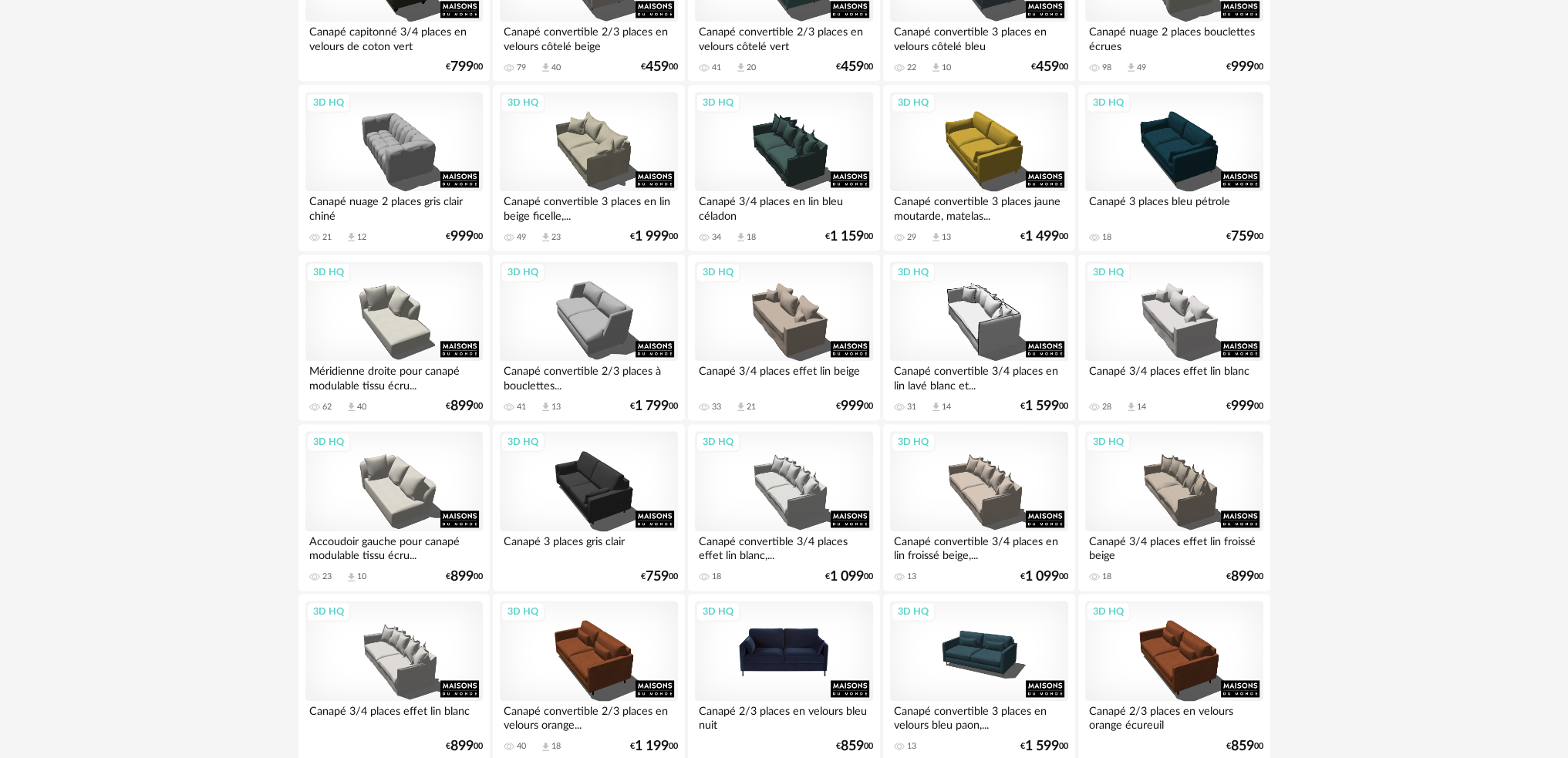
scroll to position [2931, 0]
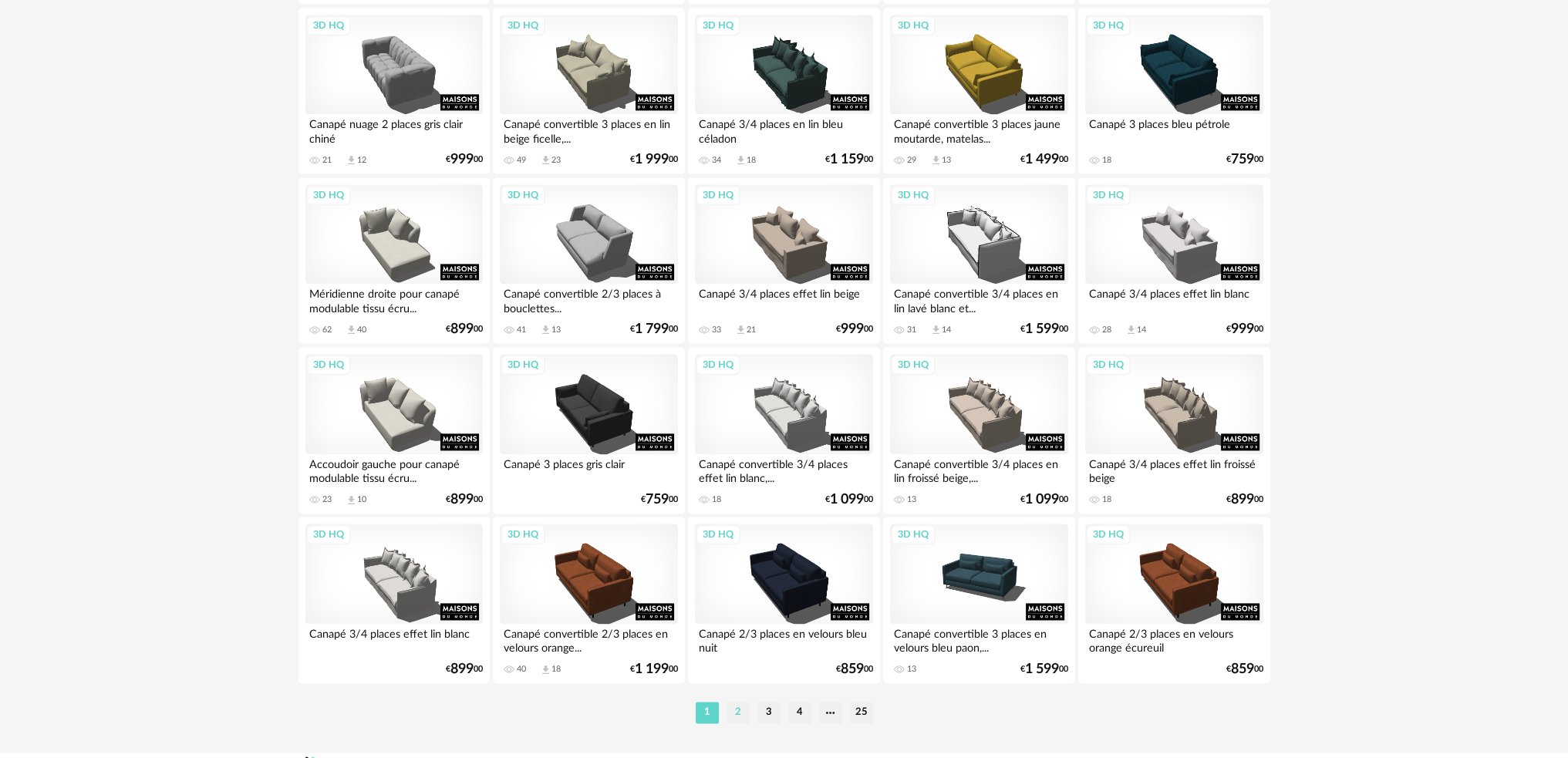
click at [736, 710] on li "2" at bounding box center [738, 713] width 23 height 22
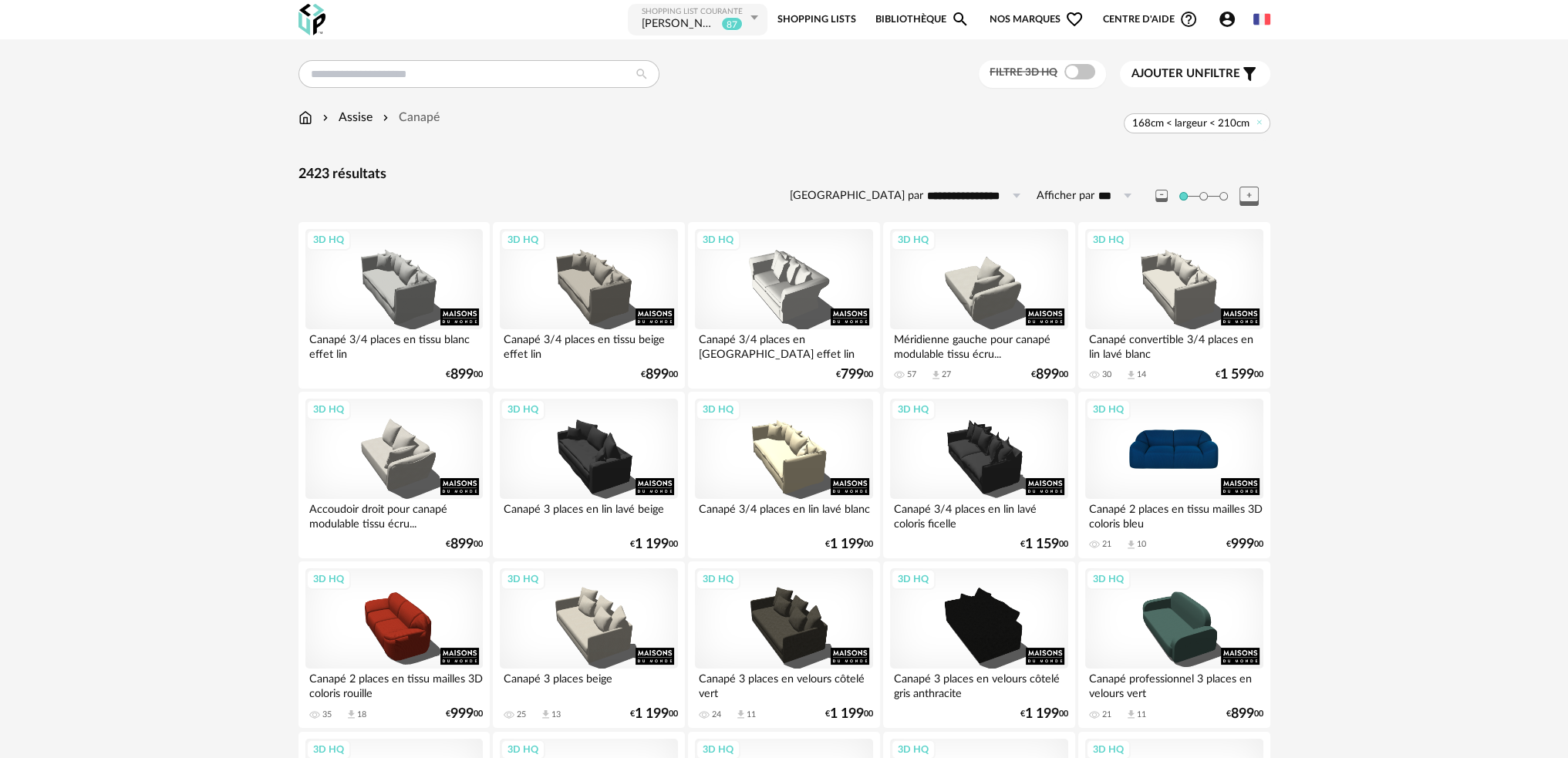
click at [1156, 472] on div "3D HQ" at bounding box center [1174, 448] width 178 height 100
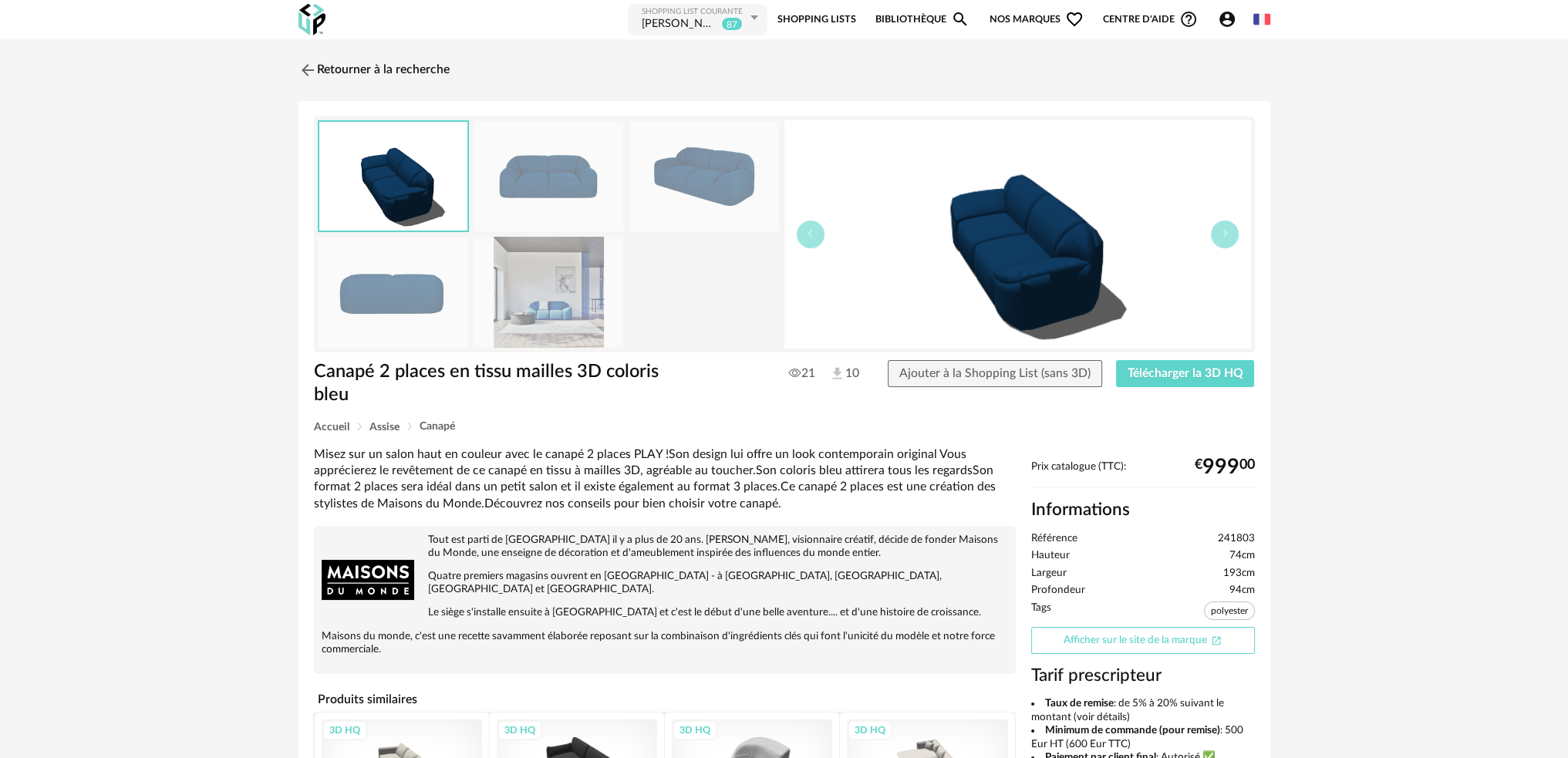
click at [1092, 627] on link "Afficher sur le site de la marque Open In New icon" at bounding box center [1143, 640] width 224 height 27
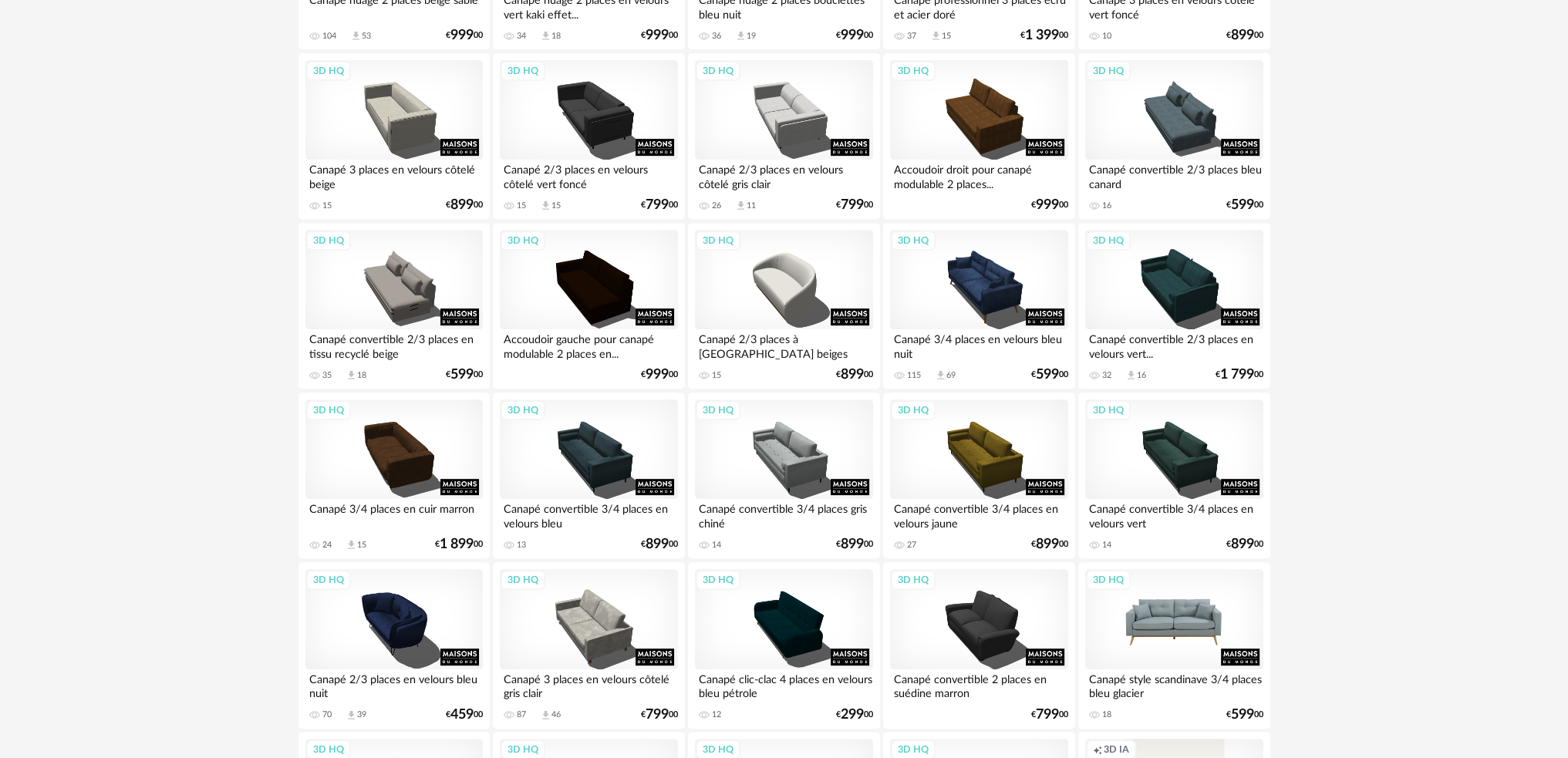
scroll to position [1003, 0]
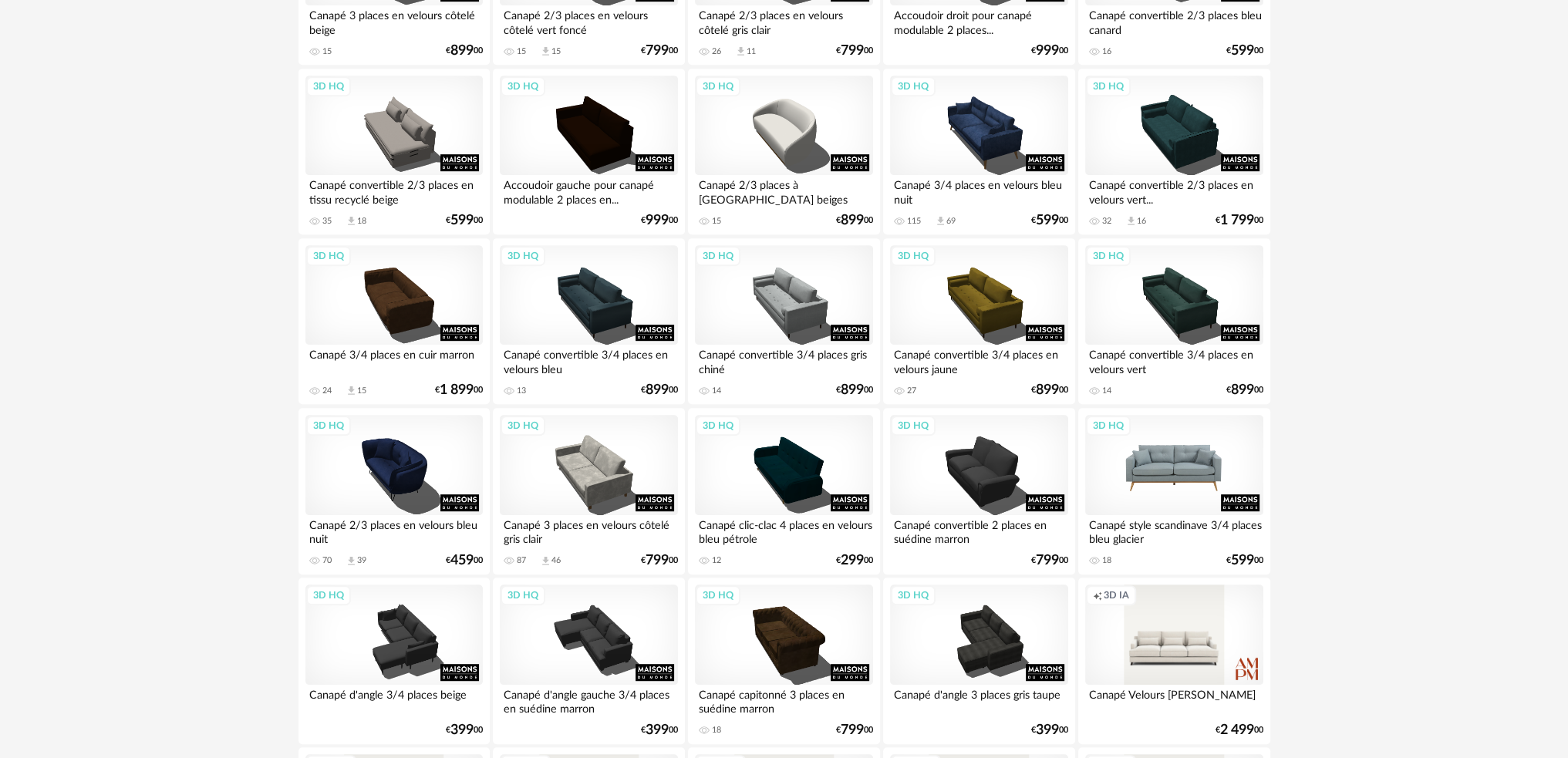
click at [1161, 478] on div "3D HQ" at bounding box center [1174, 465] width 178 height 100
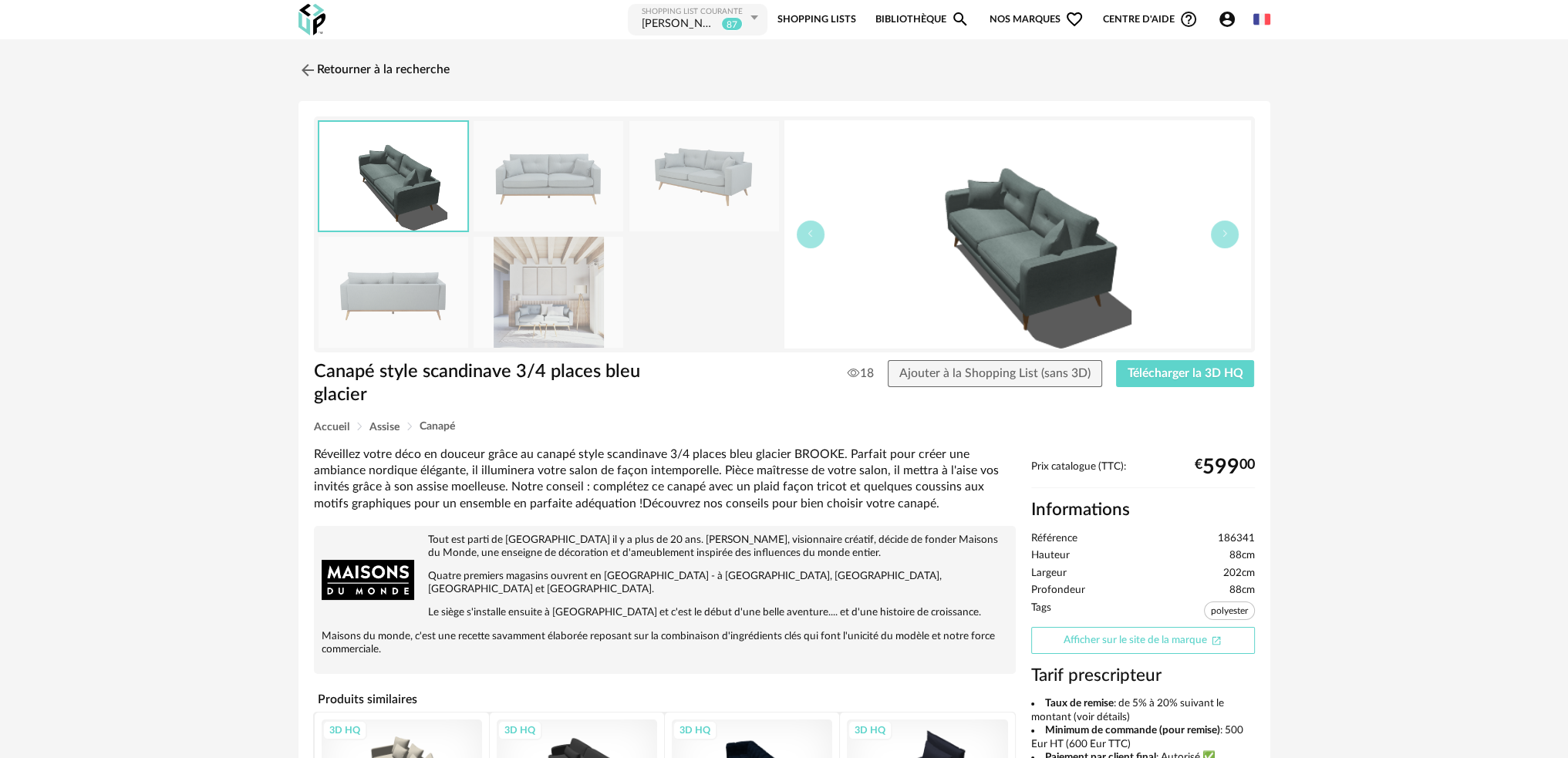
click at [1147, 627] on link "Afficher sur le site de la marque Open In New icon" at bounding box center [1143, 640] width 224 height 27
click at [400, 66] on link "Retourner à la recherche" at bounding box center [370, 70] width 151 height 34
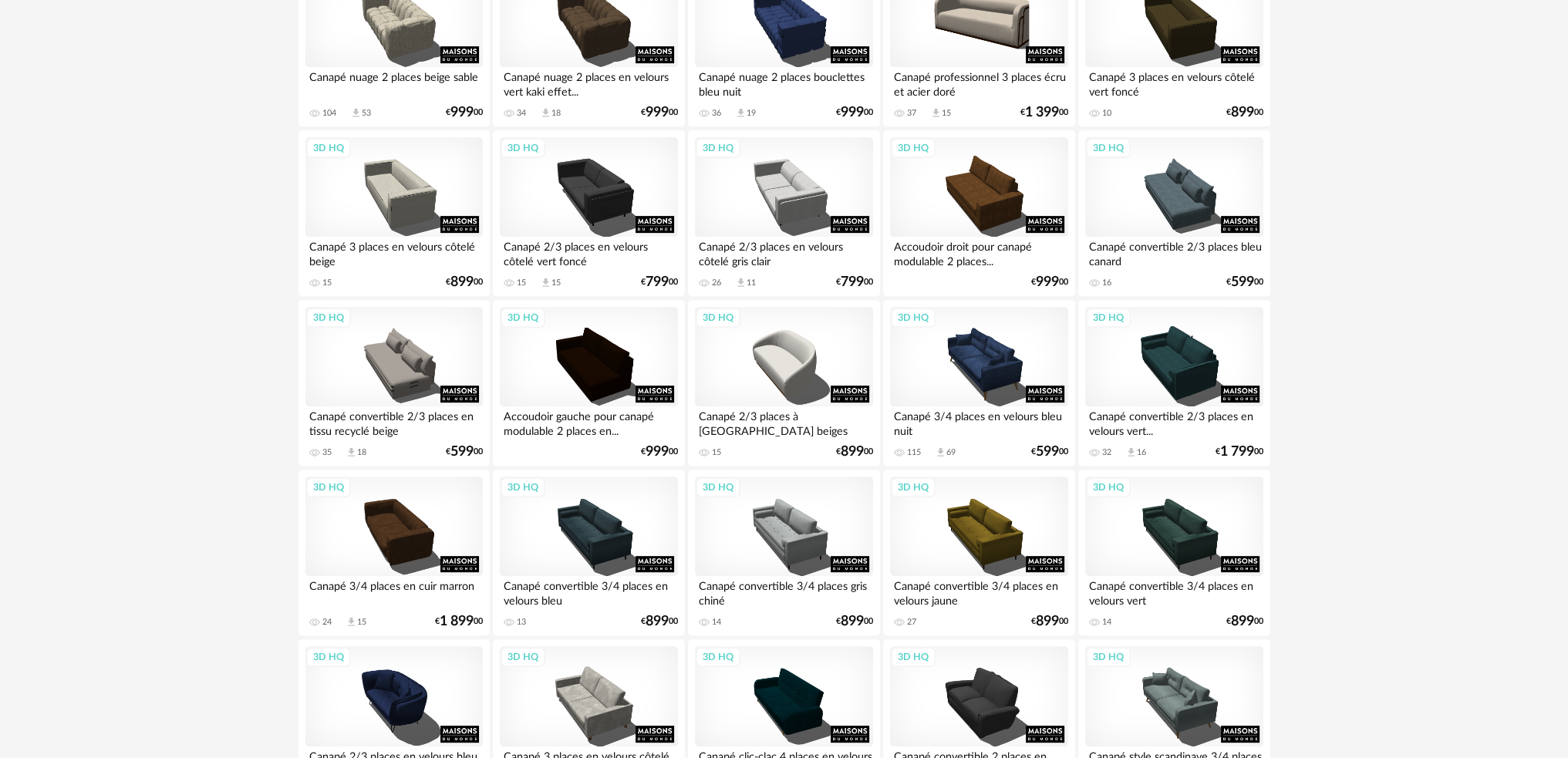
scroll to position [1003, 0]
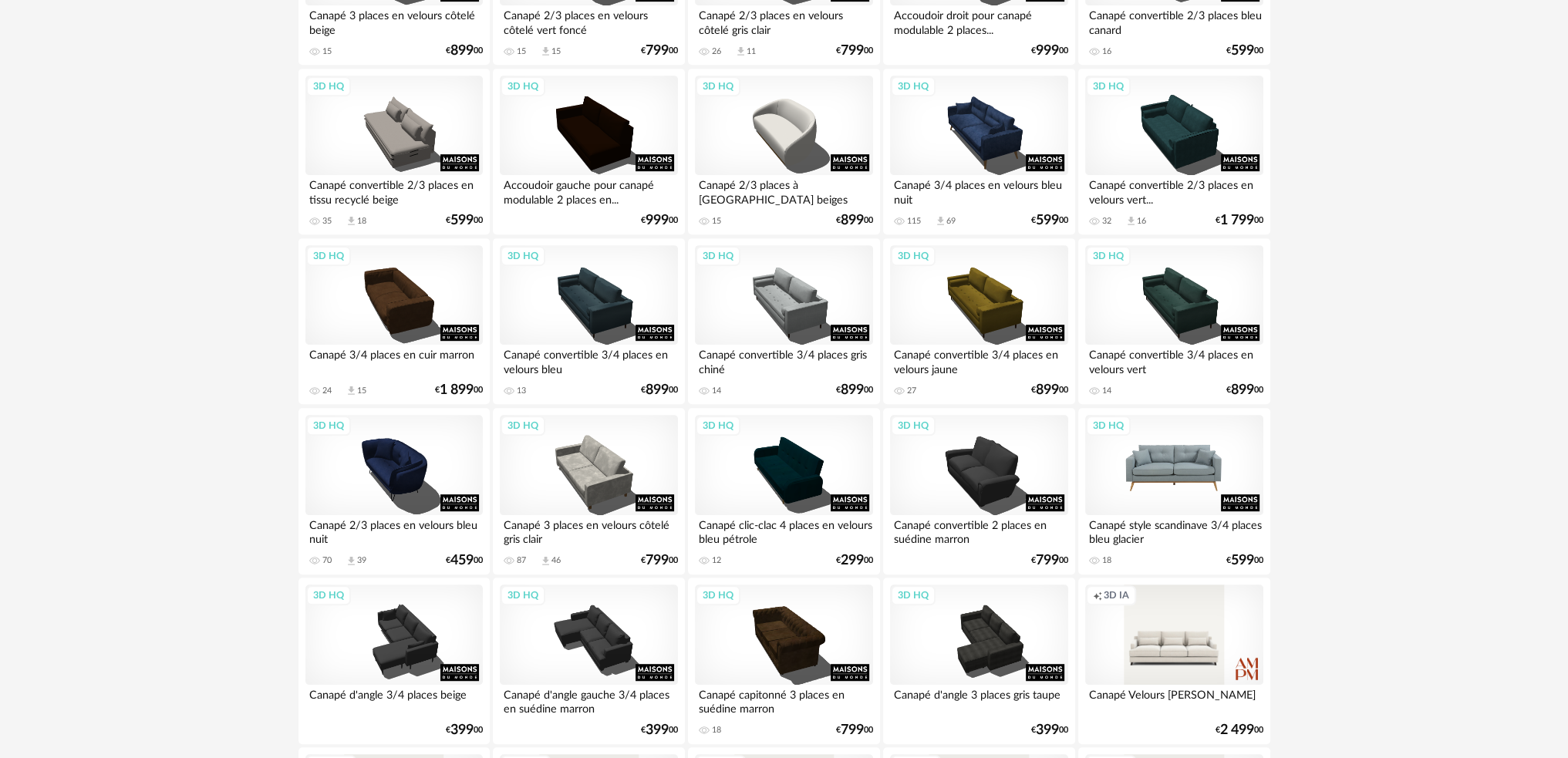
click at [1175, 493] on div "3D HQ" at bounding box center [1174, 465] width 178 height 100
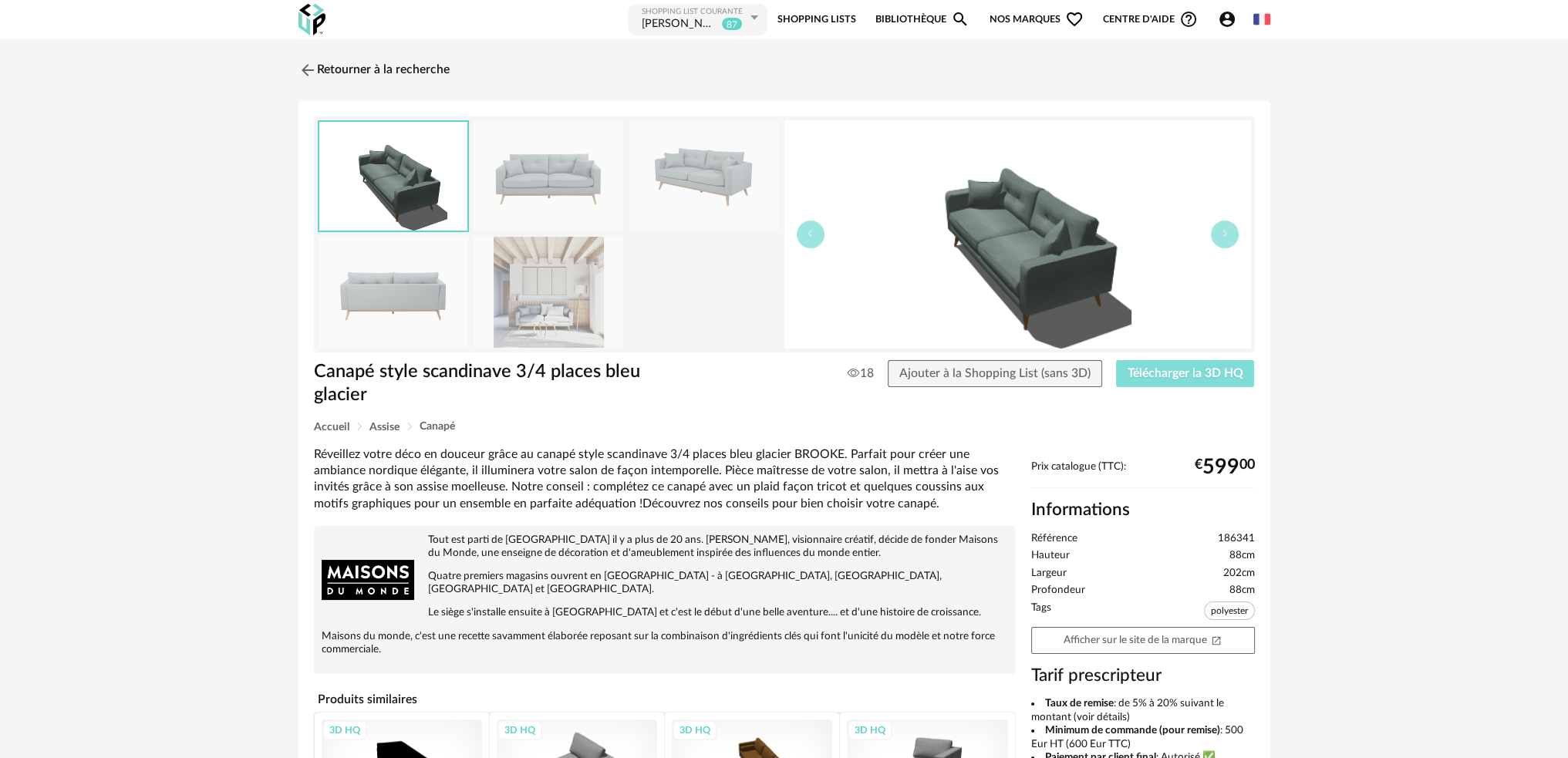
click at [1158, 375] on span "Télécharger la 3D HQ" at bounding box center [1185, 373] width 115 height 12
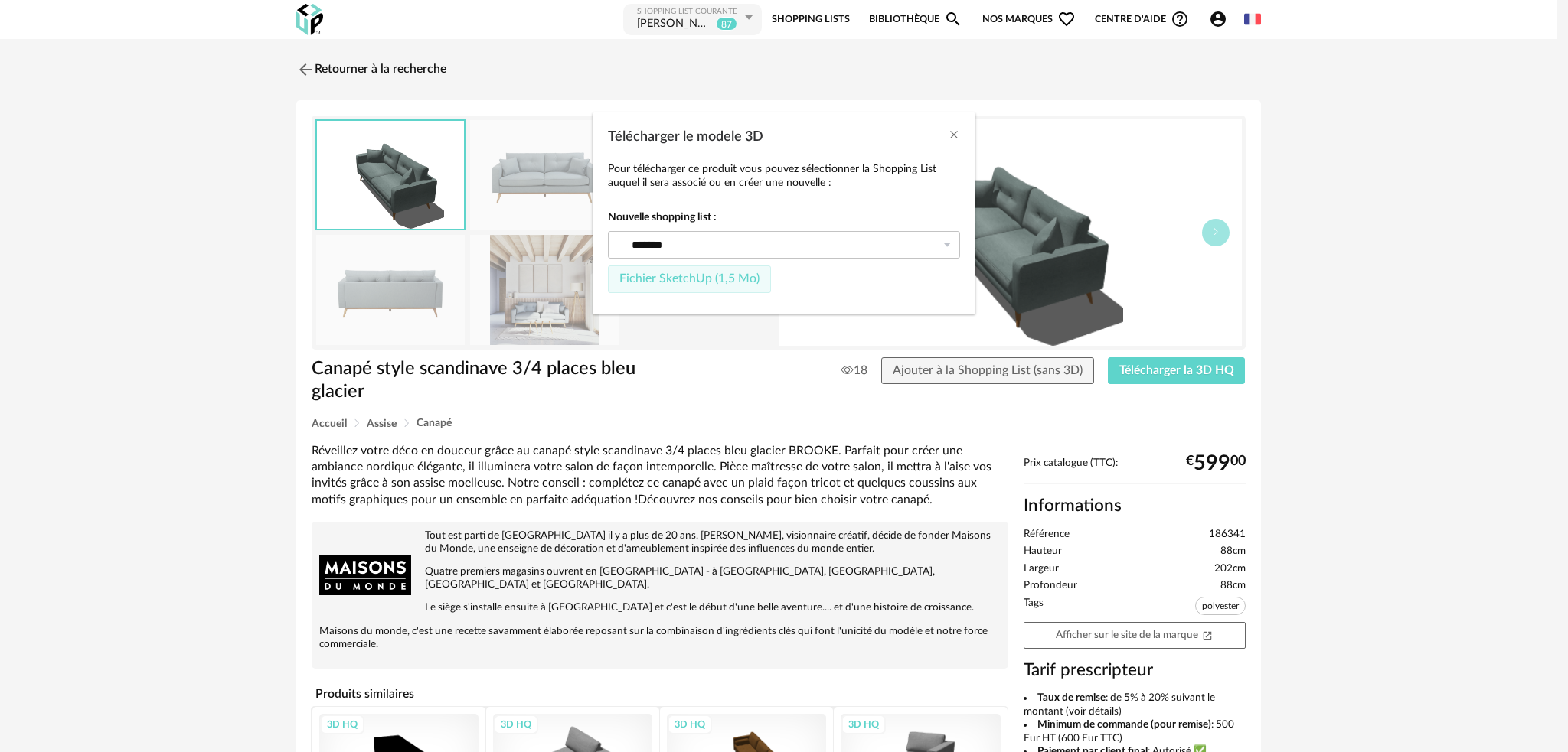
click at [720, 281] on span "Fichier SketchUp (1,5 Mo)" at bounding box center [689, 278] width 140 height 12
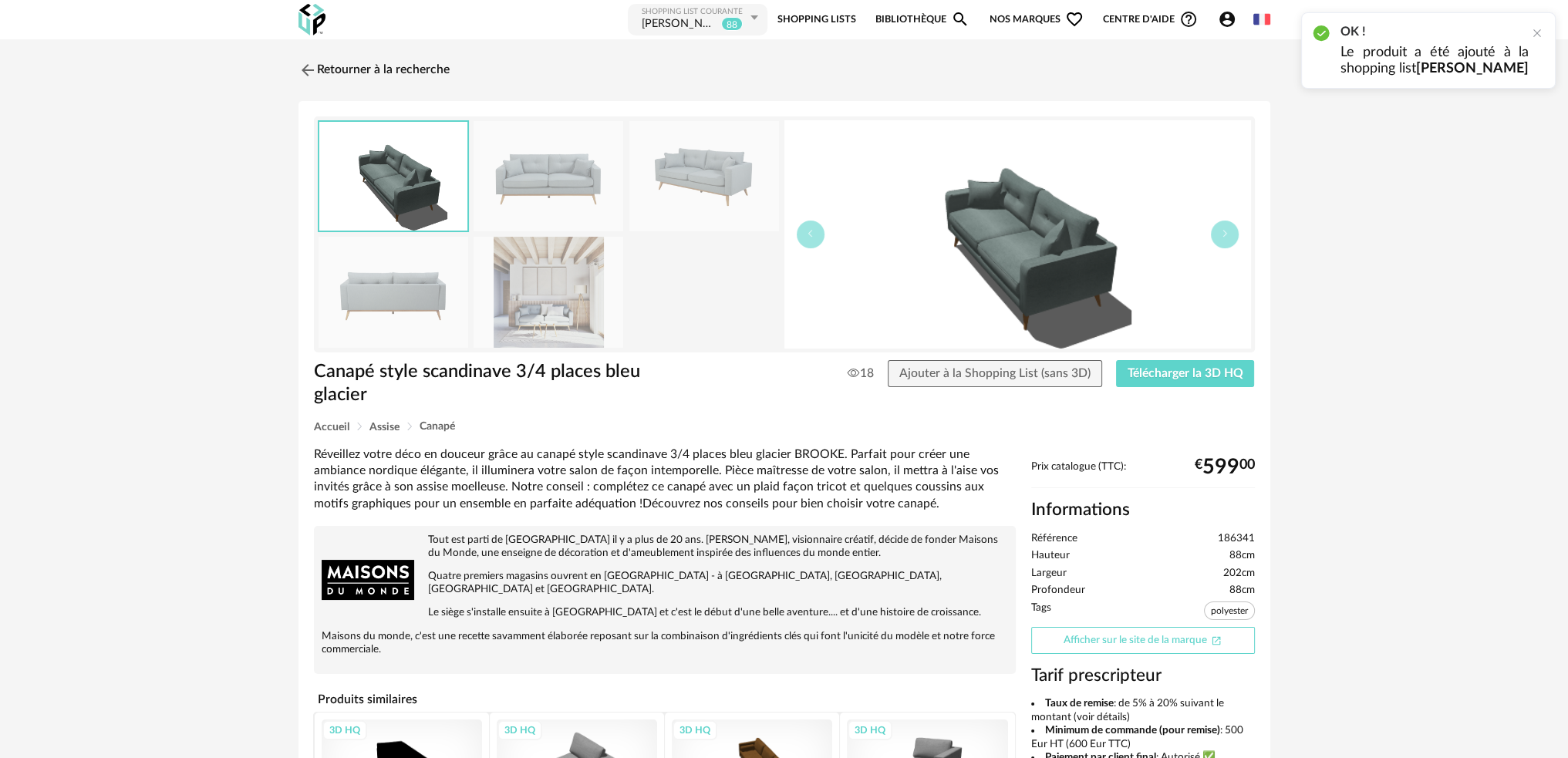
click at [1111, 627] on link "Afficher sur le site de la marque Open In New icon" at bounding box center [1143, 640] width 224 height 27
click at [305, 71] on img at bounding box center [306, 70] width 22 height 22
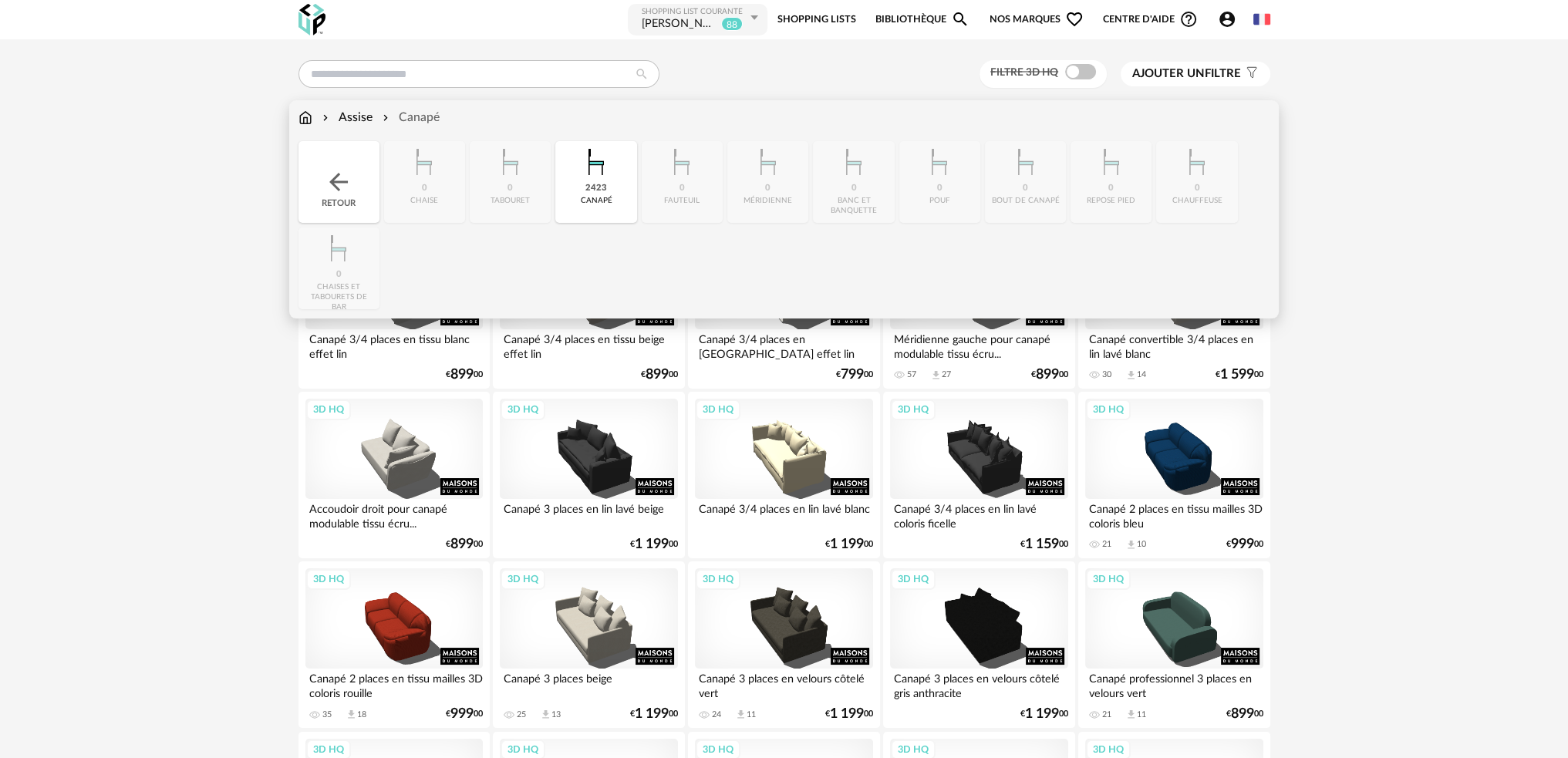
click at [314, 121] on div "Assise Canapé" at bounding box center [369, 117] width 141 height 17
click at [307, 123] on img at bounding box center [305, 117] width 14 height 17
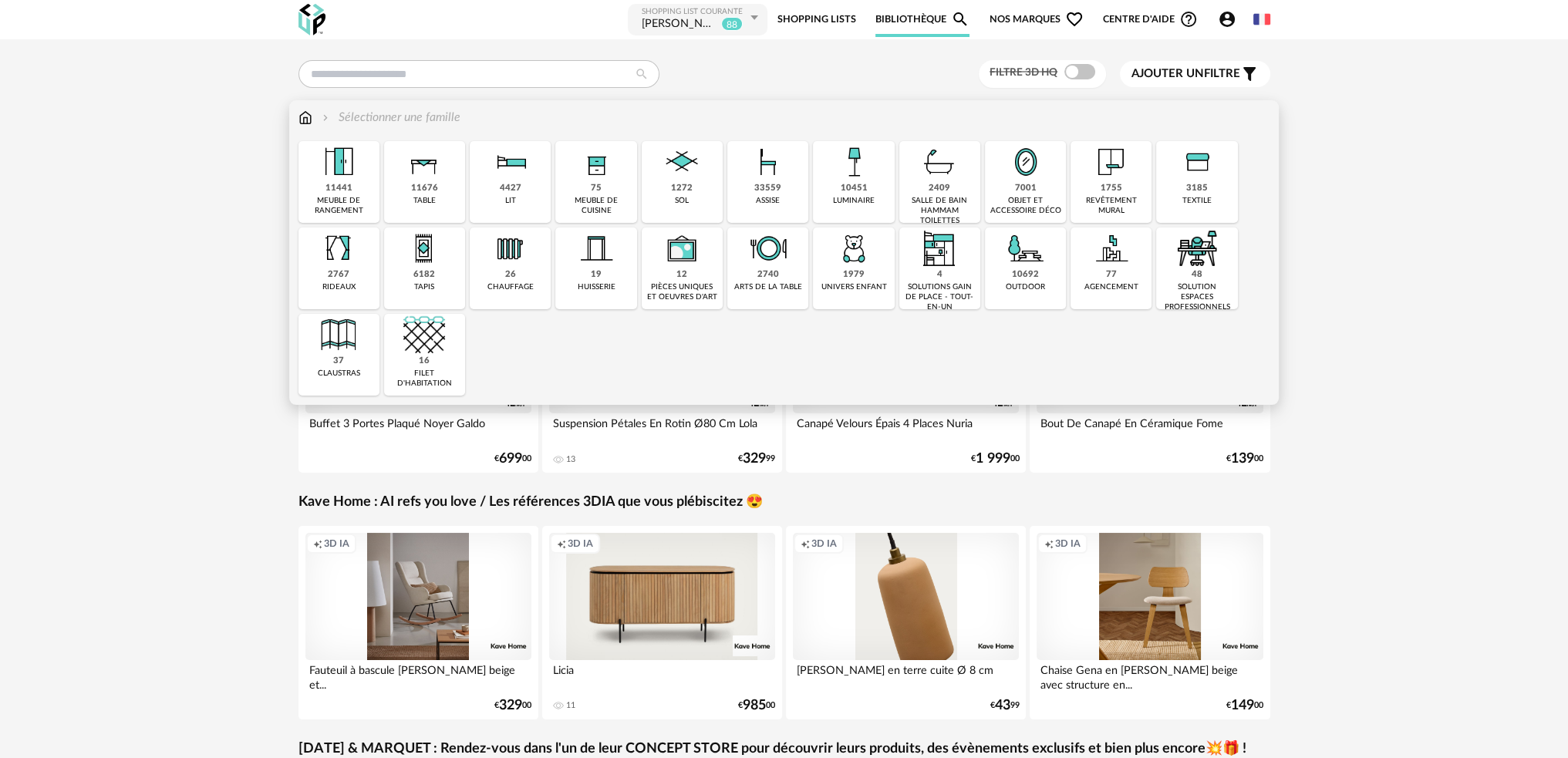
click at [422, 197] on div "table" at bounding box center [424, 201] width 22 height 10
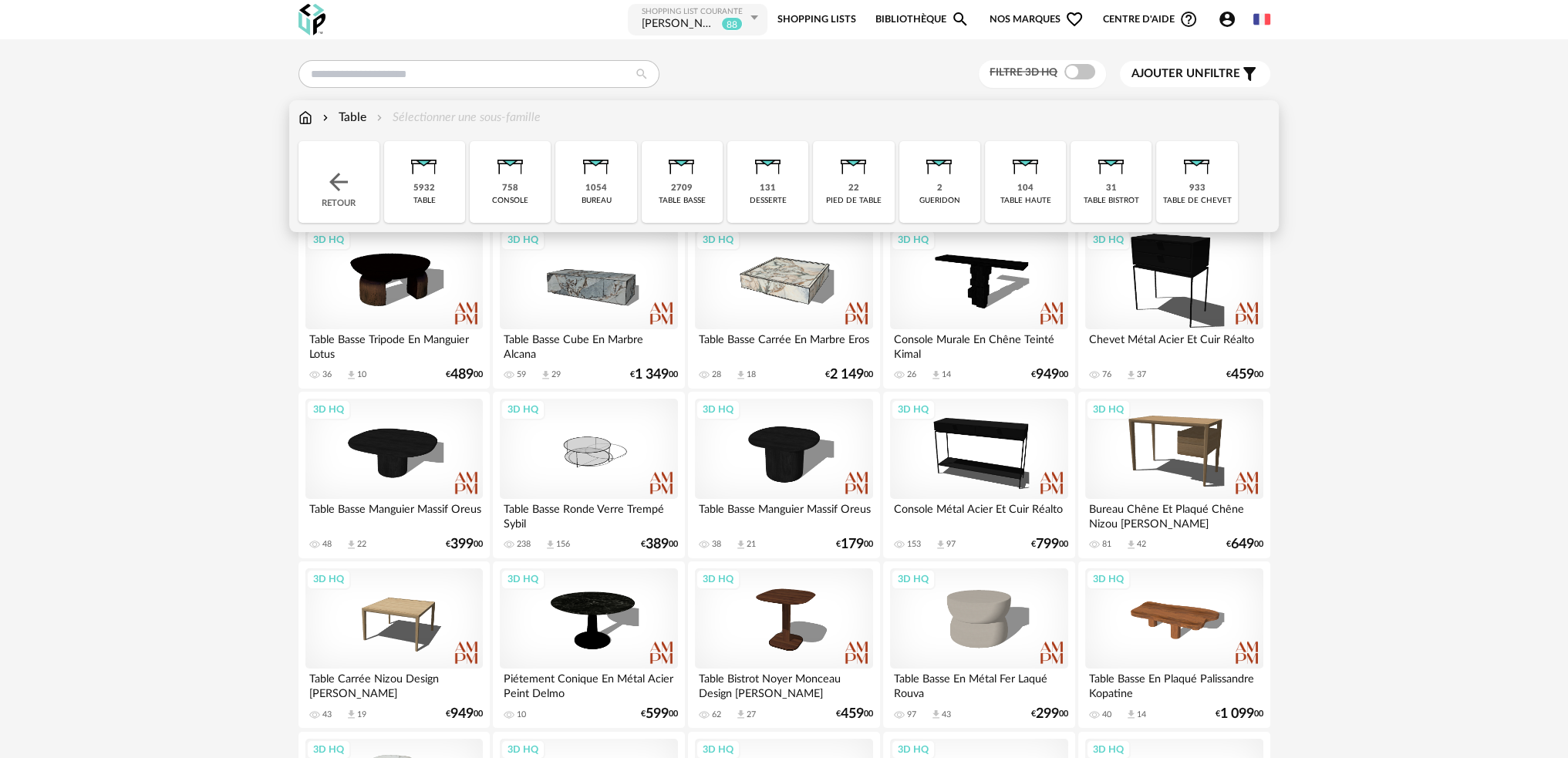
click at [672, 192] on div "2709 table basse" at bounding box center [682, 181] width 81 height 82
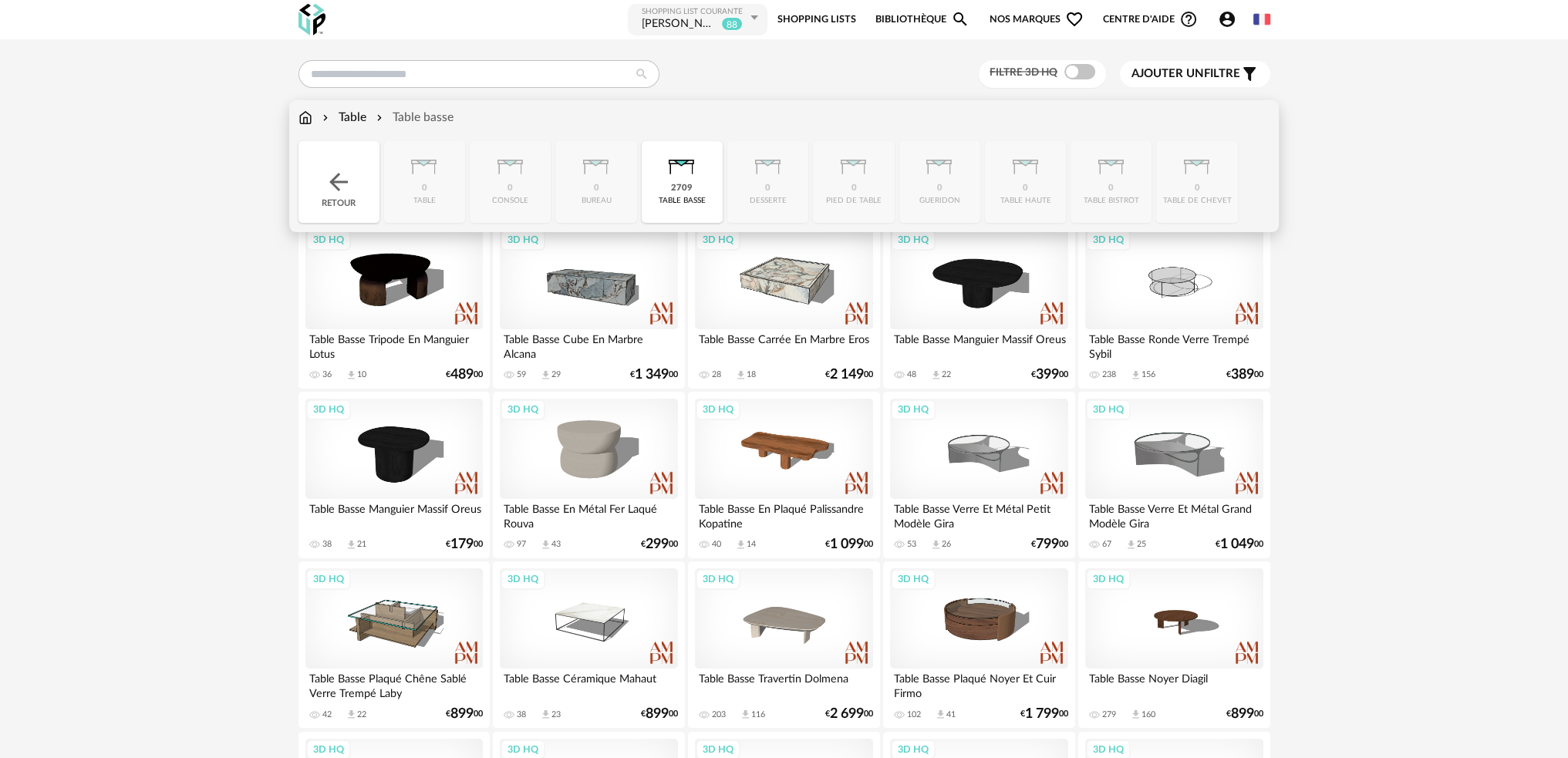
click at [683, 181] on img at bounding box center [681, 161] width 41 height 41
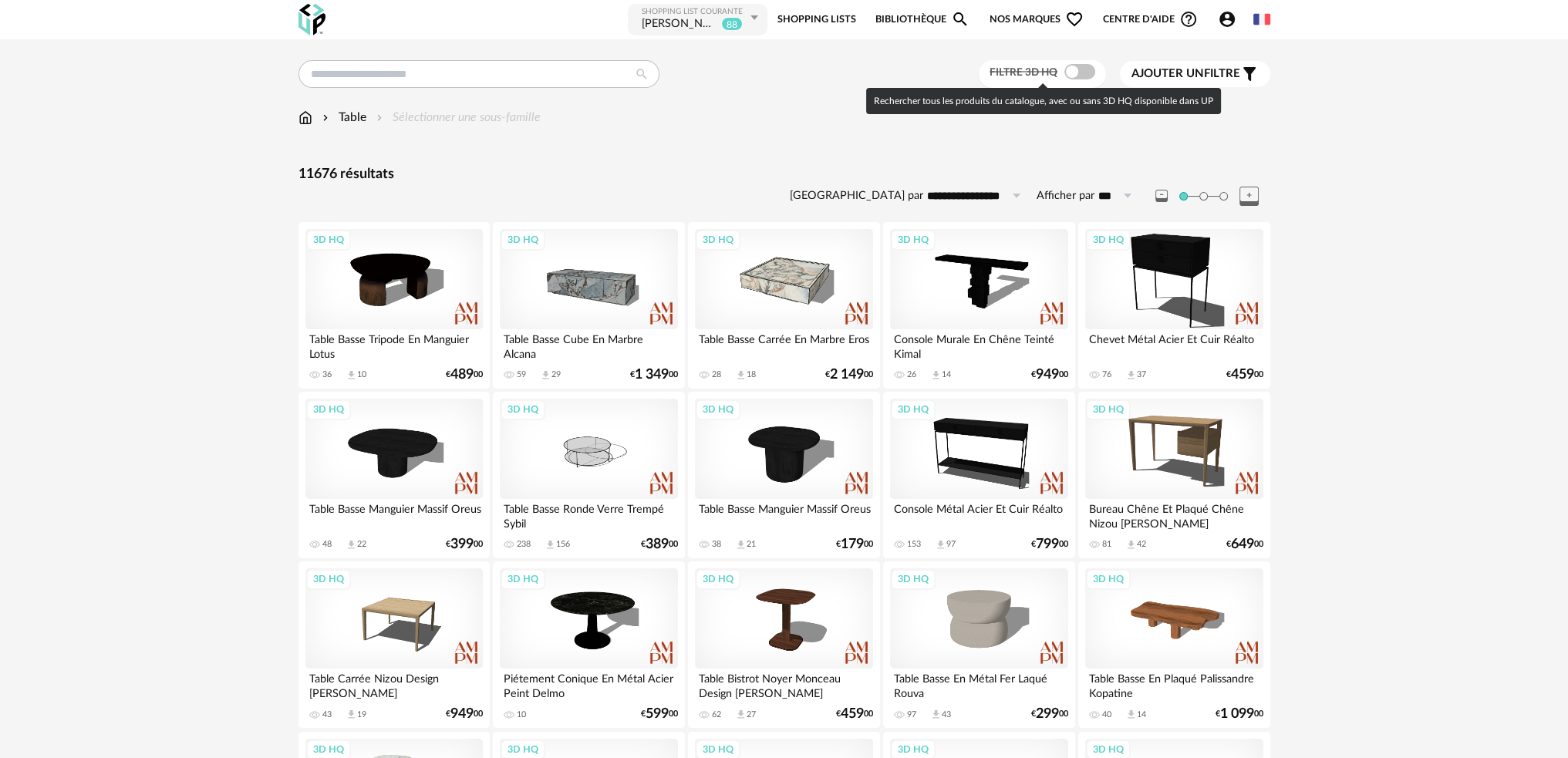
click at [1089, 64] on div at bounding box center [1080, 71] width 31 height 16
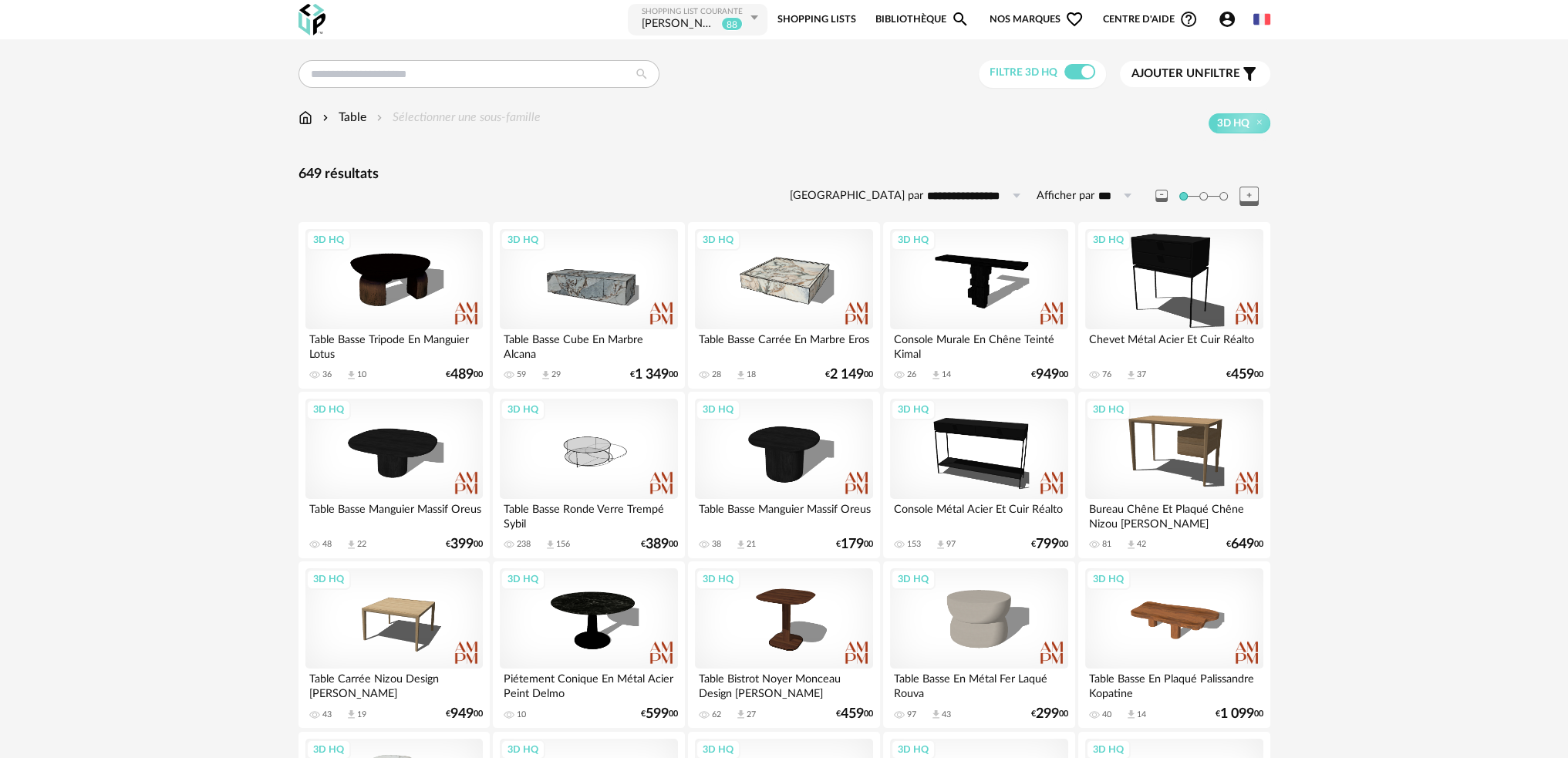
click at [1158, 71] on span "Ajouter un" at bounding box center [1168, 73] width 72 height 12
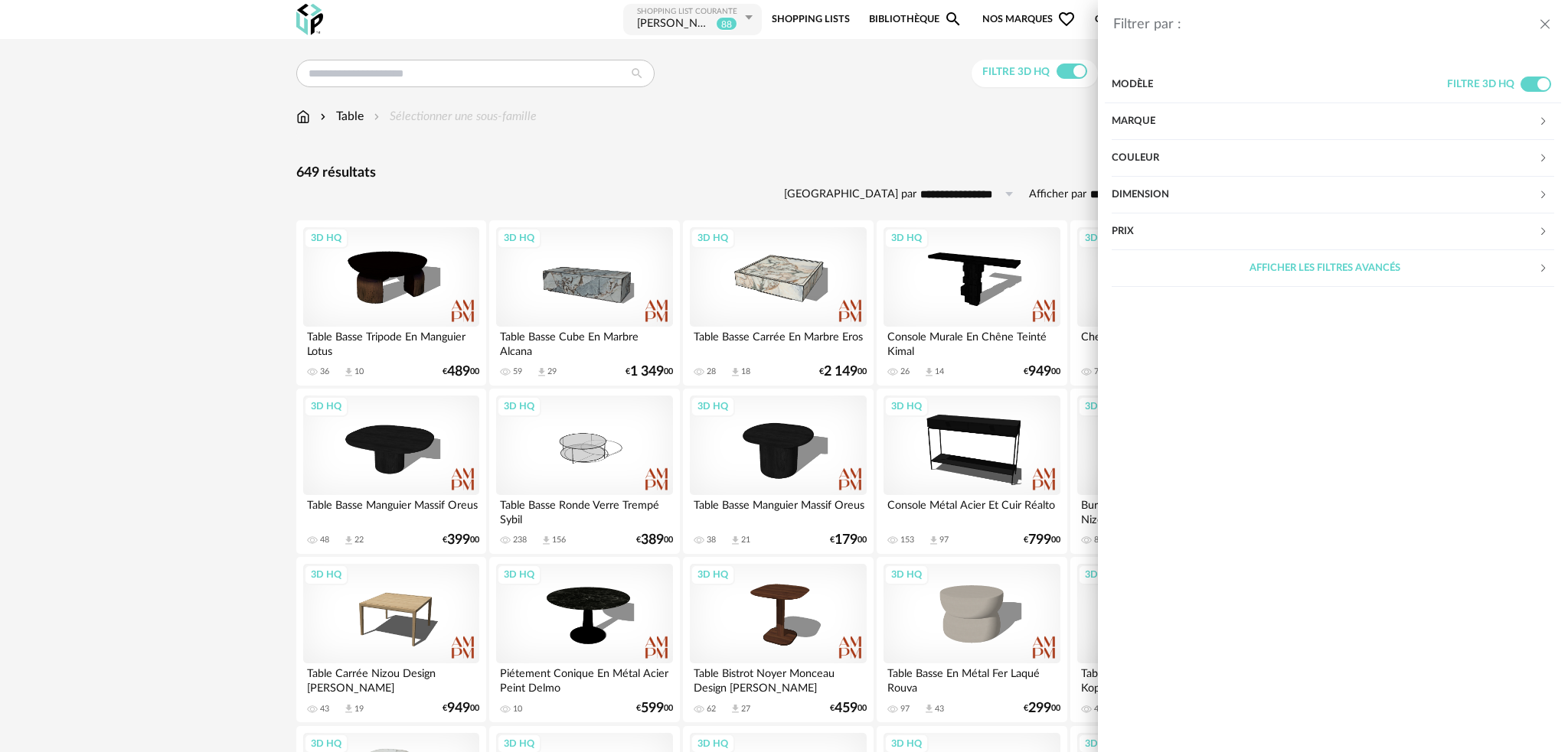
drag, startPoint x: 940, startPoint y: 180, endPoint x: 941, endPoint y: 191, distance: 11.0
click at [940, 181] on div "Filtrer par : Modèle Filtre 3D HQ Marque &tradition 0 101 Copenhagen 0 366 Conc…" at bounding box center [784, 376] width 1568 height 752
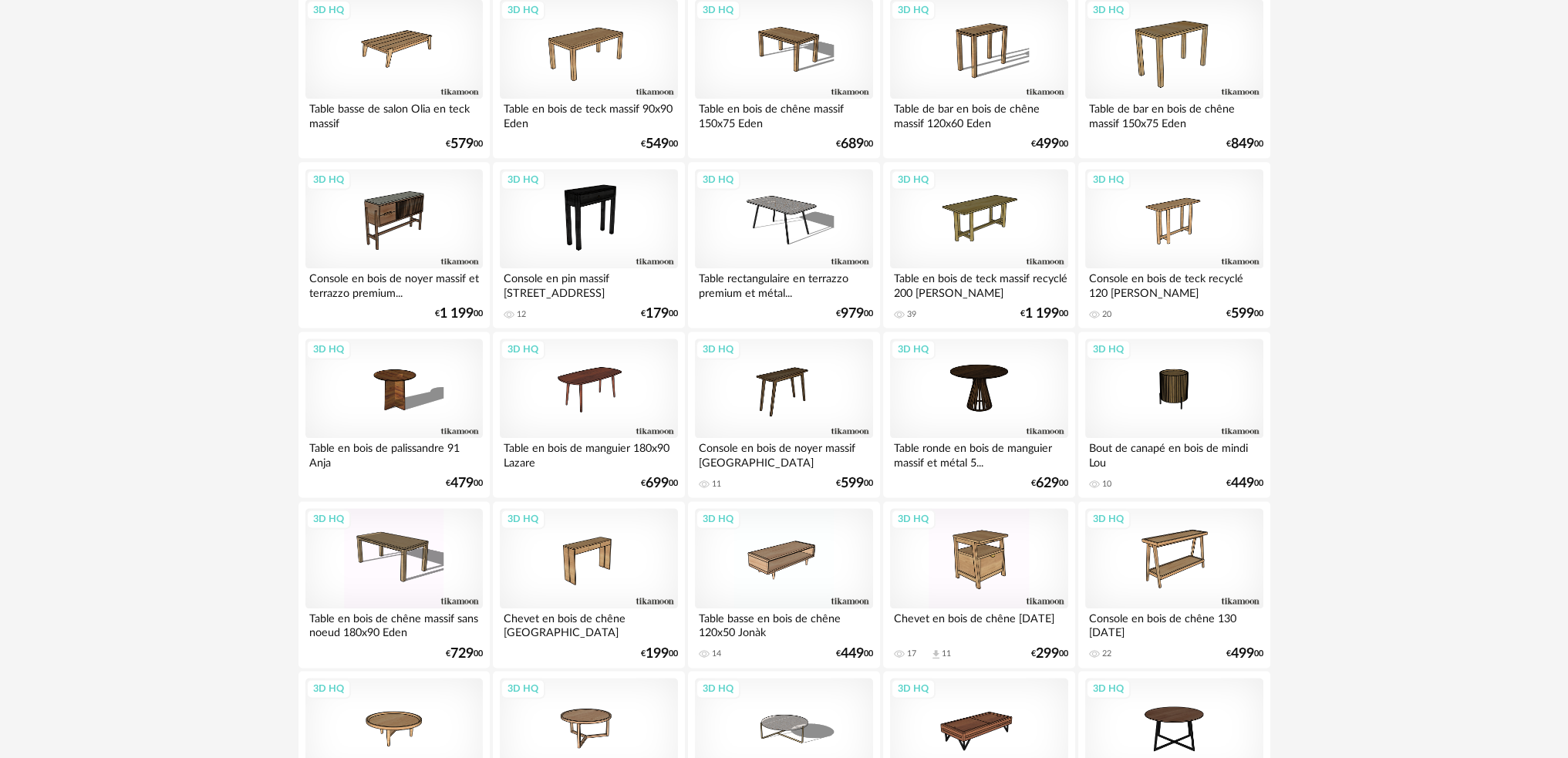
scroll to position [2960, 0]
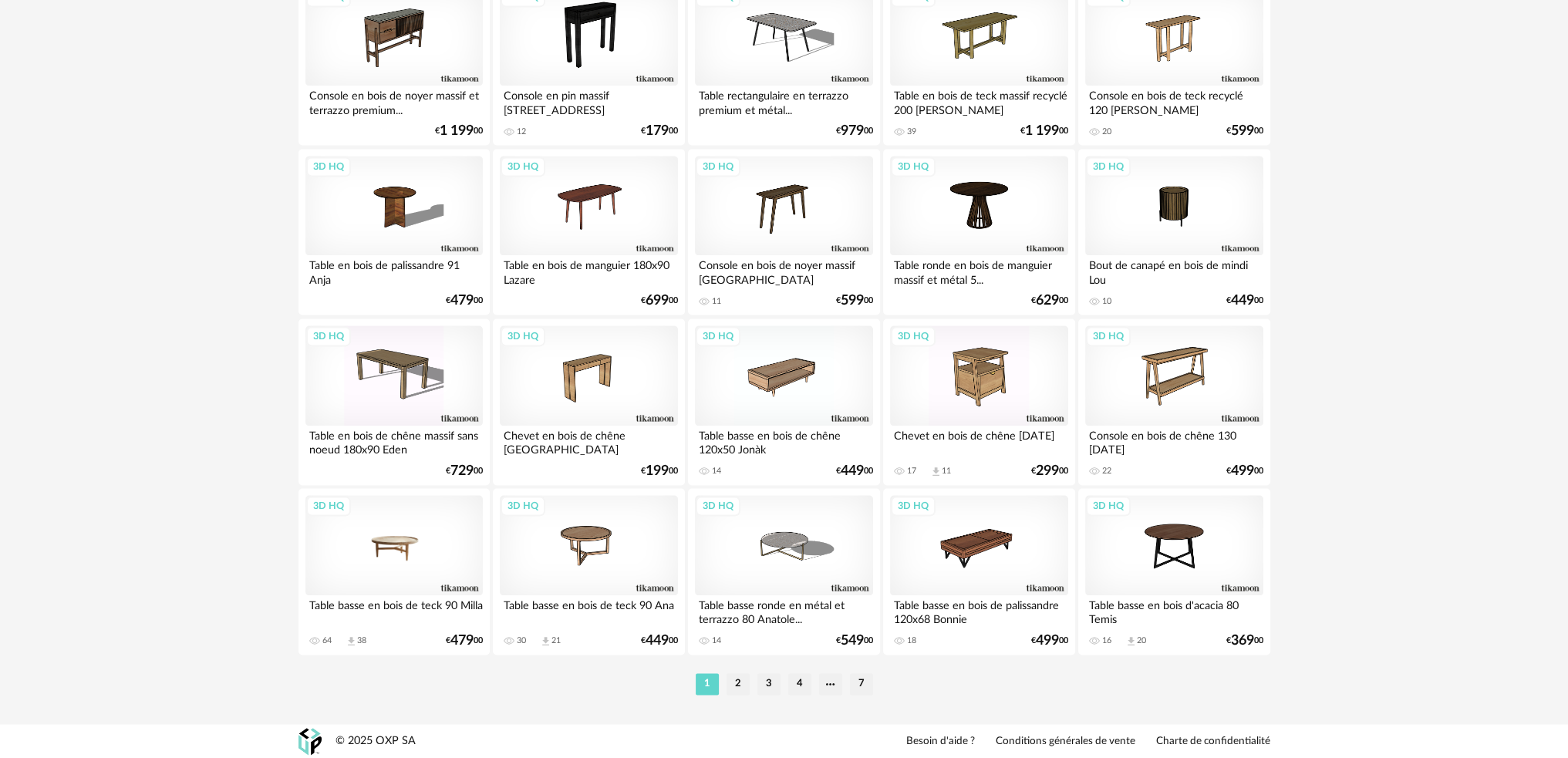
click at [422, 551] on div "3D HQ" at bounding box center [394, 544] width 178 height 100
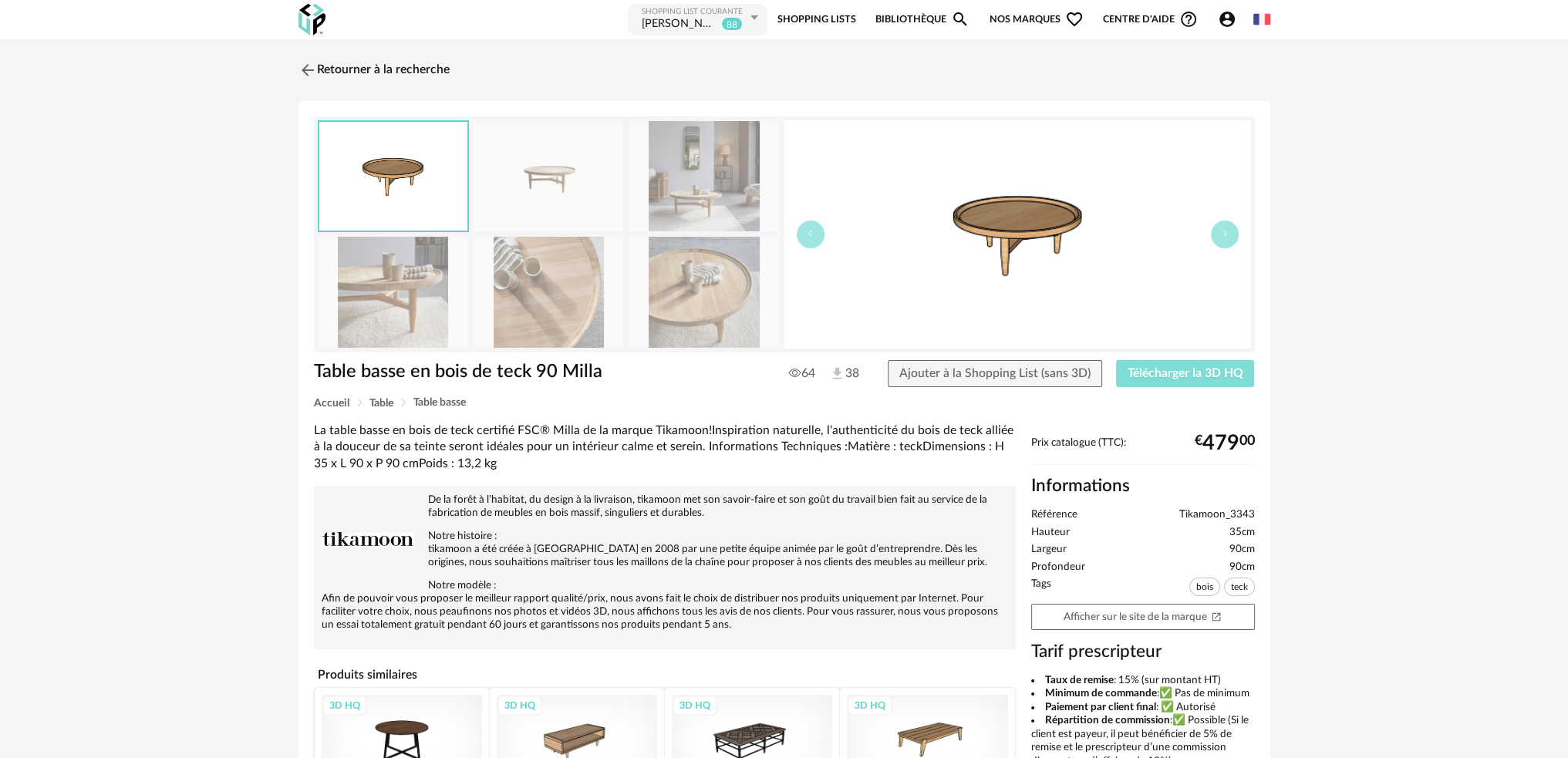
click at [1150, 370] on span "Télécharger la 3D HQ" at bounding box center [1185, 373] width 115 height 12
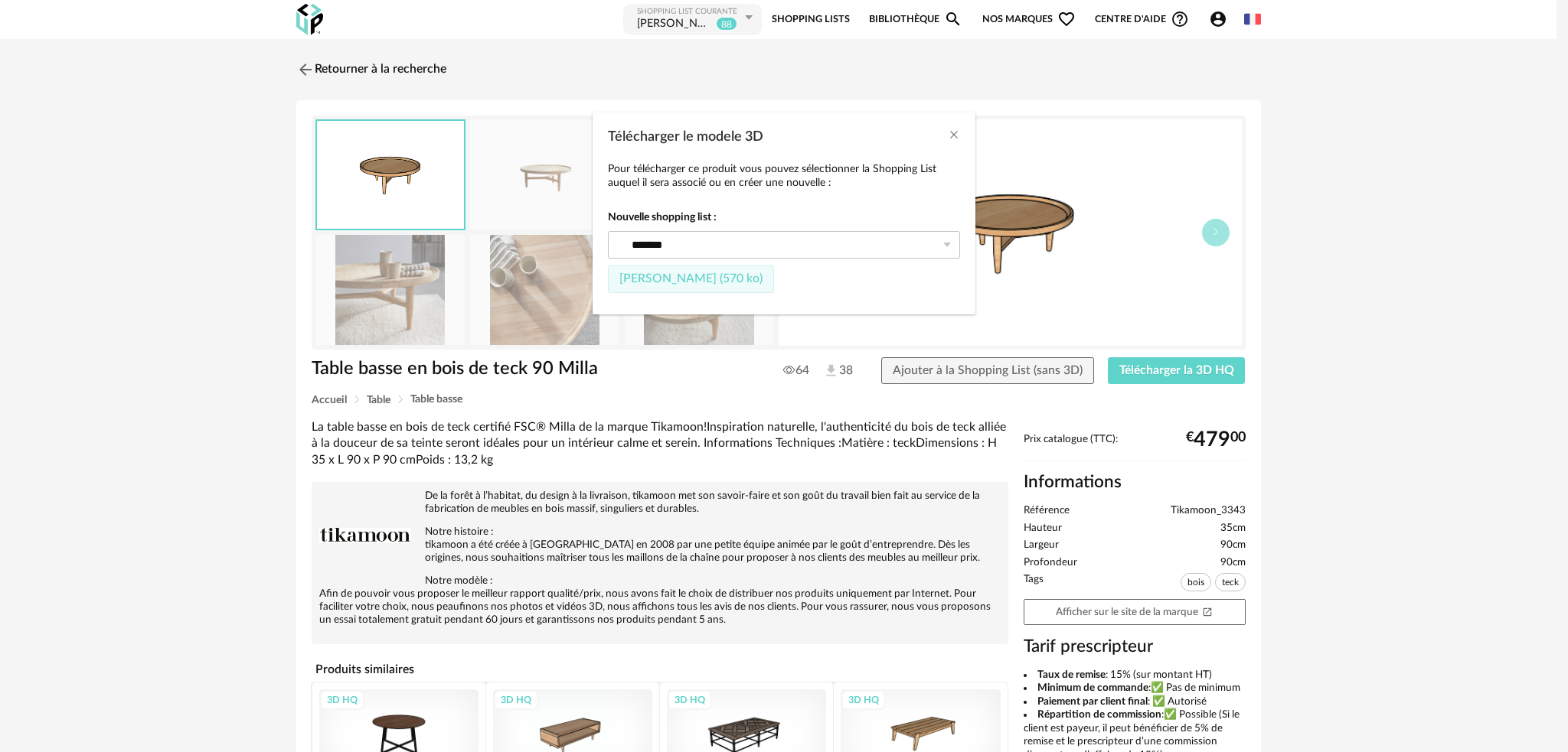
click at [656, 284] on span "Fichier SketchUp (570 ko)" at bounding box center [690, 278] width 143 height 12
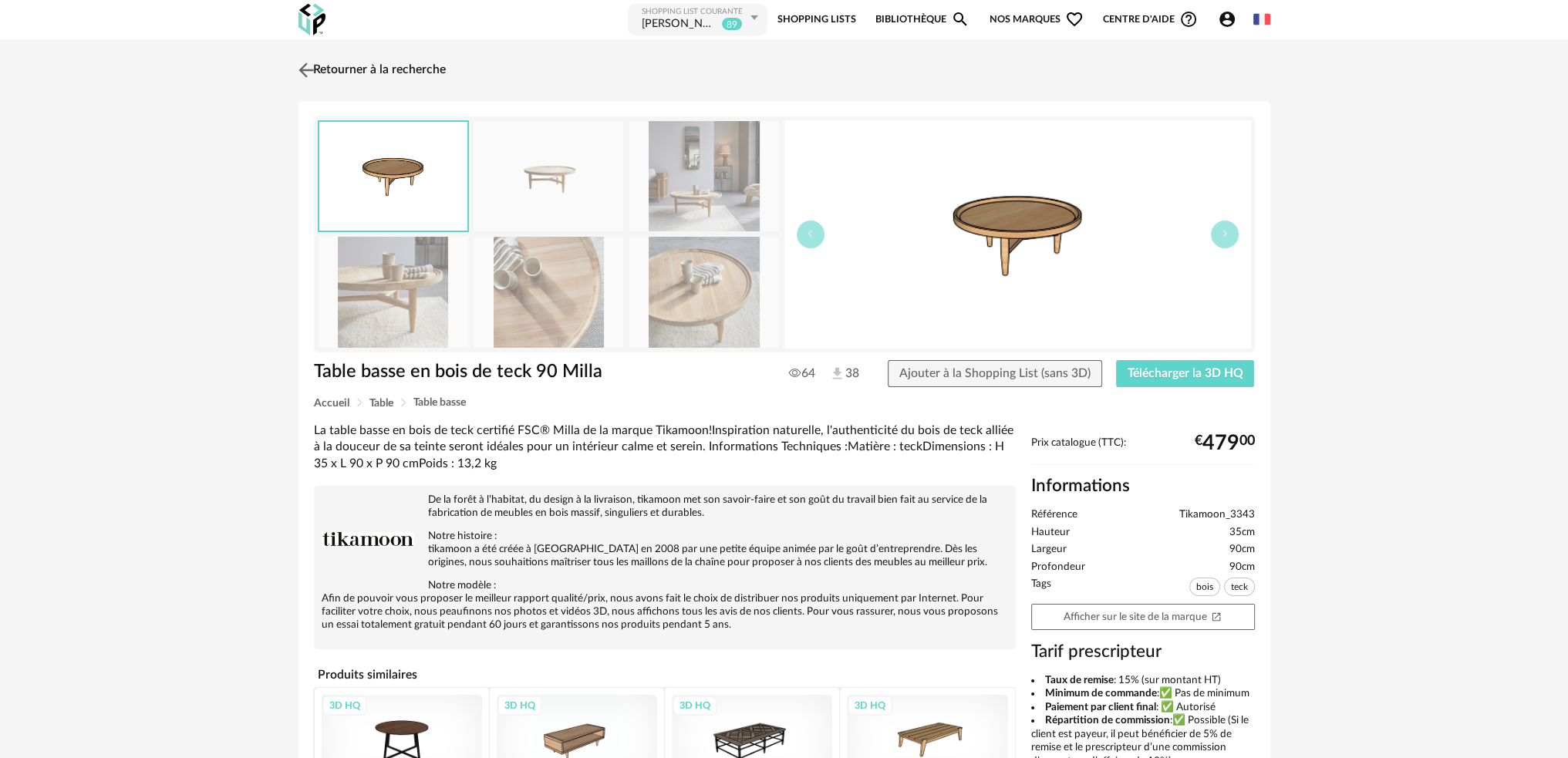
click at [313, 71] on img at bounding box center [306, 70] width 22 height 22
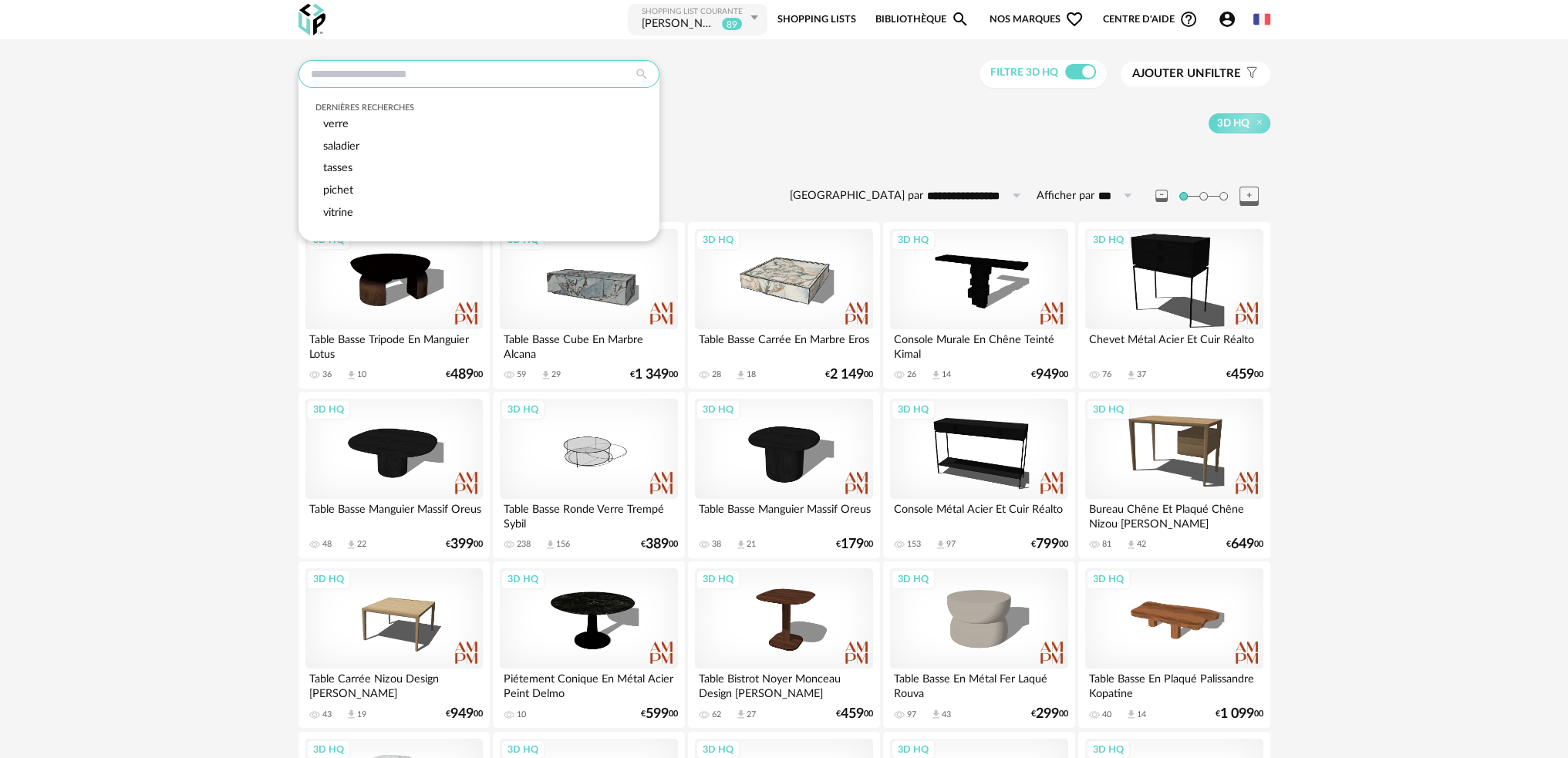
click at [438, 76] on input "text" at bounding box center [479, 74] width 361 height 27
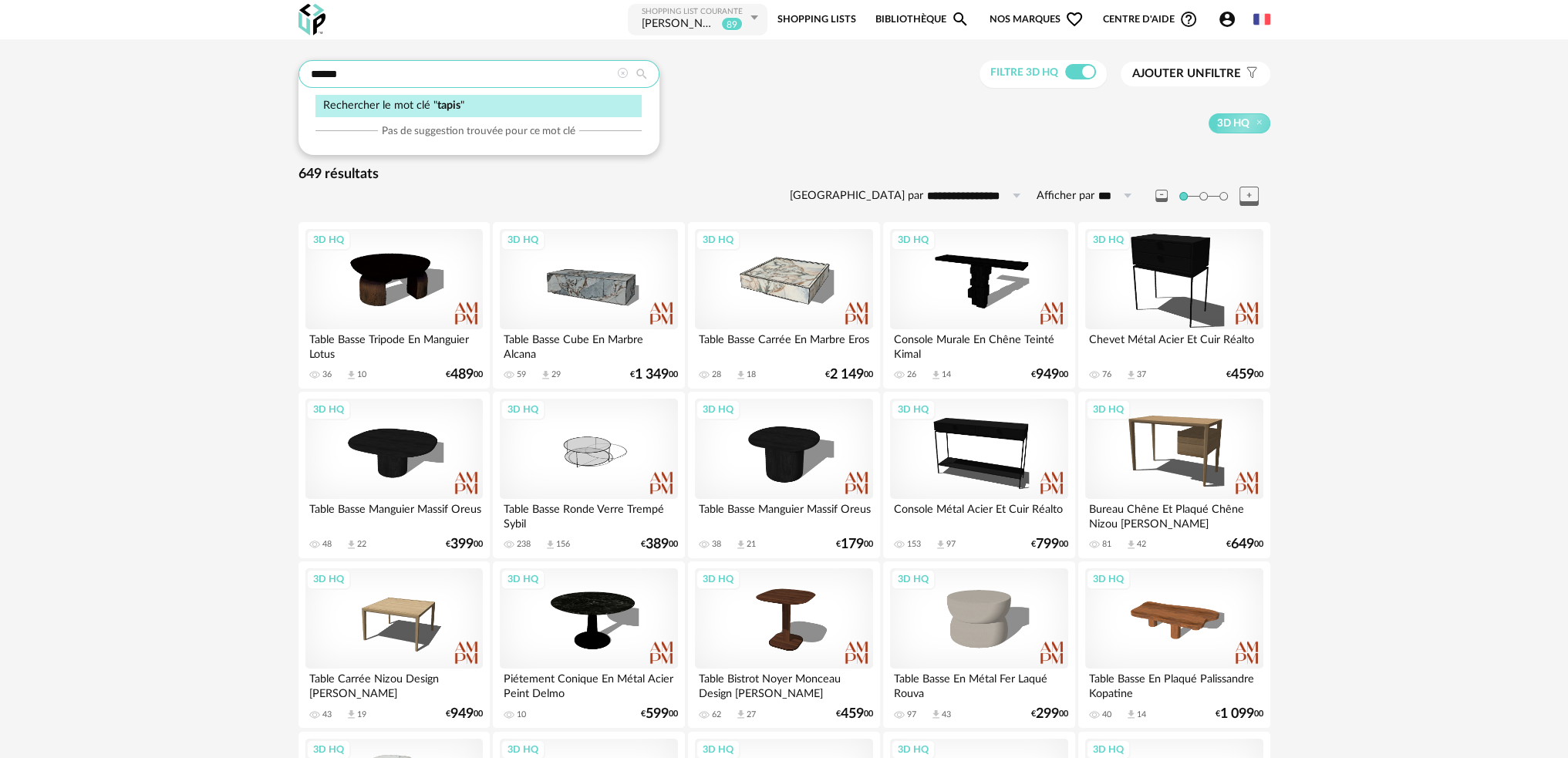
type input "*****"
type input "**********"
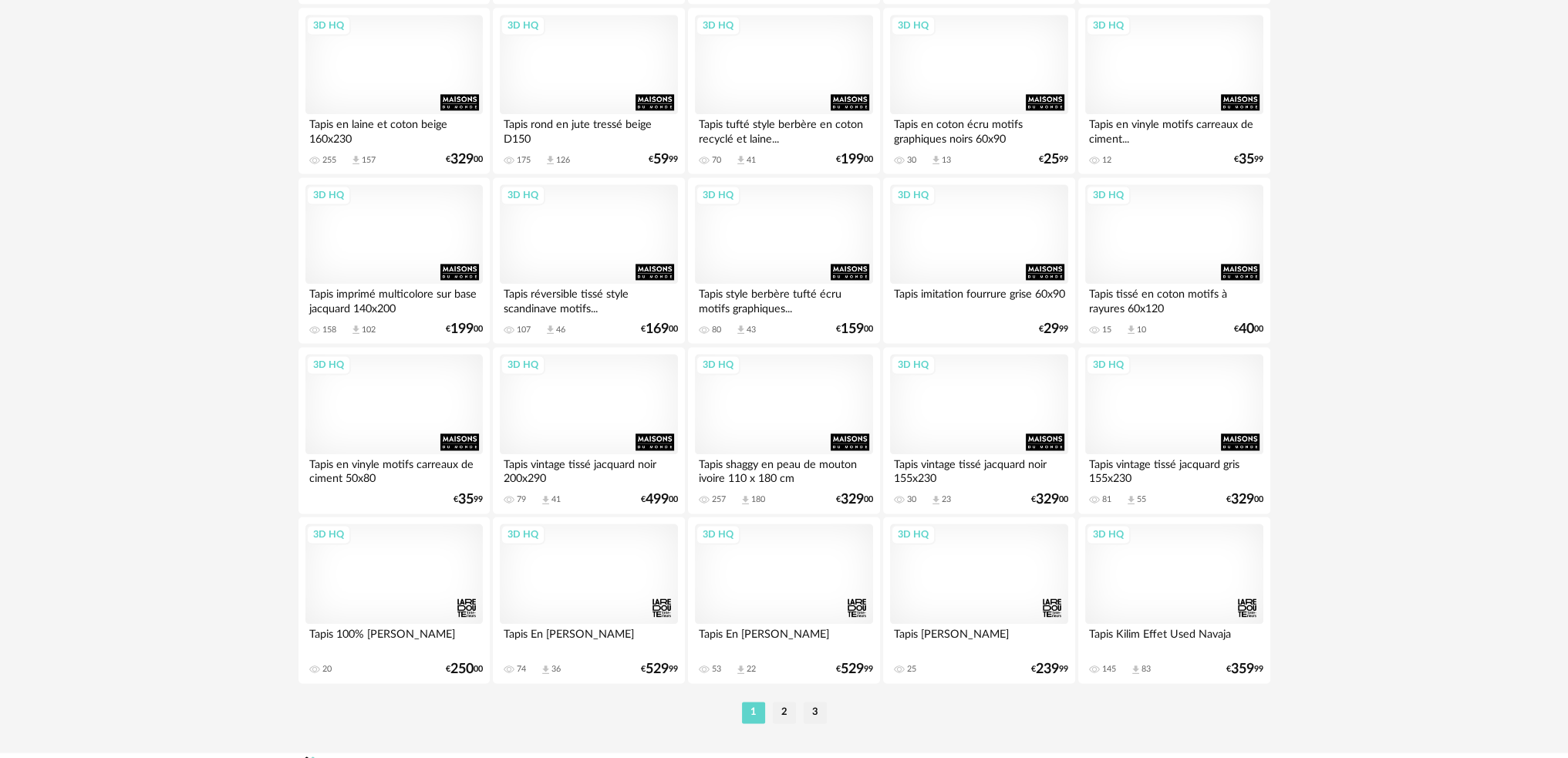
scroll to position [2960, 0]
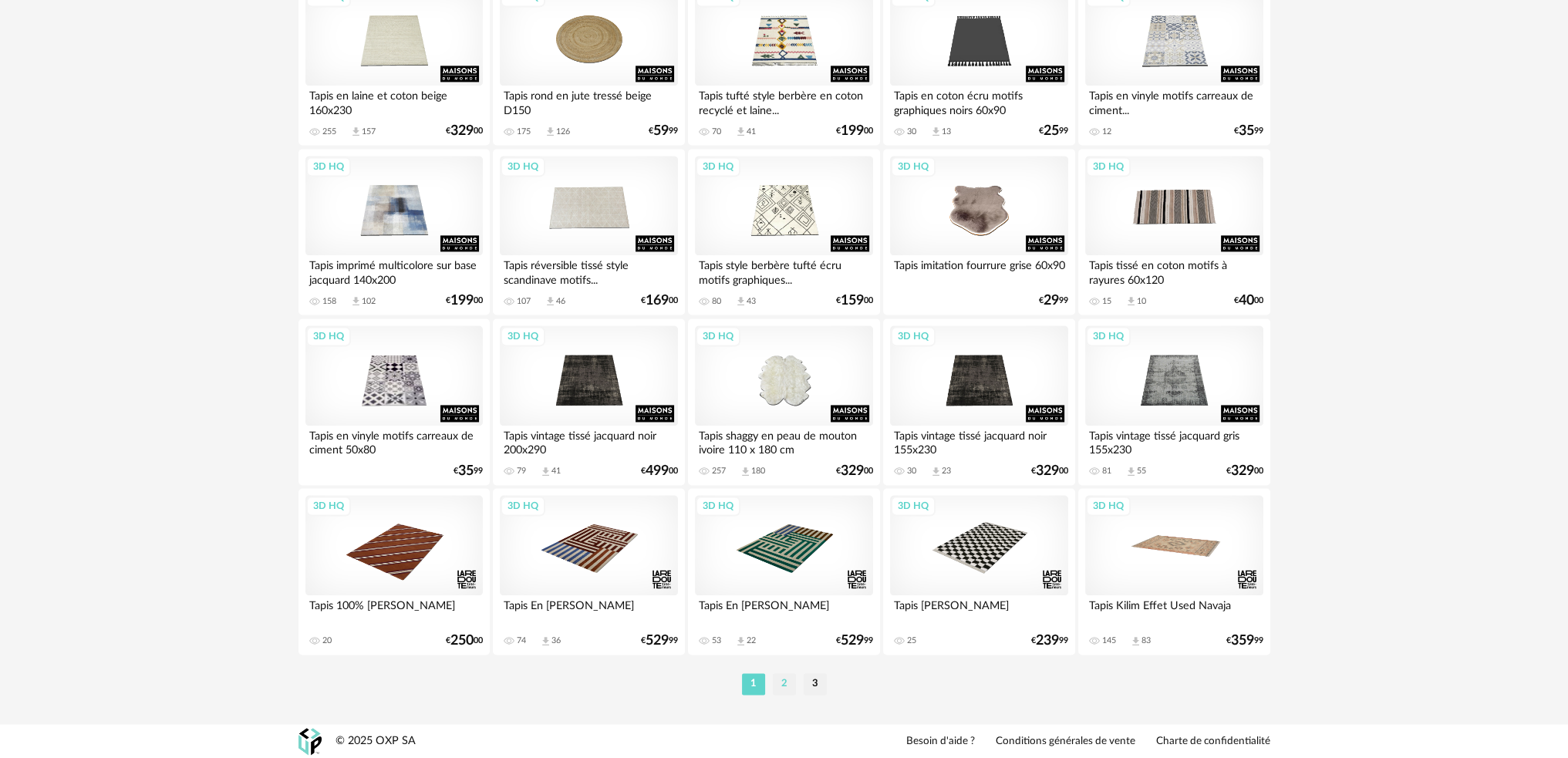
click at [787, 682] on li "2" at bounding box center [784, 685] width 23 height 22
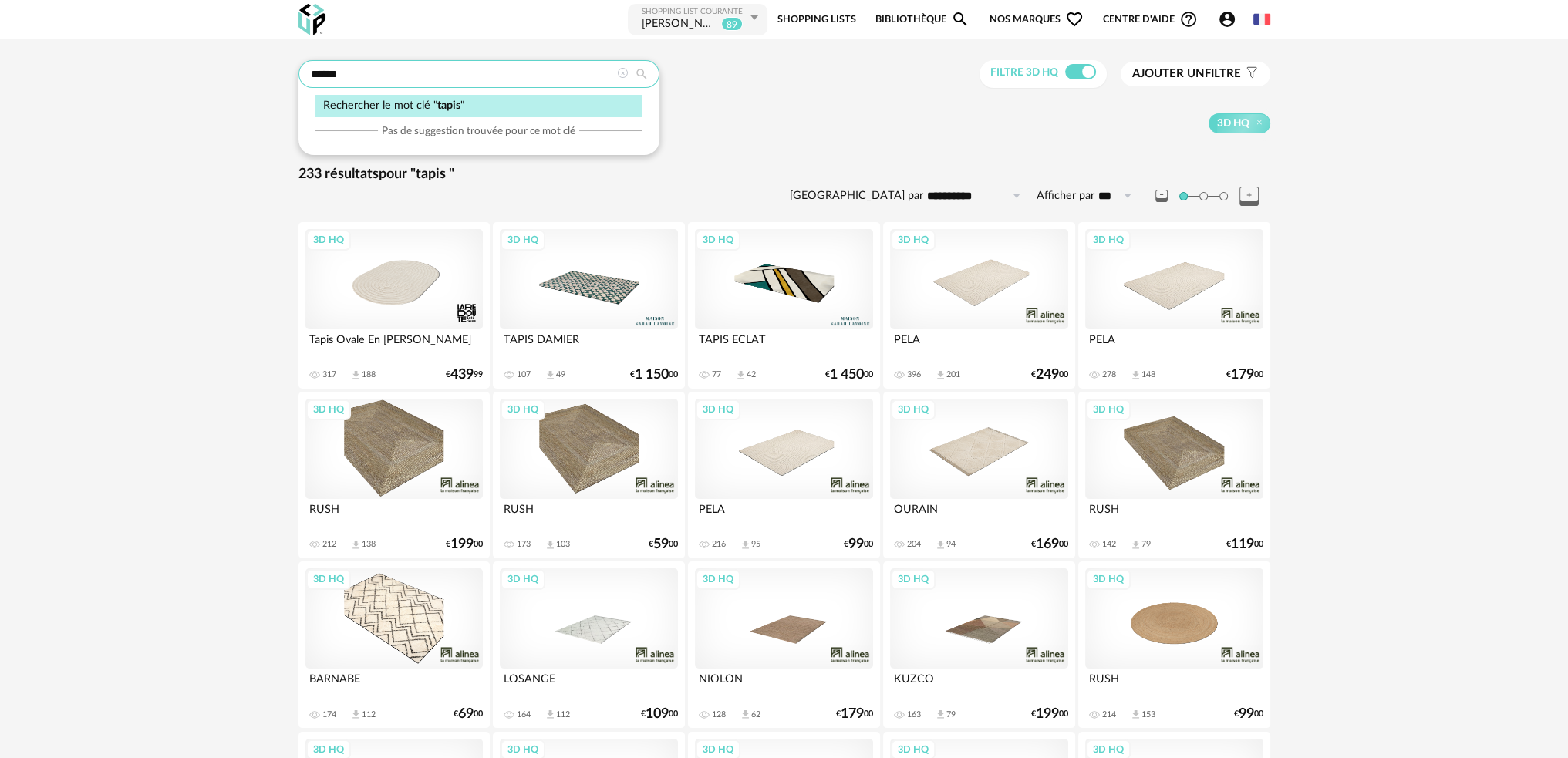
drag, startPoint x: 359, startPoint y: 76, endPoint x: 236, endPoint y: 95, distance: 124.5
type input "**********"
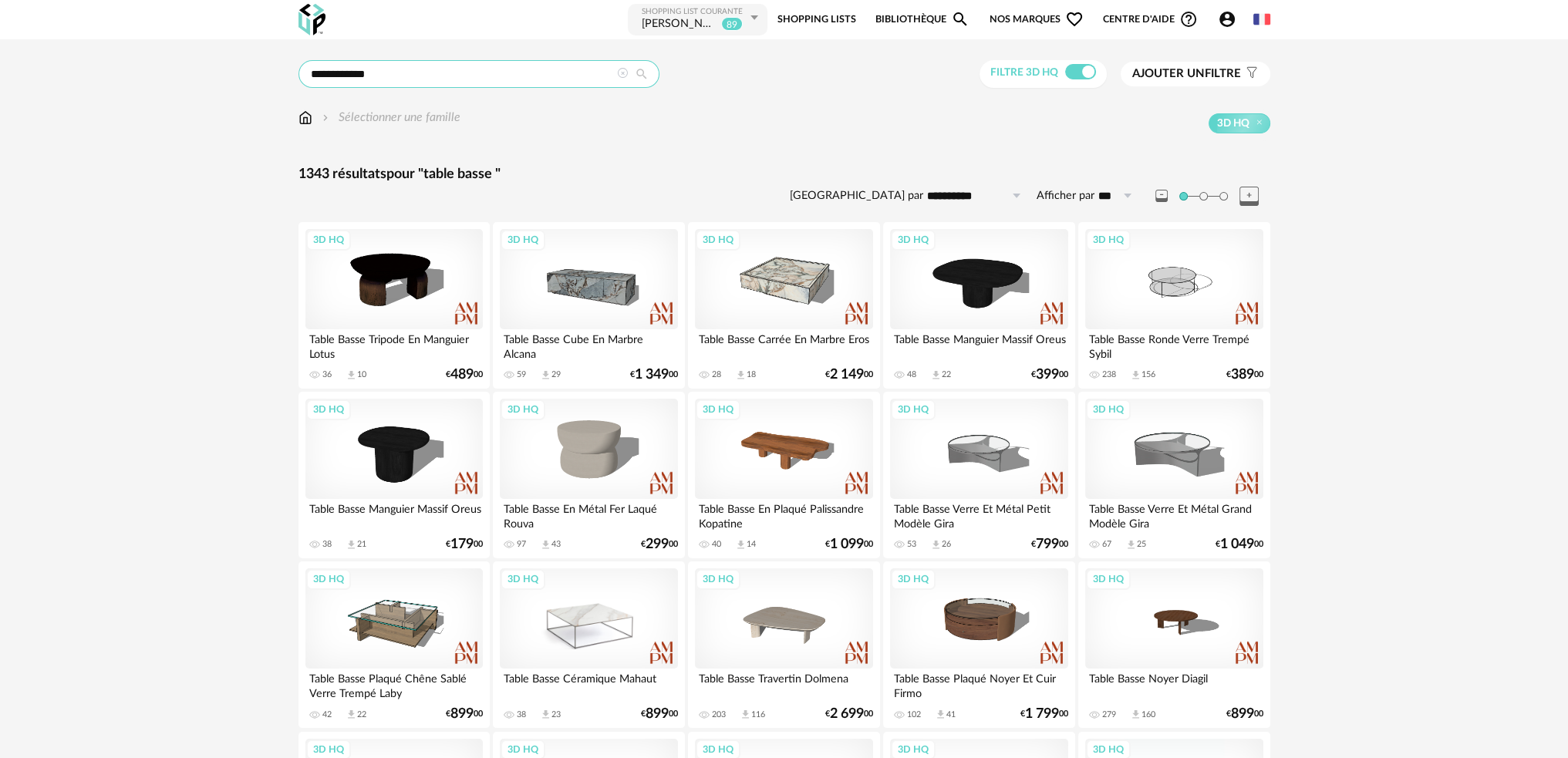
scroll to position [154, 0]
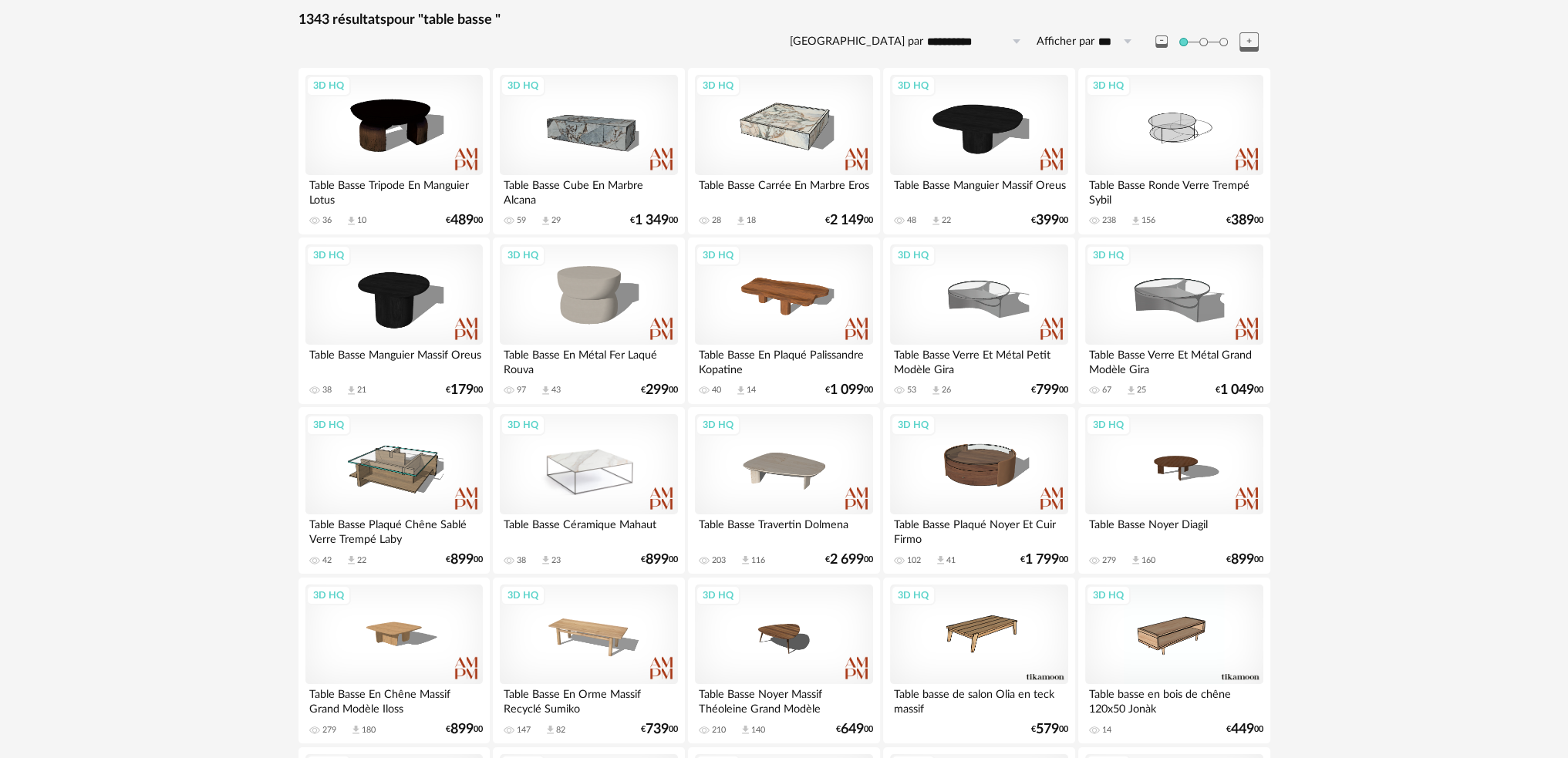
click at [594, 480] on div "3D HQ" at bounding box center [588, 464] width 178 height 100
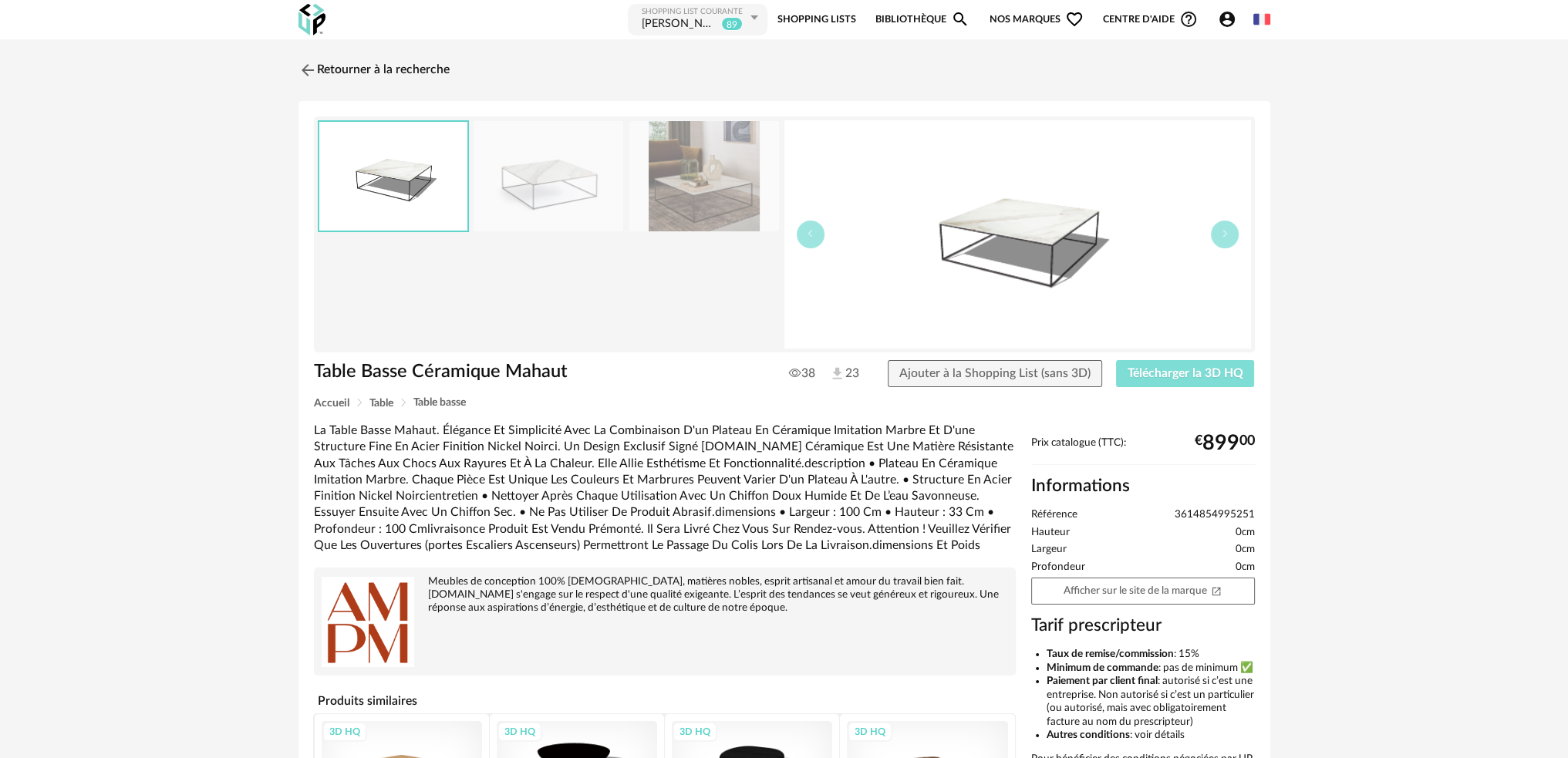
click at [1145, 370] on span "Télécharger la 3D HQ" at bounding box center [1185, 373] width 115 height 12
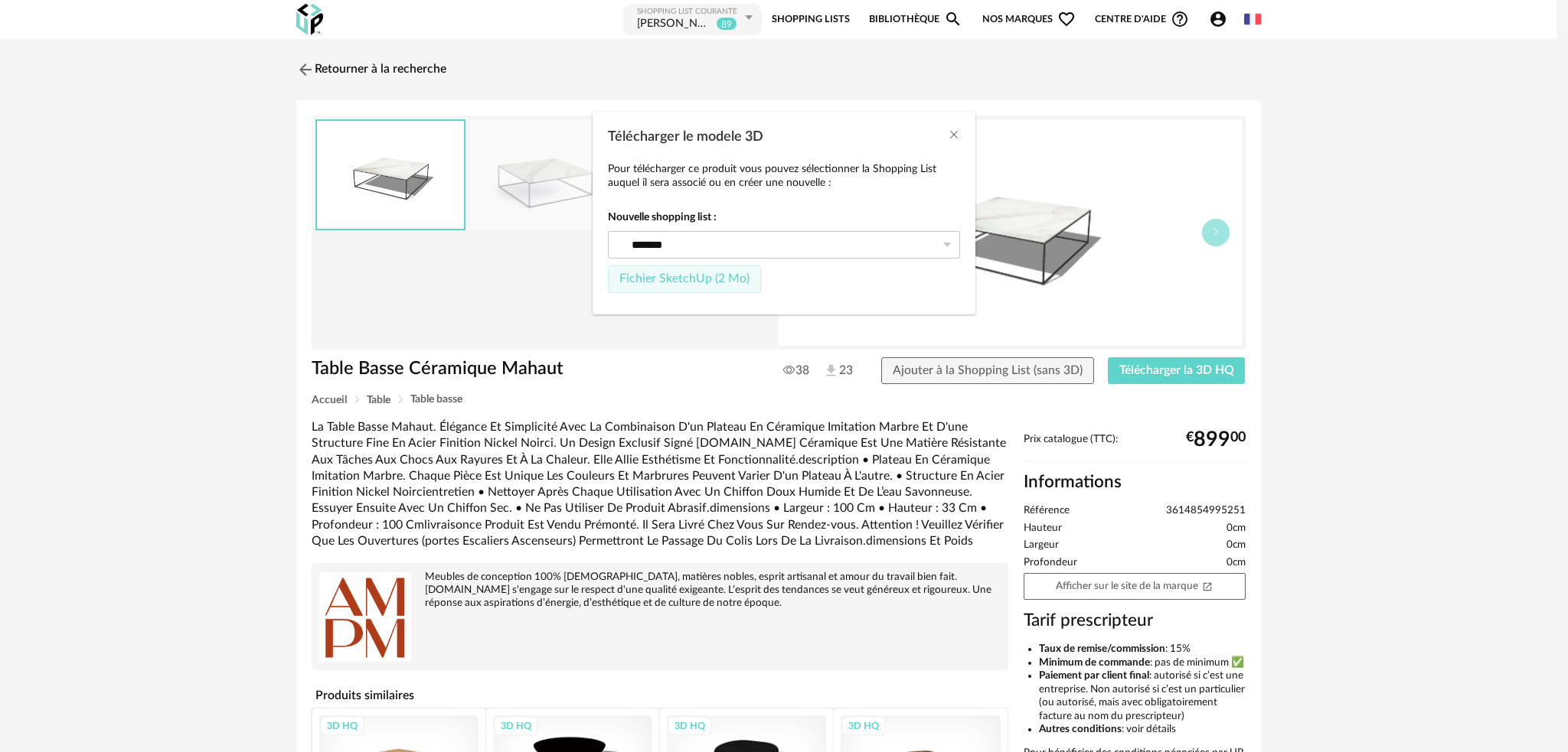
click at [717, 280] on span "Fichier SketchUp (2 Mo)" at bounding box center [684, 278] width 130 height 12
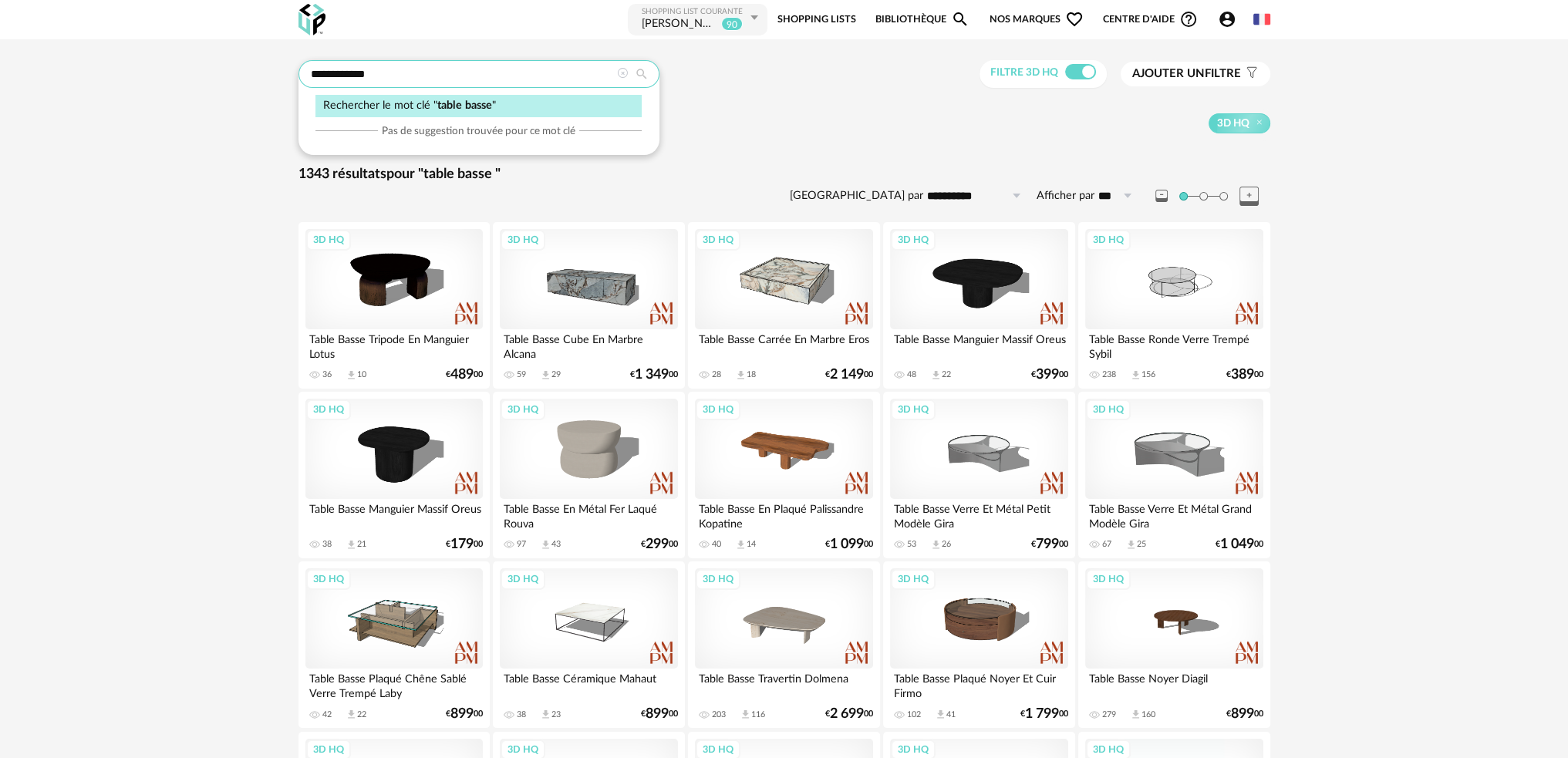
drag, startPoint x: 397, startPoint y: 77, endPoint x: 188, endPoint y: 117, distance: 212.8
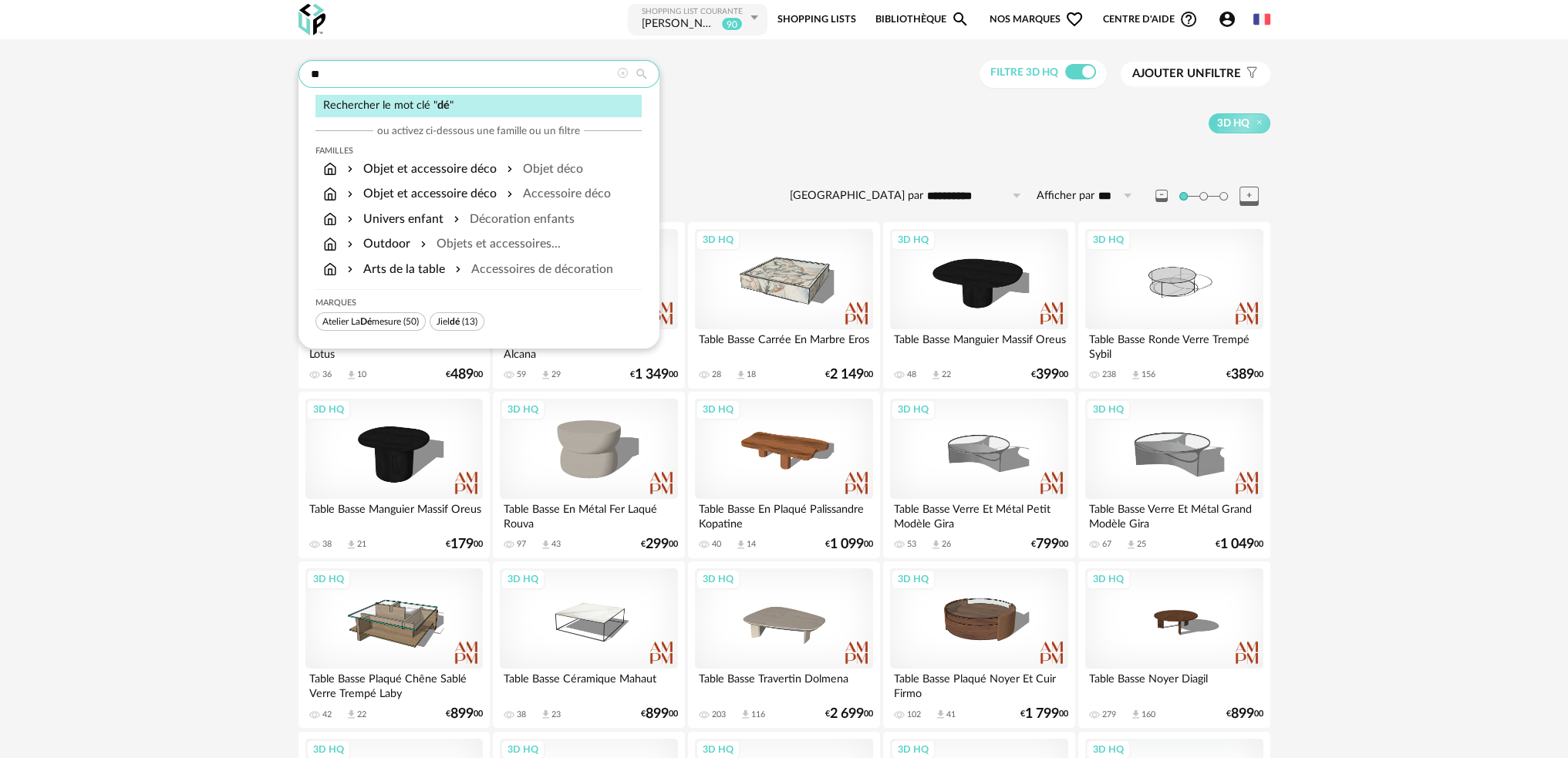
drag, startPoint x: 478, startPoint y: 75, endPoint x: 233, endPoint y: 95, distance: 245.8
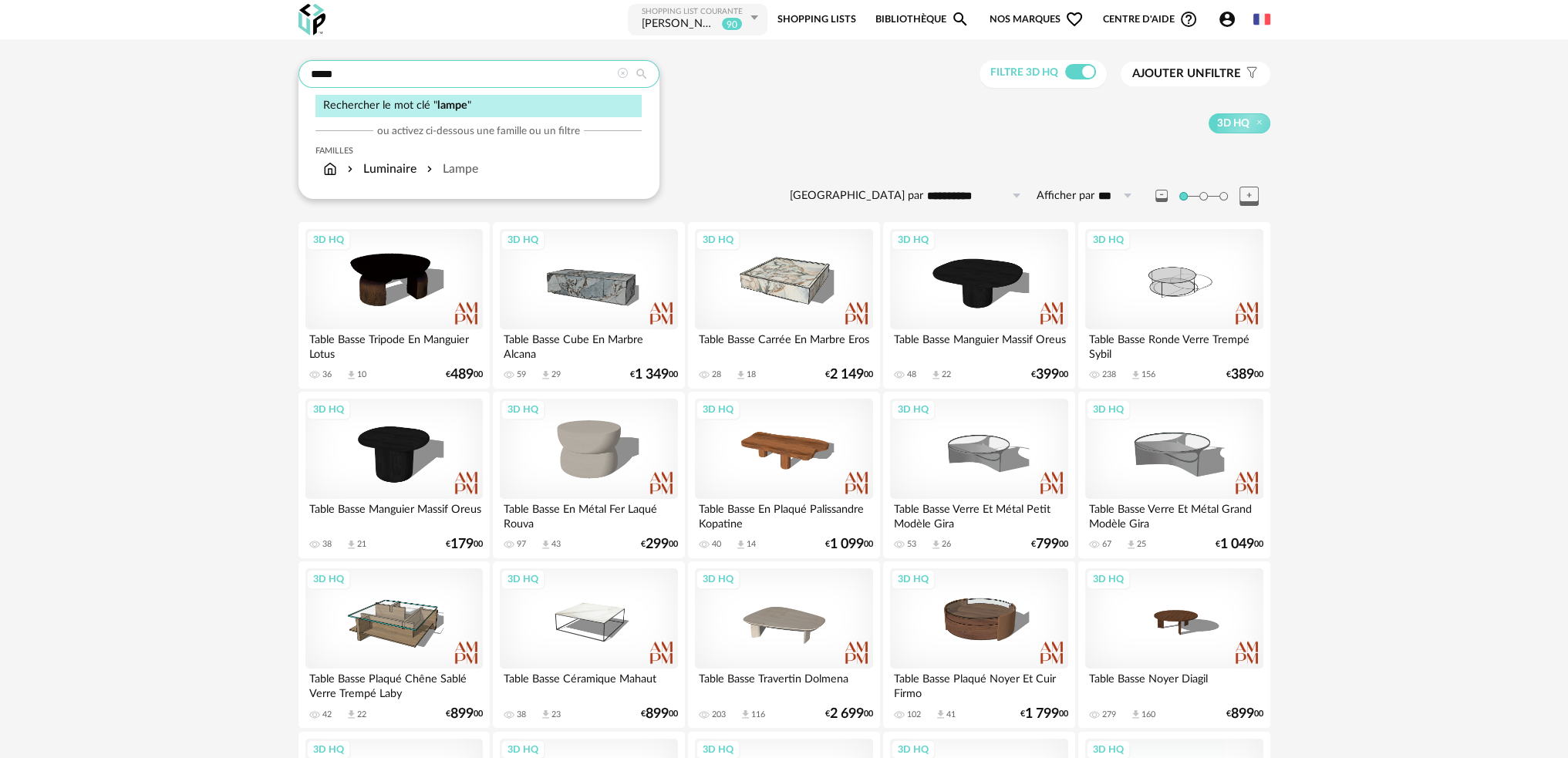
type input "*****"
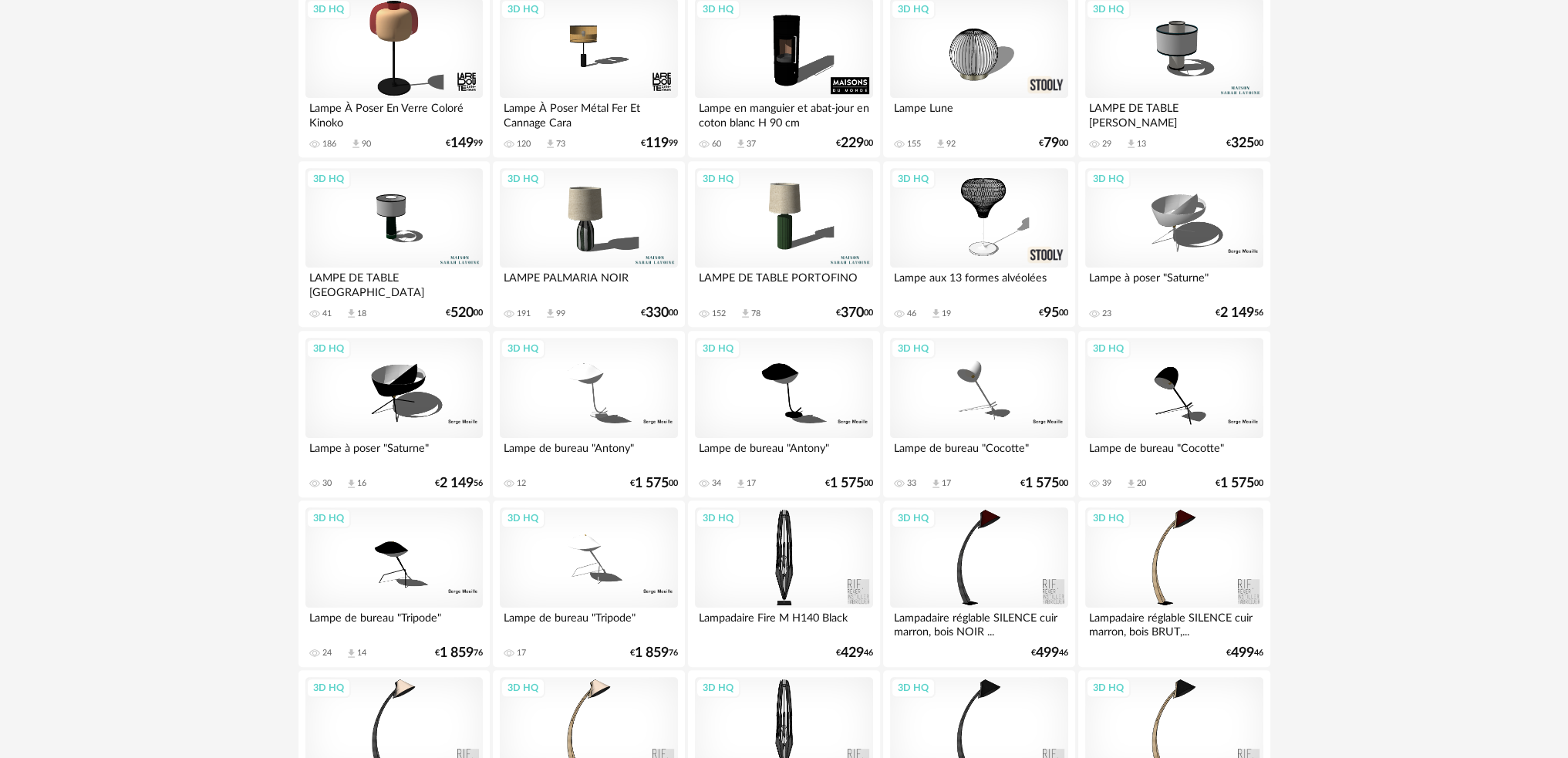
scroll to position [1312, 0]
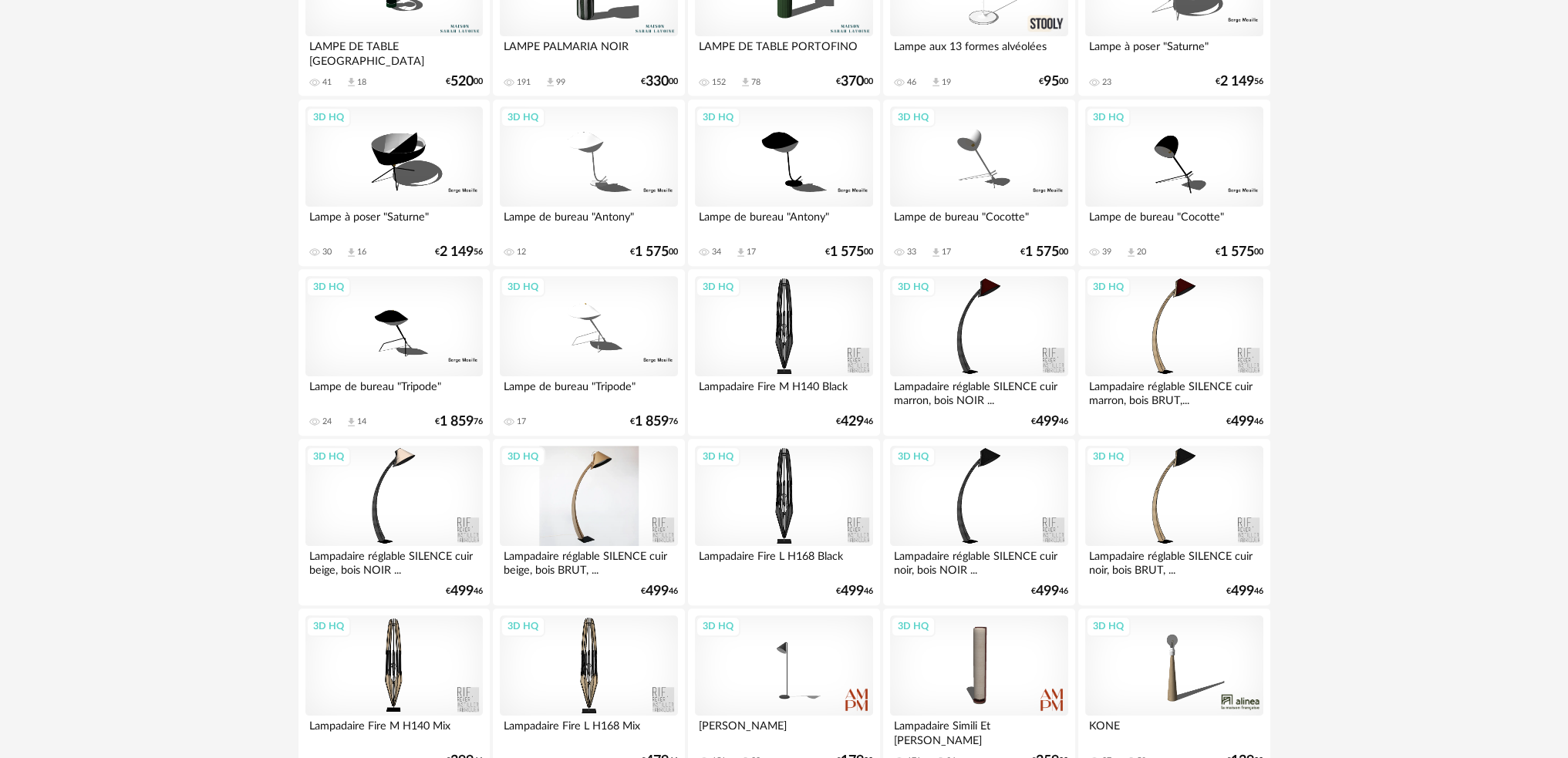
click at [579, 518] on div "3D HQ" at bounding box center [588, 495] width 178 height 100
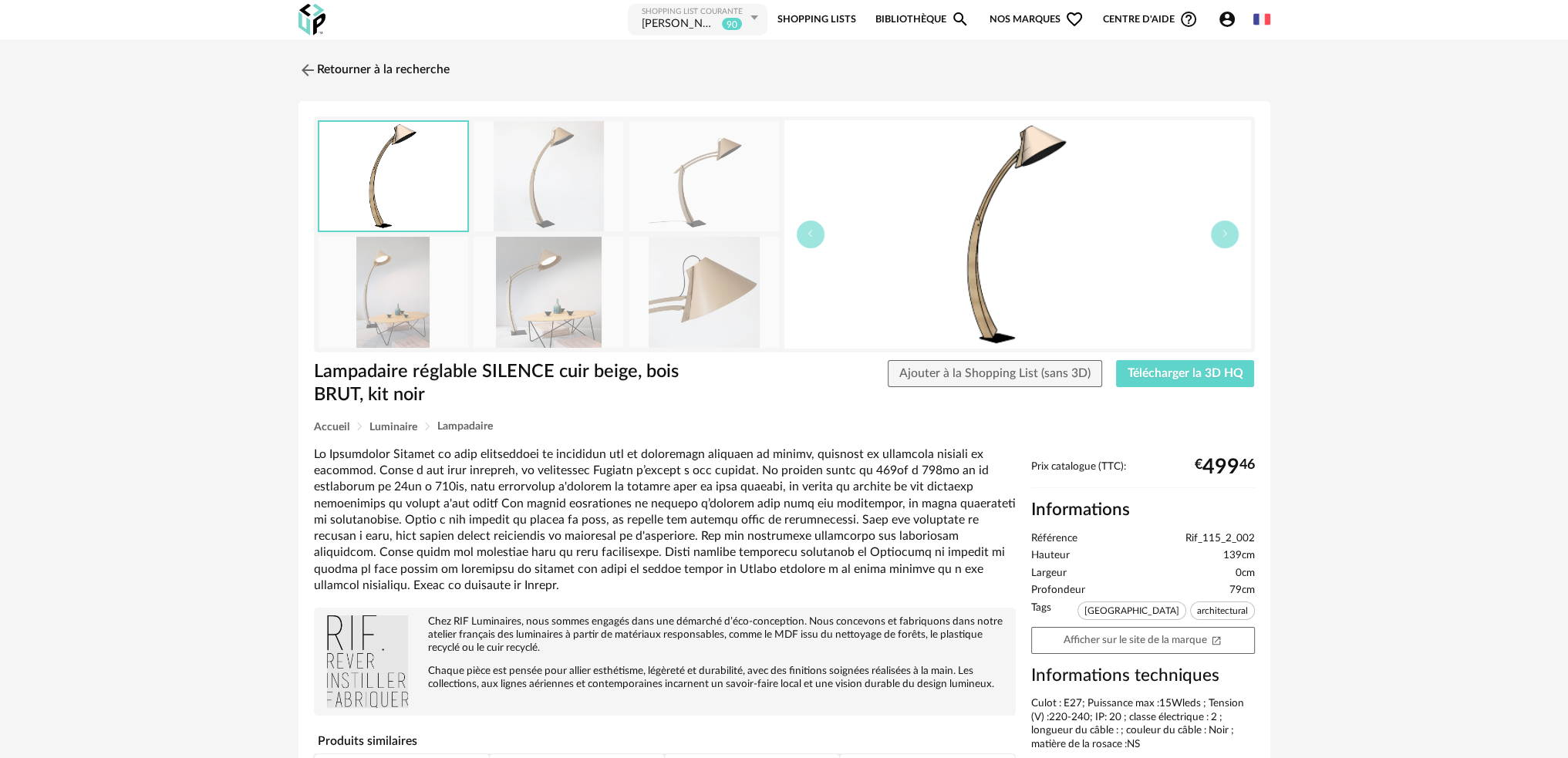
click at [563, 280] on img at bounding box center [548, 291] width 149 height 110
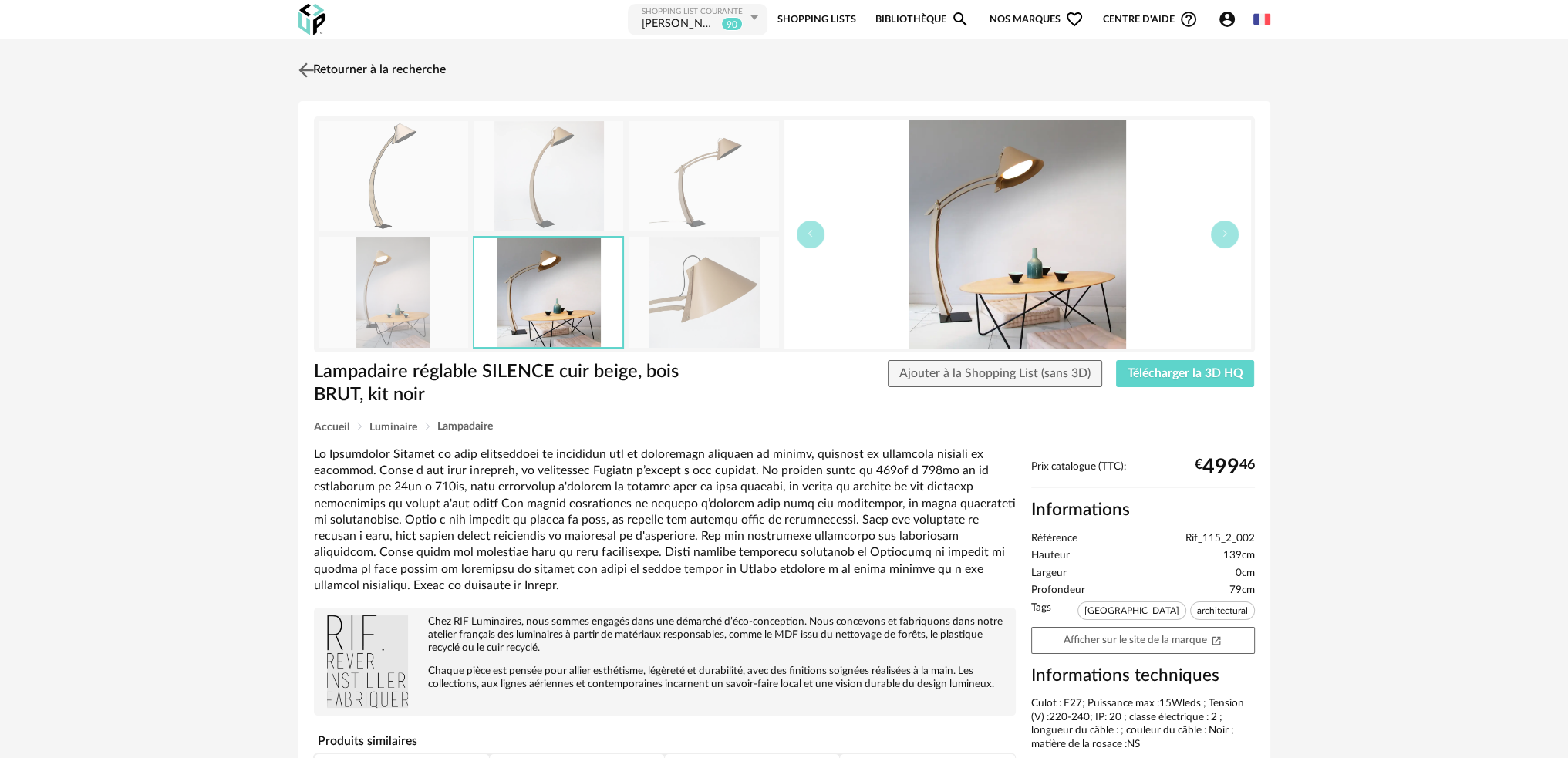
click at [300, 71] on img at bounding box center [306, 70] width 22 height 22
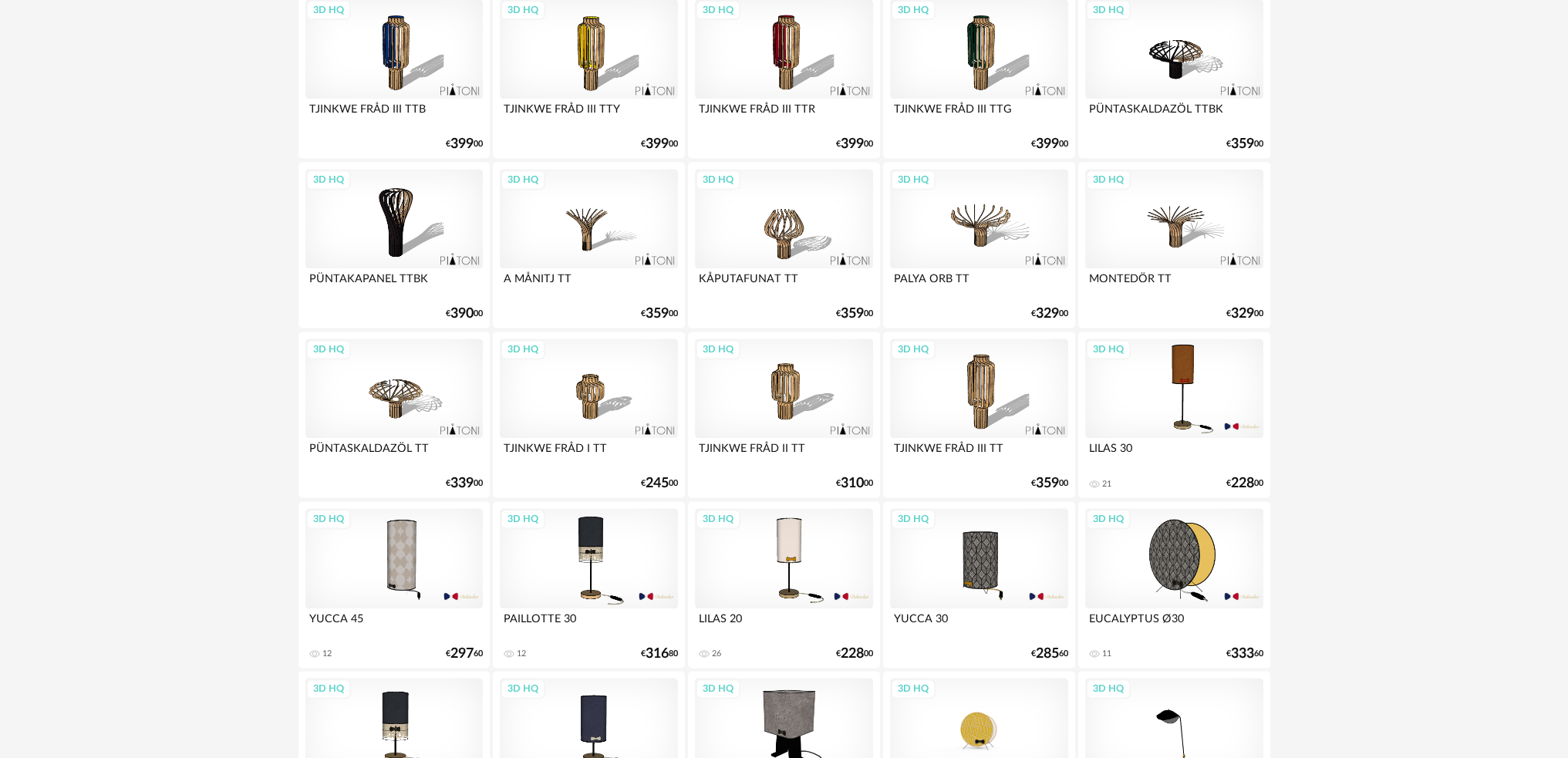
scroll to position [2960, 0]
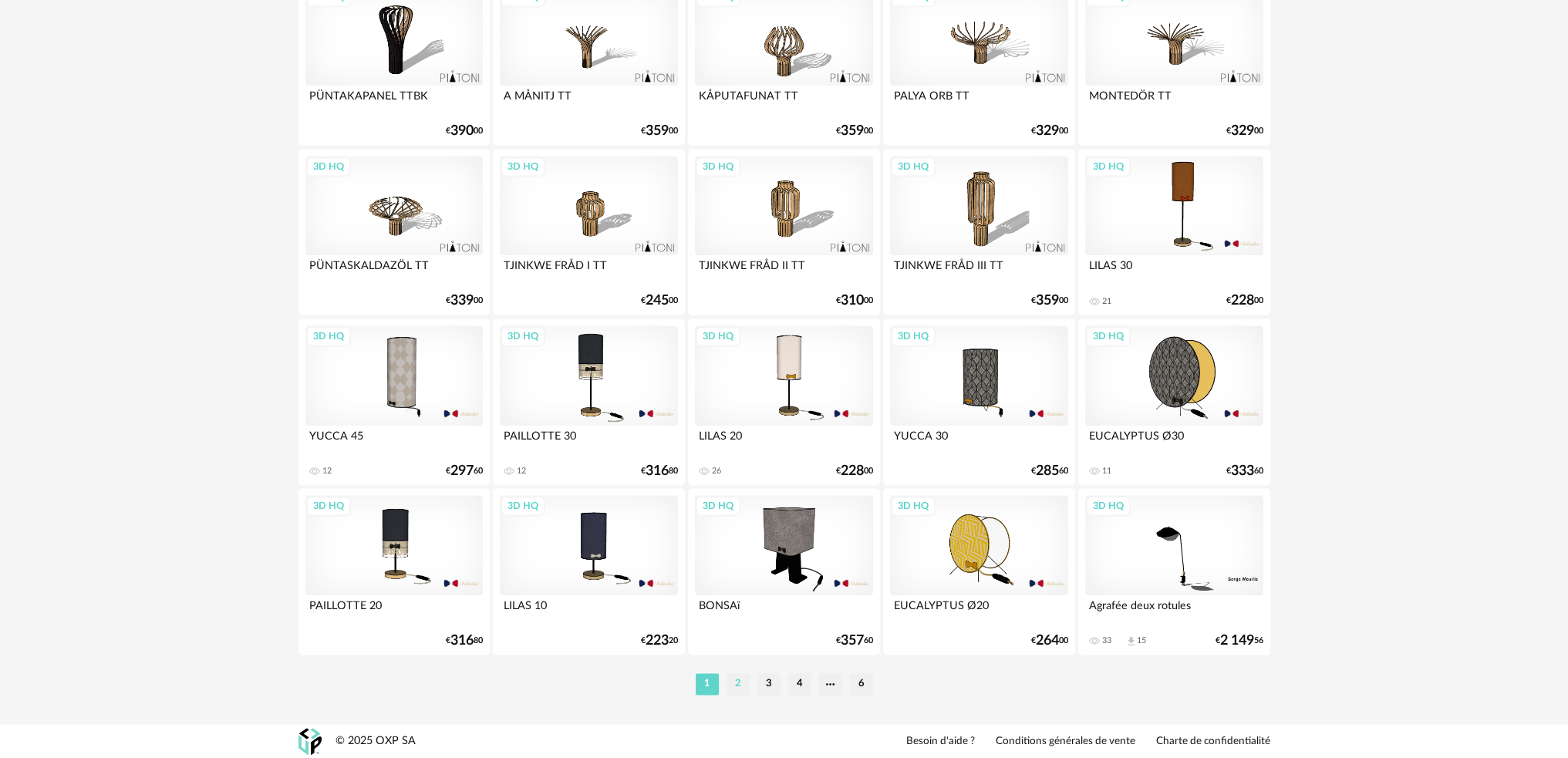
click at [736, 681] on li "2" at bounding box center [738, 685] width 23 height 22
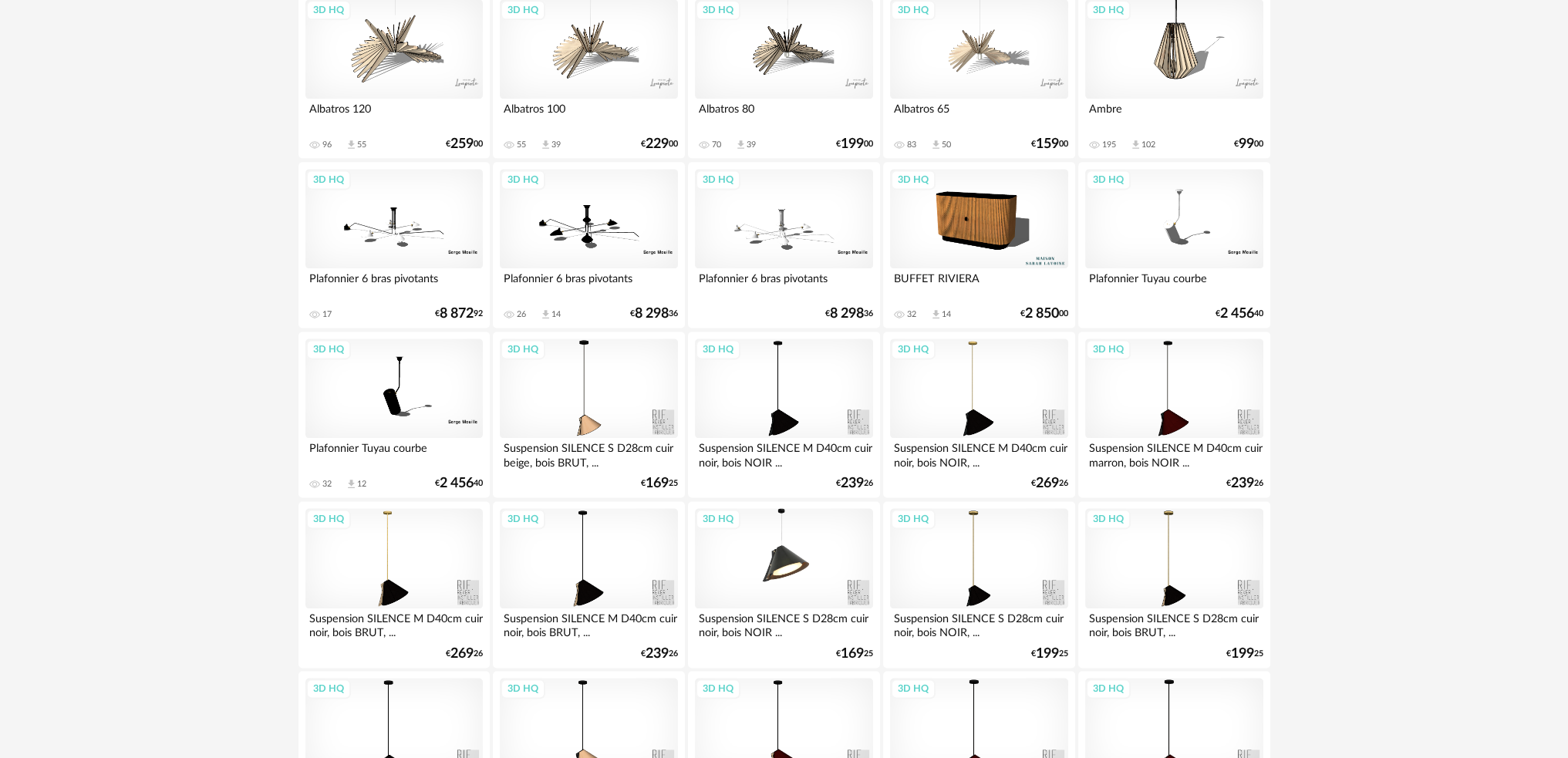
scroll to position [2960, 0]
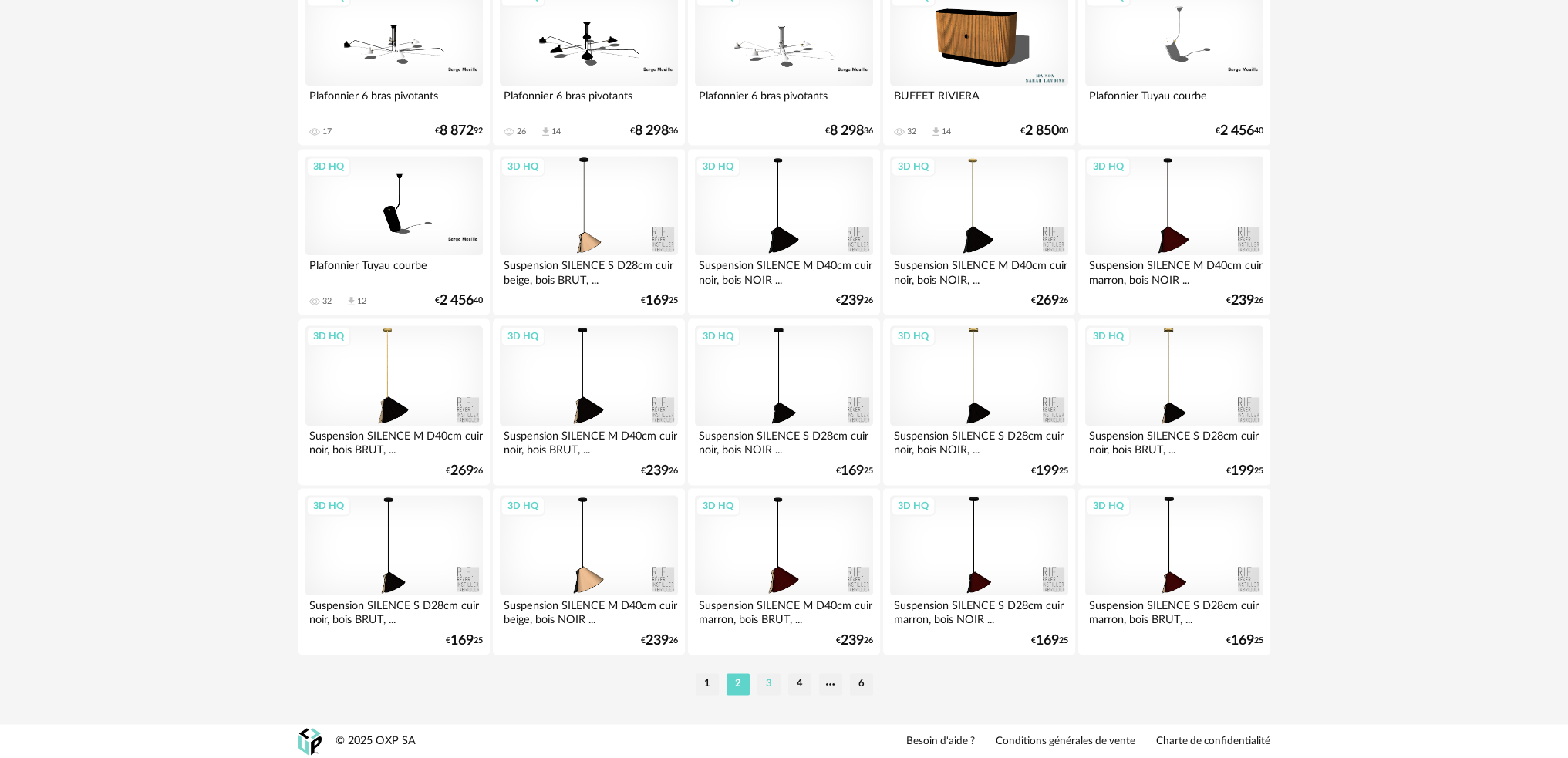
click at [773, 684] on li "3" at bounding box center [768, 685] width 23 height 22
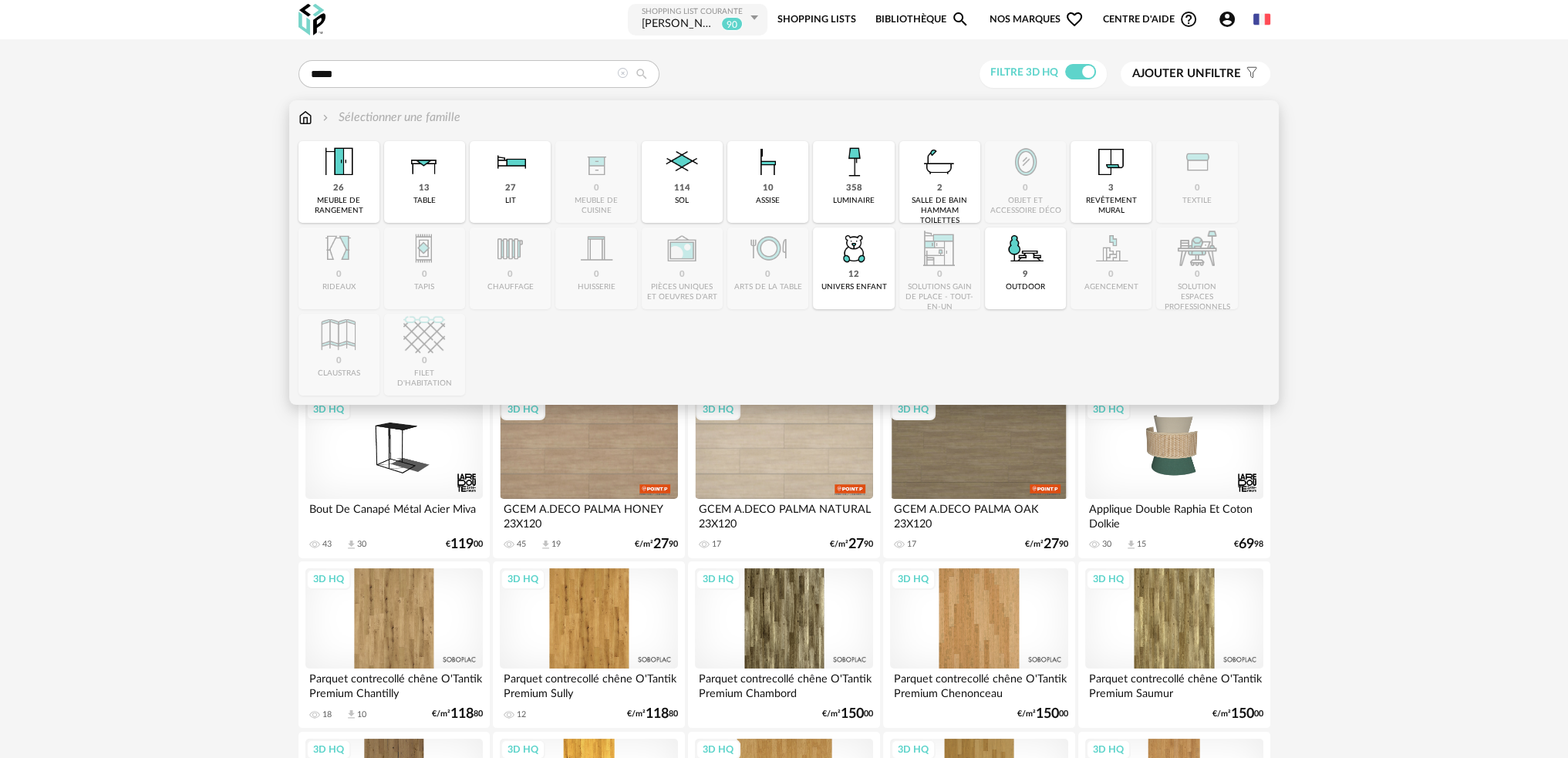
click at [300, 119] on img at bounding box center [305, 117] width 14 height 17
click at [840, 177] on img at bounding box center [853, 161] width 41 height 41
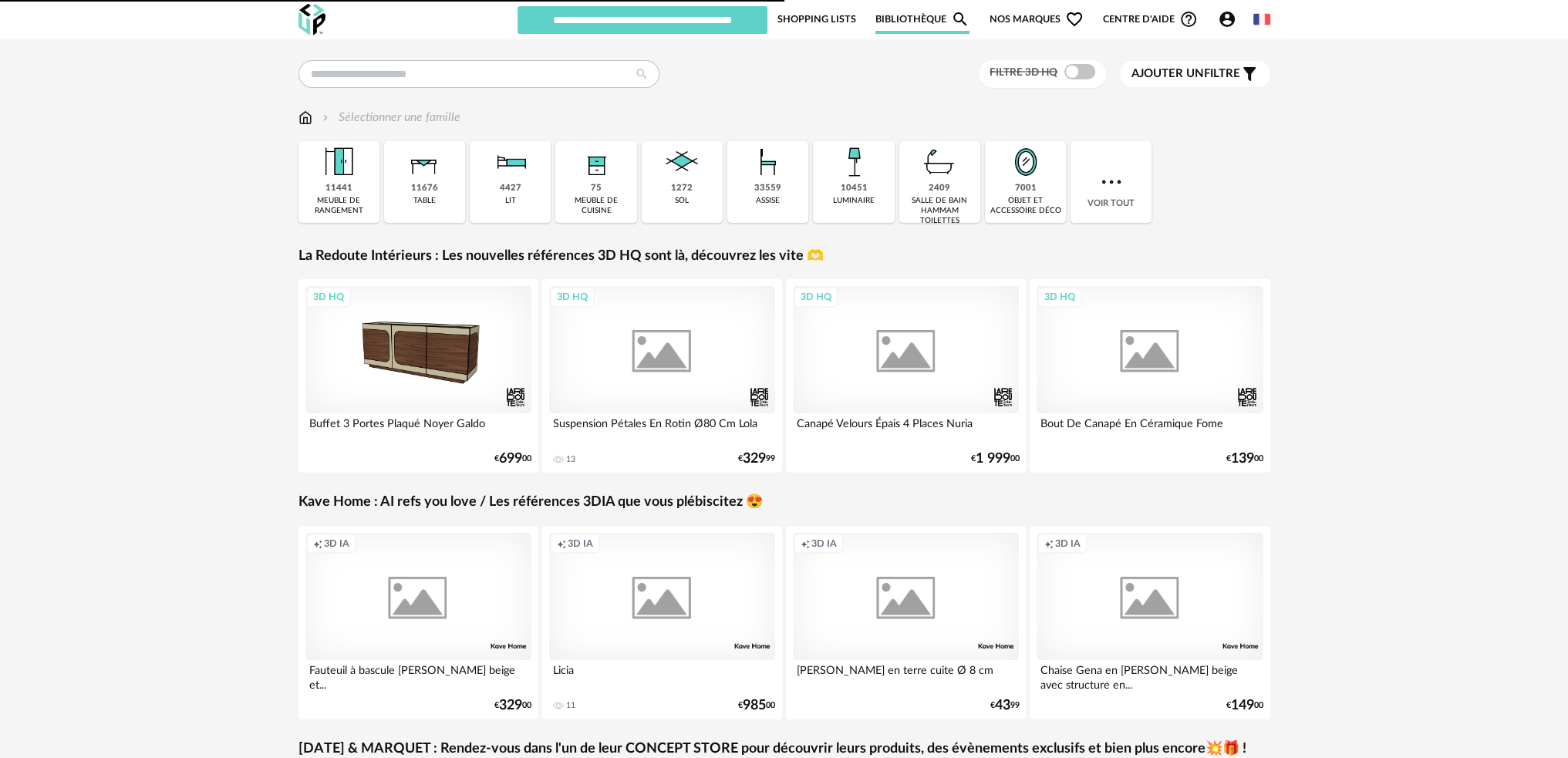
type input "******"
click at [423, 178] on img at bounding box center [423, 161] width 41 height 41
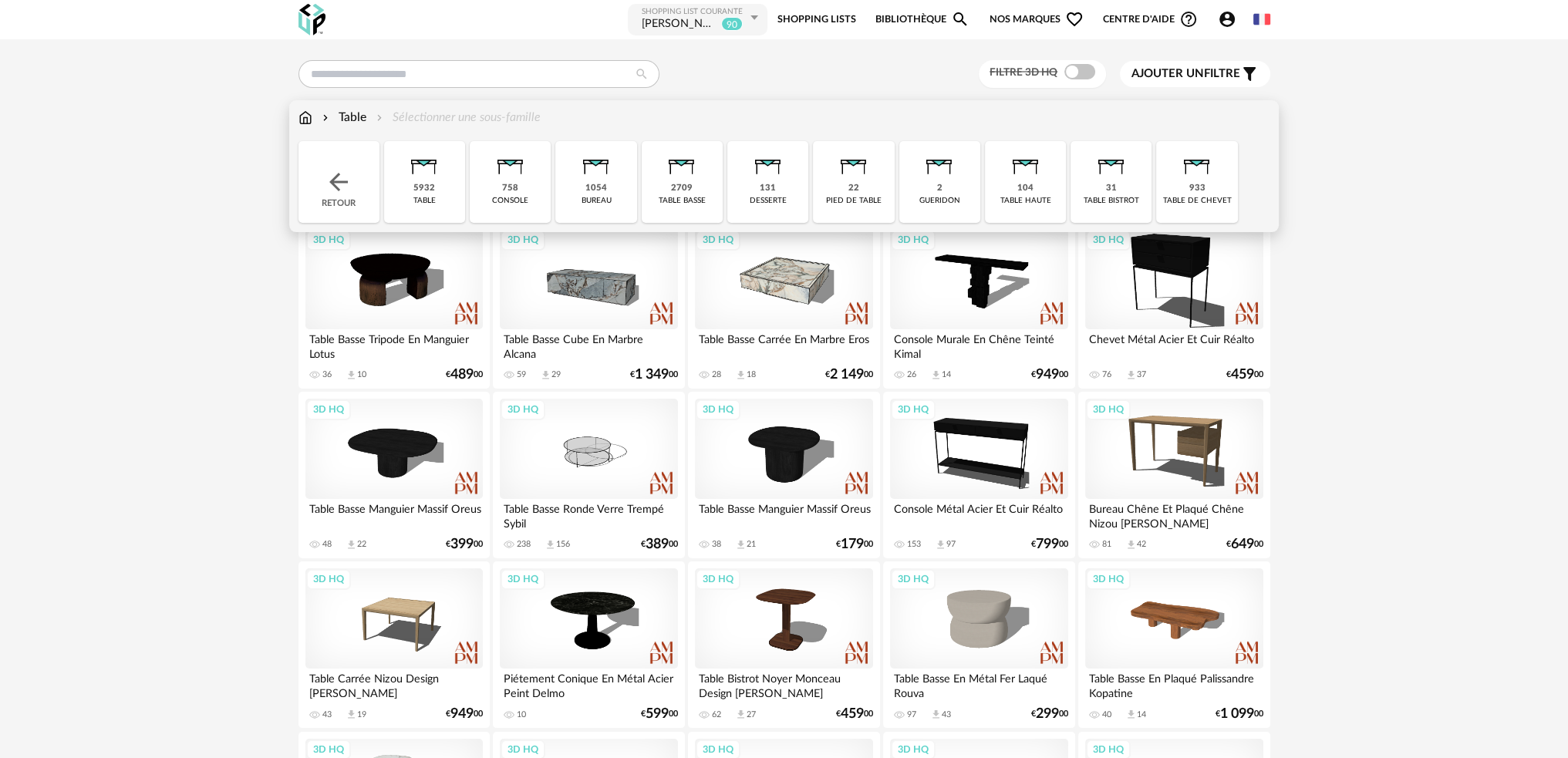
click at [308, 119] on img at bounding box center [305, 117] width 14 height 17
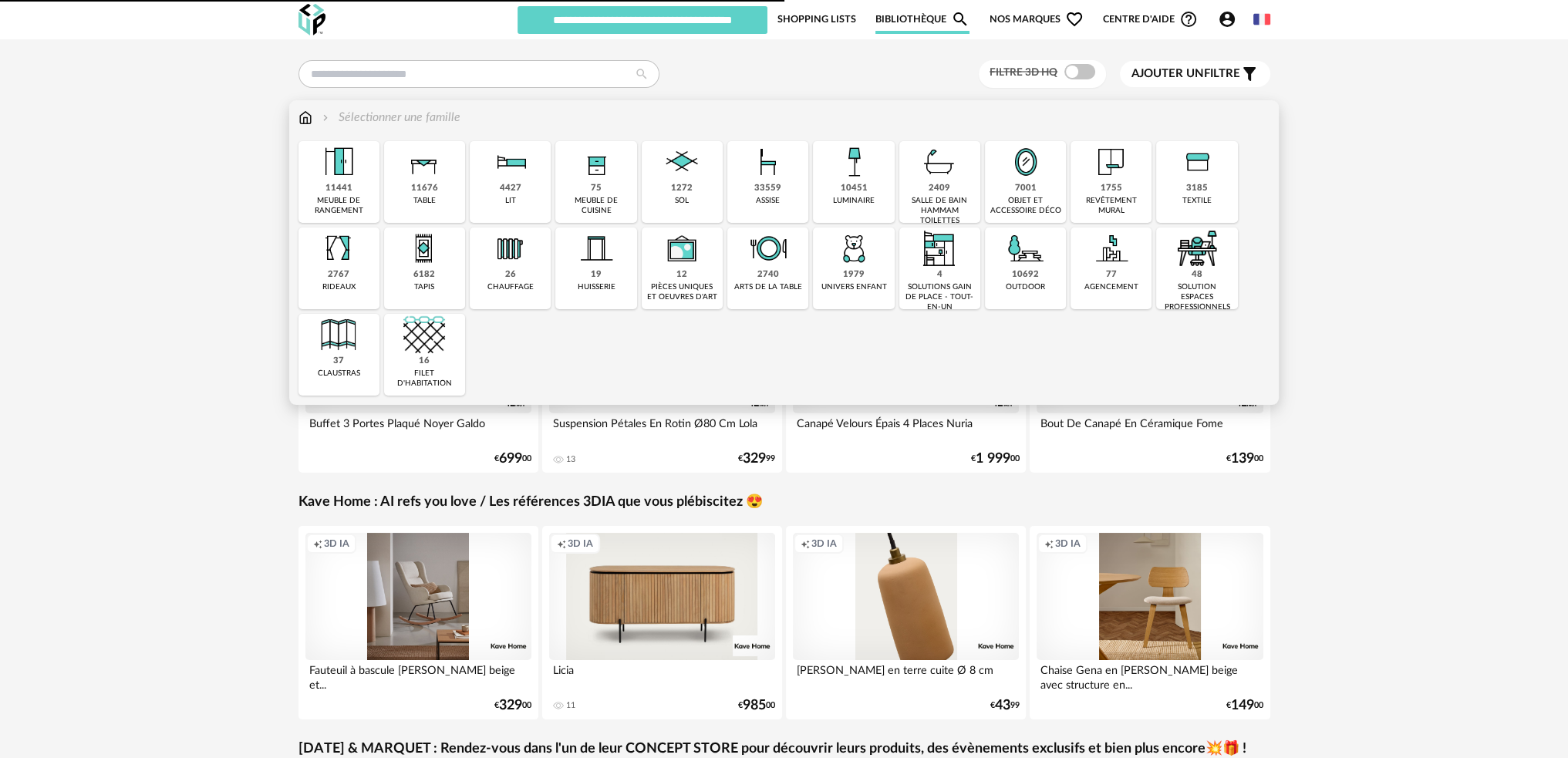
type input "******"
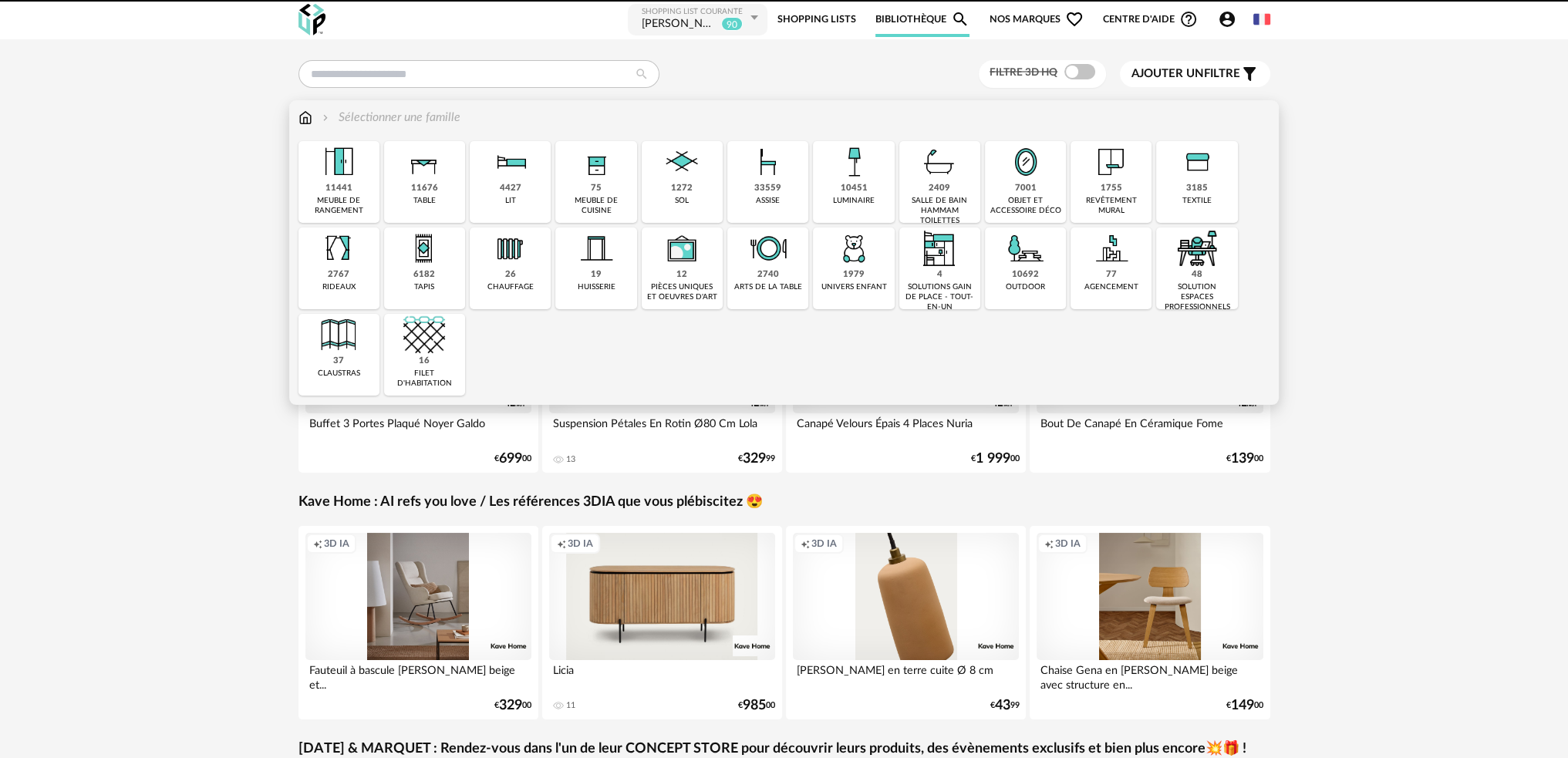
click at [861, 176] on img at bounding box center [853, 161] width 41 height 41
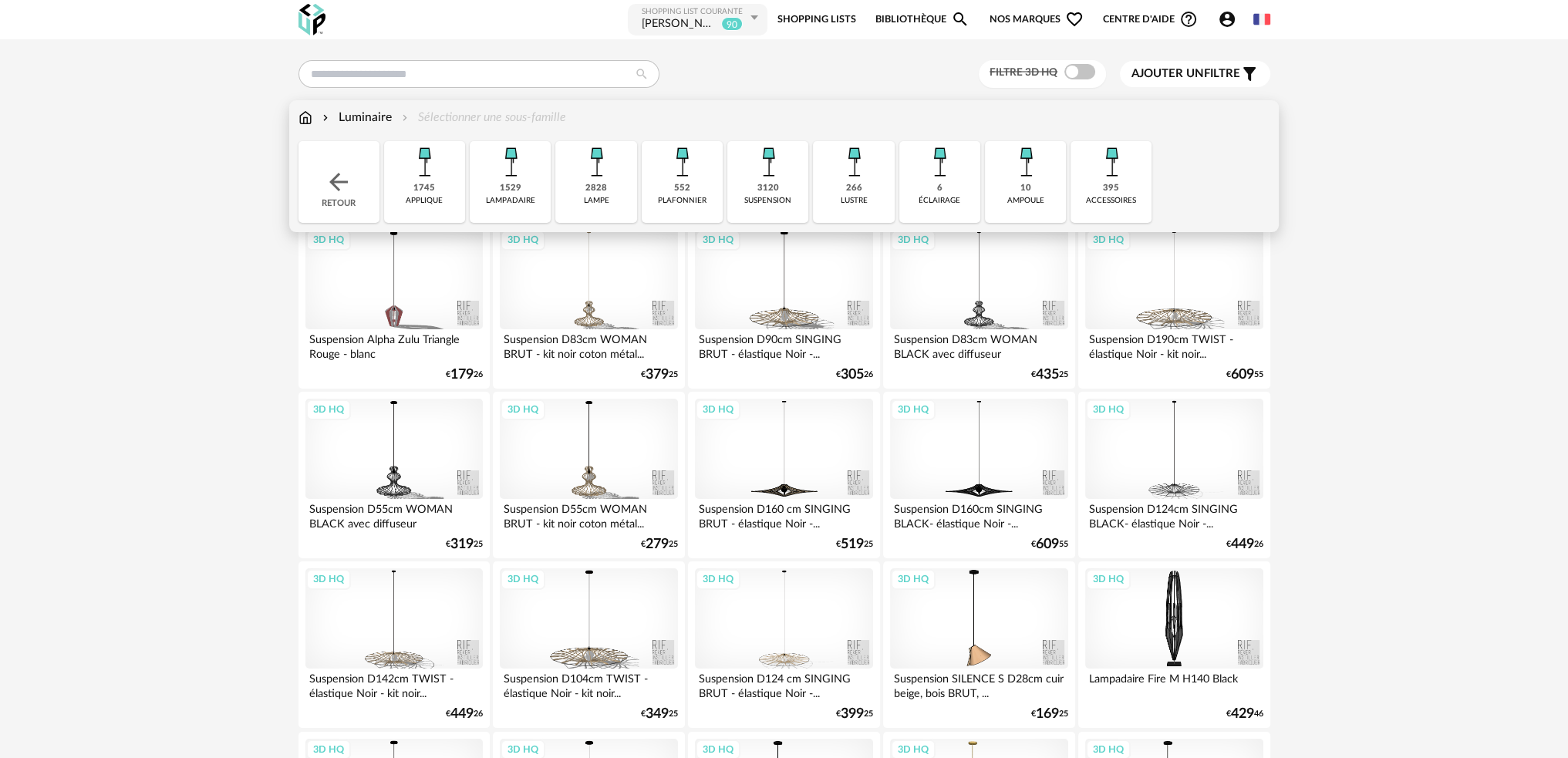
click at [509, 182] on img at bounding box center [510, 161] width 41 height 41
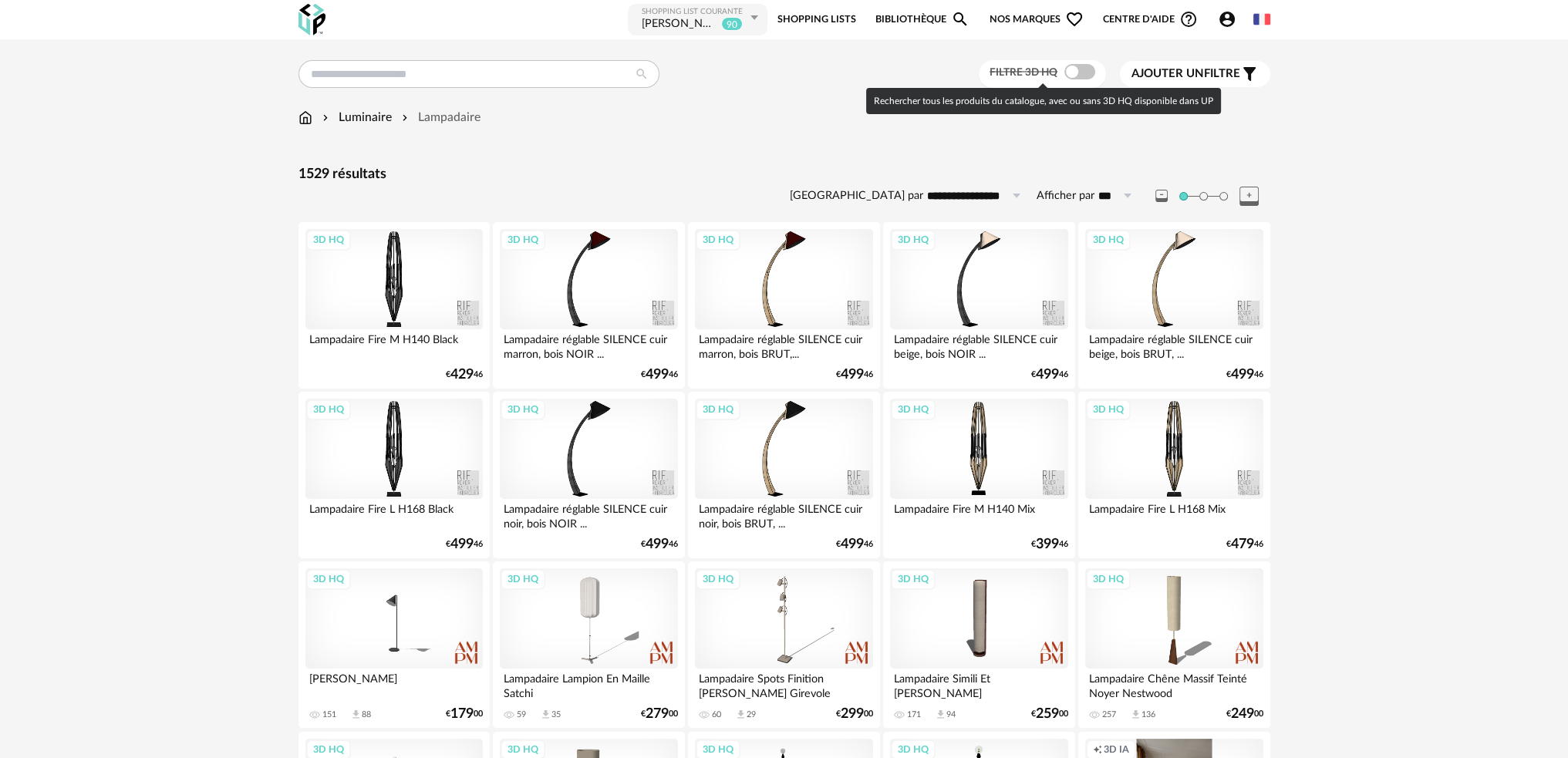
click at [1079, 71] on span at bounding box center [1080, 71] width 31 height 16
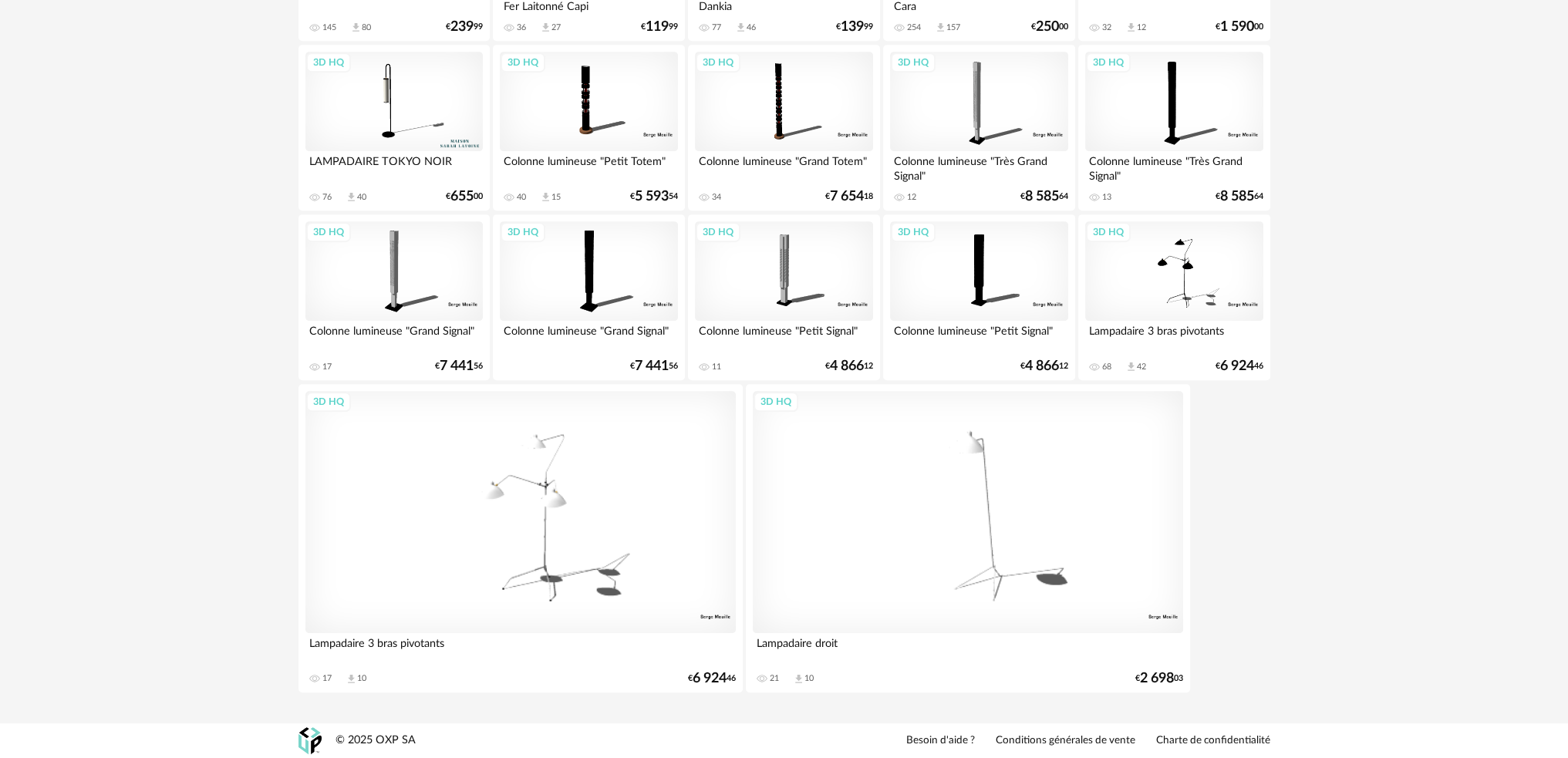
scroll to position [641, 0]
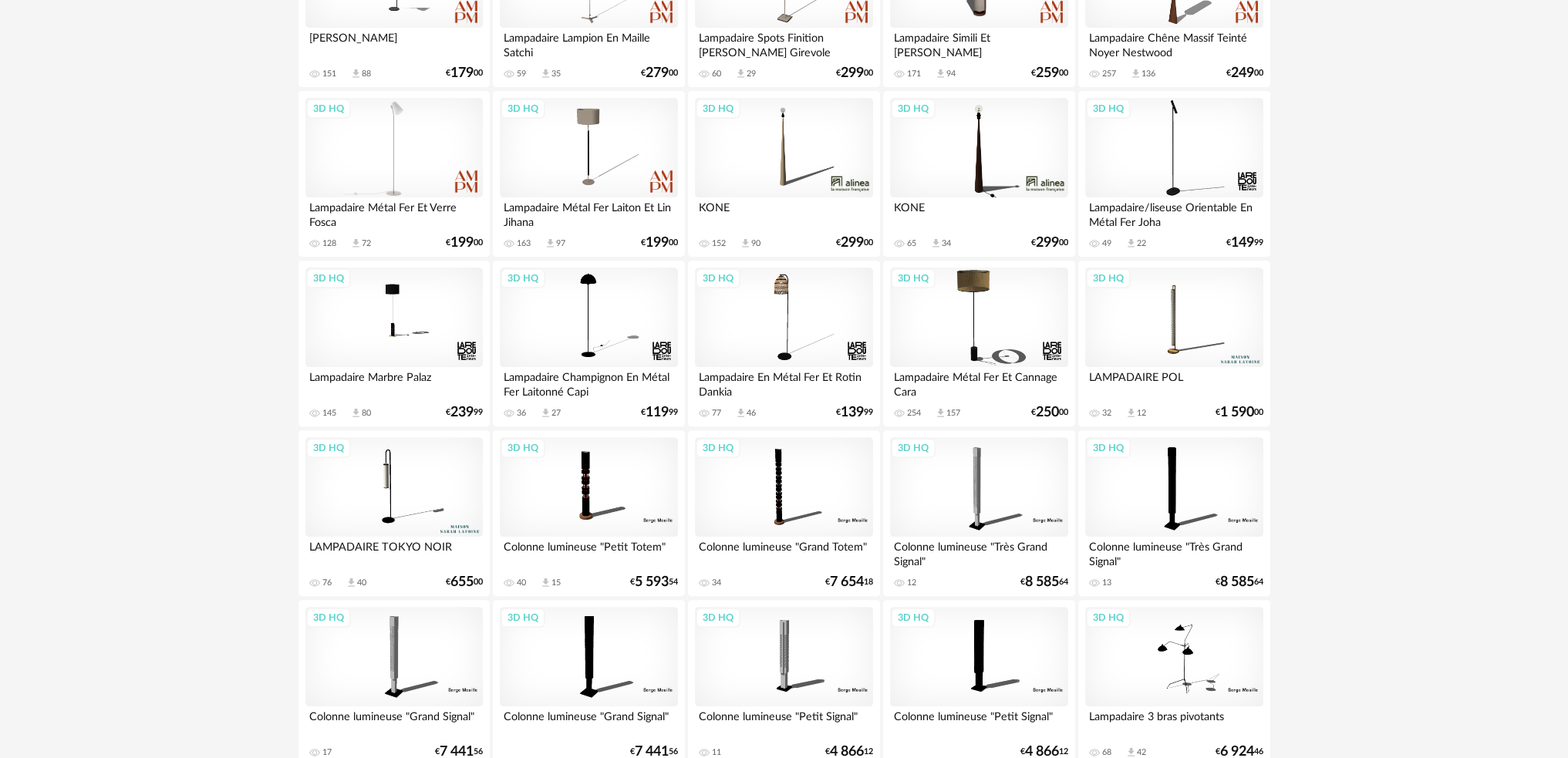
click at [395, 177] on div "3D HQ" at bounding box center [394, 148] width 178 height 100
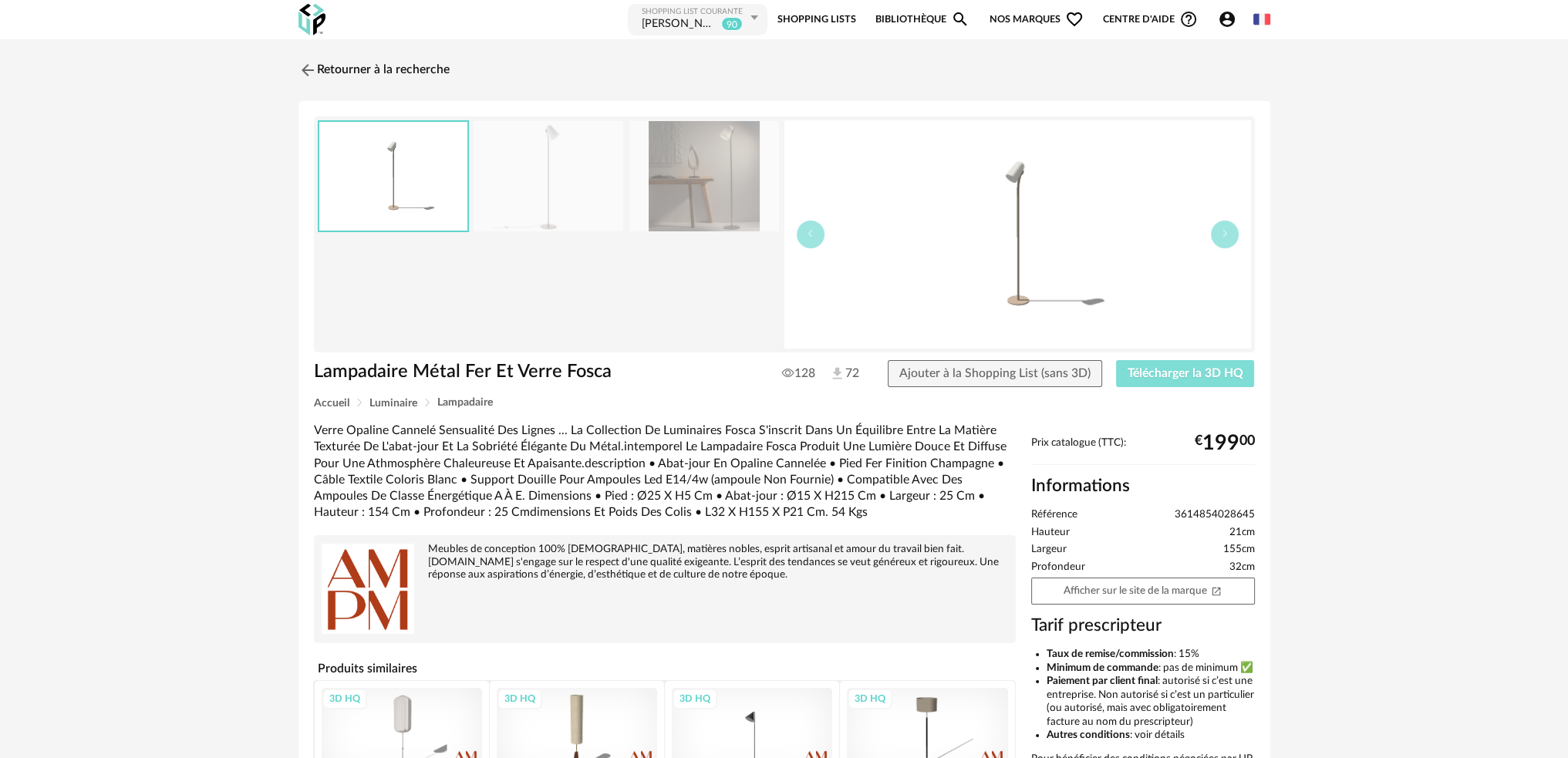
click at [1142, 373] on span "Télécharger la 3D HQ" at bounding box center [1185, 373] width 115 height 12
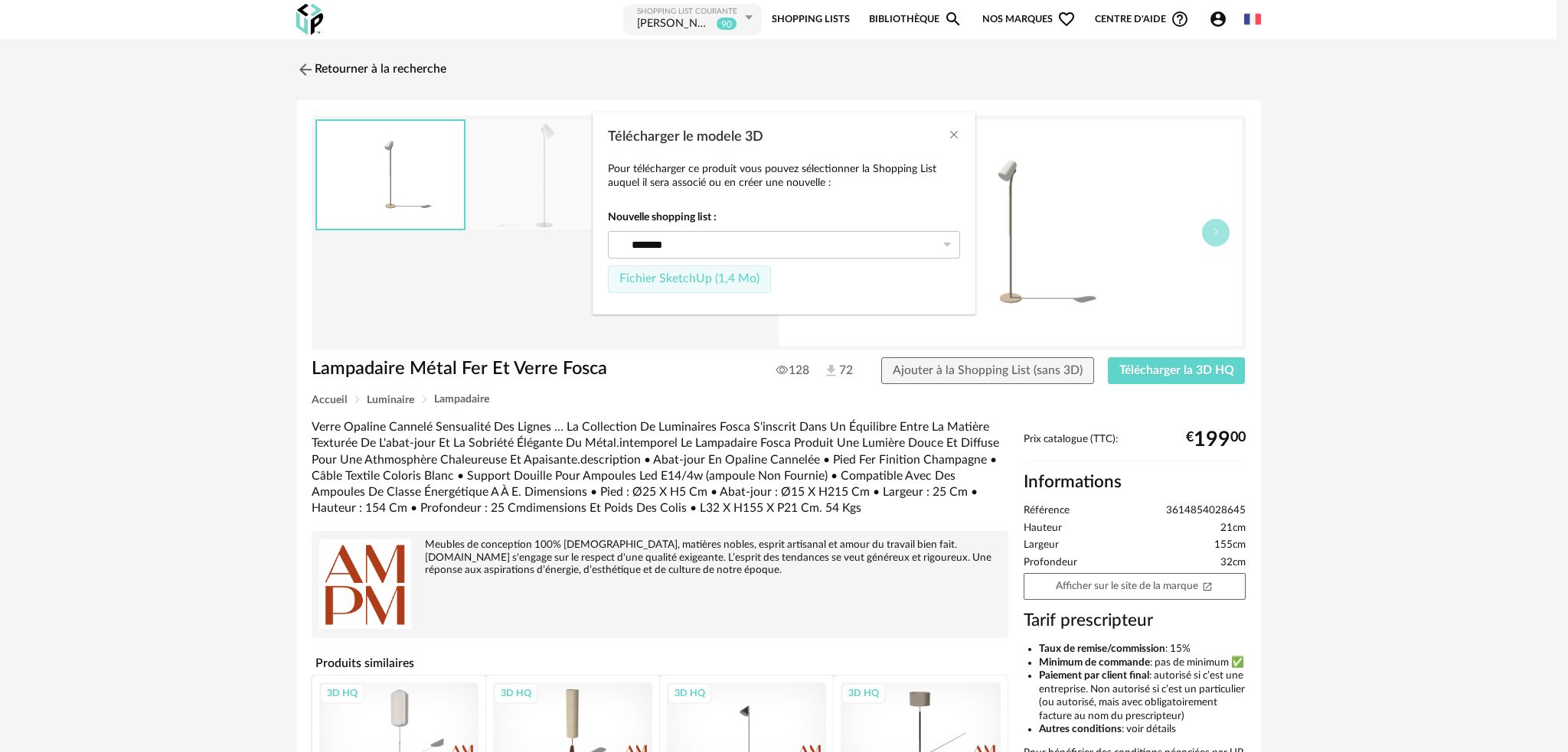
click at [689, 272] on button "Fichier SketchUp (1,4 Mo)" at bounding box center [689, 279] width 163 height 27
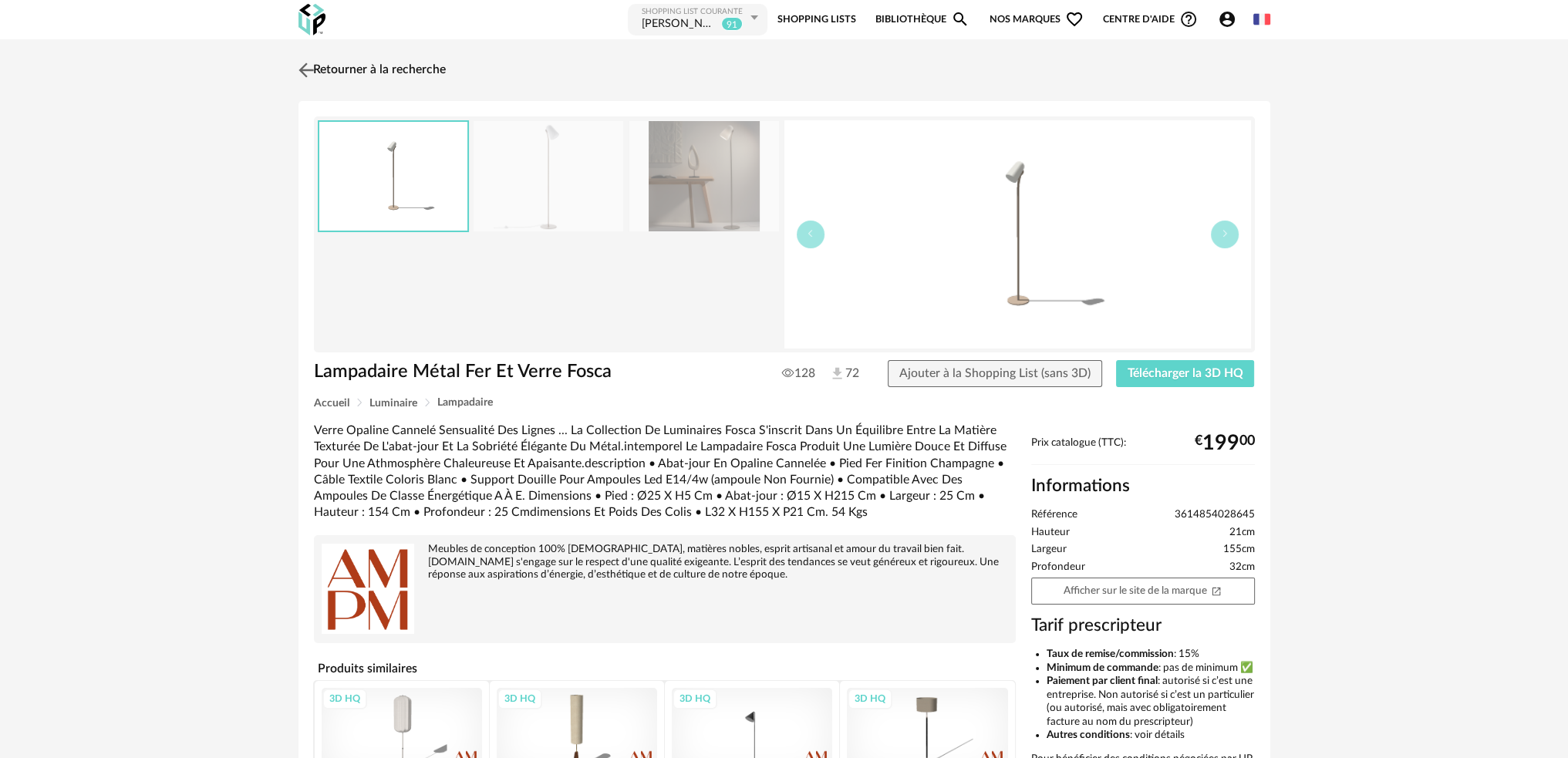
click at [363, 78] on link "Retourner à la recherche" at bounding box center [370, 70] width 151 height 34
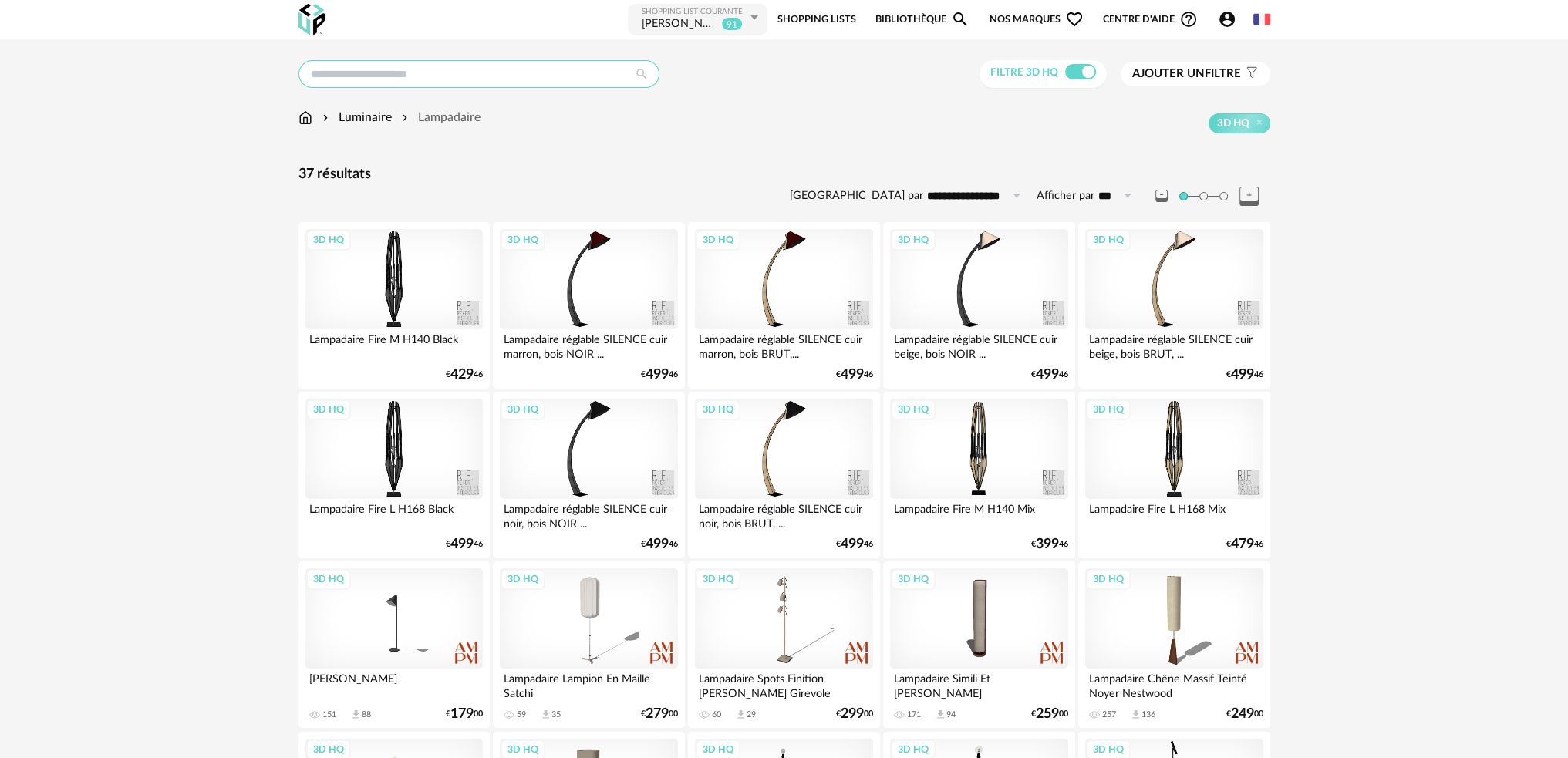
drag, startPoint x: 544, startPoint y: 71, endPoint x: 446, endPoint y: 89, distance: 99.6
click at [442, 80] on input "text" at bounding box center [479, 74] width 361 height 27
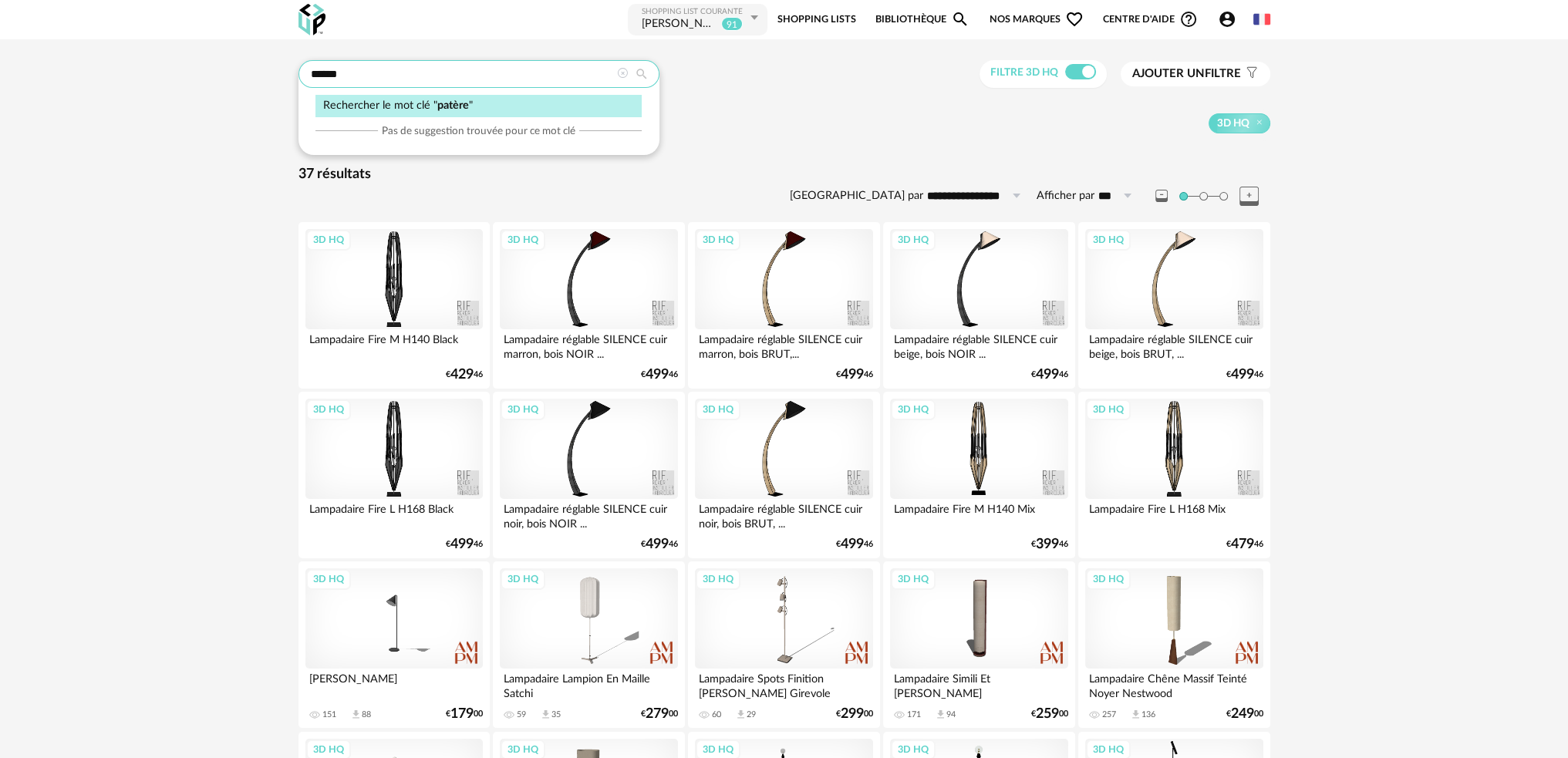
type input "******"
type input "**********"
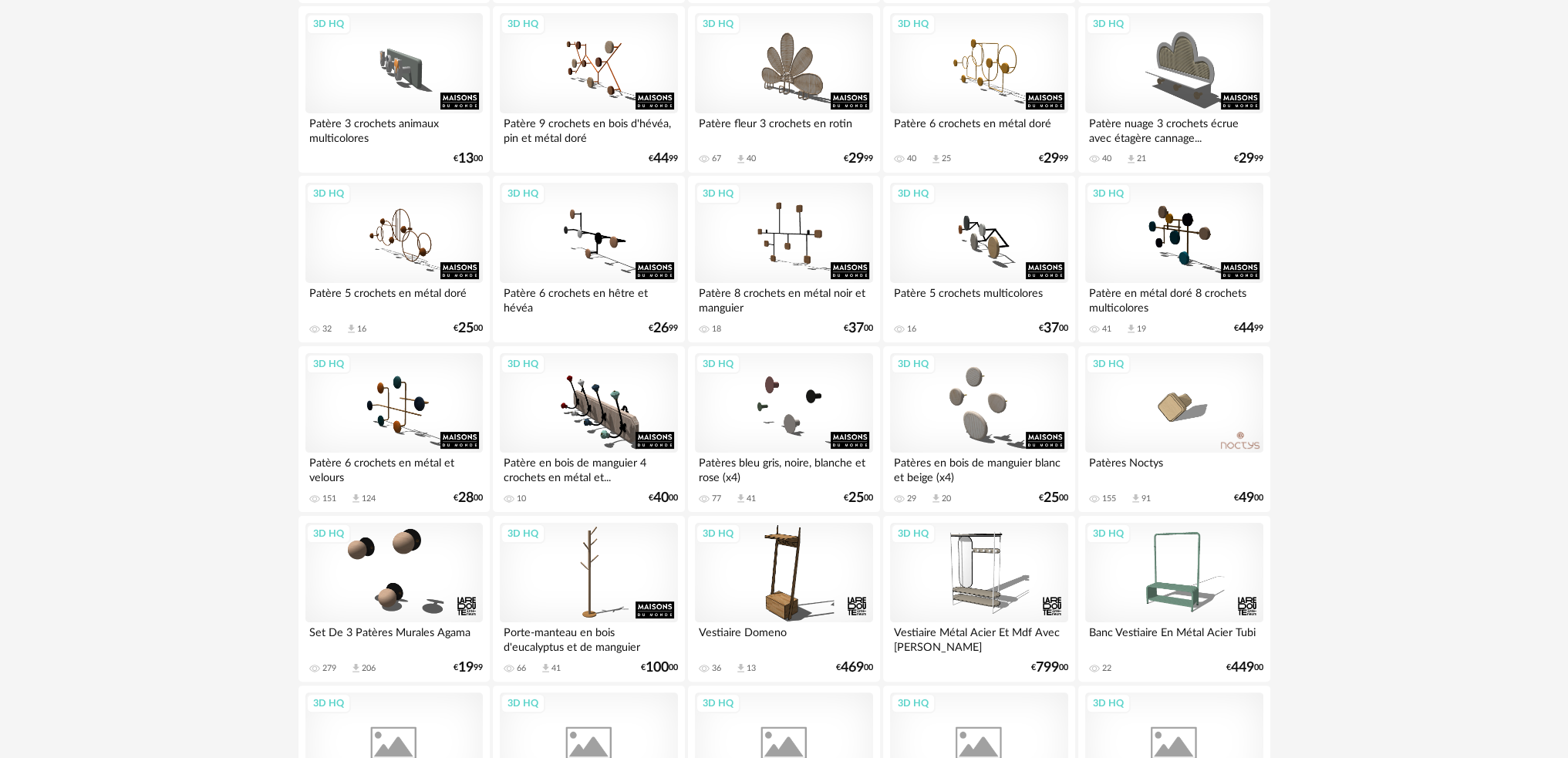
scroll to position [463, 0]
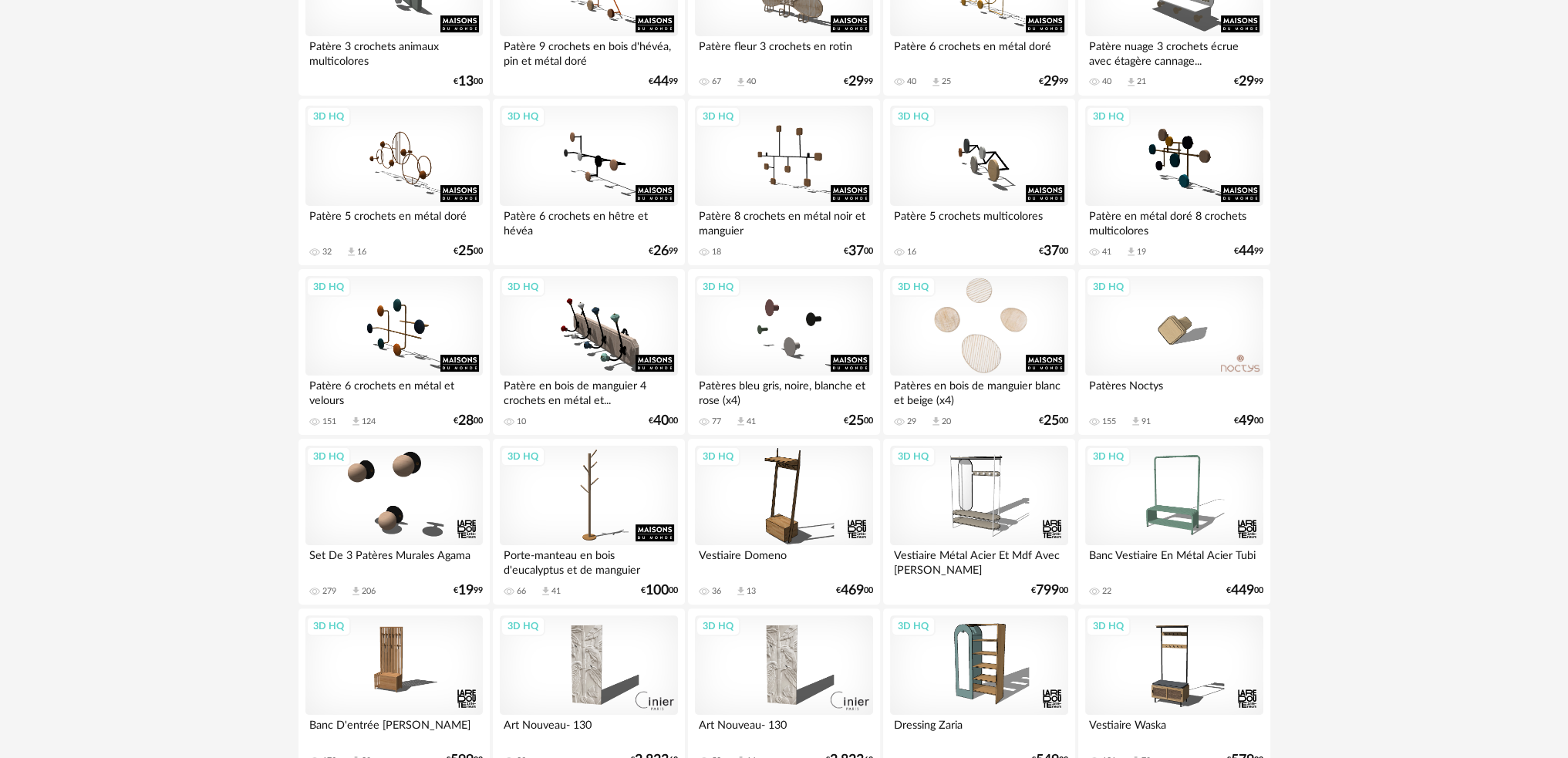
click at [979, 349] on div "3D HQ" at bounding box center [979, 325] width 178 height 100
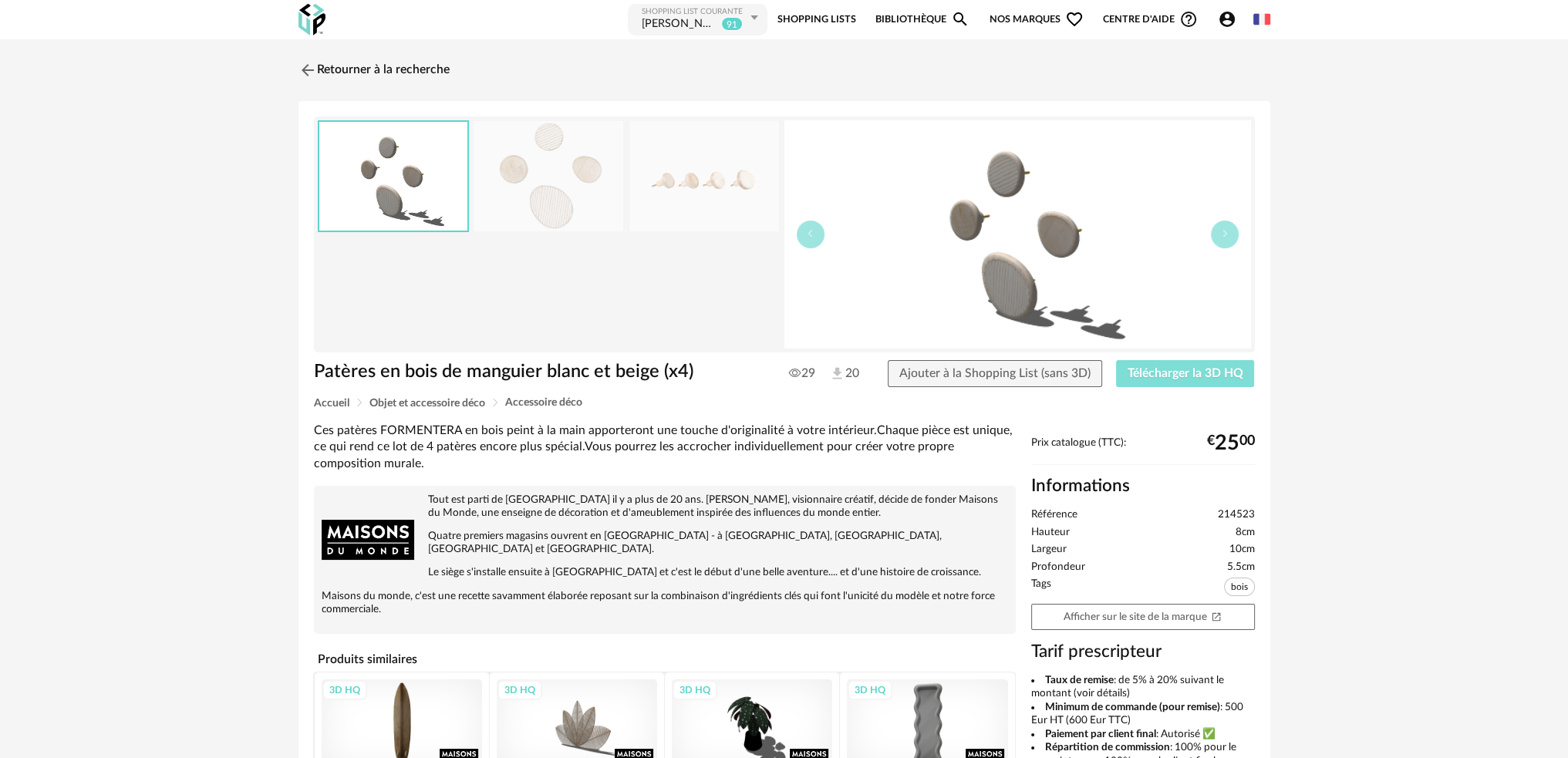
click at [1153, 369] on span "Télécharger la 3D HQ" at bounding box center [1185, 373] width 115 height 12
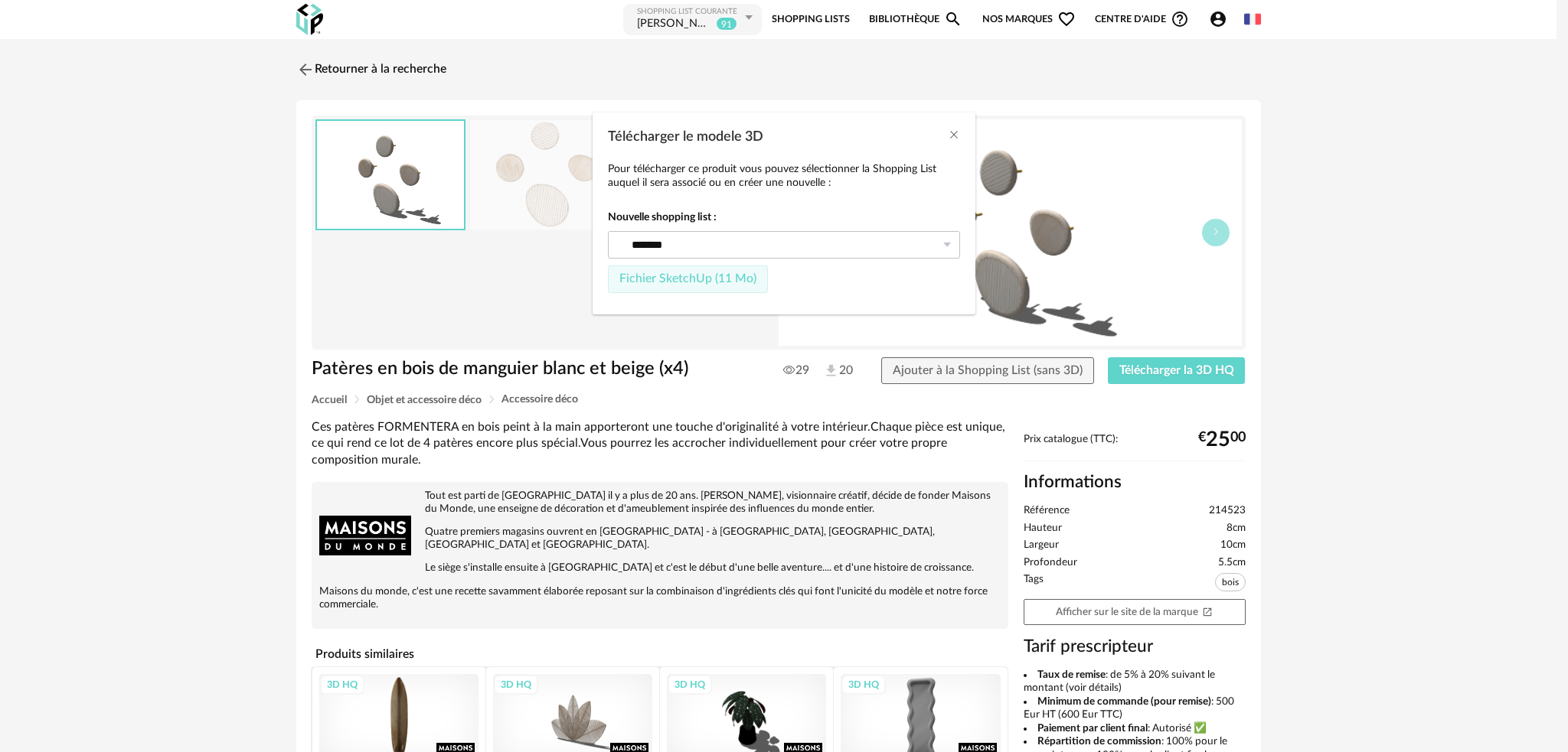
click at [717, 286] on button "Fichier SketchUp (11 Mo)" at bounding box center [688, 279] width 160 height 27
